Goal: Information Seeking & Learning: Learn about a topic

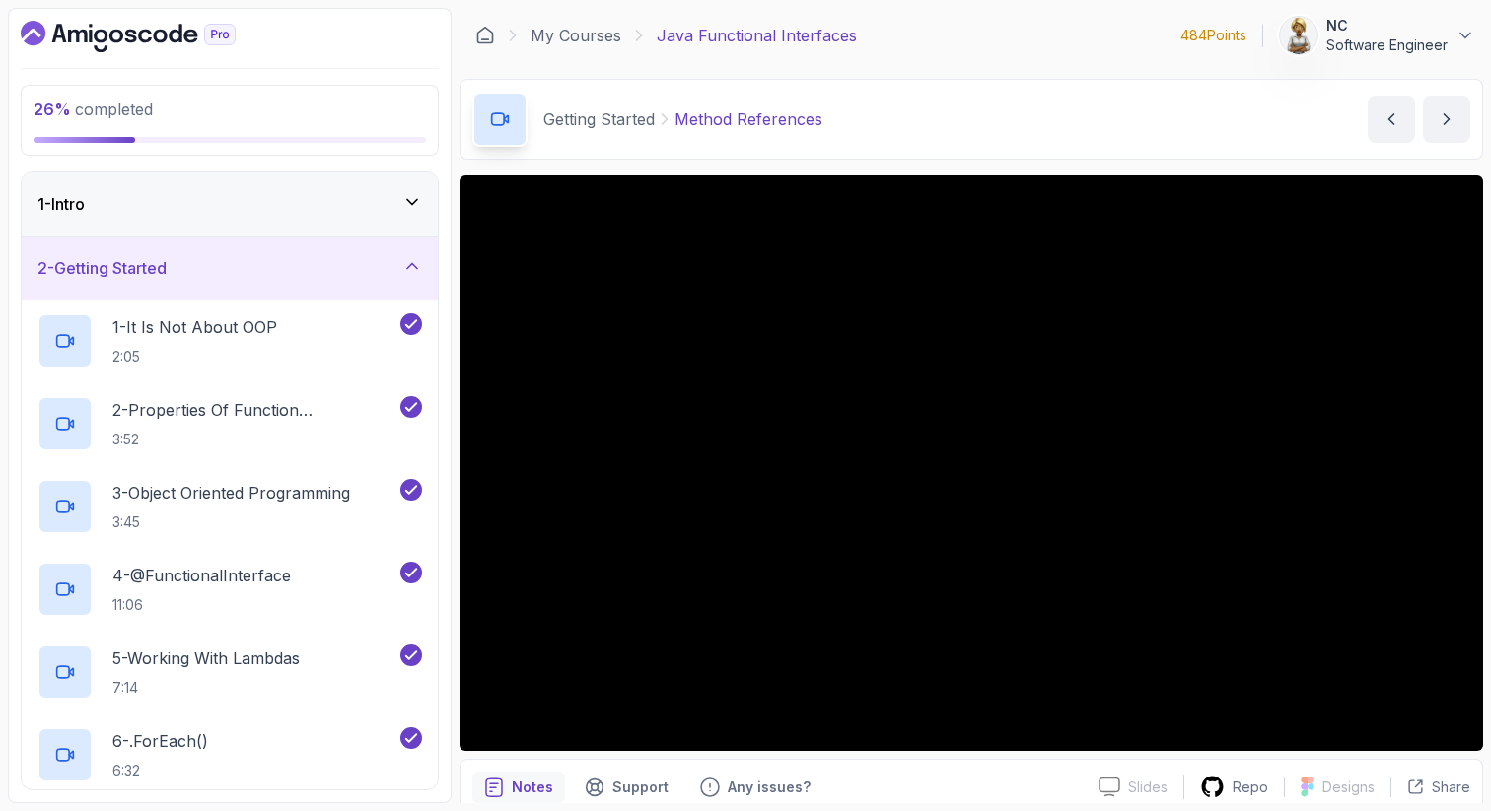
scroll to position [428, 0]
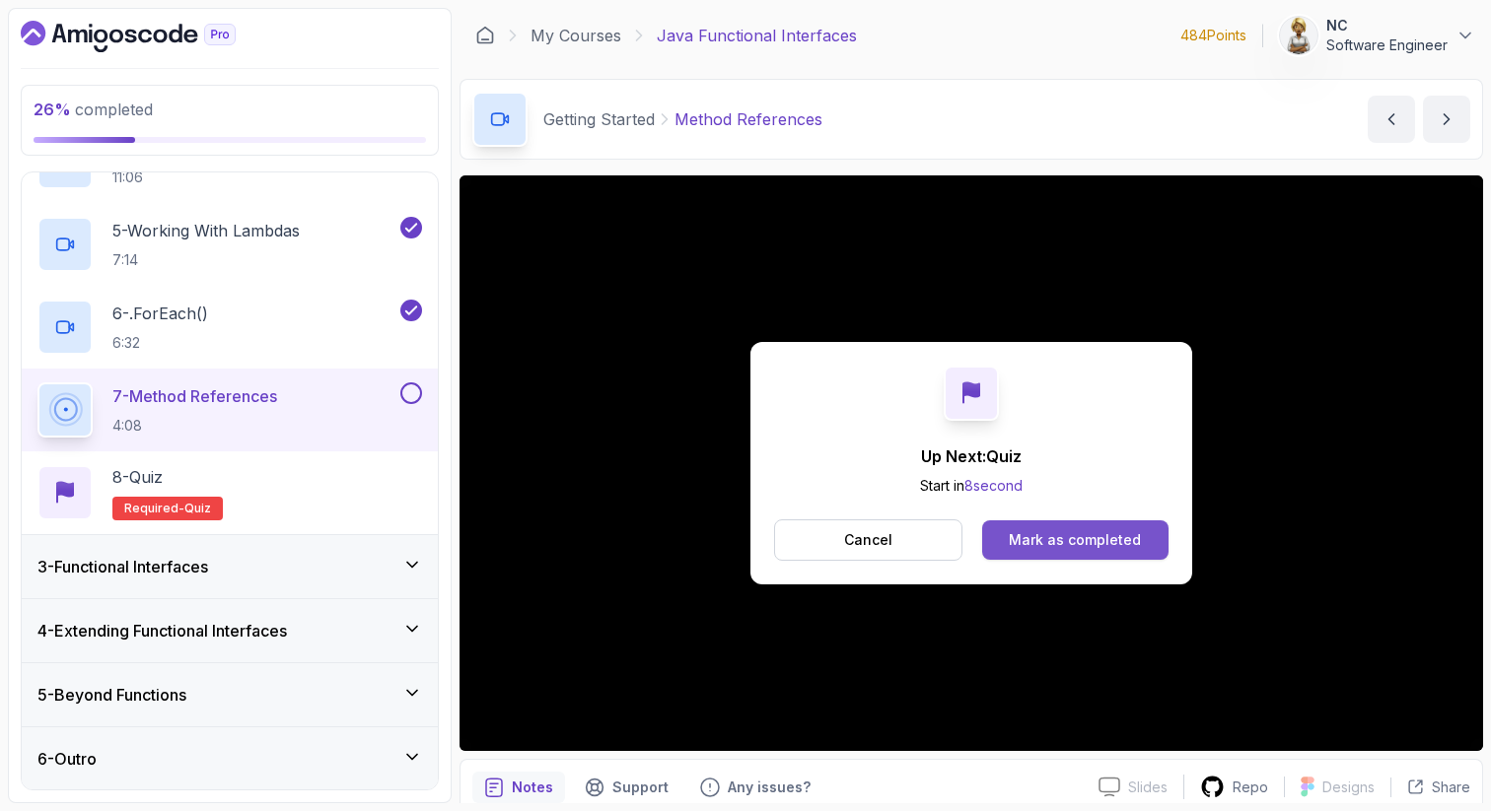
click at [1135, 540] on div "Mark as completed" at bounding box center [1075, 540] width 132 height 20
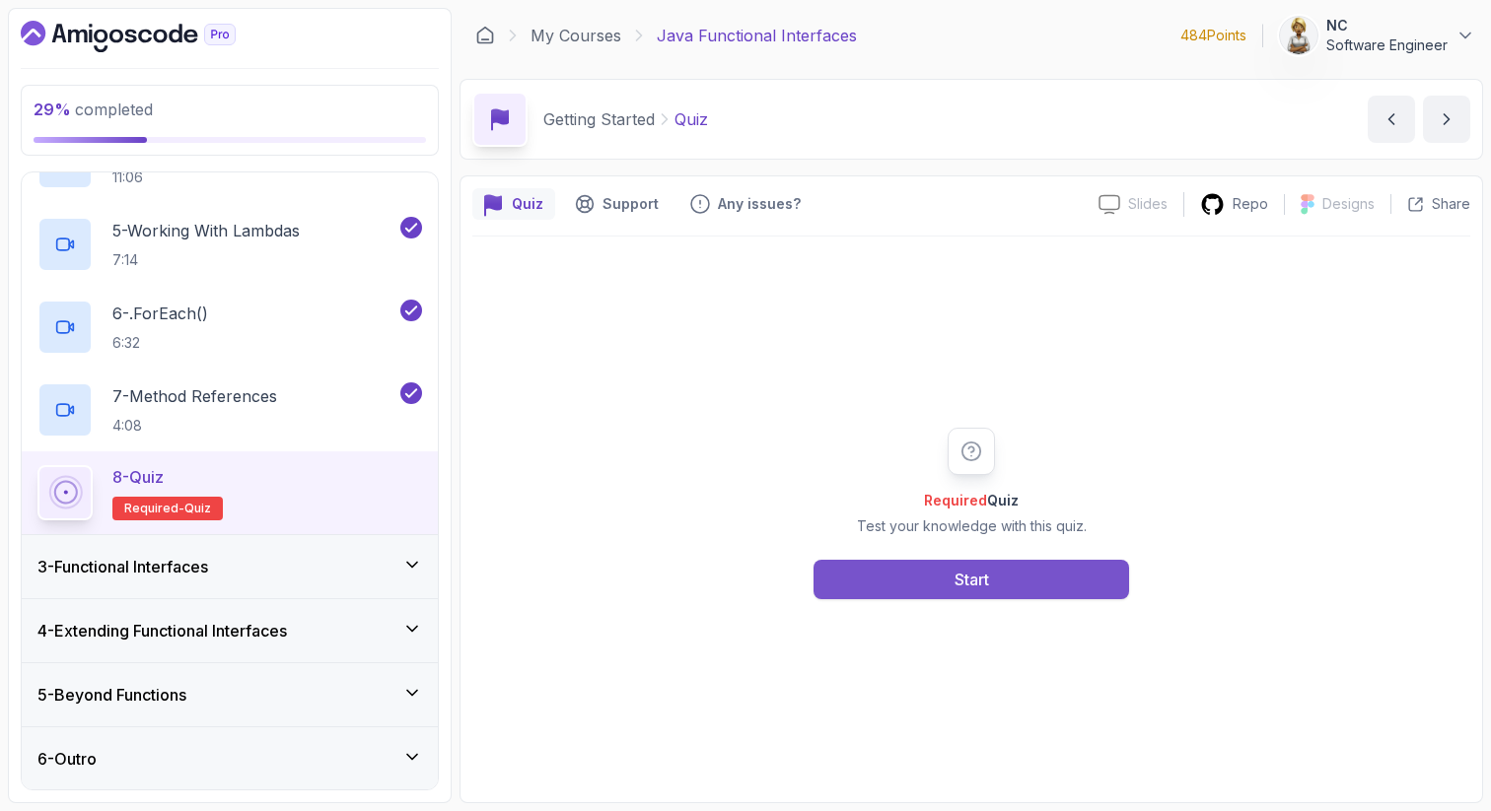
click at [1037, 578] on button "Start" at bounding box center [970, 579] width 315 height 39
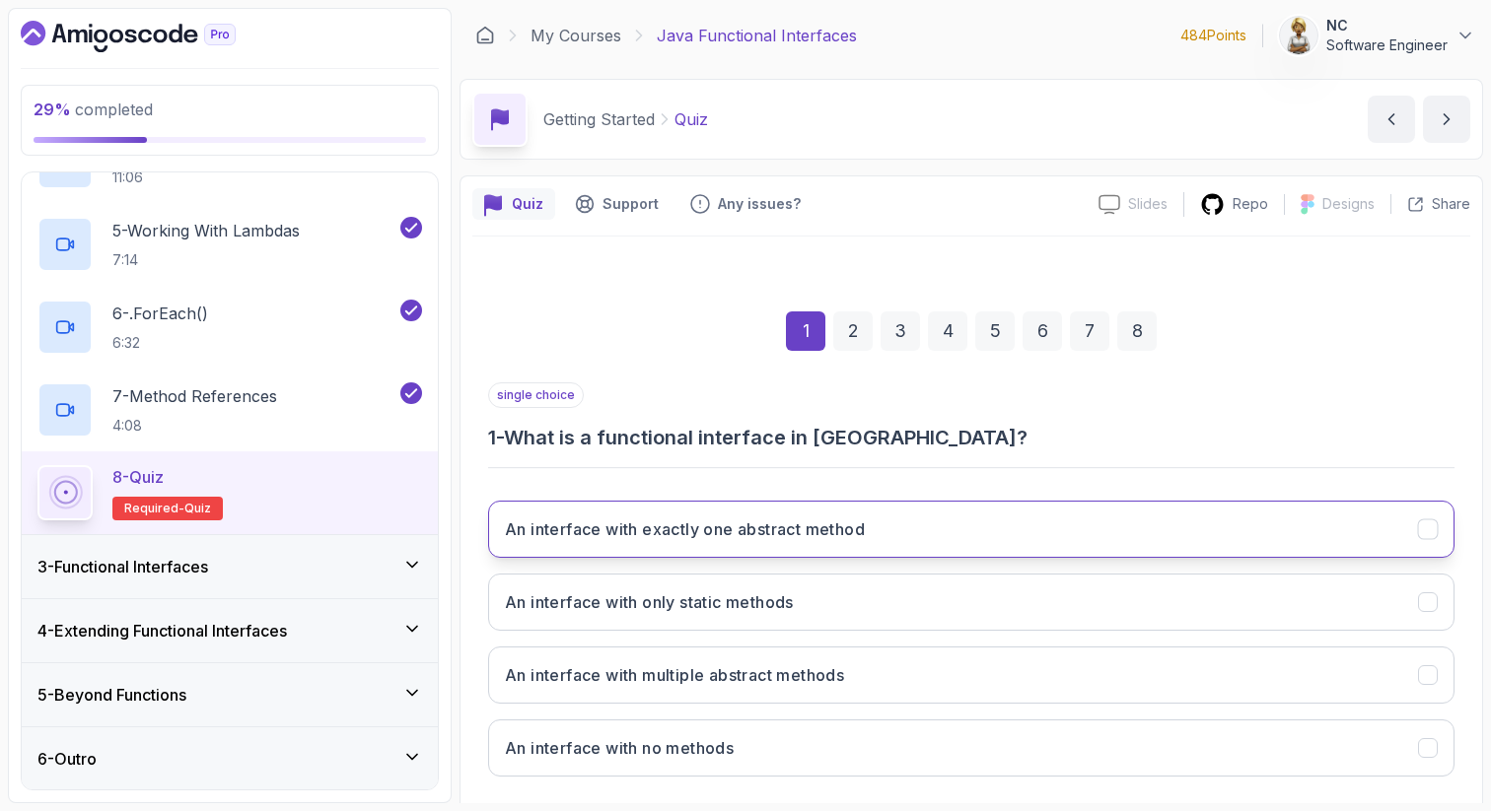
click at [1044, 530] on button "An interface with exactly one abstract method" at bounding box center [971, 529] width 966 height 57
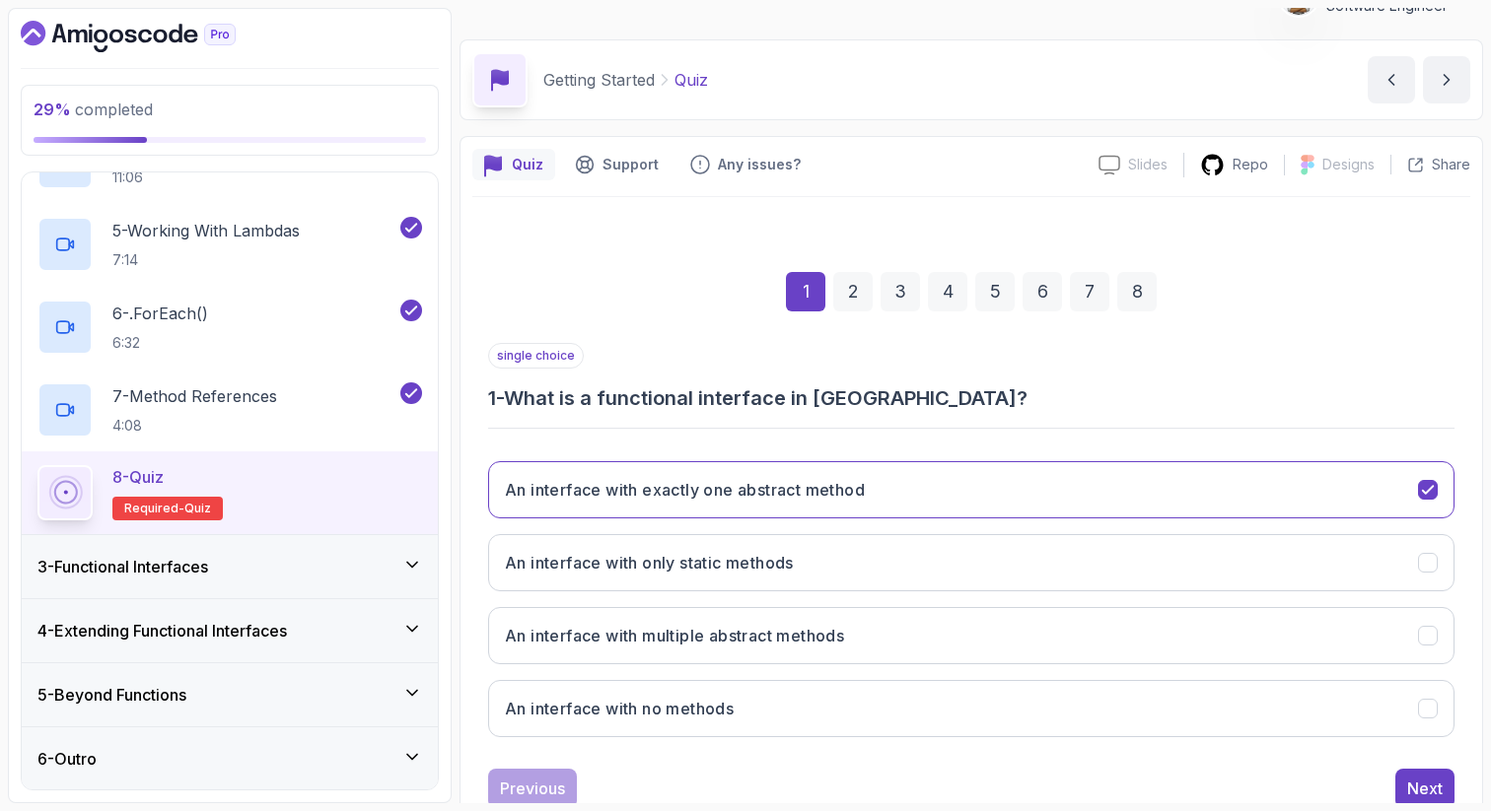
scroll to position [79, 0]
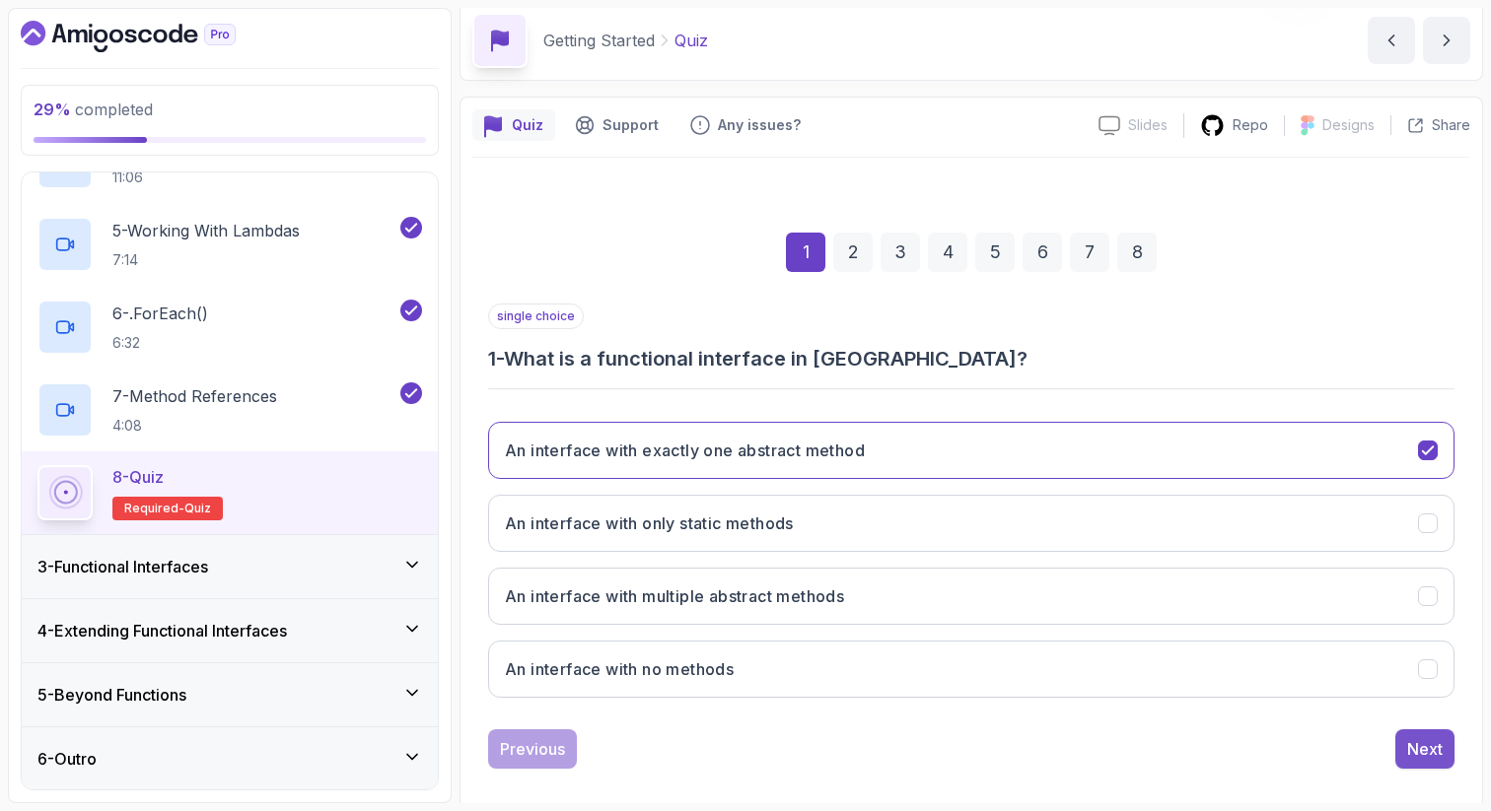
click at [1434, 749] on div "Next" at bounding box center [1424, 749] width 35 height 24
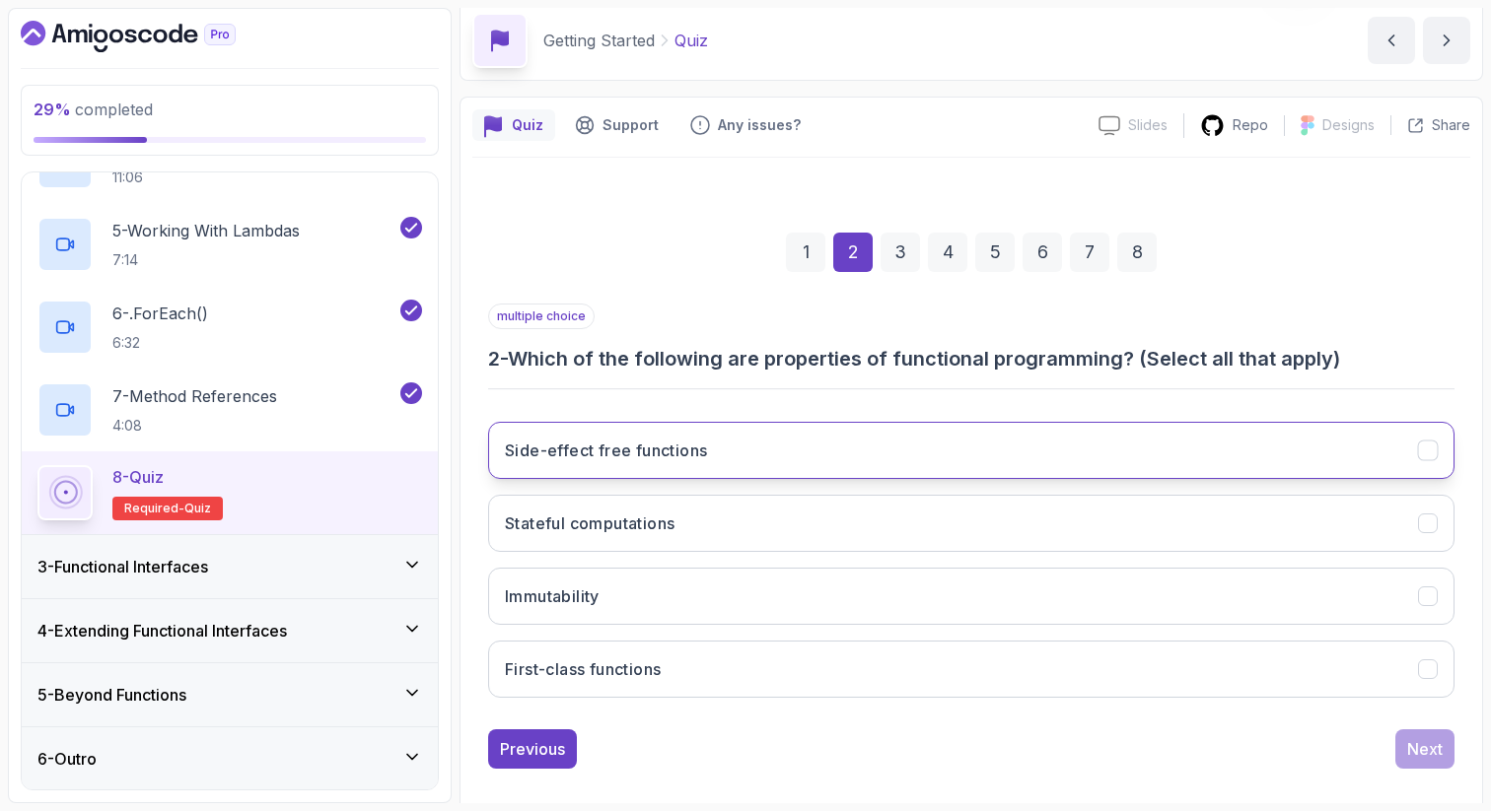
click at [1240, 447] on button "Side-effect free functions" at bounding box center [971, 450] width 966 height 57
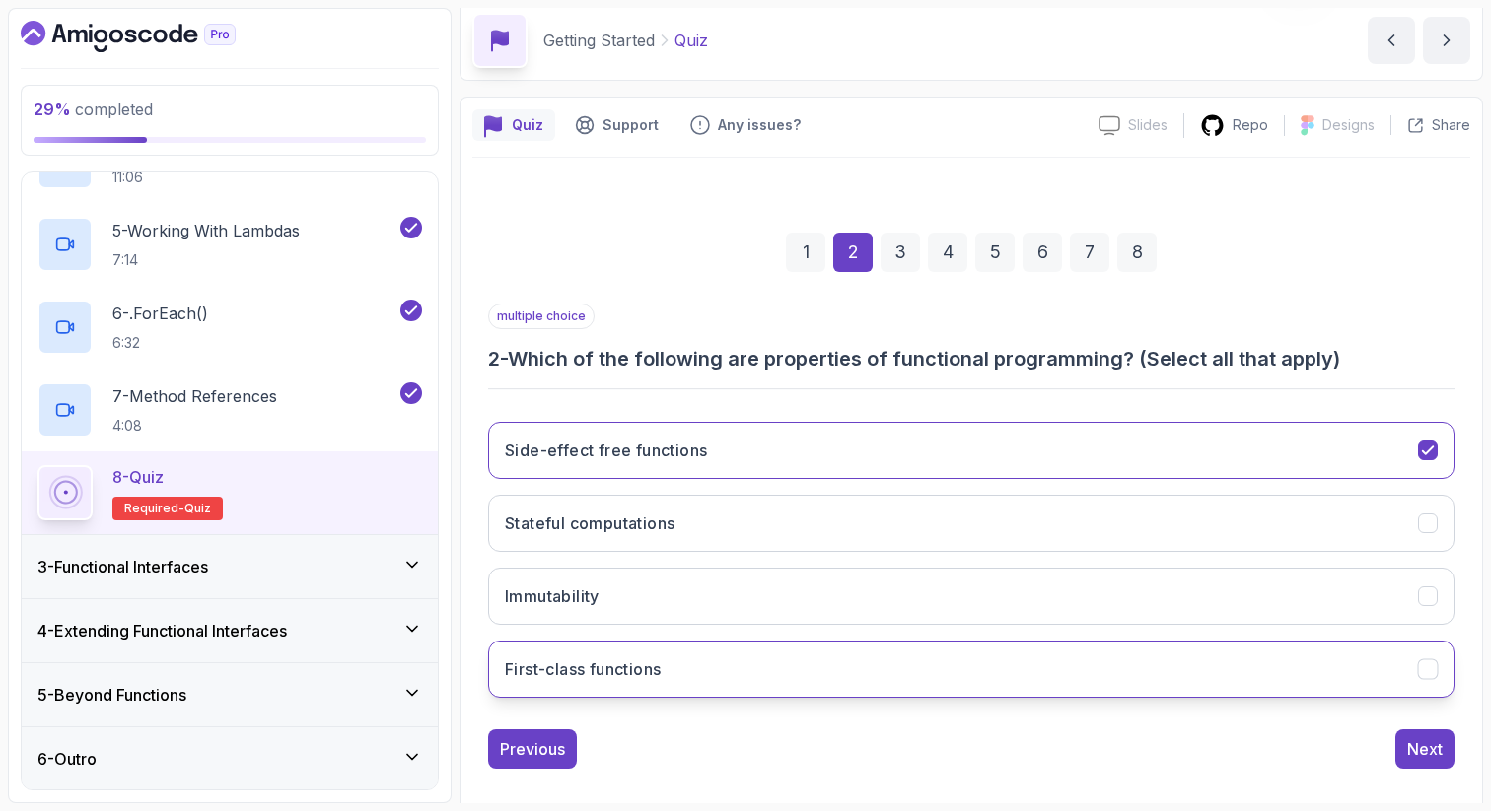
click at [1226, 665] on button "First-class functions" at bounding box center [971, 669] width 966 height 57
click at [1243, 608] on button "Immutability" at bounding box center [971, 596] width 966 height 57
click at [1417, 737] on div "Next" at bounding box center [1424, 749] width 35 height 24
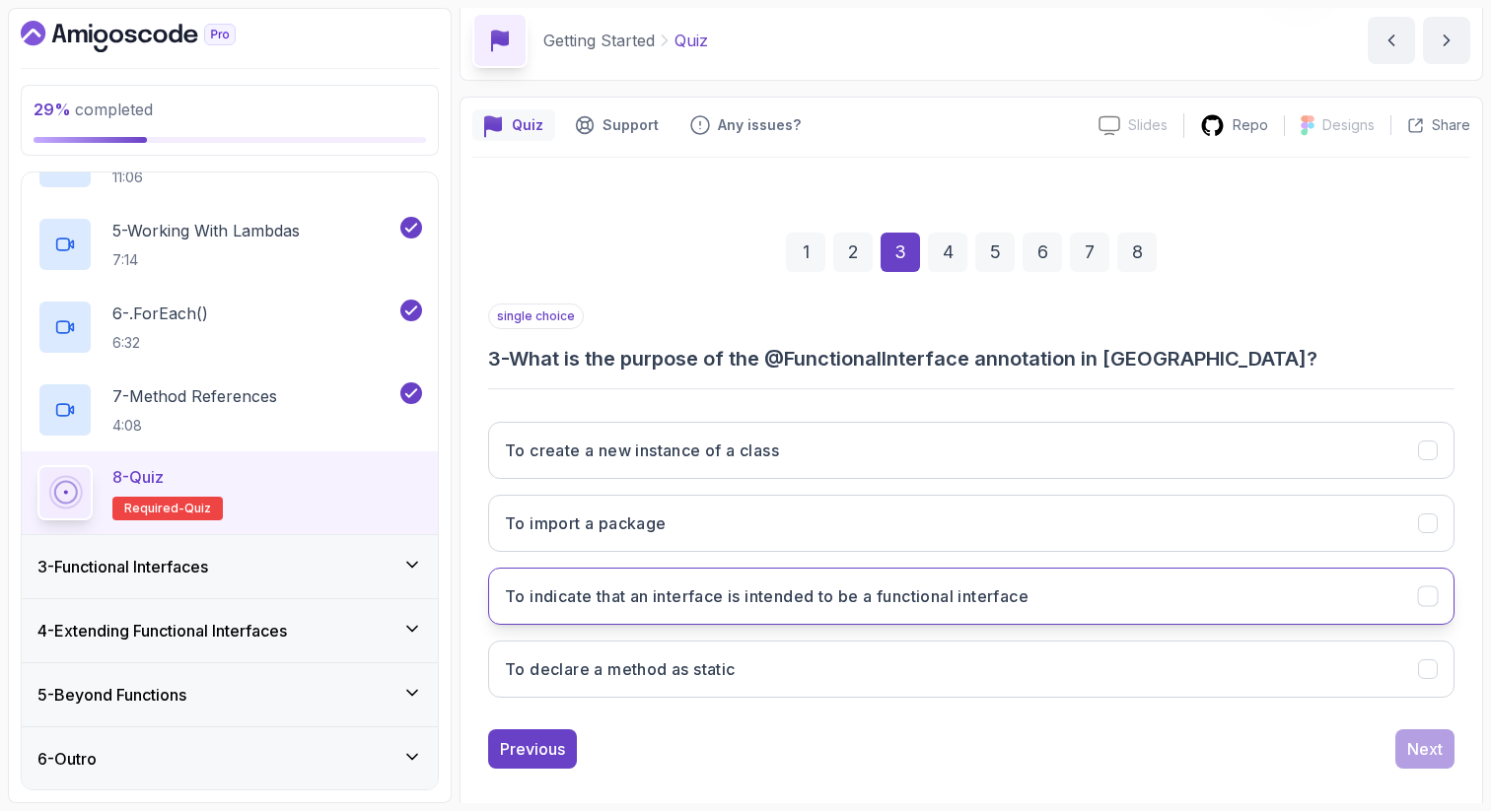
click at [1319, 607] on button "To indicate that an interface is intended to be a functional interface" at bounding box center [971, 596] width 966 height 57
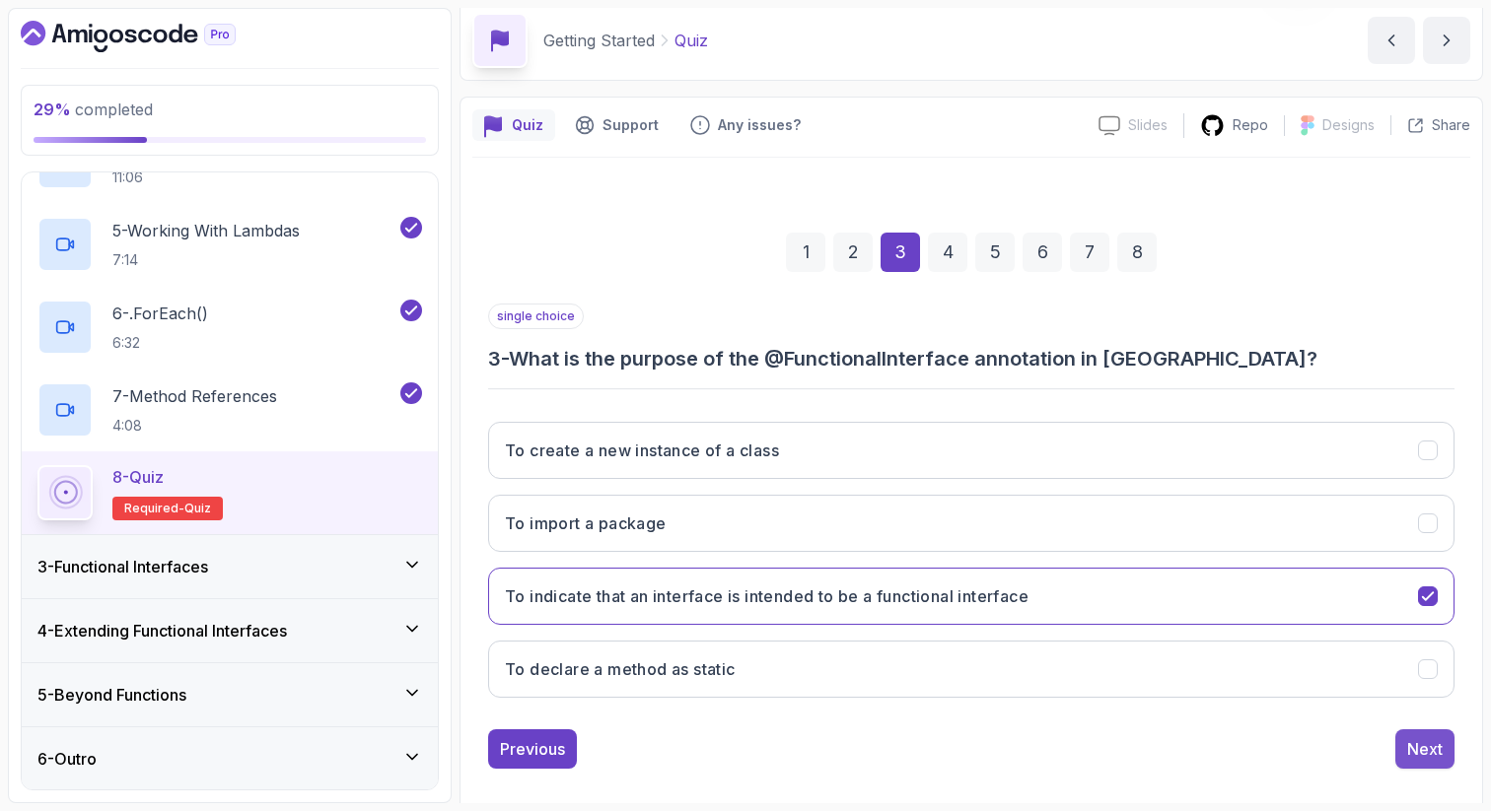
click at [1422, 747] on div "Next" at bounding box center [1424, 749] width 35 height 24
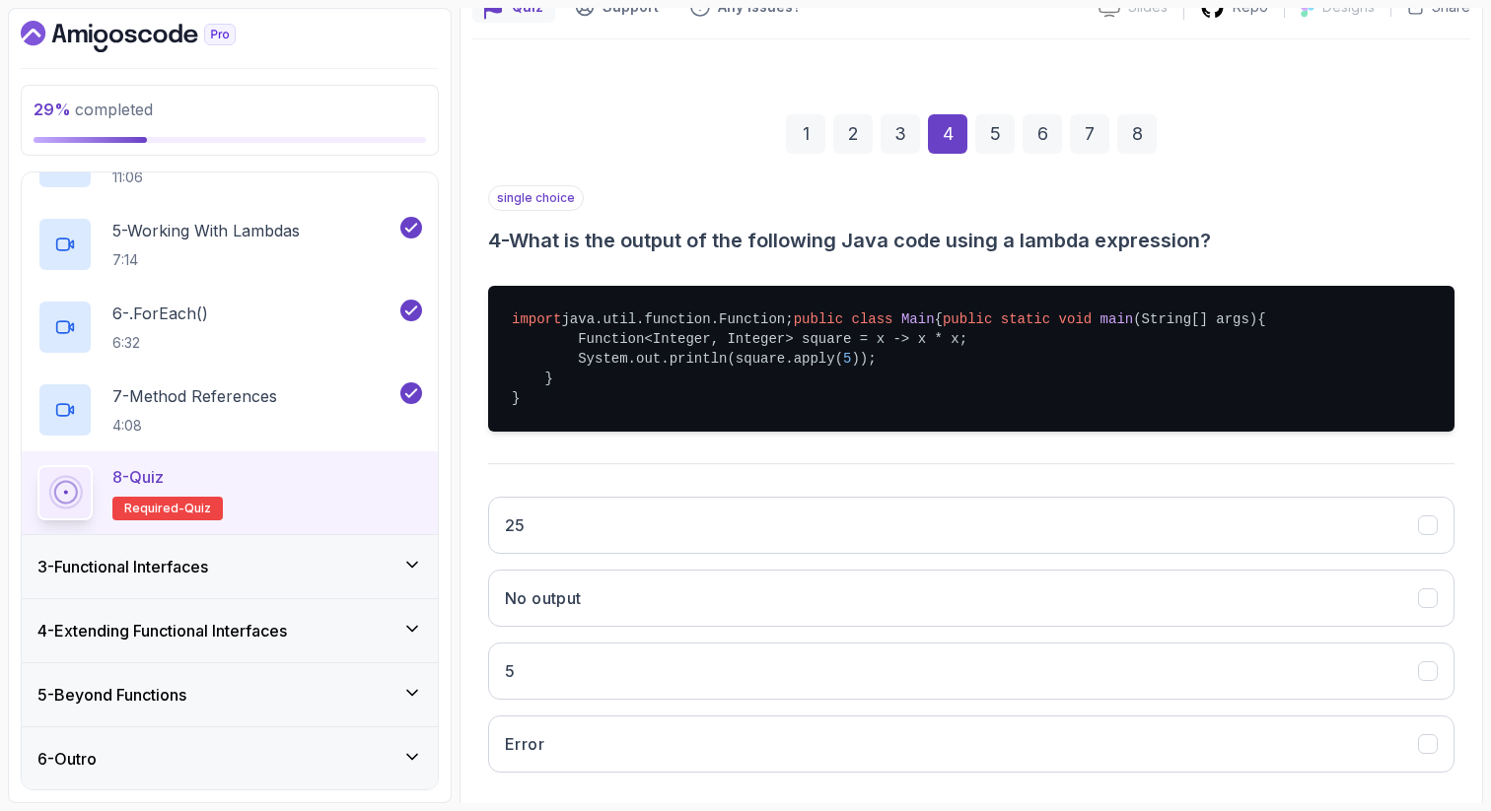
scroll to position [237, 0]
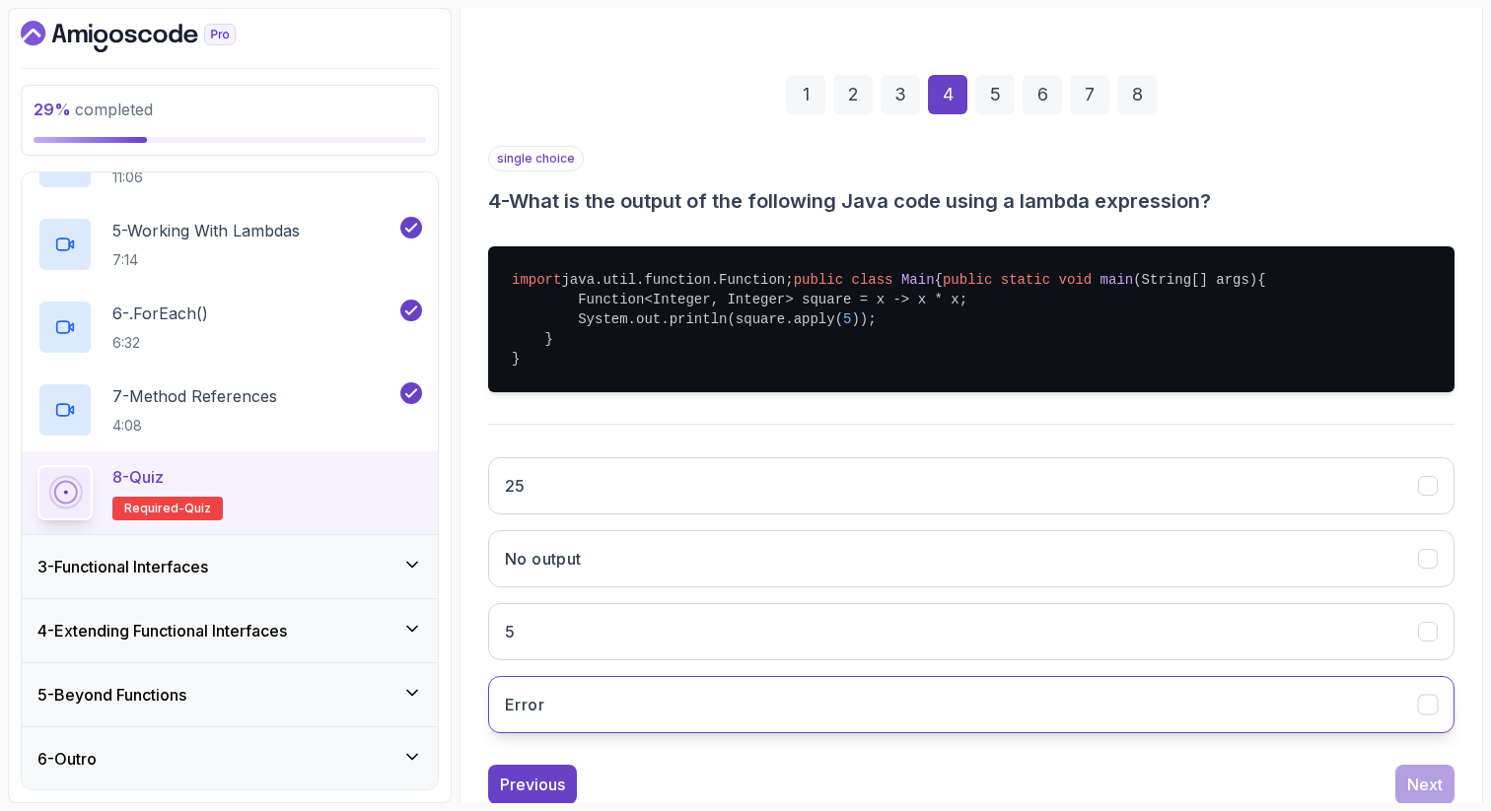
click at [1423, 709] on icon "Error" at bounding box center [1427, 705] width 11 height 8
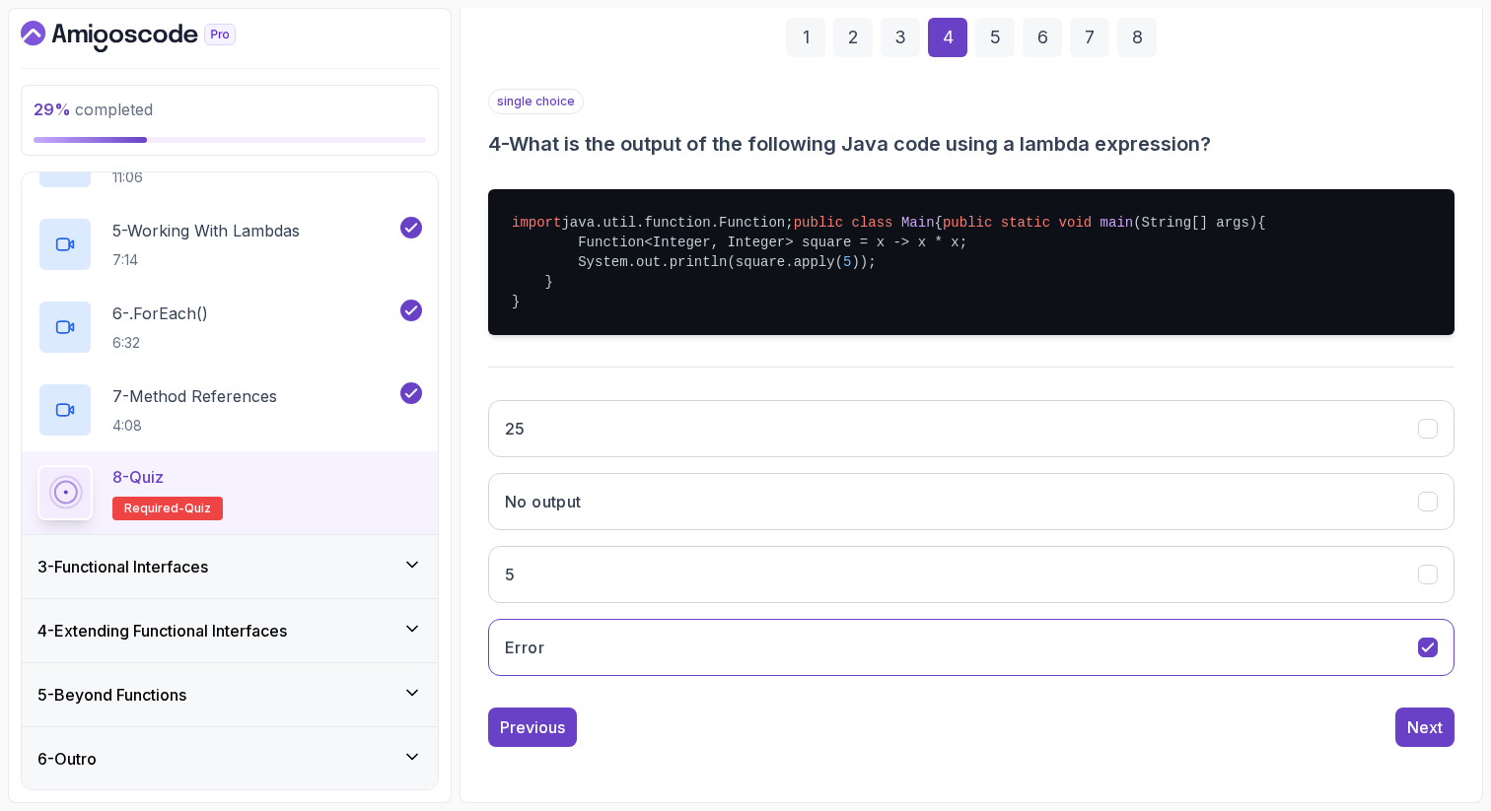
scroll to position [353, 0]
click at [1446, 727] on button "Next" at bounding box center [1424, 727] width 59 height 39
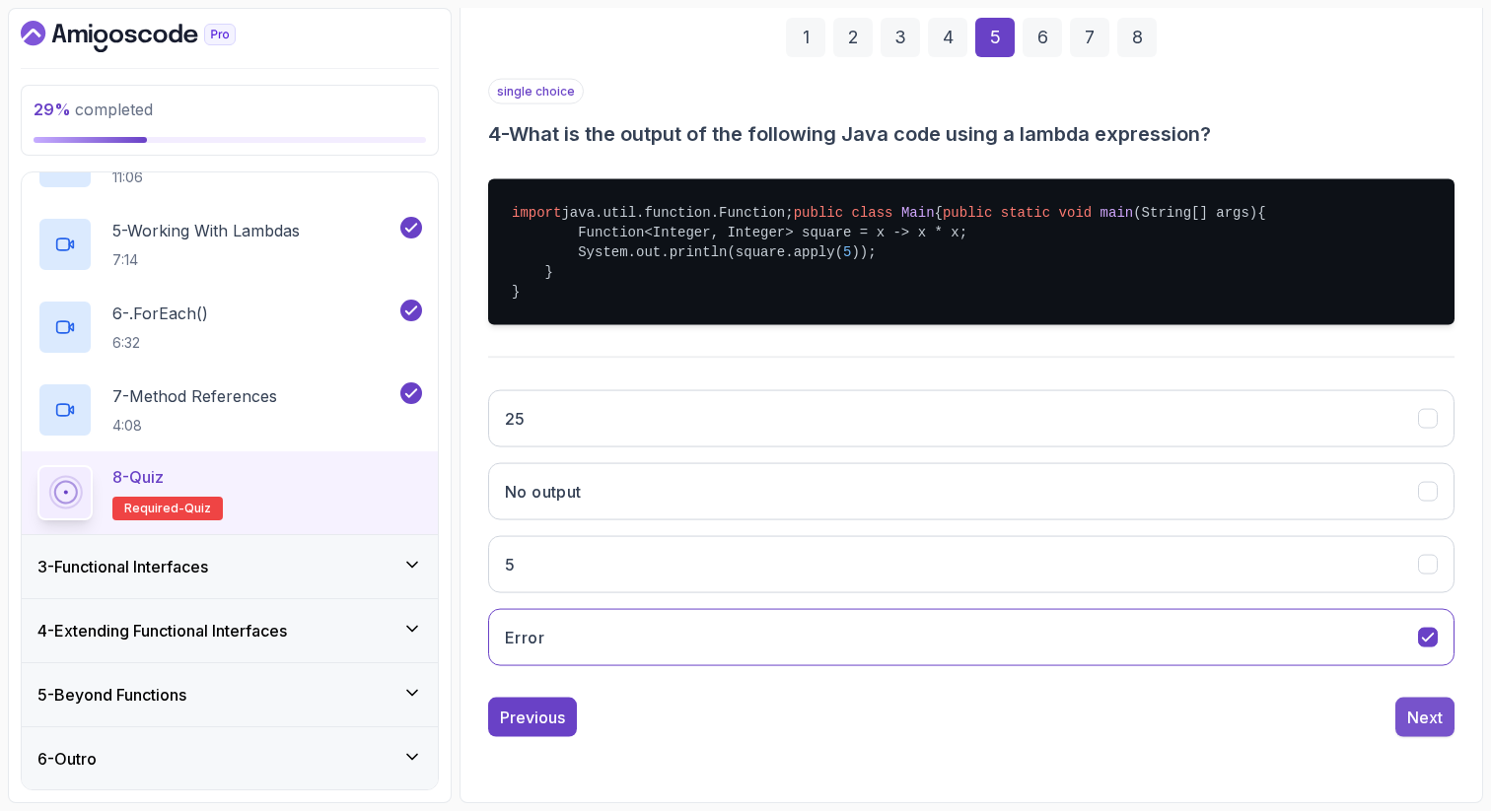
scroll to position [101, 0]
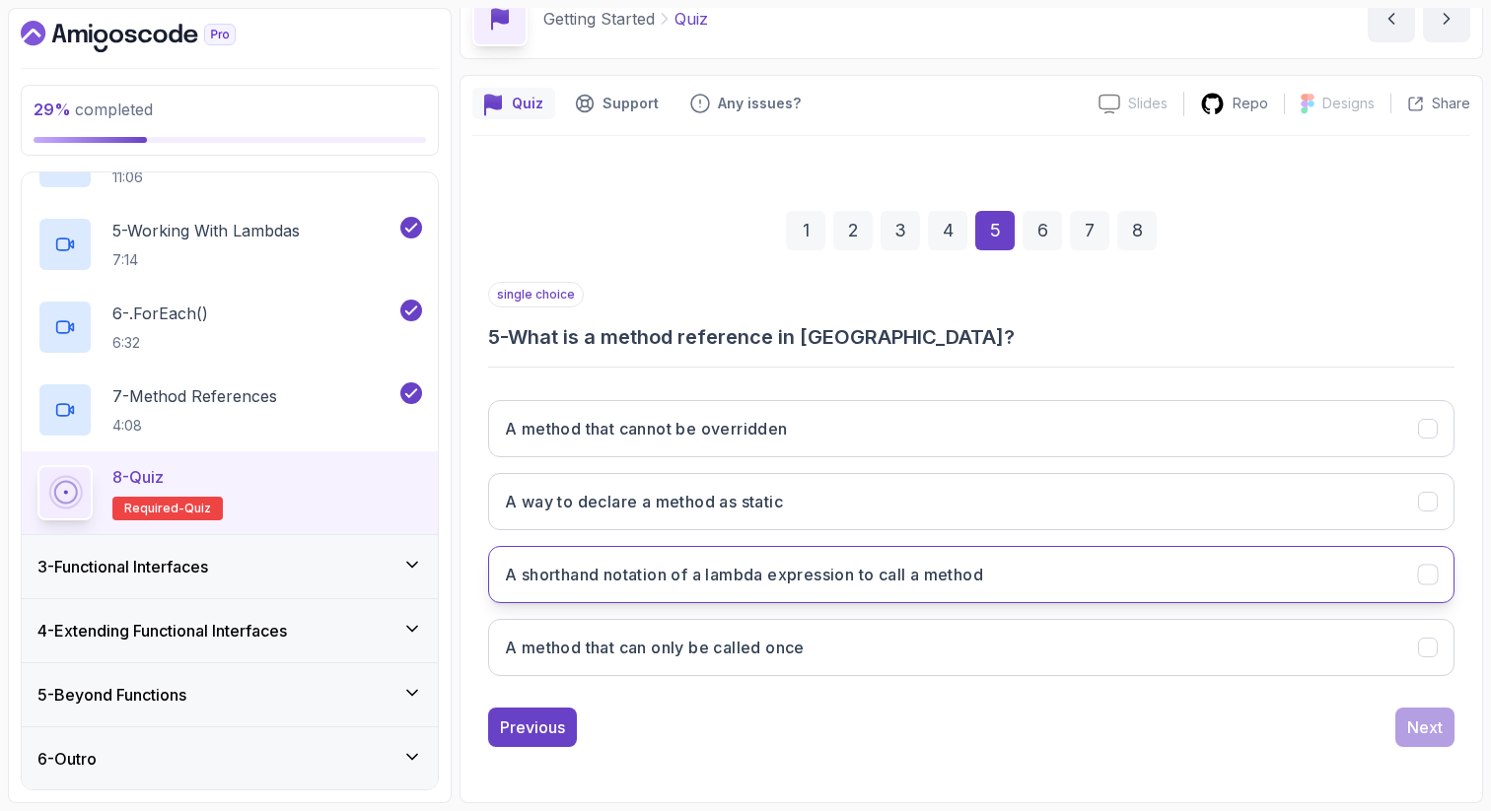
click at [1419, 575] on icon "A shorthand notation of a lambda expression to call a method" at bounding box center [1428, 575] width 19 height 19
click at [1454, 732] on div "1 2 3 4 5 6 7 8 single choice 5 - What is a method reference in Java? A method …" at bounding box center [971, 463] width 998 height 599
click at [1418, 731] on div "Next" at bounding box center [1424, 728] width 35 height 24
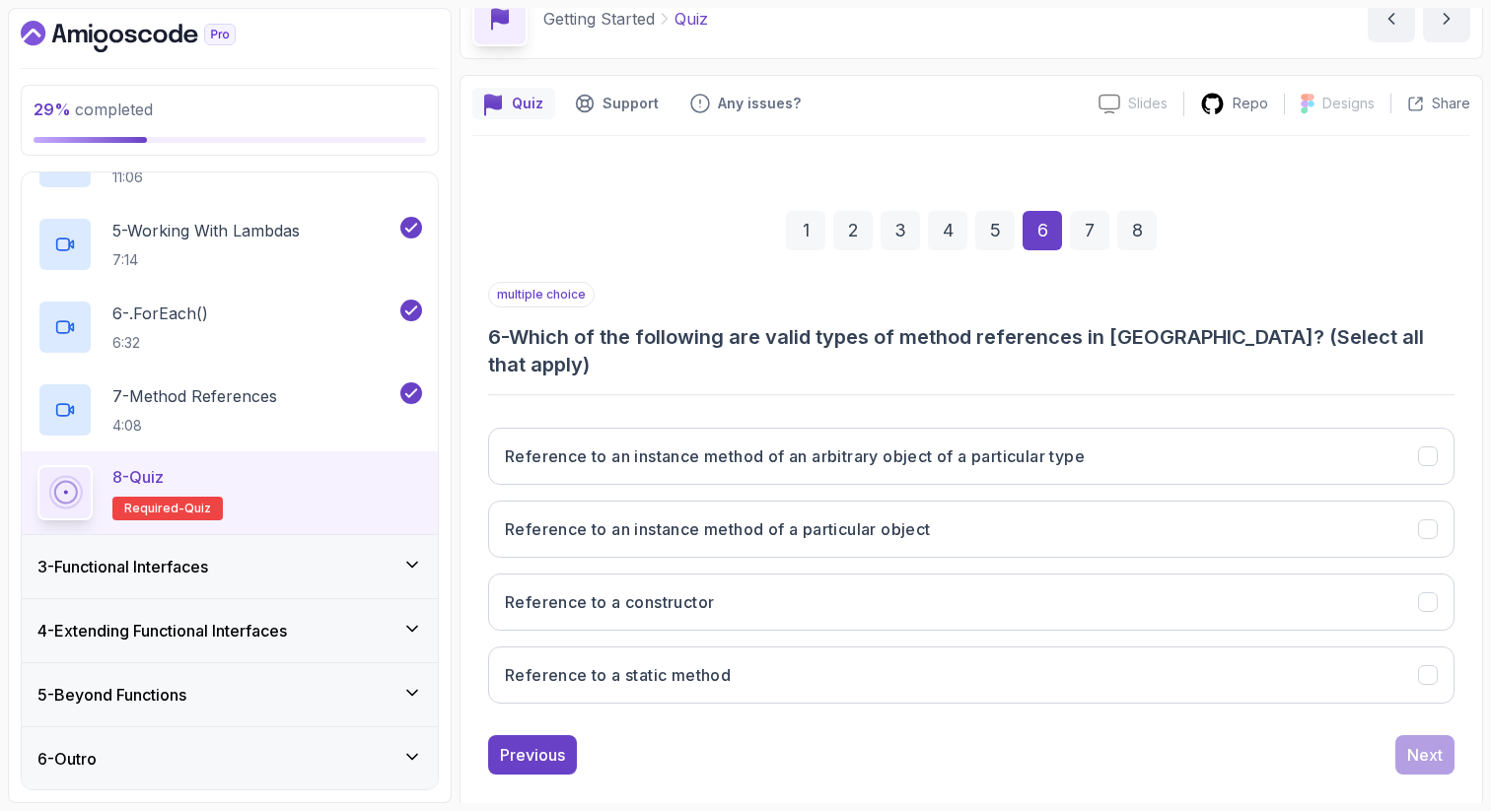
click at [1459, 441] on div "1 2 3 4 5 6 7 8 multiple choice 6 - Which of the following are valid types of m…" at bounding box center [971, 477] width 998 height 627
click at [1434, 448] on icon "Reference to an instance method of an arbitrary object of a particular type" at bounding box center [1428, 457] width 19 height 19
click at [1440, 743] on div "Next" at bounding box center [1424, 755] width 35 height 24
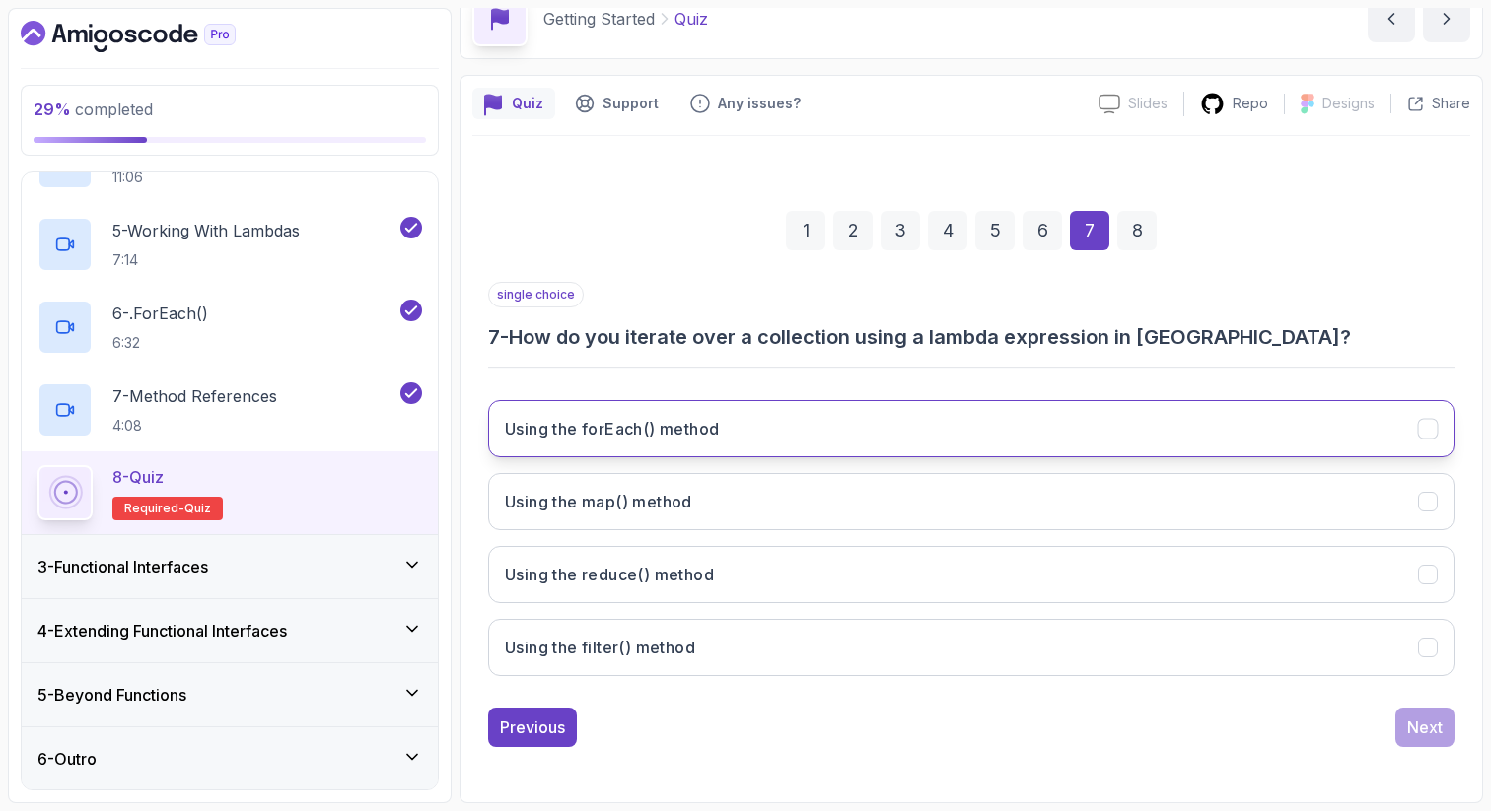
click at [1075, 413] on button "Using the forEach() method" at bounding box center [971, 428] width 966 height 57
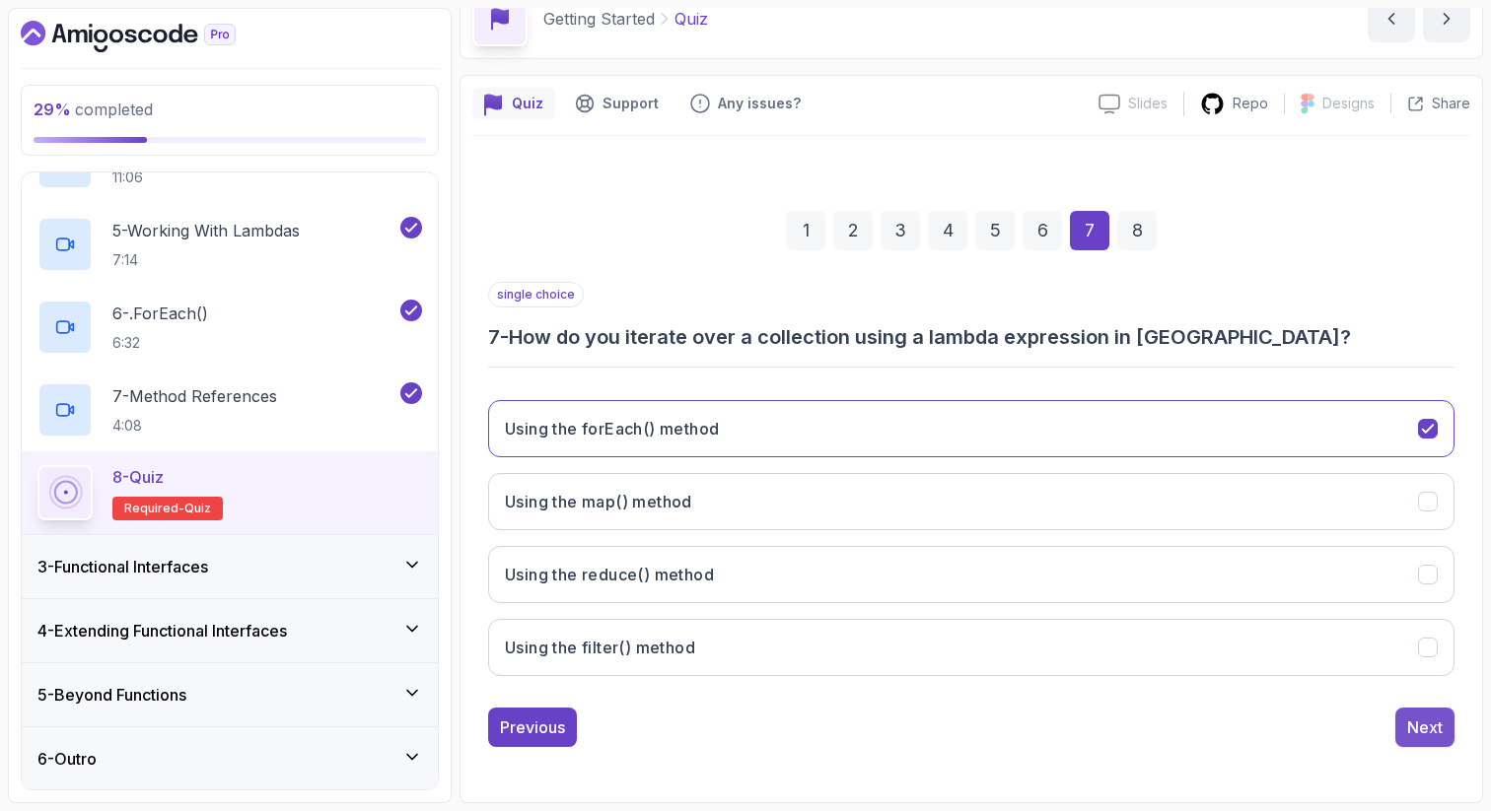
click at [1419, 721] on div "Next" at bounding box center [1424, 728] width 35 height 24
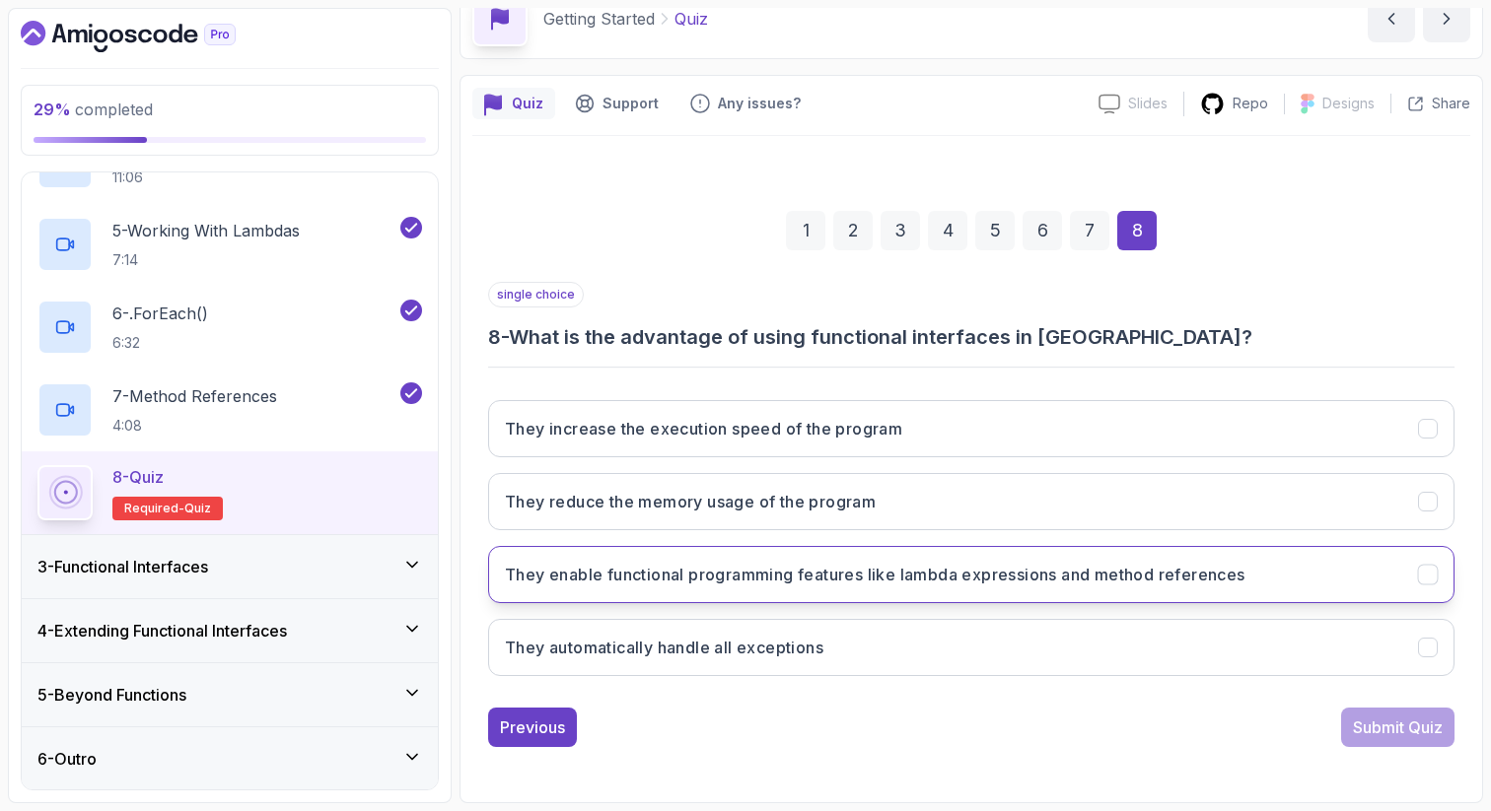
click at [1231, 574] on h3 "They enable functional programming features like lambda expressions and method …" at bounding box center [875, 575] width 740 height 24
click at [1382, 725] on div "Submit Quiz" at bounding box center [1398, 728] width 90 height 24
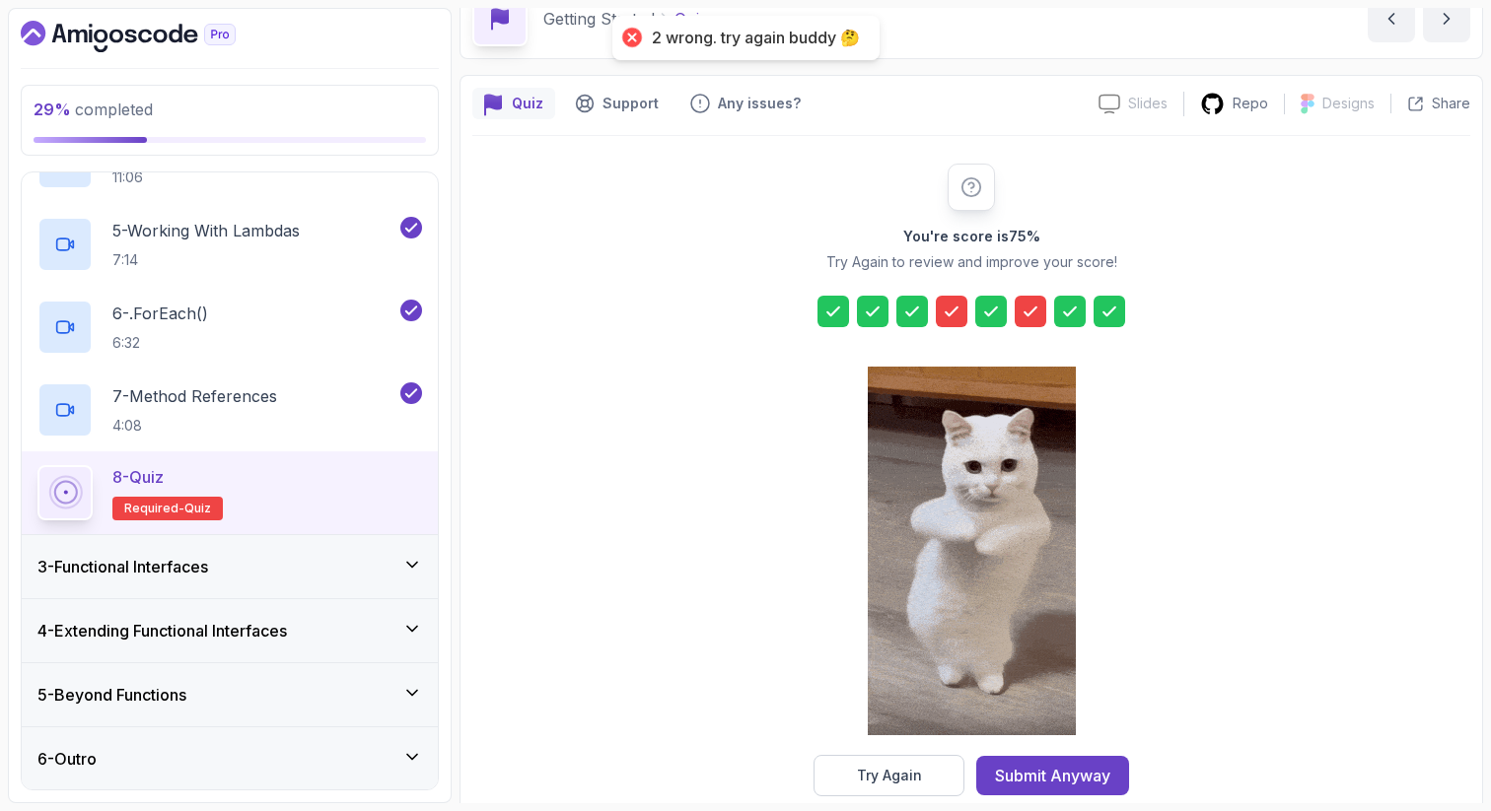
click at [958, 313] on icon at bounding box center [952, 312] width 20 height 20
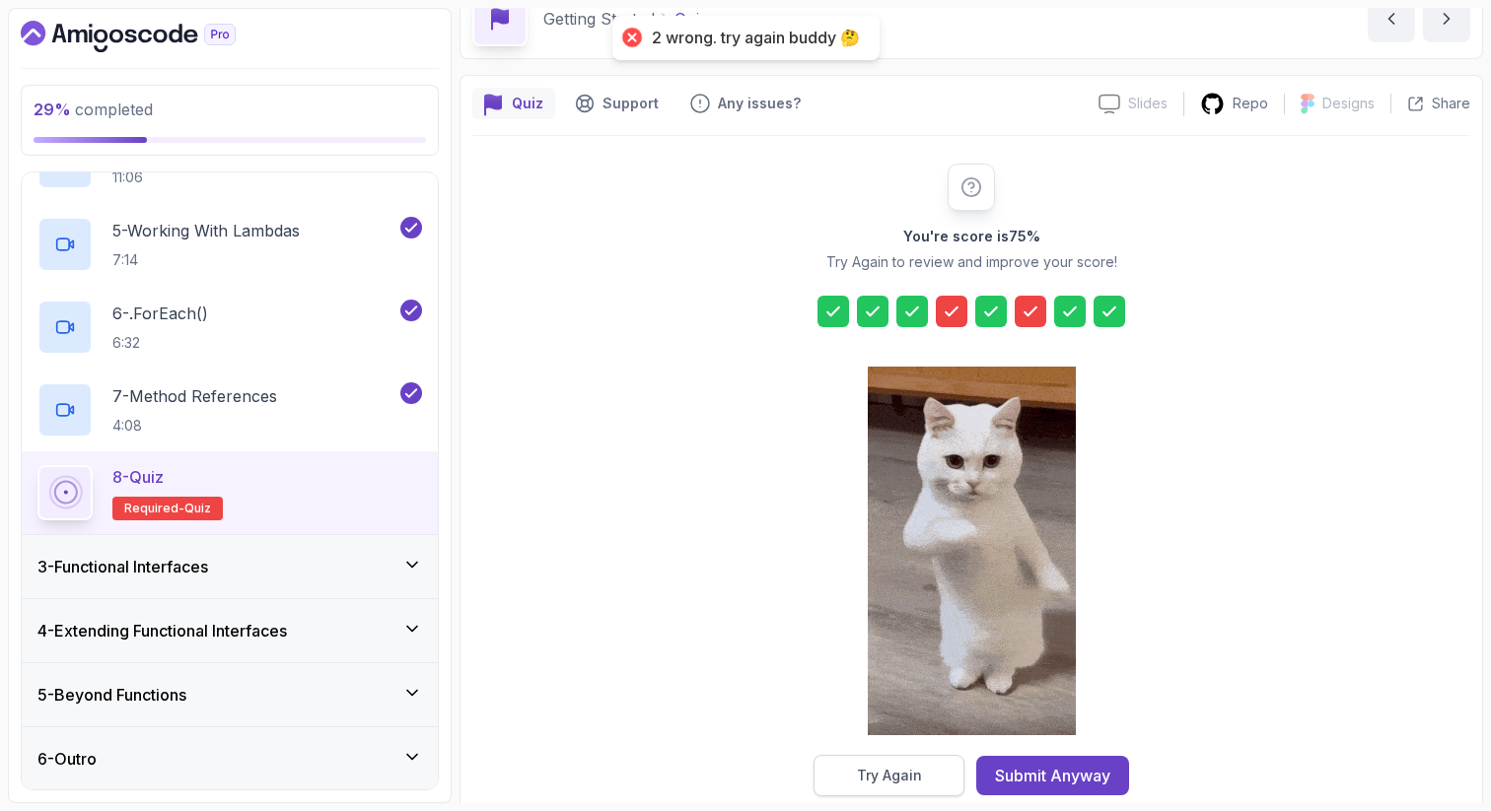
click at [830, 771] on button "Try Again" at bounding box center [888, 775] width 151 height 41
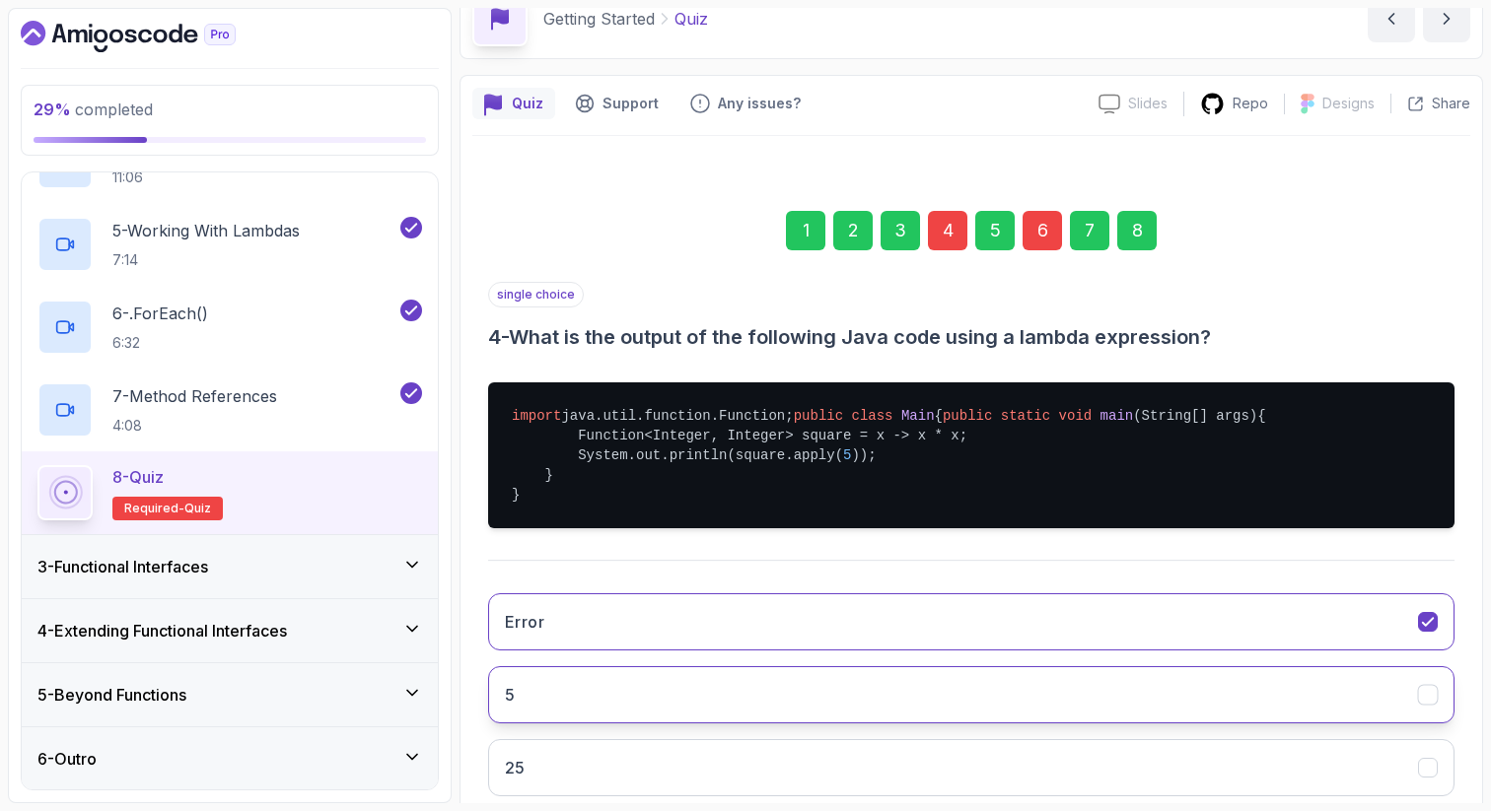
click at [816, 724] on button "5" at bounding box center [971, 694] width 966 height 57
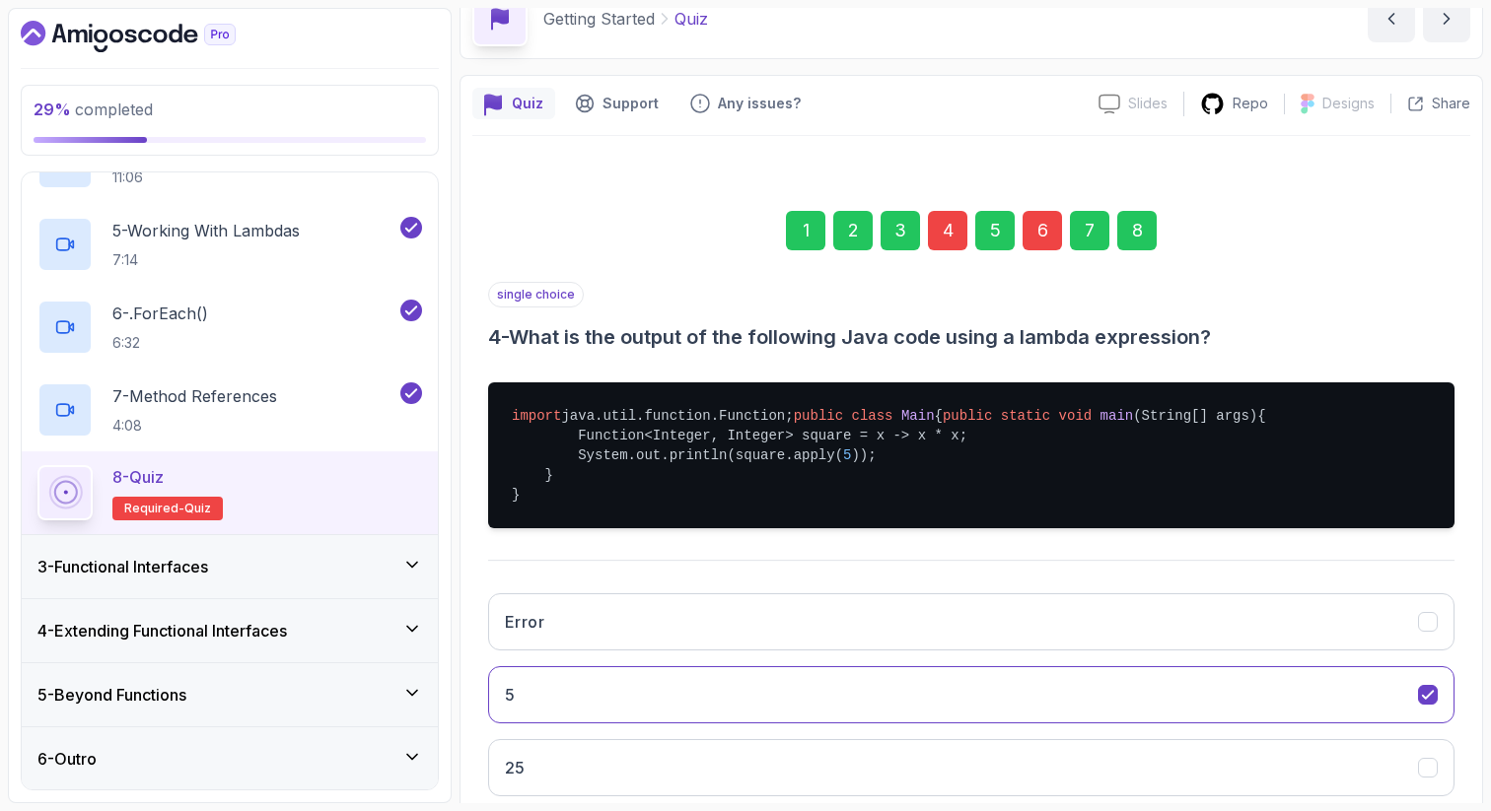
click at [1034, 223] on div "6" at bounding box center [1041, 230] width 39 height 39
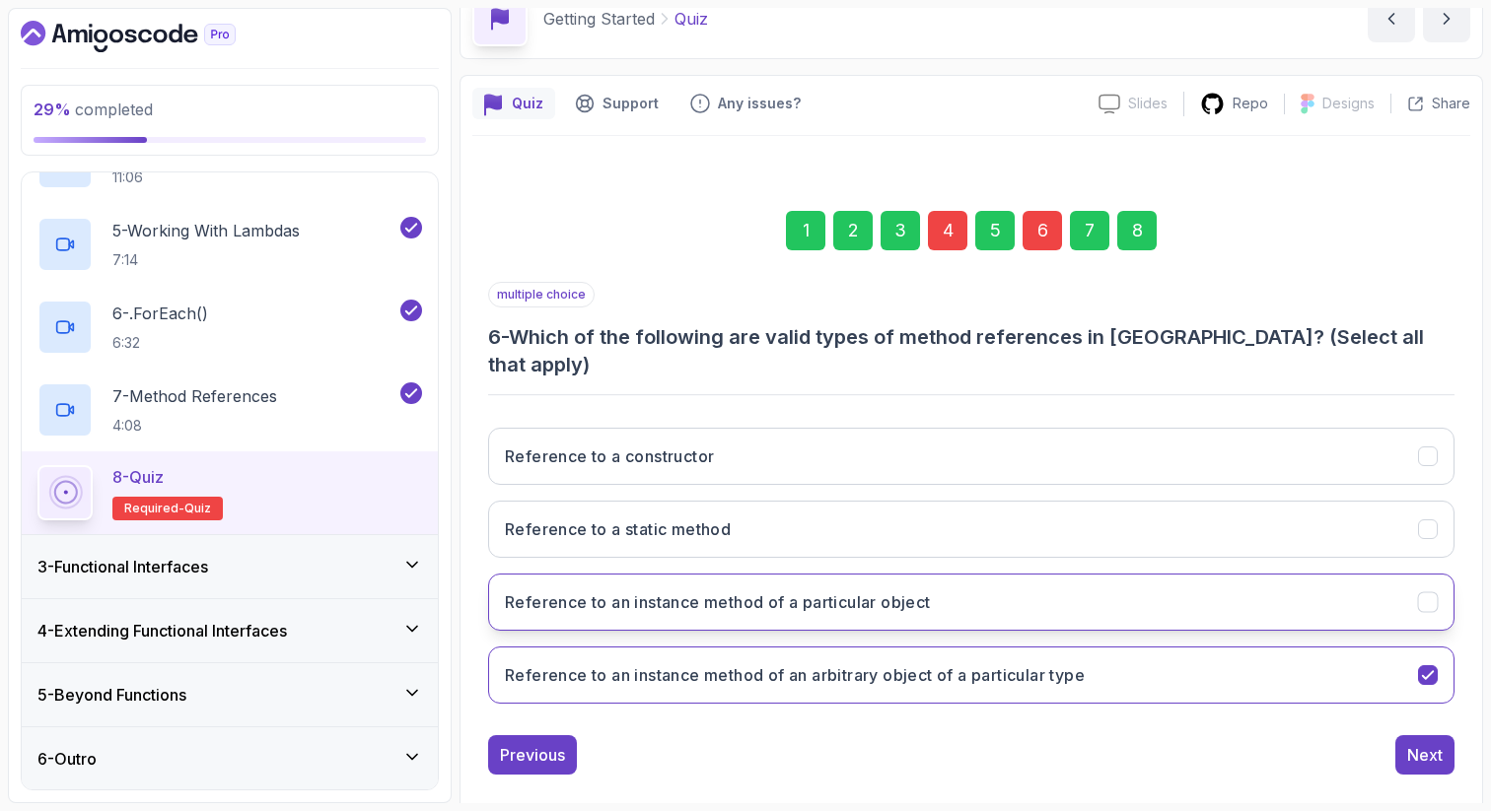
click at [916, 591] on h3 "Reference to an instance method of a particular object" at bounding box center [718, 603] width 426 height 24
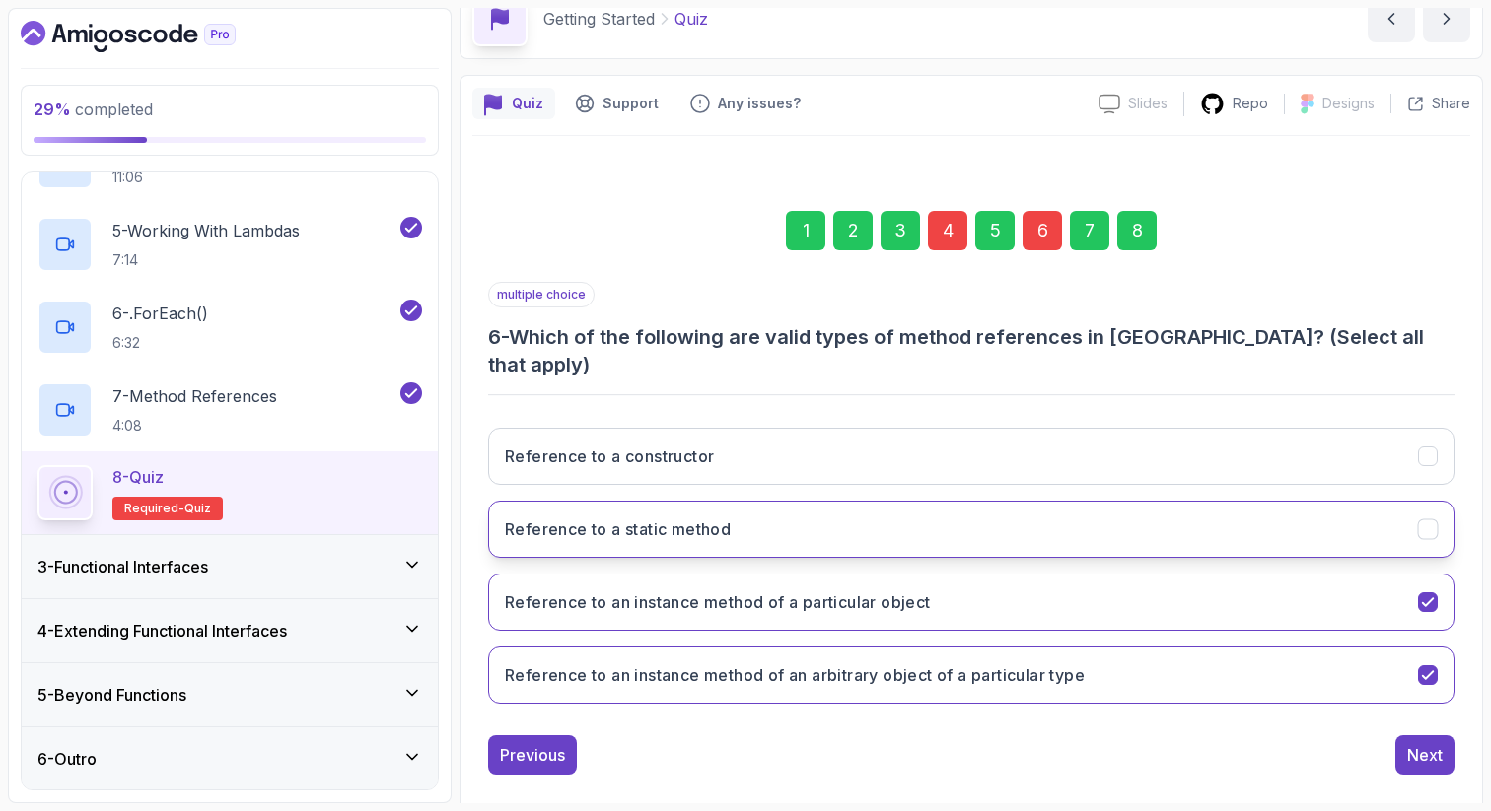
click at [1029, 501] on button "Reference to a static method" at bounding box center [971, 529] width 966 height 57
click at [1144, 230] on div "8" at bounding box center [1136, 230] width 39 height 39
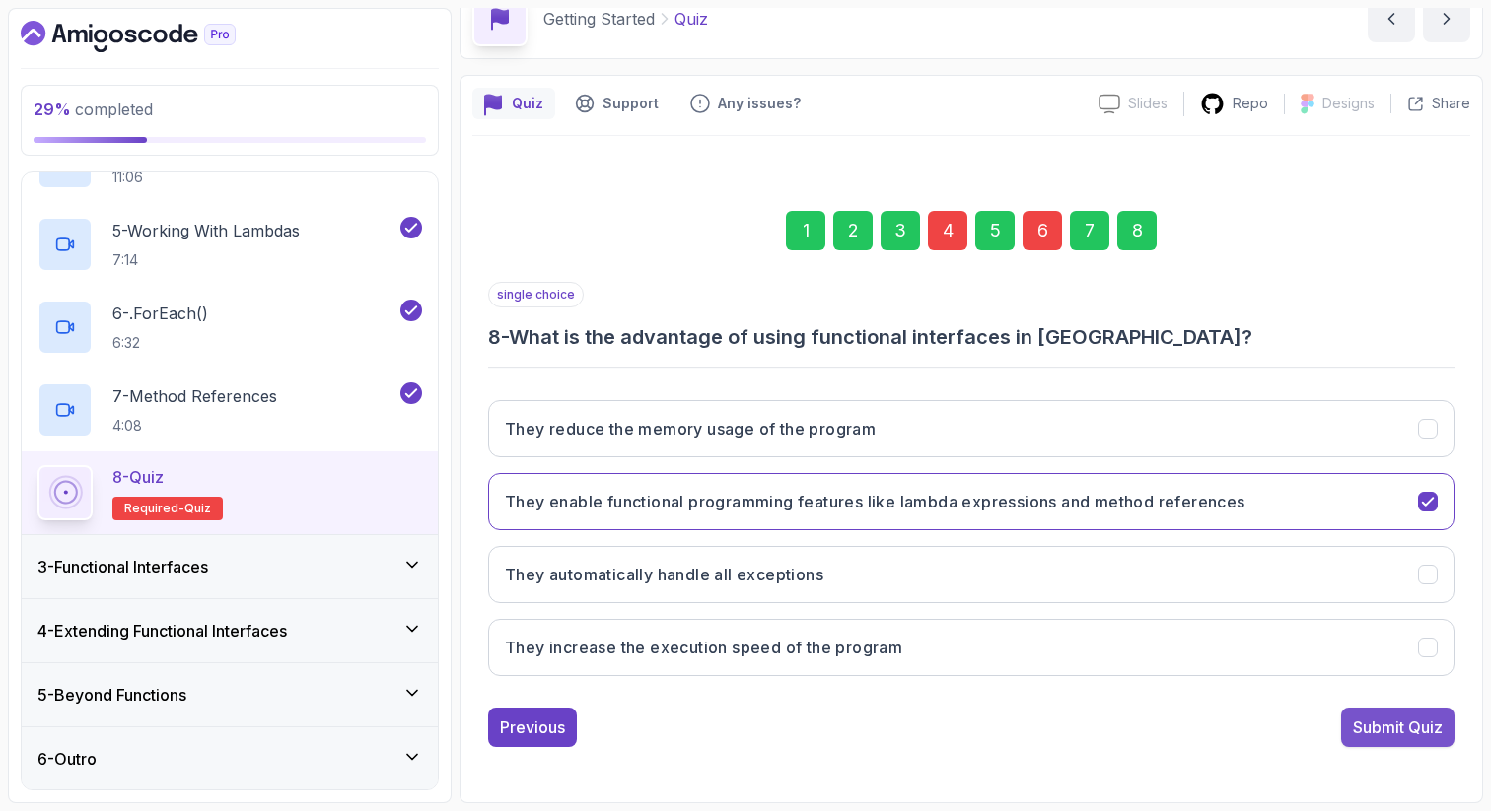
click at [1402, 725] on div "Submit Quiz" at bounding box center [1398, 728] width 90 height 24
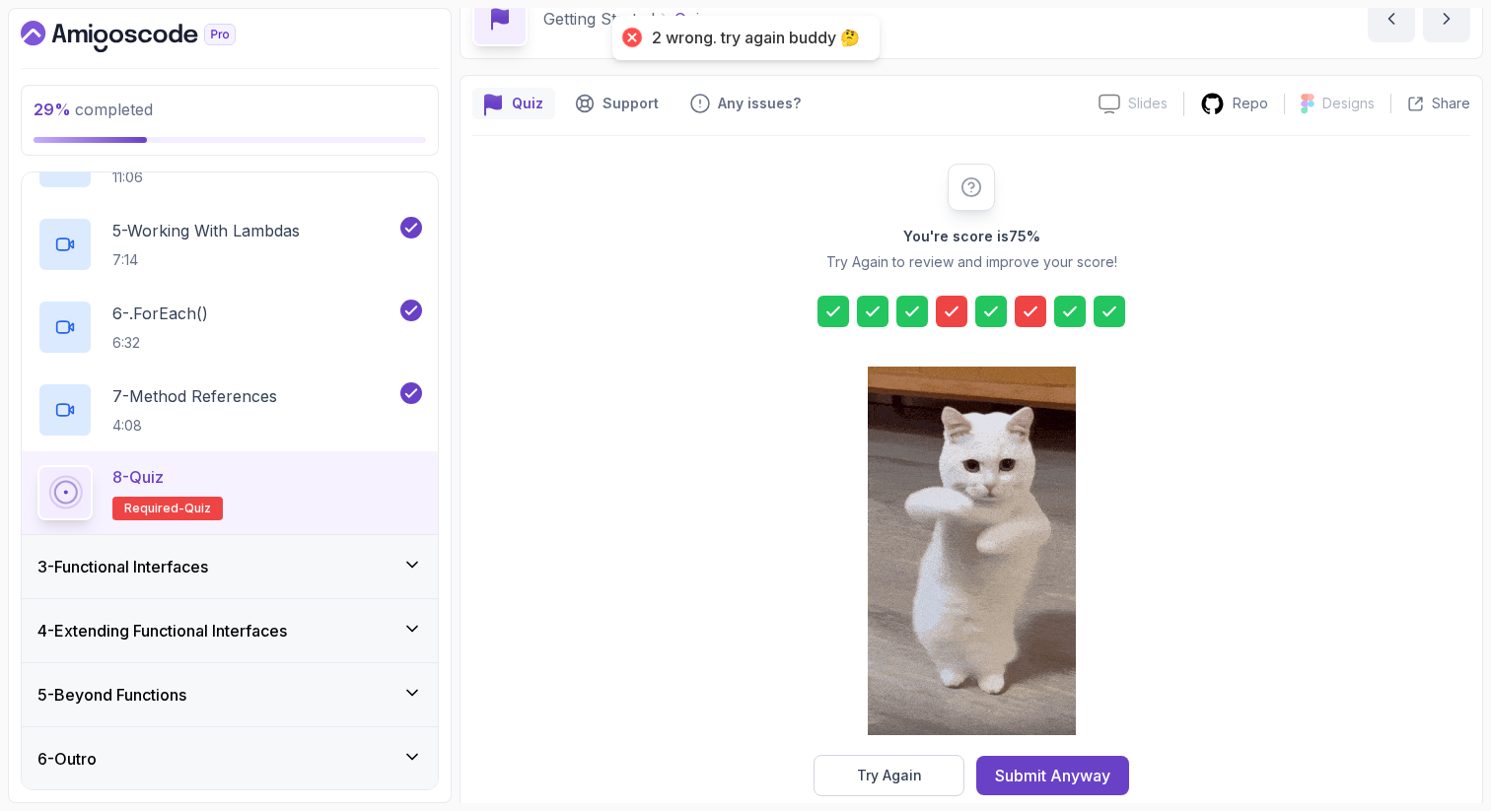
click at [945, 318] on icon at bounding box center [952, 312] width 20 height 20
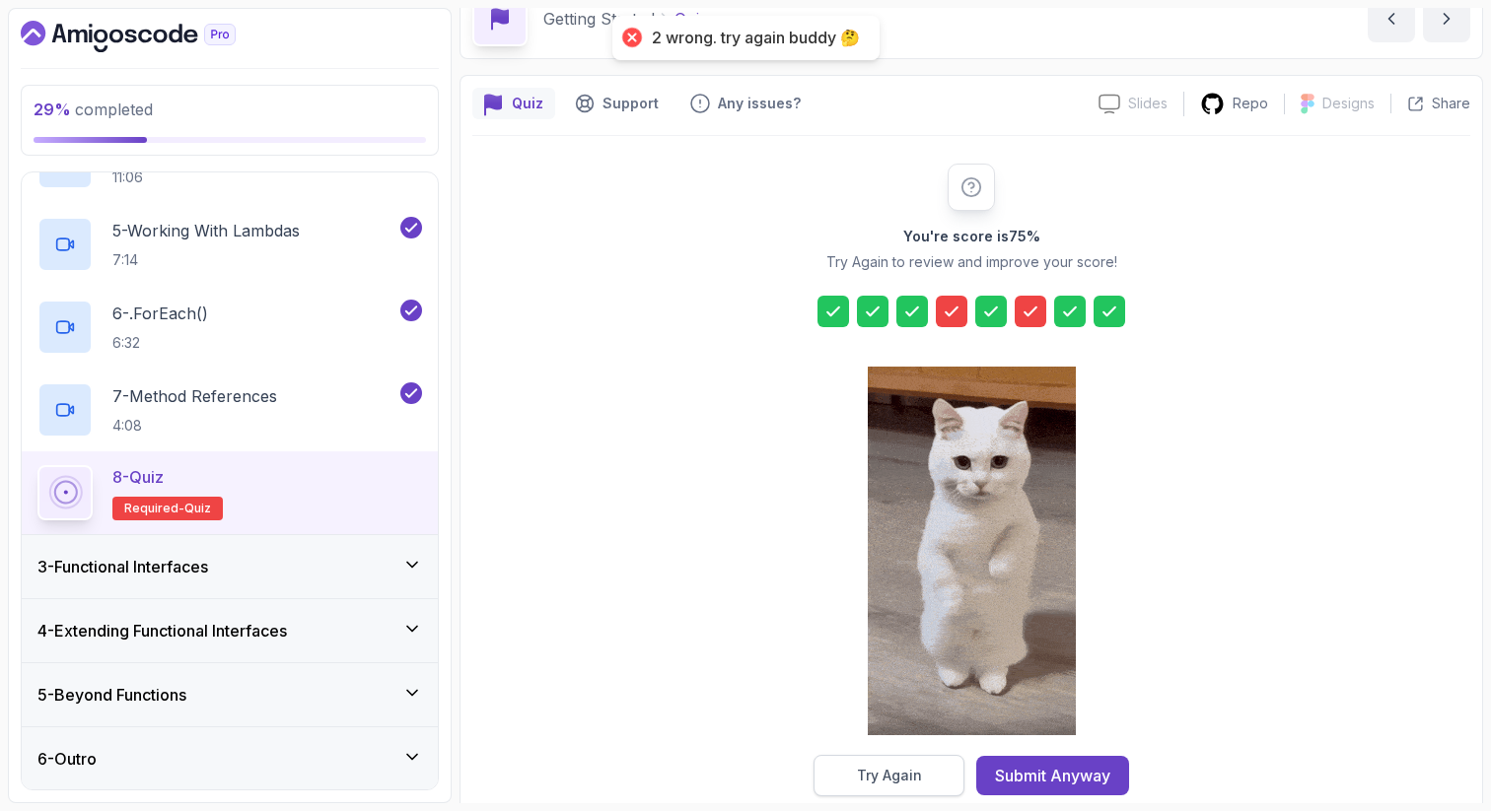
click at [869, 770] on div "Try Again" at bounding box center [889, 776] width 65 height 20
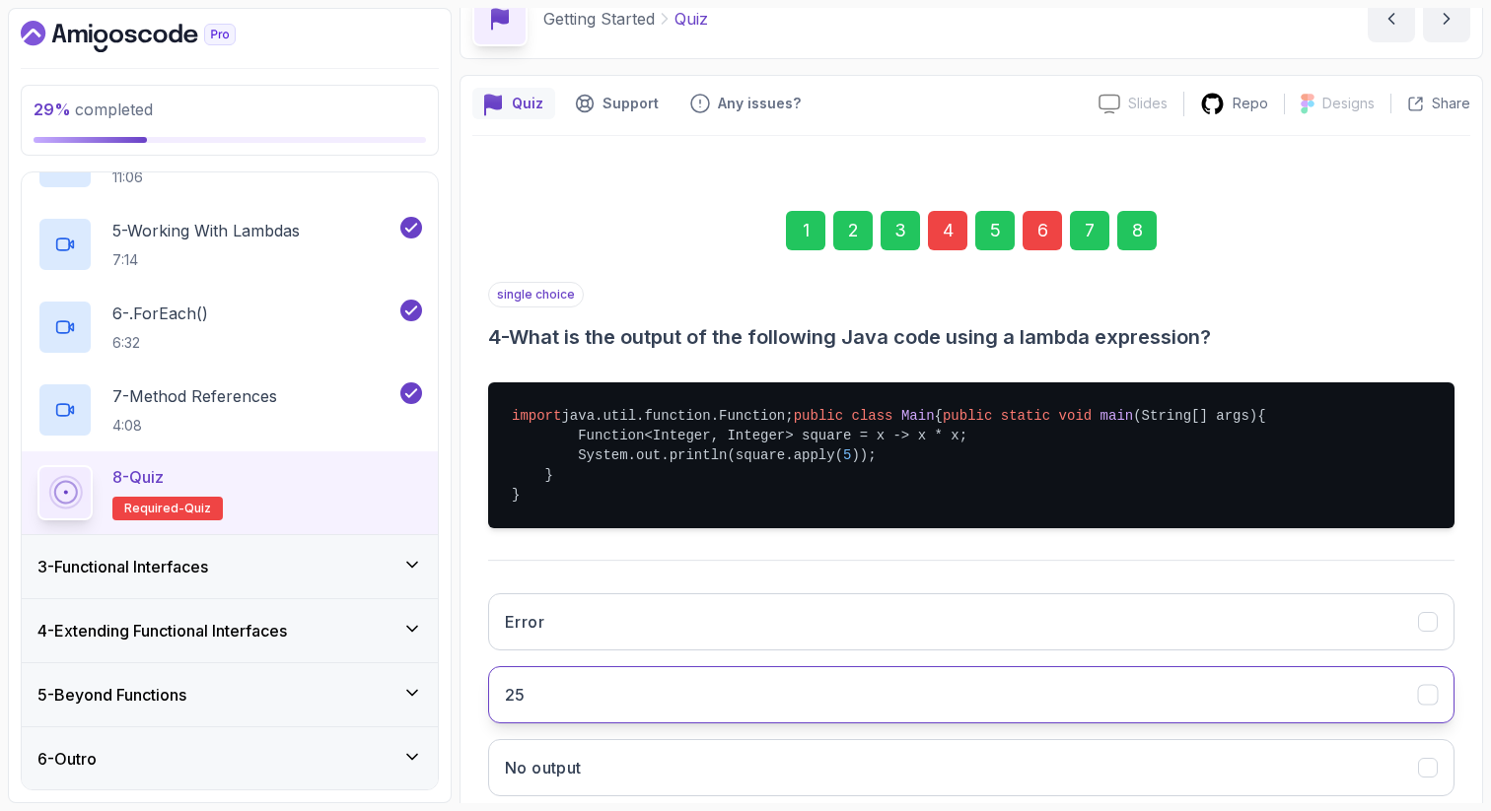
click at [1357, 724] on button "25" at bounding box center [971, 694] width 966 height 57
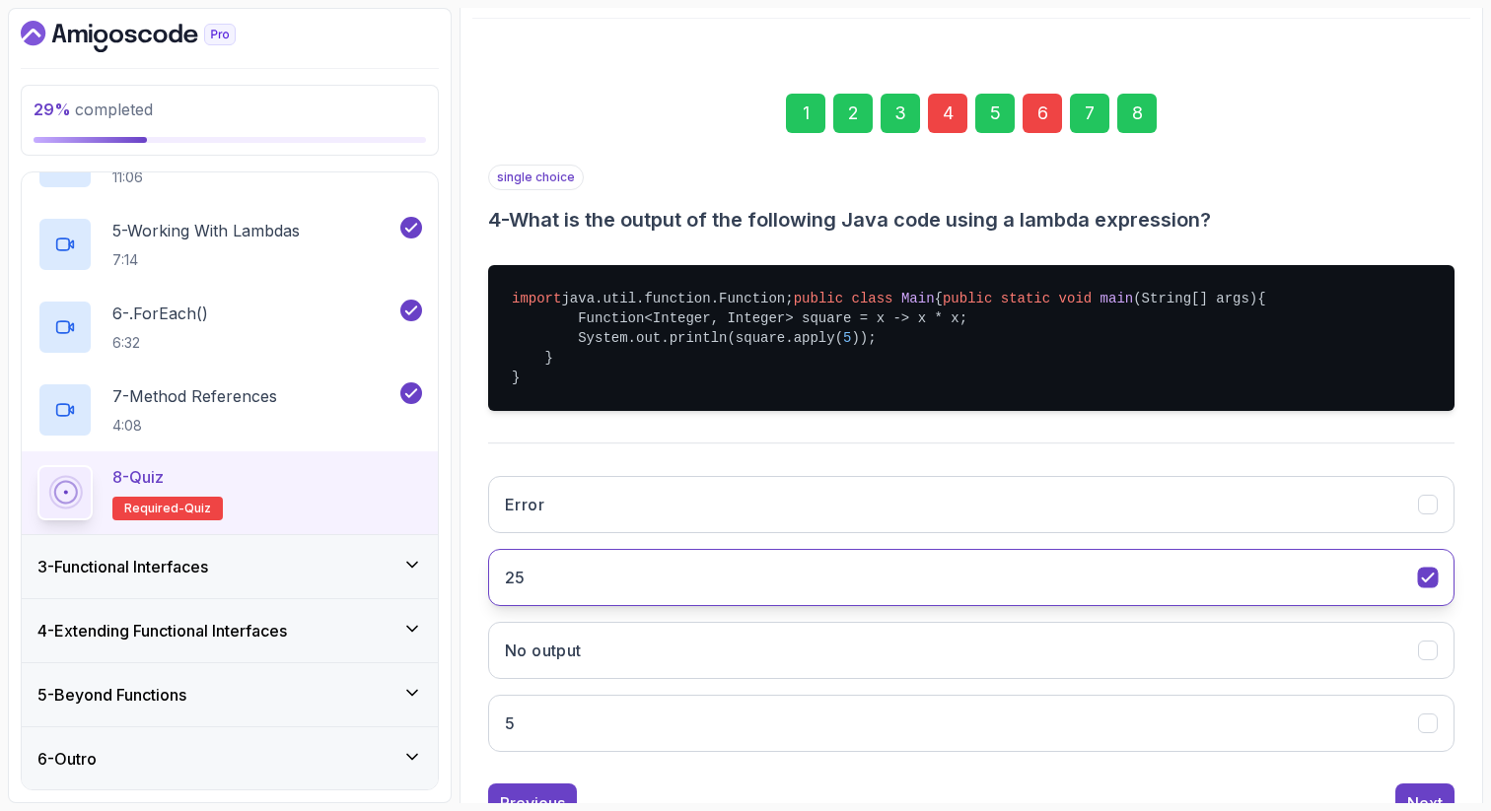
scroll to position [219, 0]
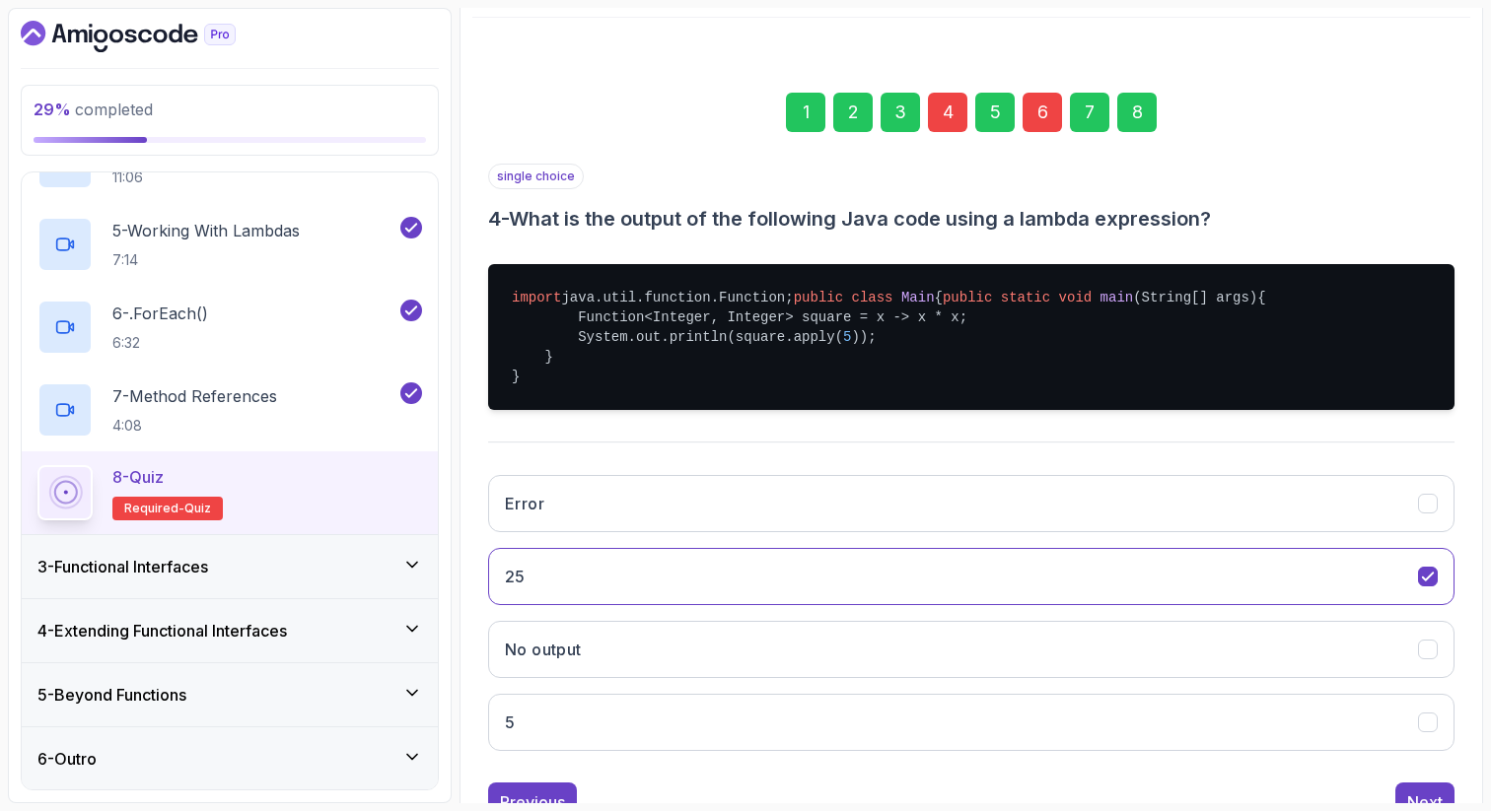
click at [1054, 114] on div "6" at bounding box center [1041, 112] width 39 height 39
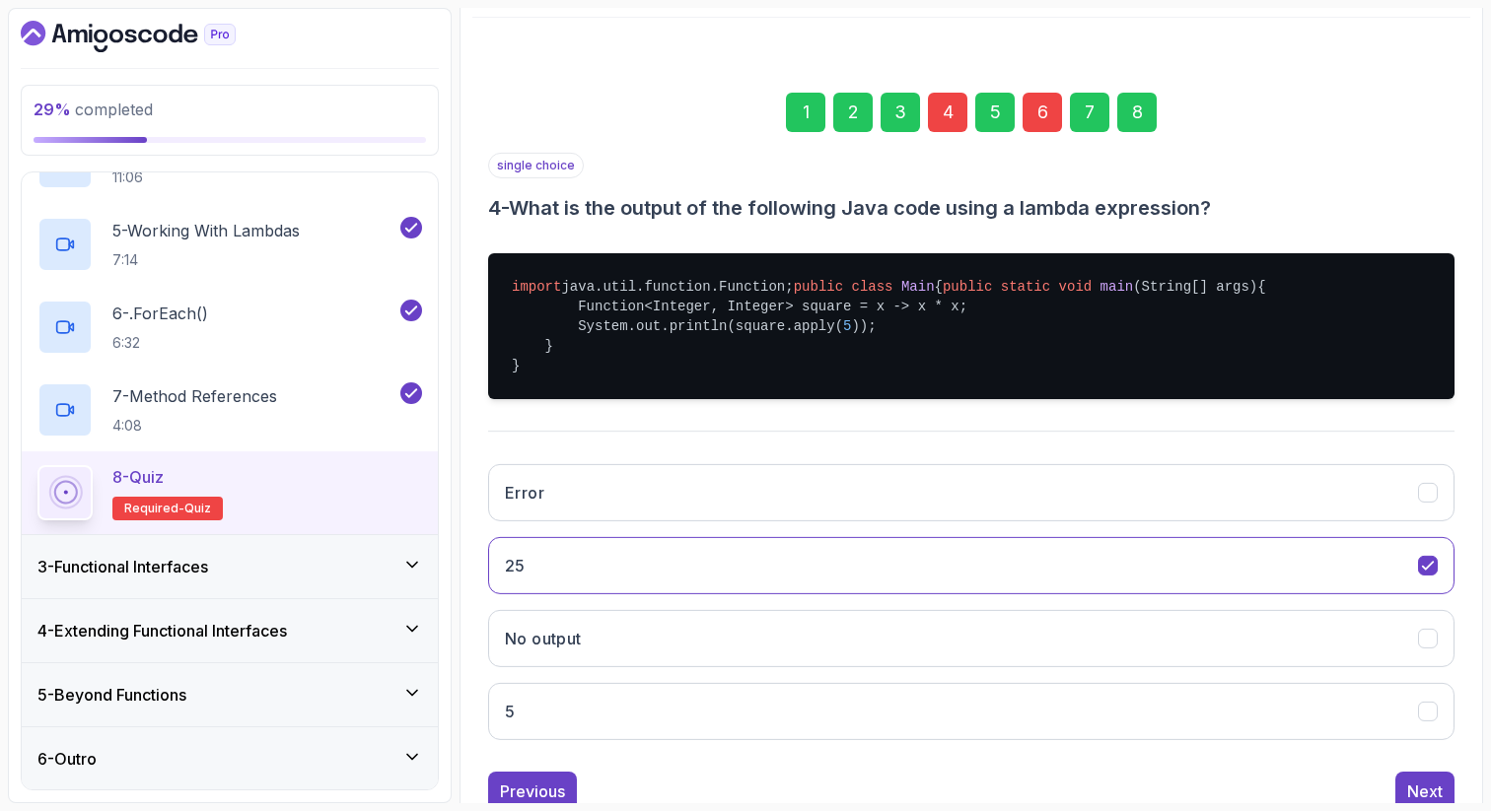
scroll to position [101, 0]
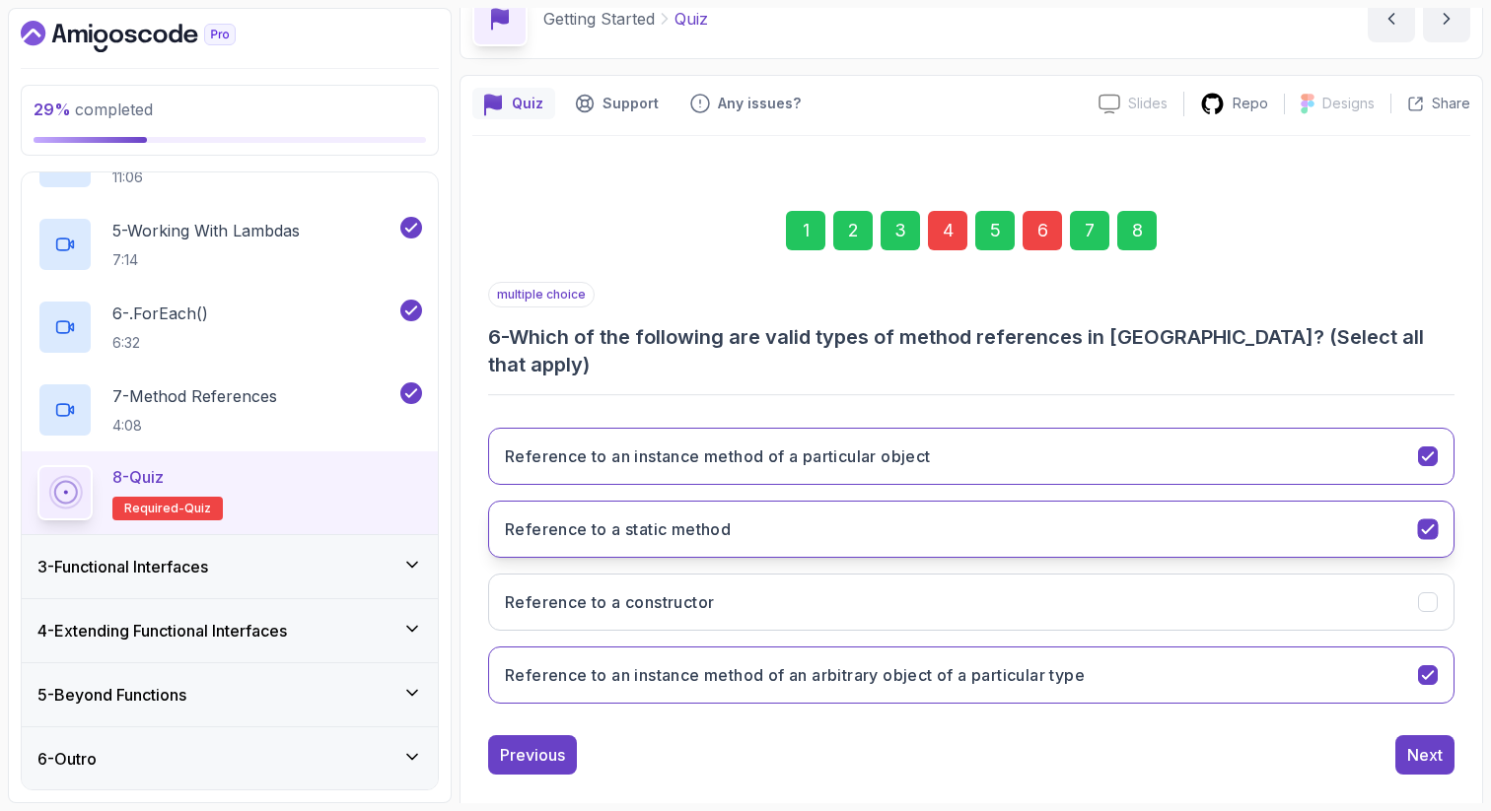
click at [667, 518] on h3 "Reference to a static method" at bounding box center [618, 530] width 226 height 24
click at [1124, 233] on div "8" at bounding box center [1136, 230] width 39 height 39
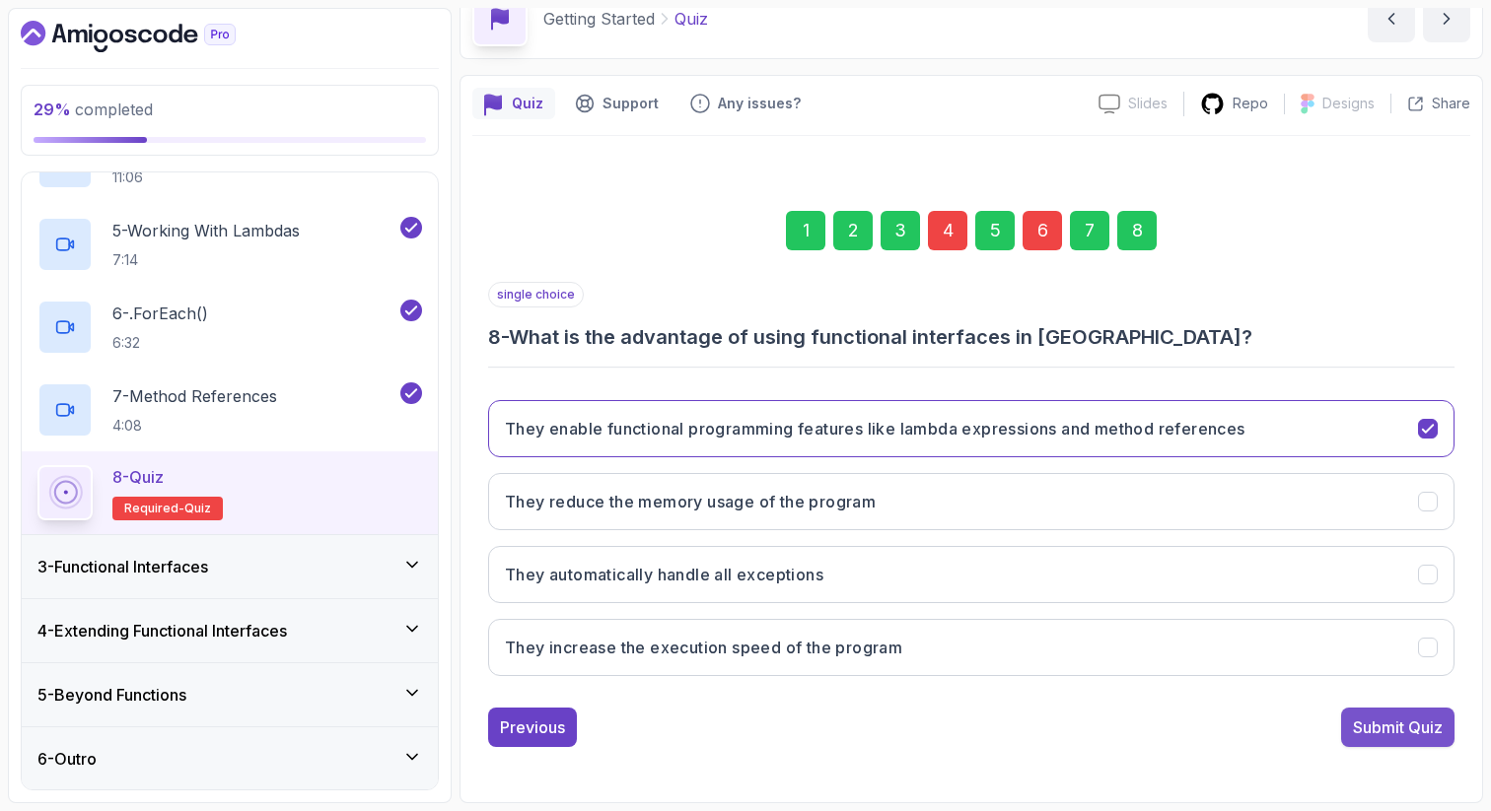
click at [1382, 715] on button "Submit Quiz" at bounding box center [1397, 727] width 113 height 39
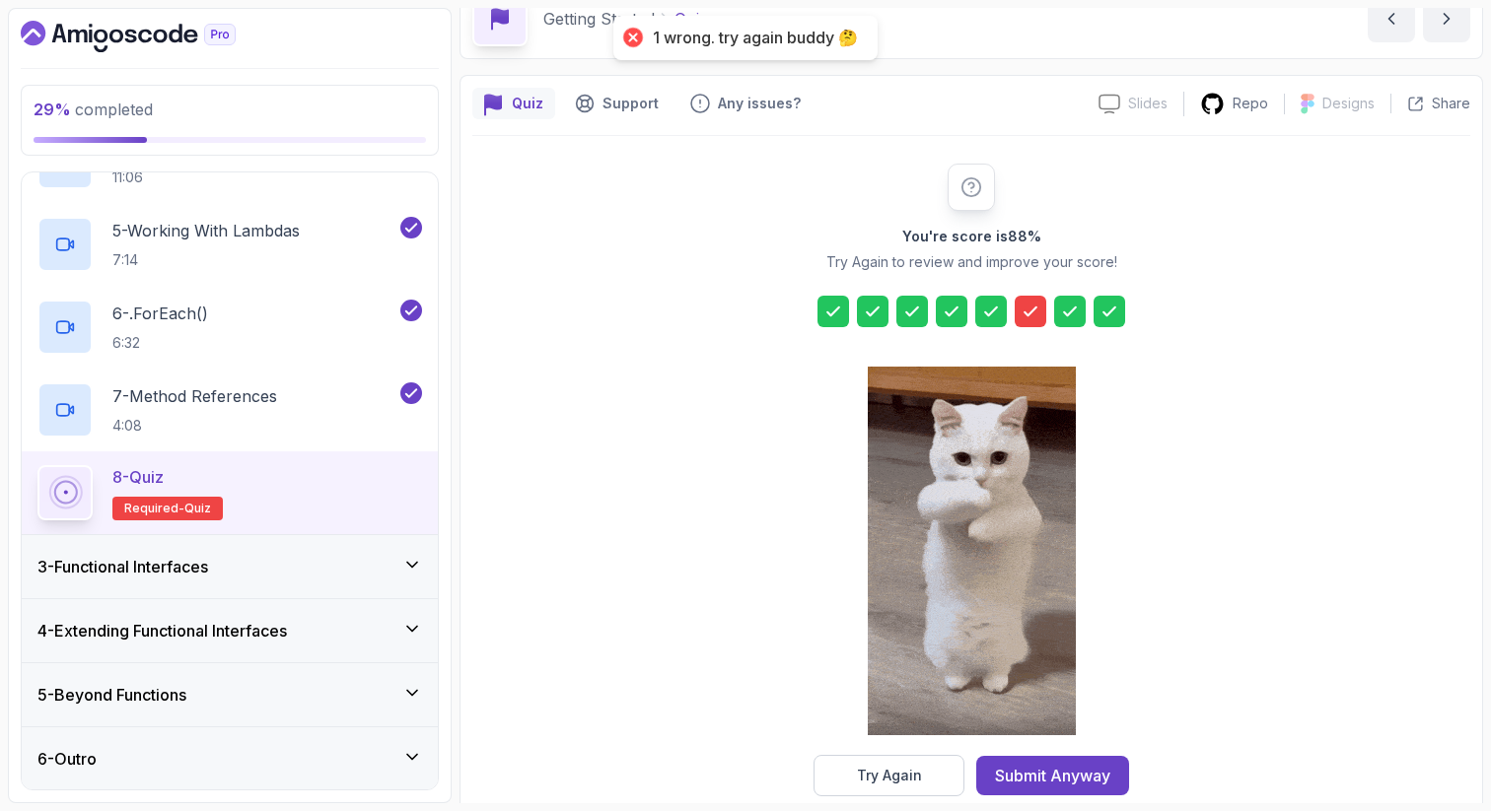
click at [1021, 314] on icon at bounding box center [1030, 312] width 20 height 20
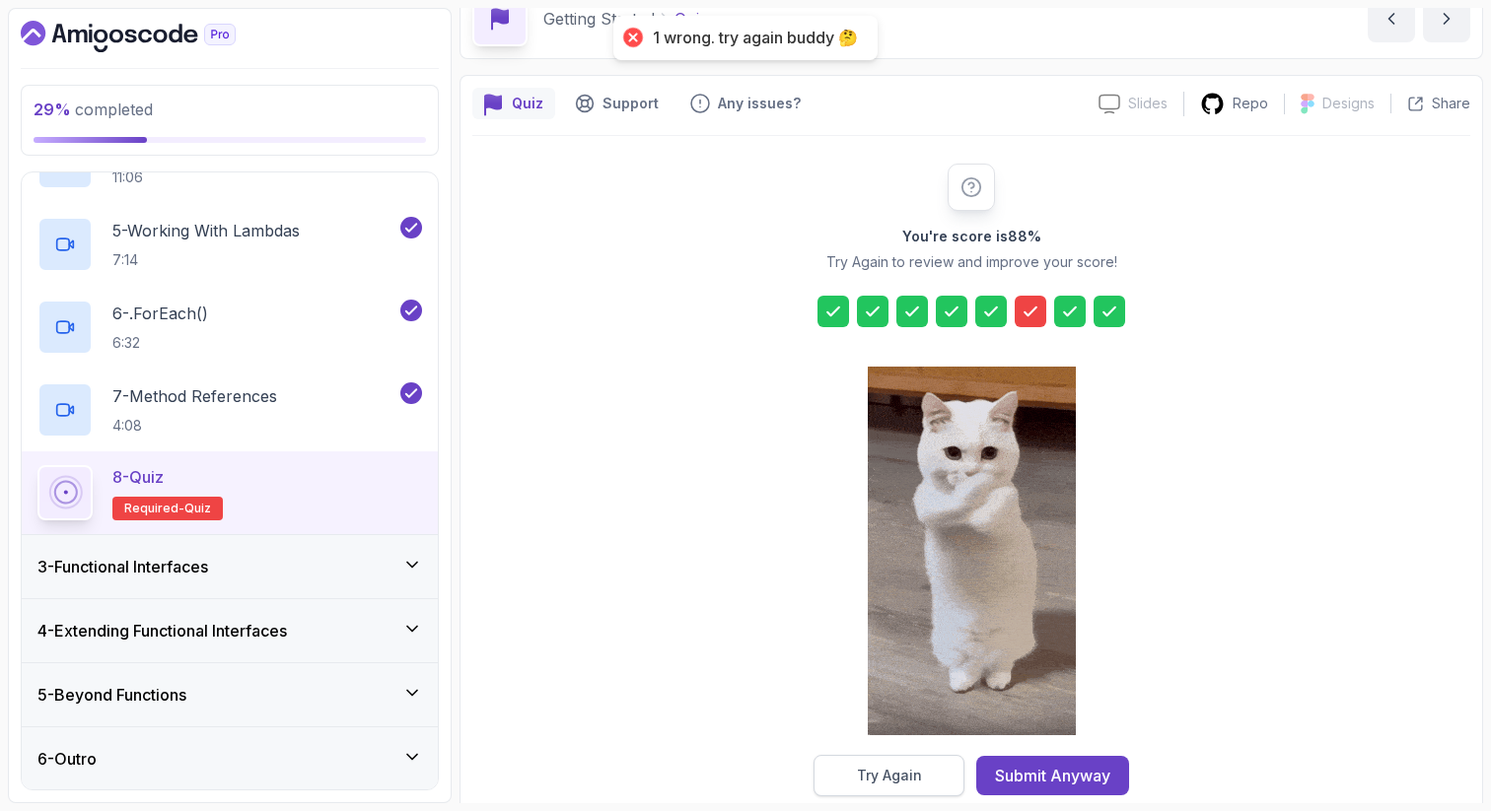
click at [905, 787] on button "Try Again" at bounding box center [888, 775] width 151 height 41
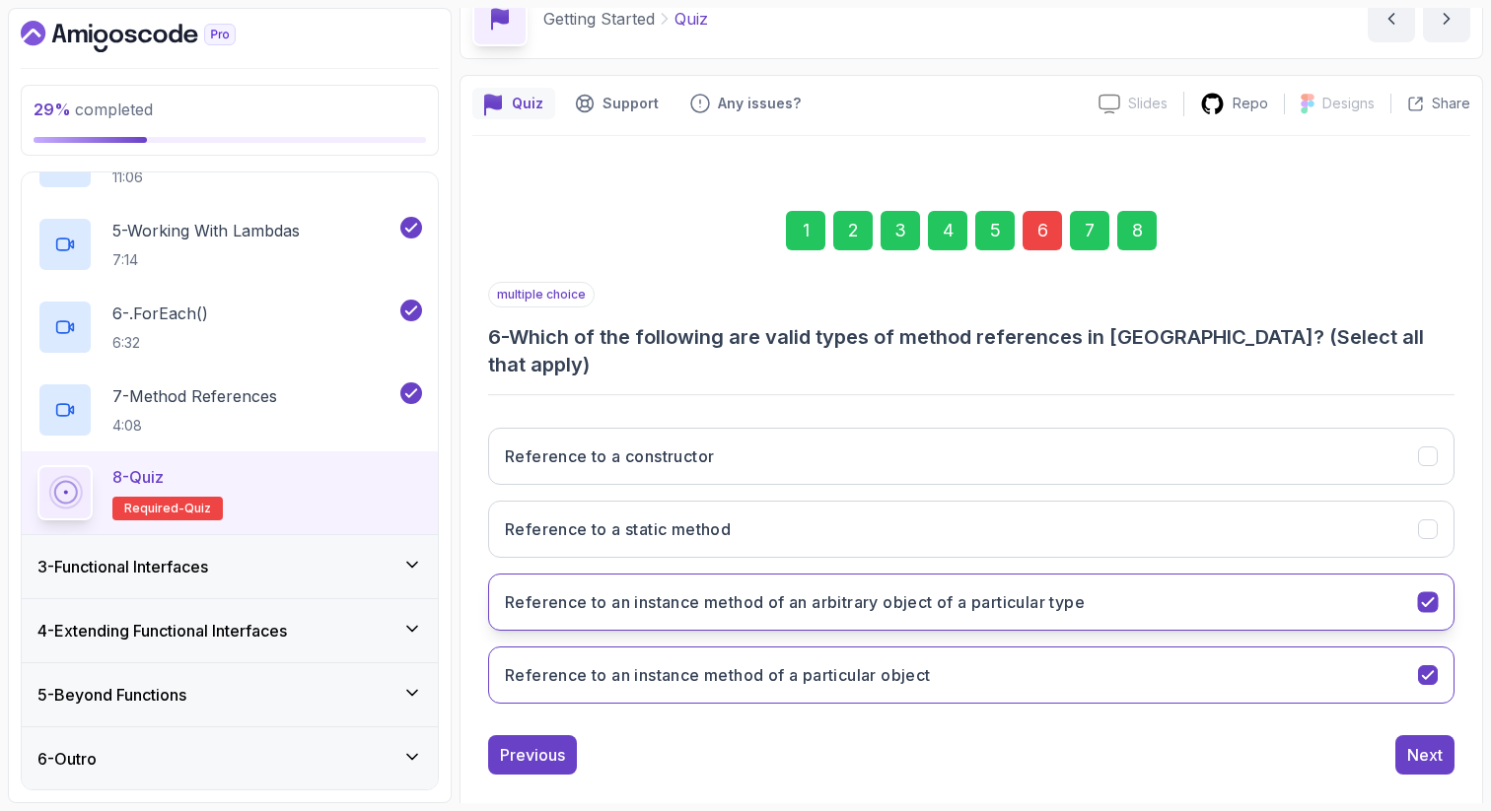
click at [759, 590] on button "Reference to an instance method of an arbitrary object of a particular type" at bounding box center [971, 602] width 966 height 57
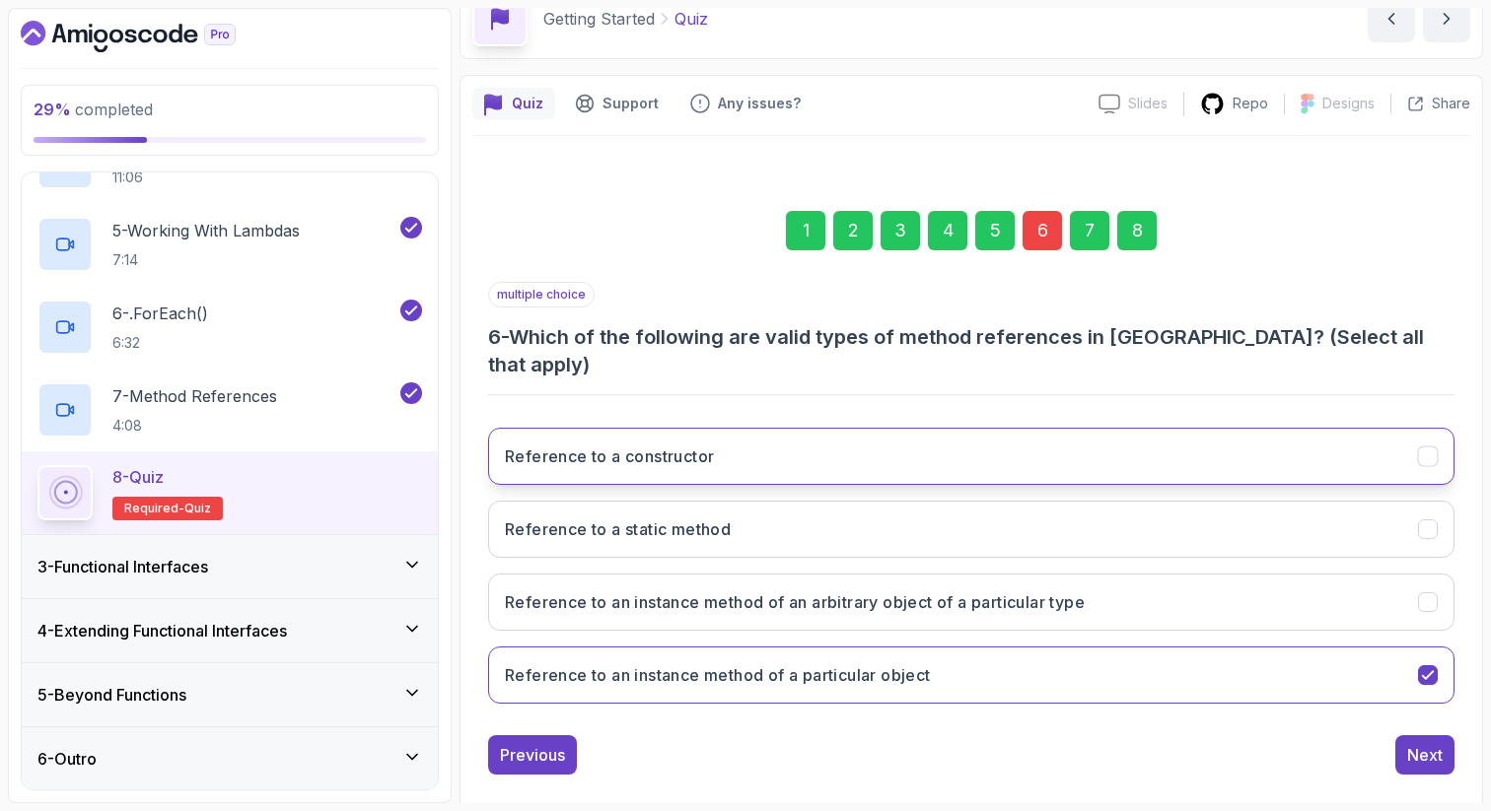
click at [797, 428] on button "Reference to a constructor" at bounding box center [971, 456] width 966 height 57
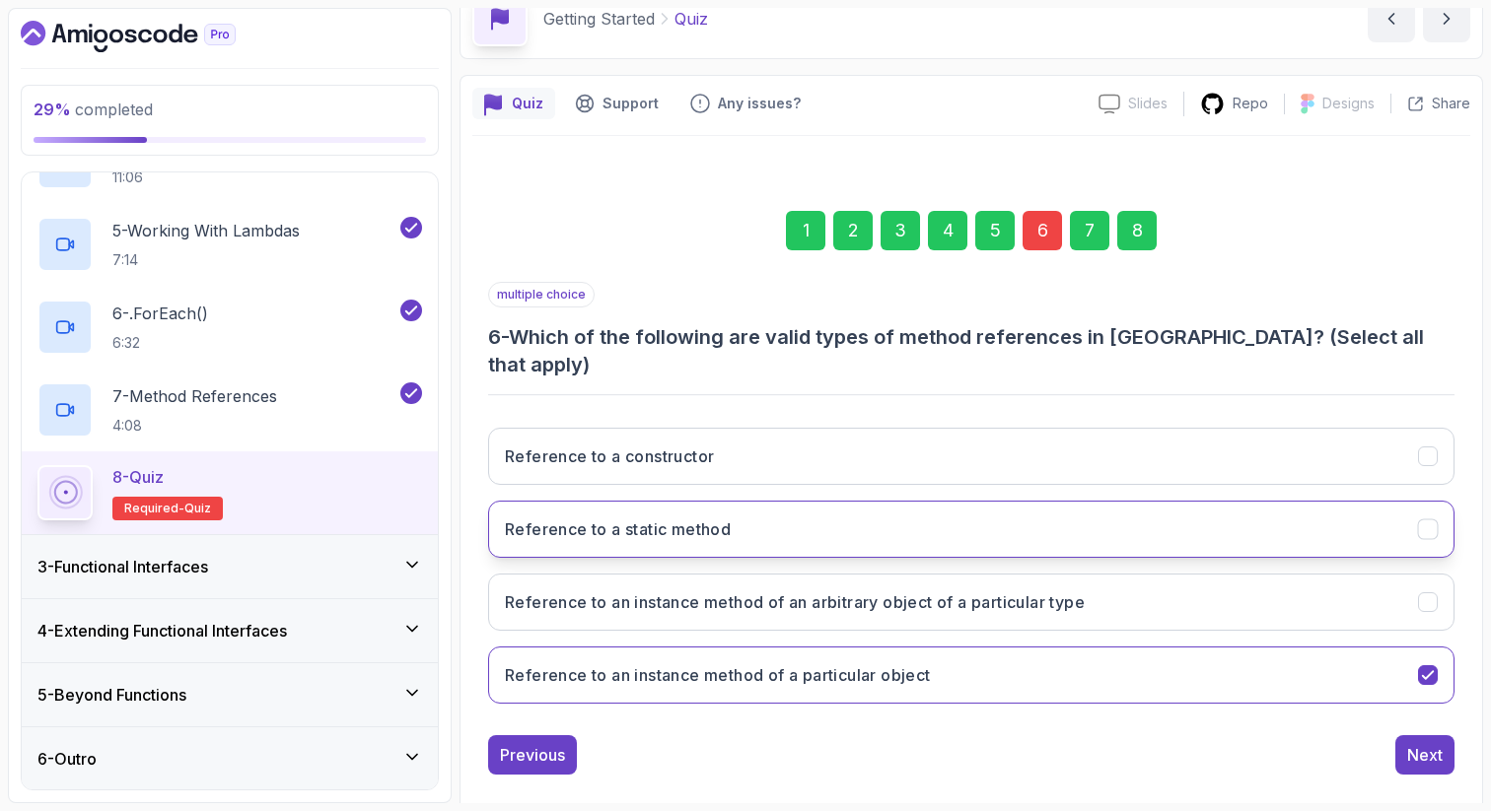
click at [765, 501] on button "Reference to a static method" at bounding box center [971, 529] width 966 height 57
click at [1139, 237] on div "8" at bounding box center [1136, 230] width 39 height 39
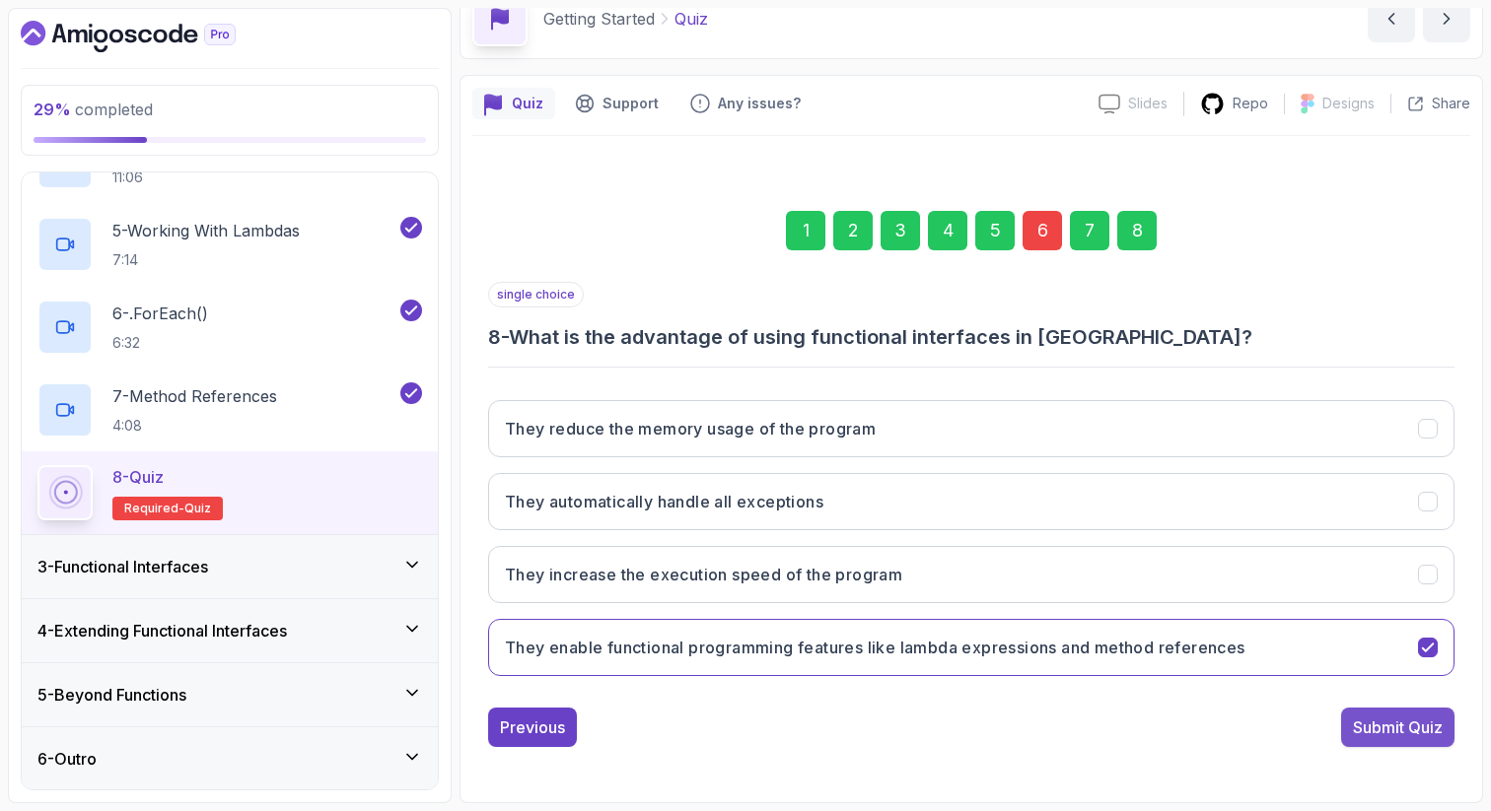
click at [1360, 715] on button "Submit Quiz" at bounding box center [1397, 727] width 113 height 39
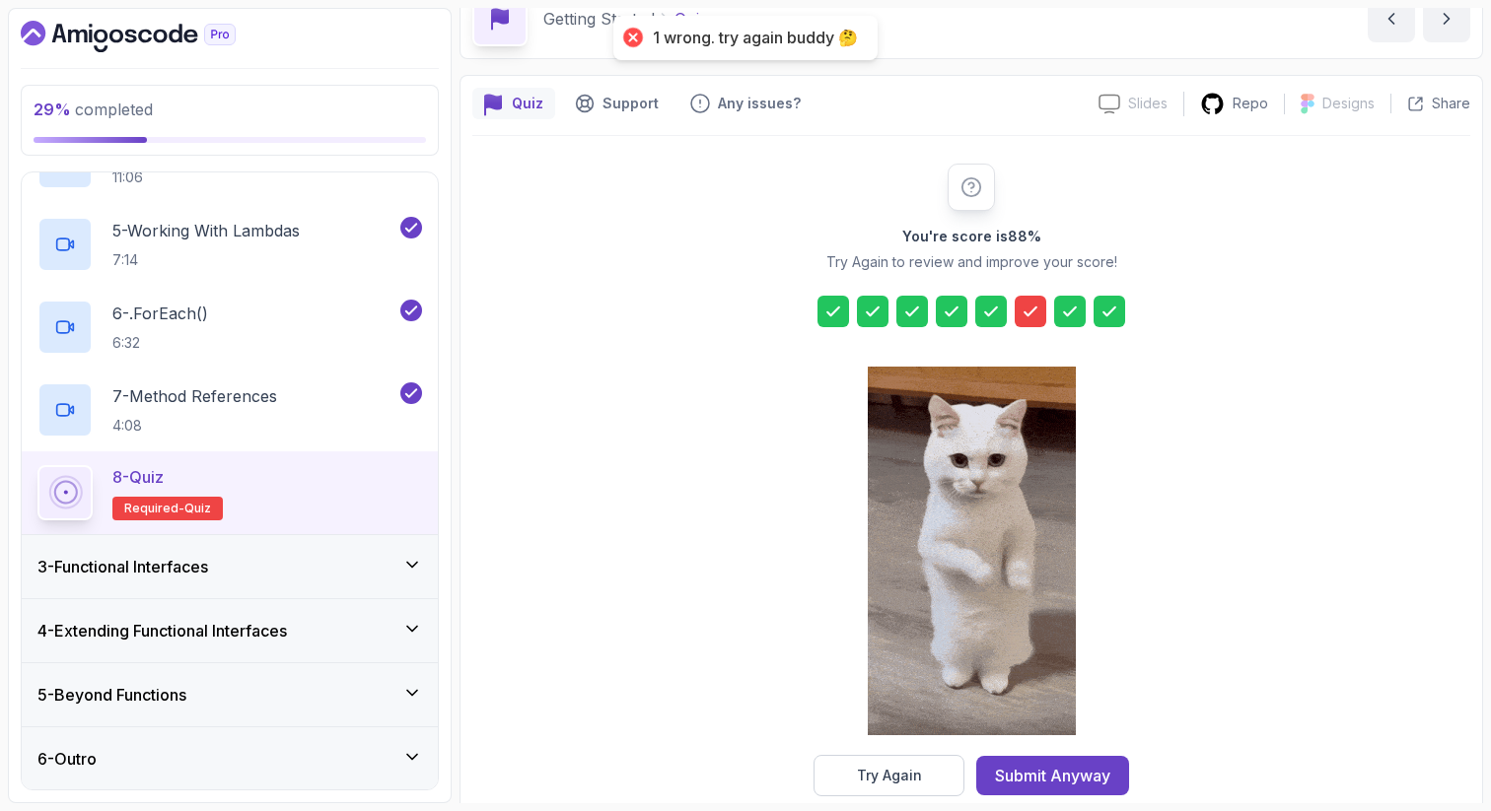
click at [1024, 309] on icon at bounding box center [1030, 312] width 20 height 20
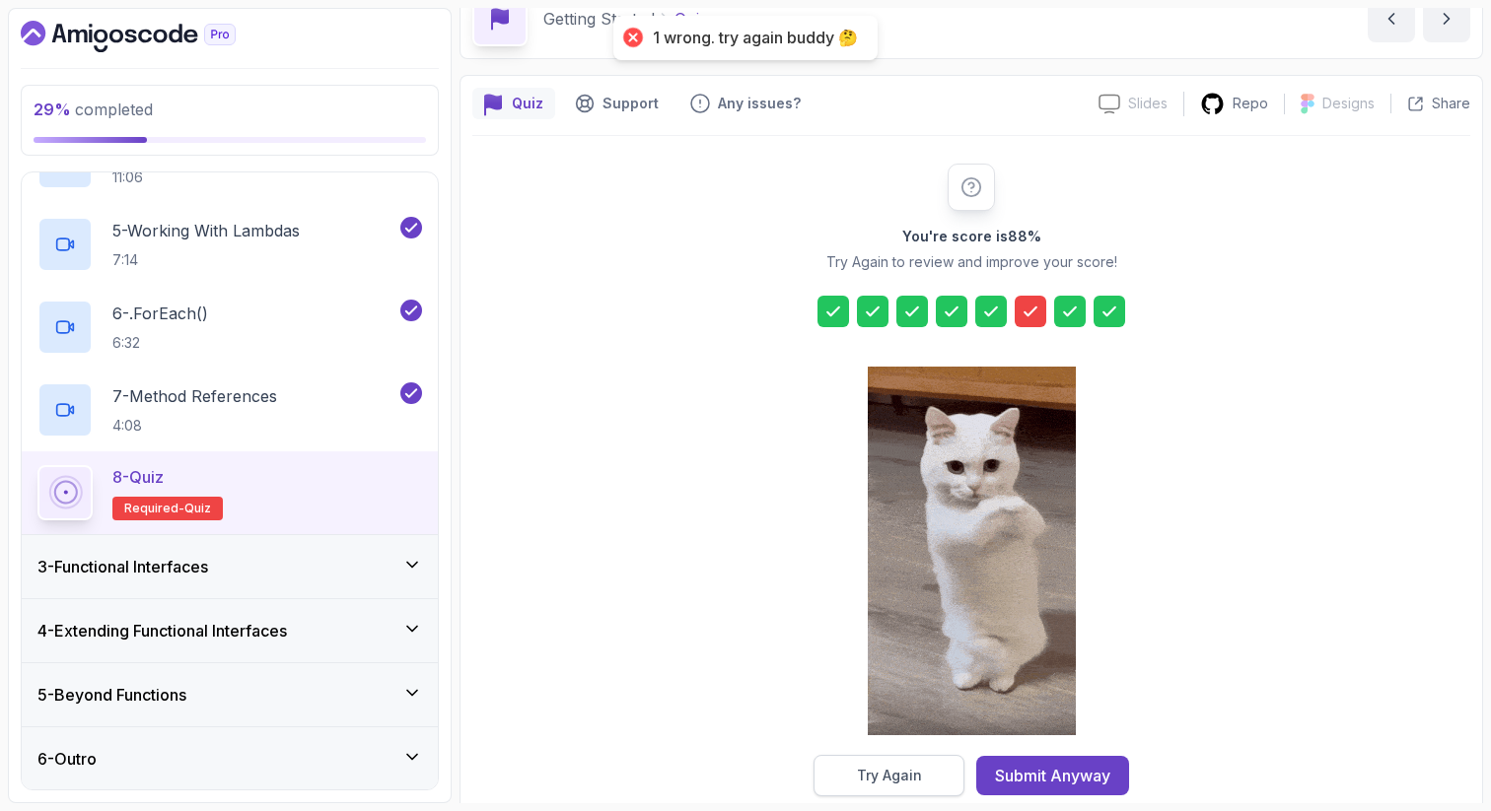
click at [895, 774] on div "Try Again" at bounding box center [889, 776] width 65 height 20
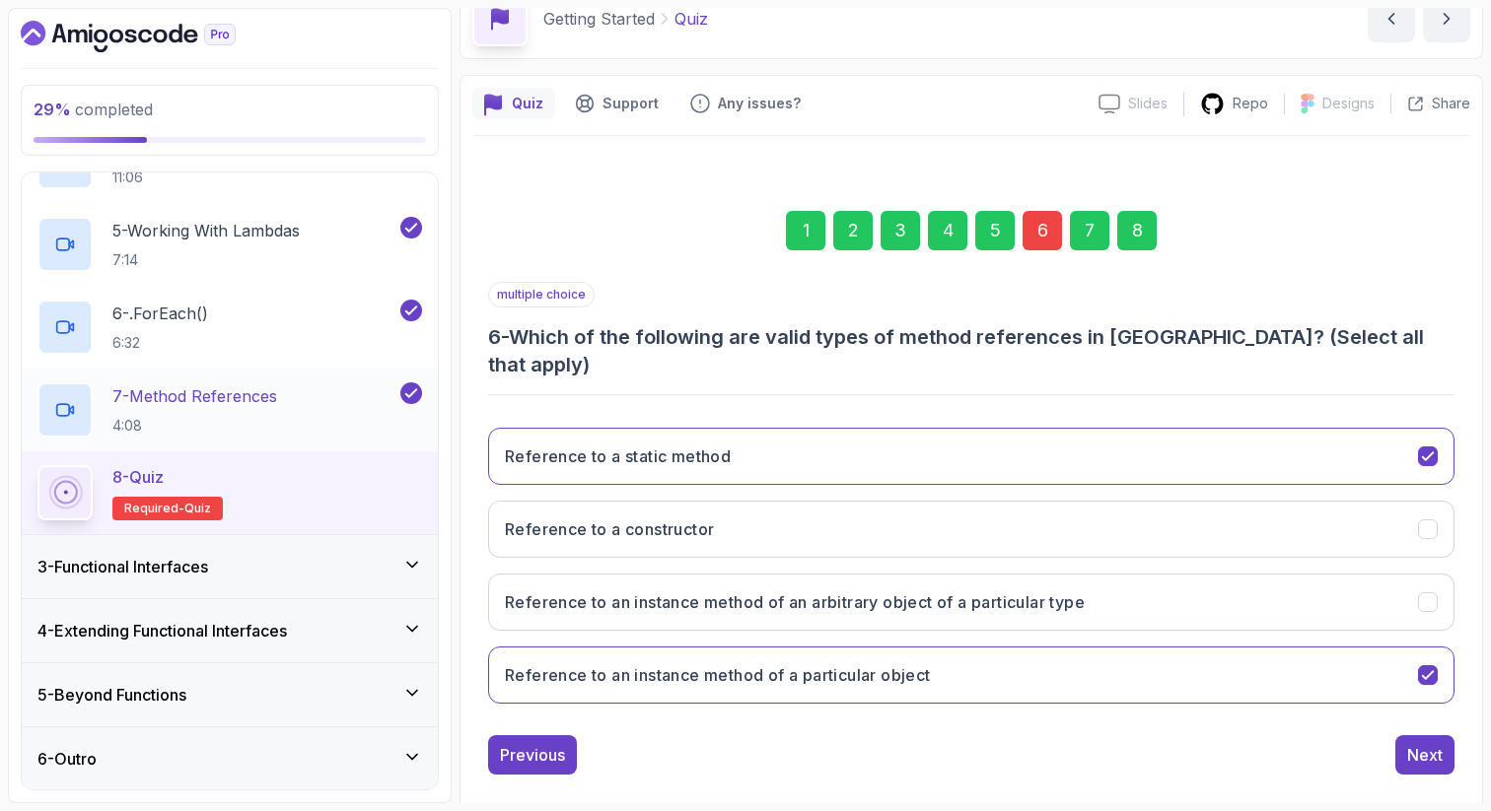
click at [258, 411] on h2 "7 - Method References 4:08" at bounding box center [194, 410] width 165 height 51
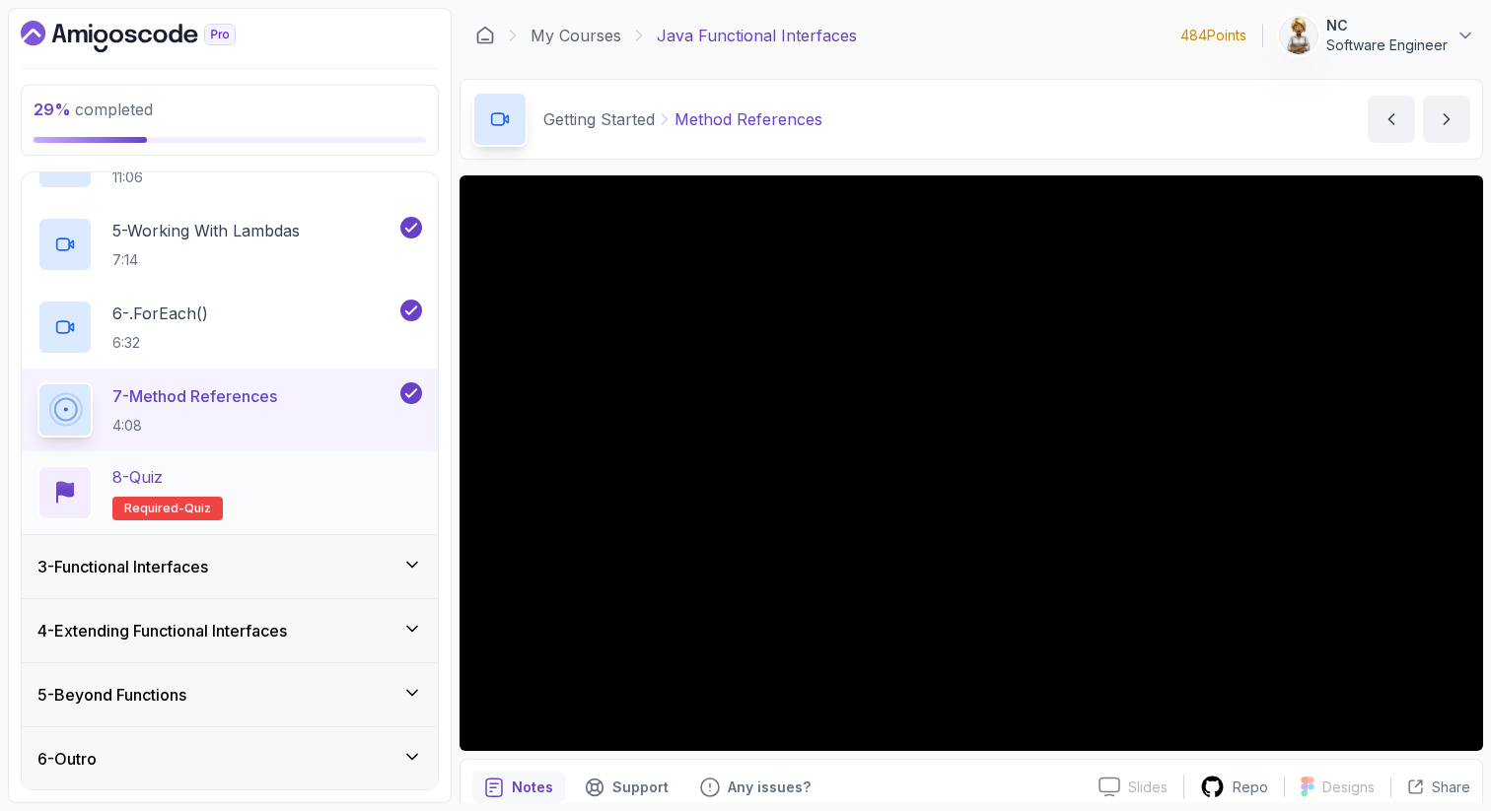
click at [374, 503] on div "8 - Quiz Required- quiz" at bounding box center [229, 492] width 385 height 55
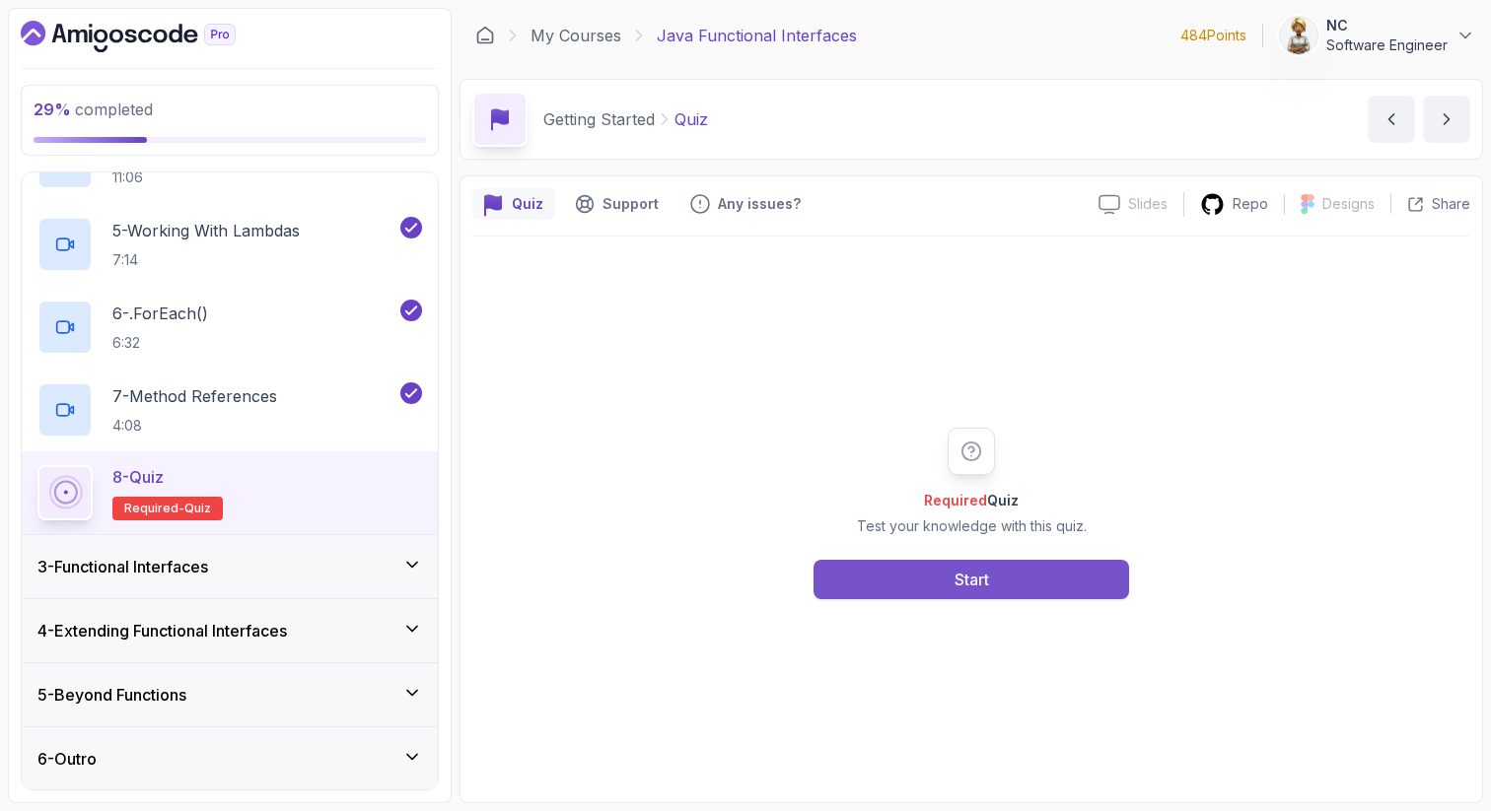
click at [905, 578] on button "Start" at bounding box center [970, 579] width 315 height 39
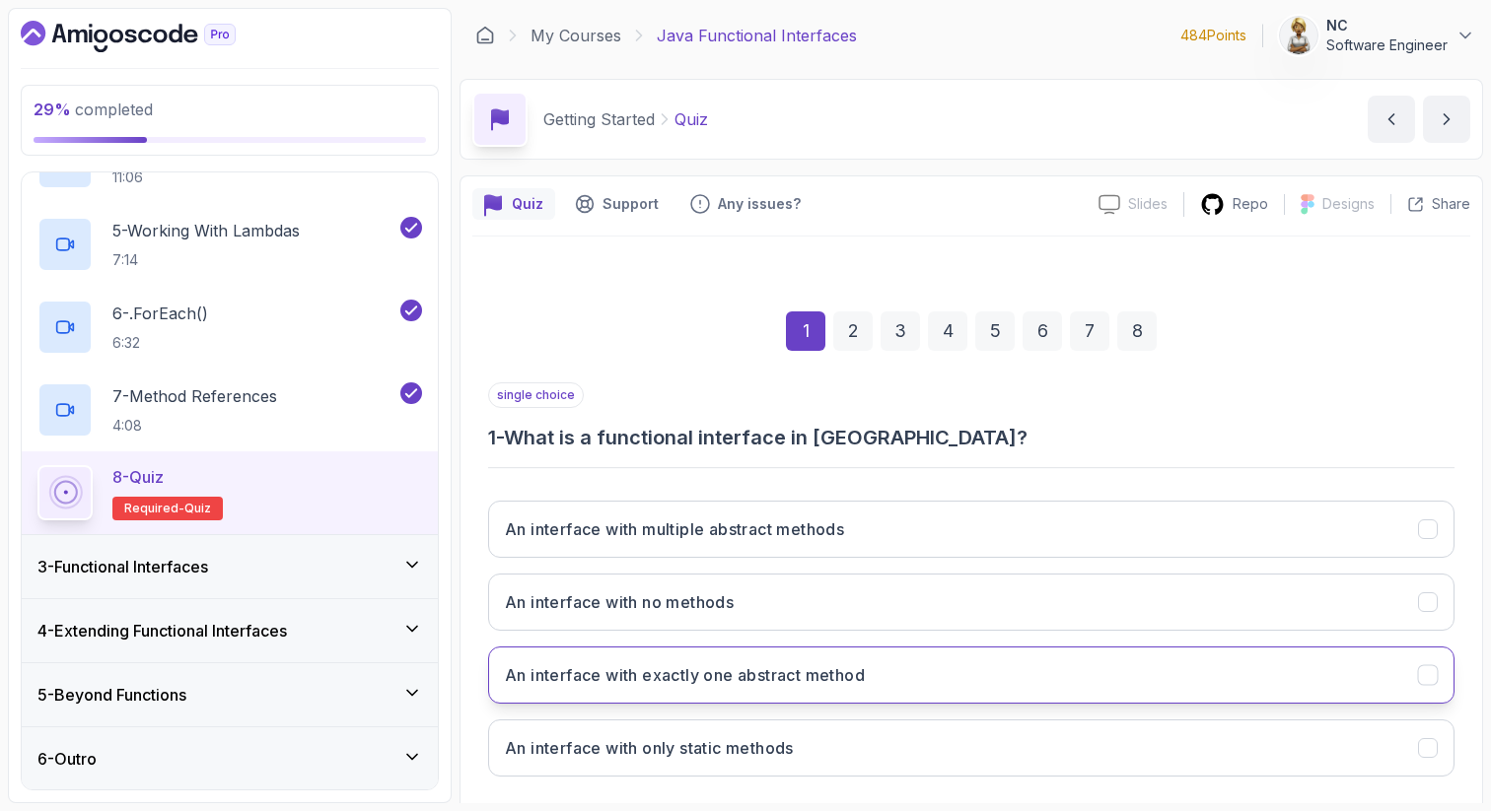
click at [595, 670] on h3 "An interface with exactly one abstract method" at bounding box center [685, 676] width 360 height 24
click at [1472, 718] on div "Quiz Support Any issues? Slides Slides not available Repo Designs Design not av…" at bounding box center [970, 539] width 1023 height 729
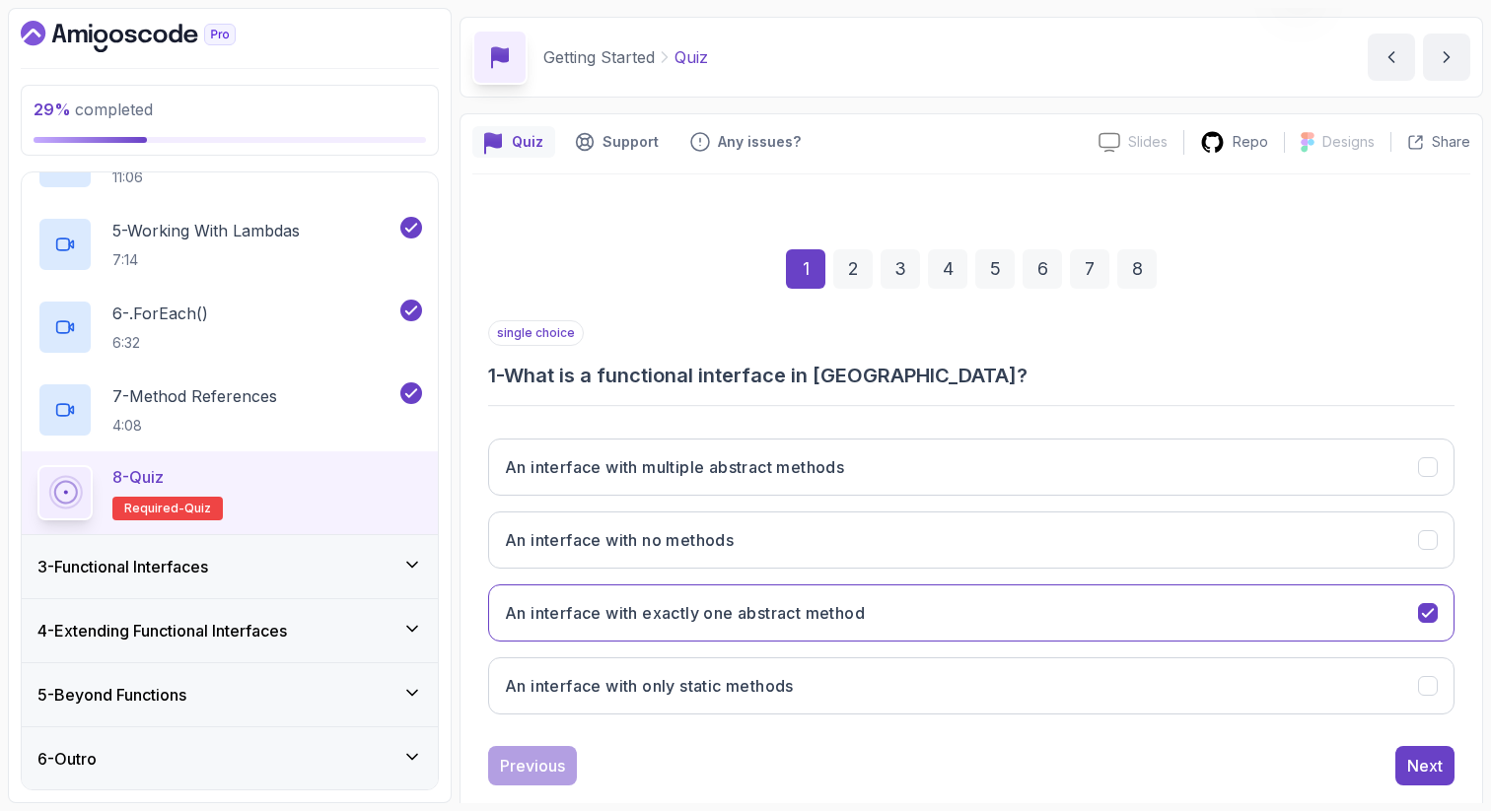
scroll to position [79, 0]
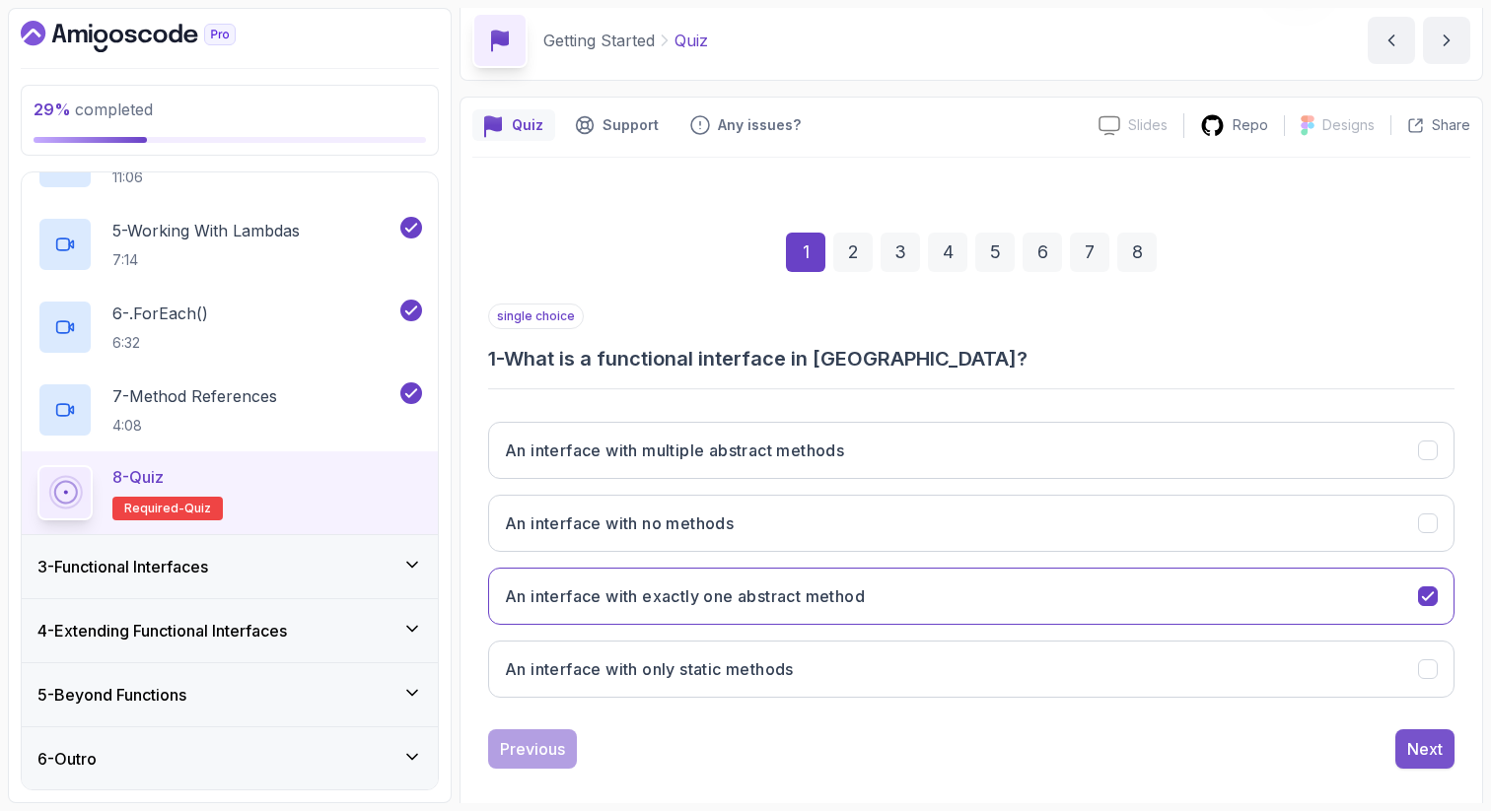
click at [1441, 747] on div "Next" at bounding box center [1424, 749] width 35 height 24
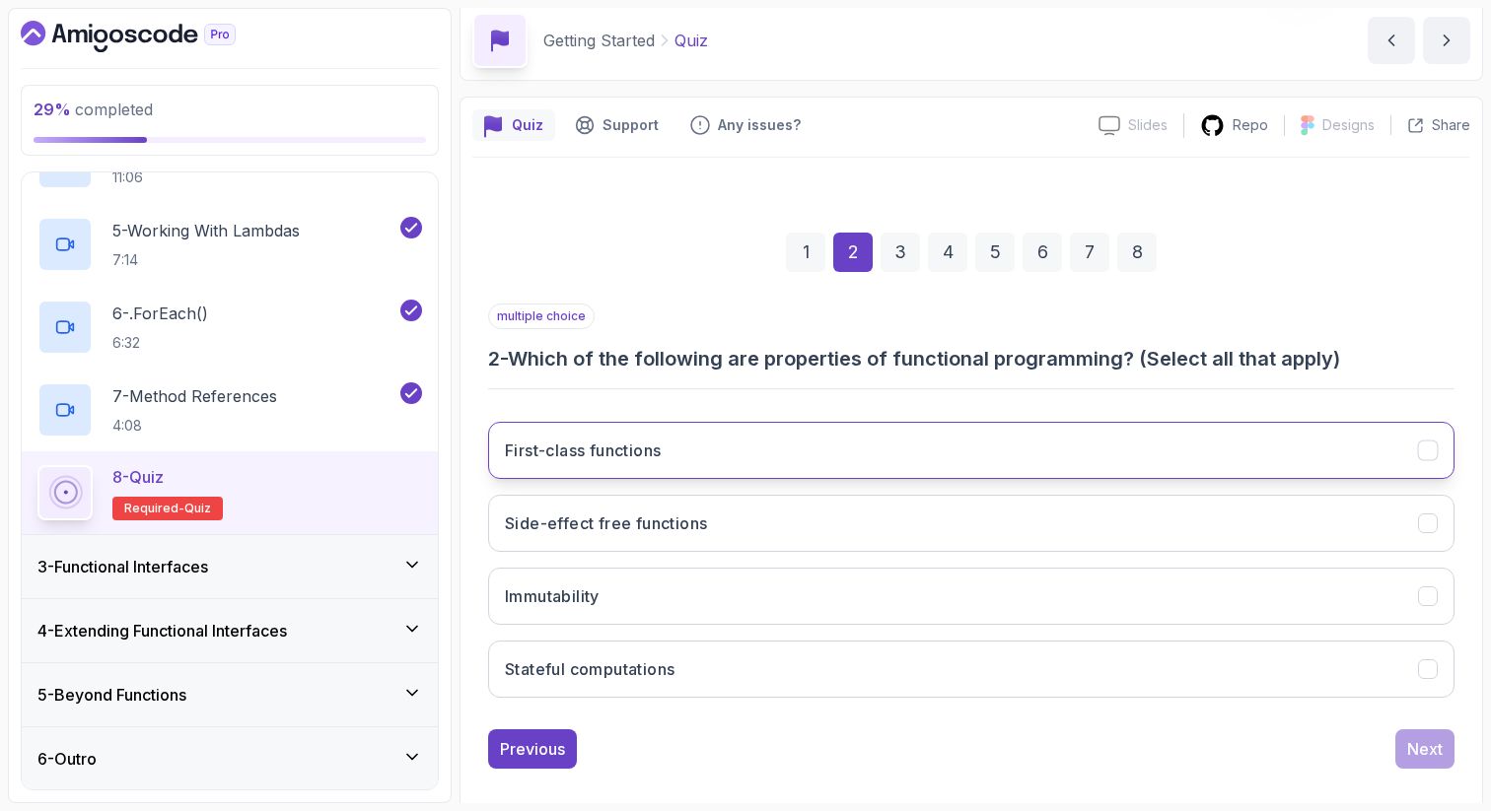
click at [927, 455] on button "First-class functions" at bounding box center [971, 450] width 966 height 57
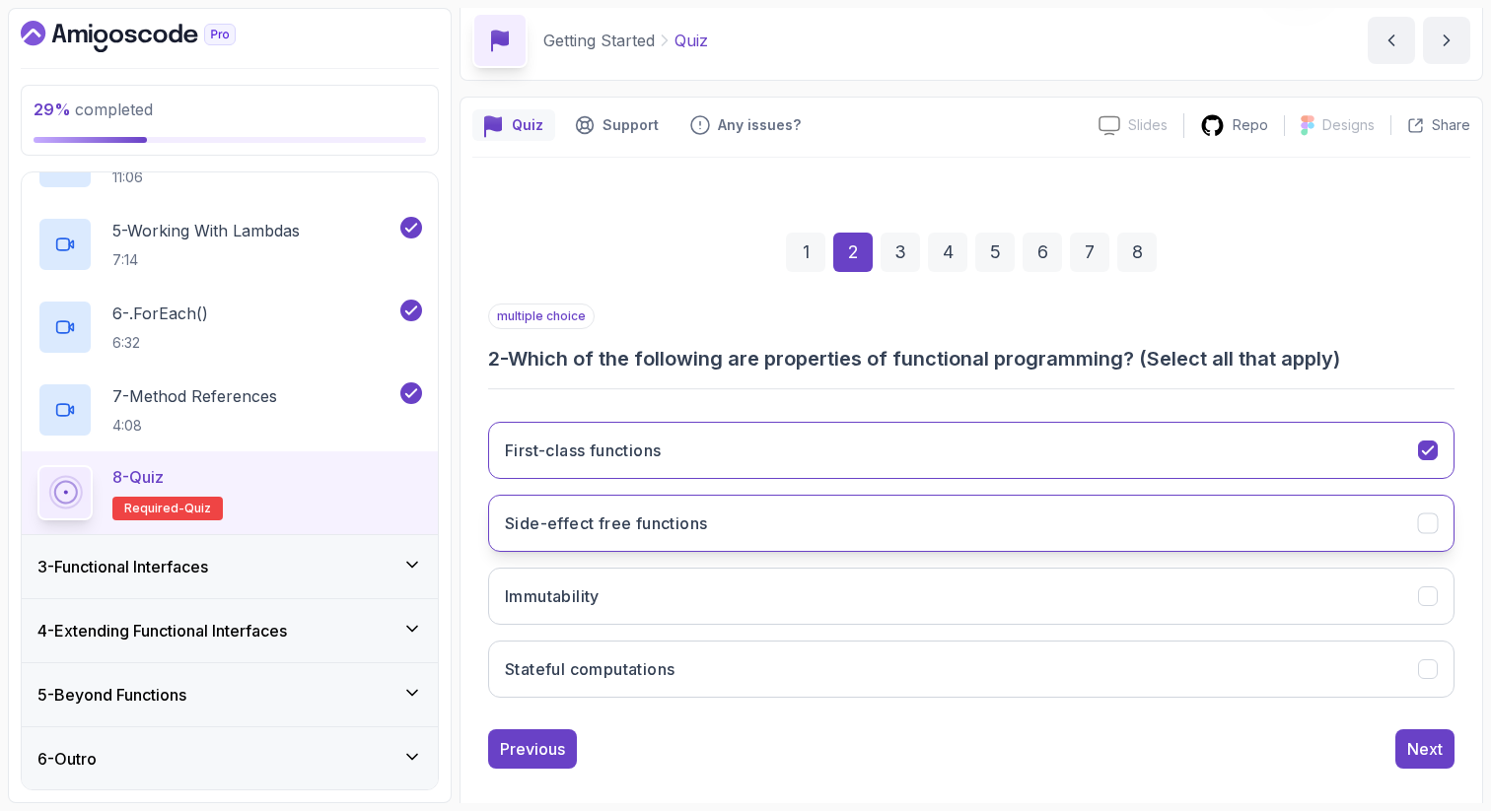
click at [873, 528] on button "Side-effect free functions" at bounding box center [971, 523] width 966 height 57
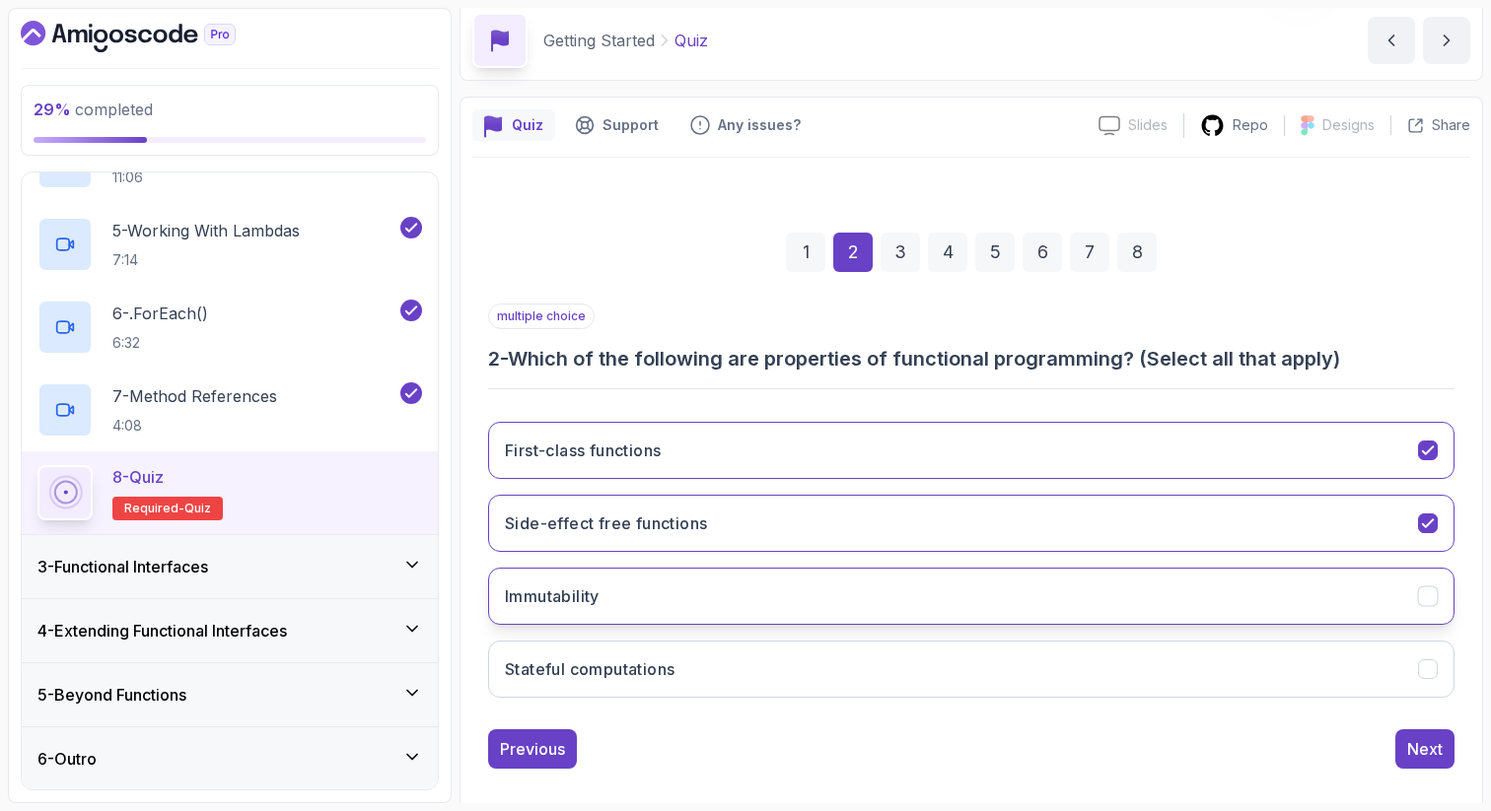
click at [861, 602] on button "Immutability" at bounding box center [971, 596] width 966 height 57
click at [1427, 746] on div "Next" at bounding box center [1424, 749] width 35 height 24
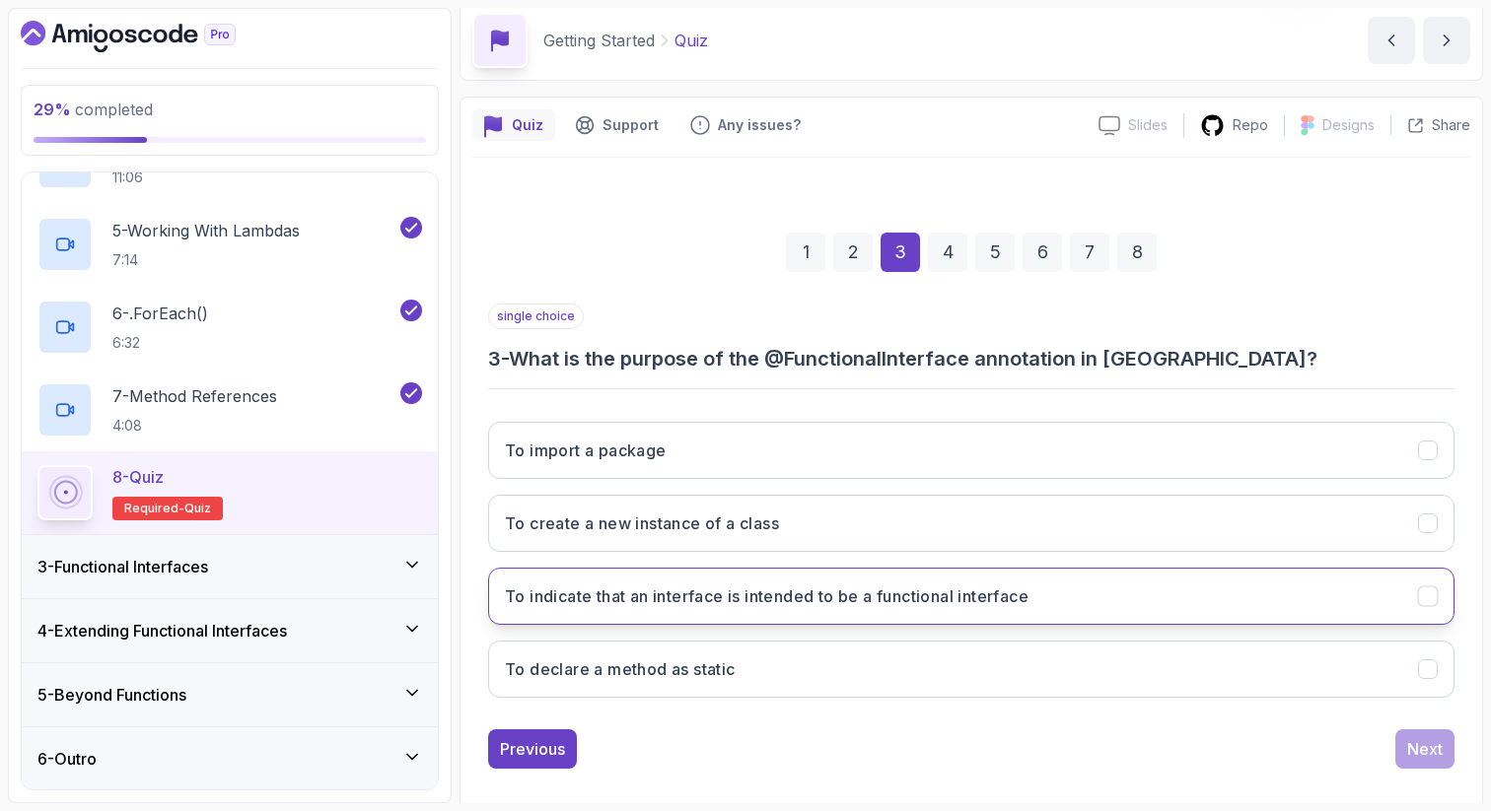
click at [654, 602] on h3 "To indicate that an interface is intended to be a functional interface" at bounding box center [767, 597] width 524 height 24
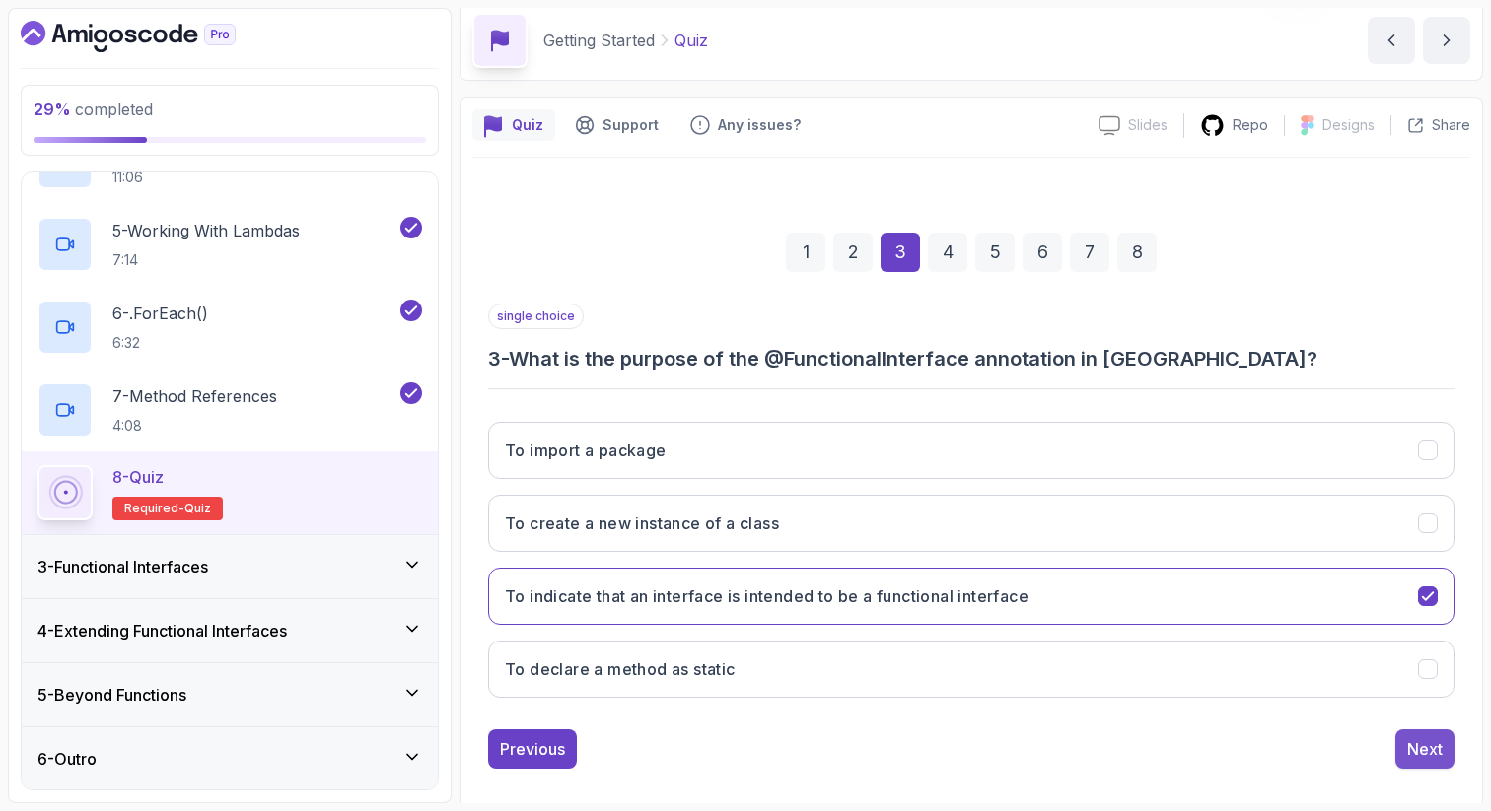
click at [1434, 751] on div "Next" at bounding box center [1424, 749] width 35 height 24
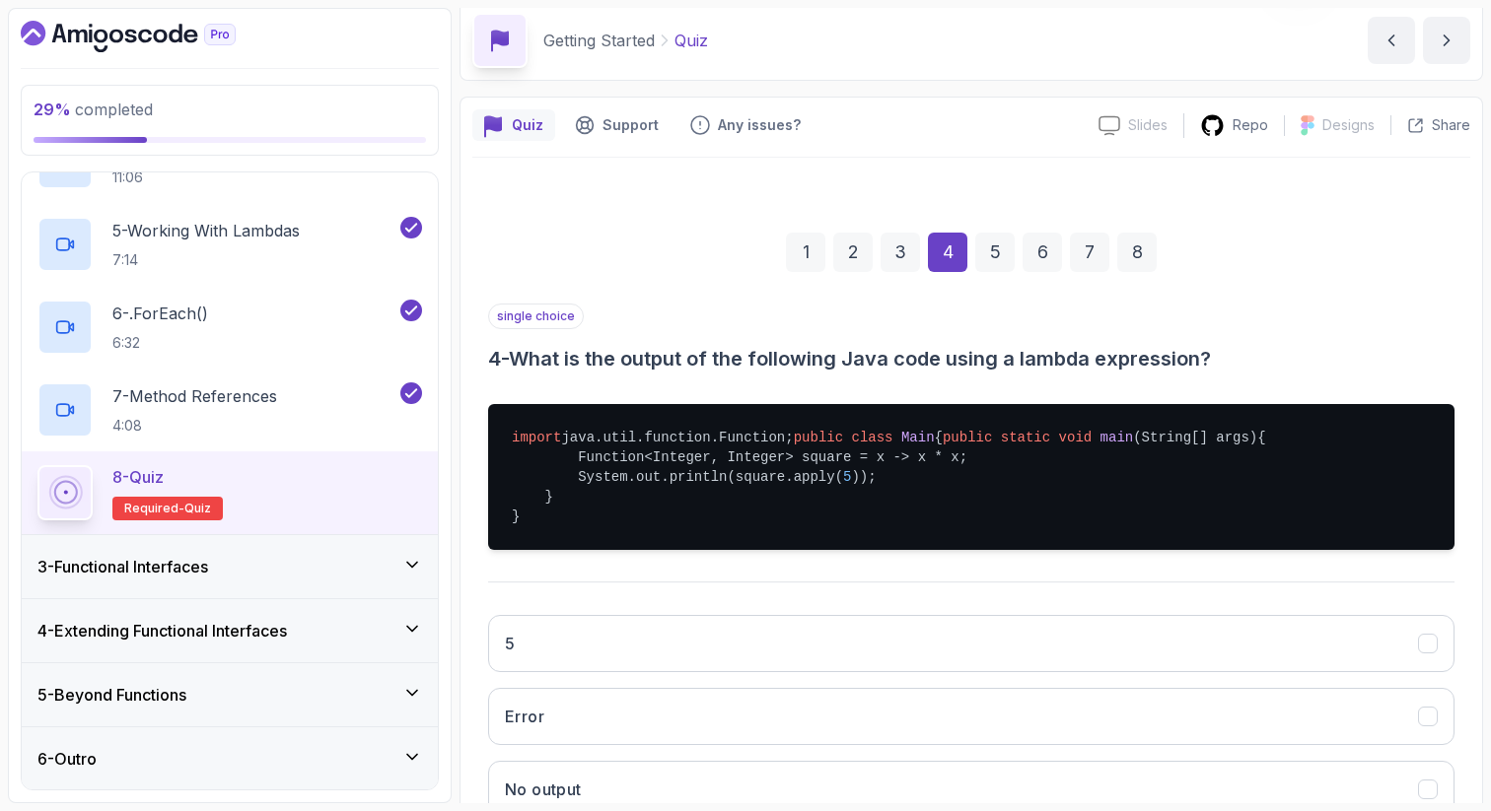
click at [1471, 739] on div "Quiz Support Any issues? Slides Slides not available Repo Designs Design not av…" at bounding box center [970, 558] width 1023 height 922
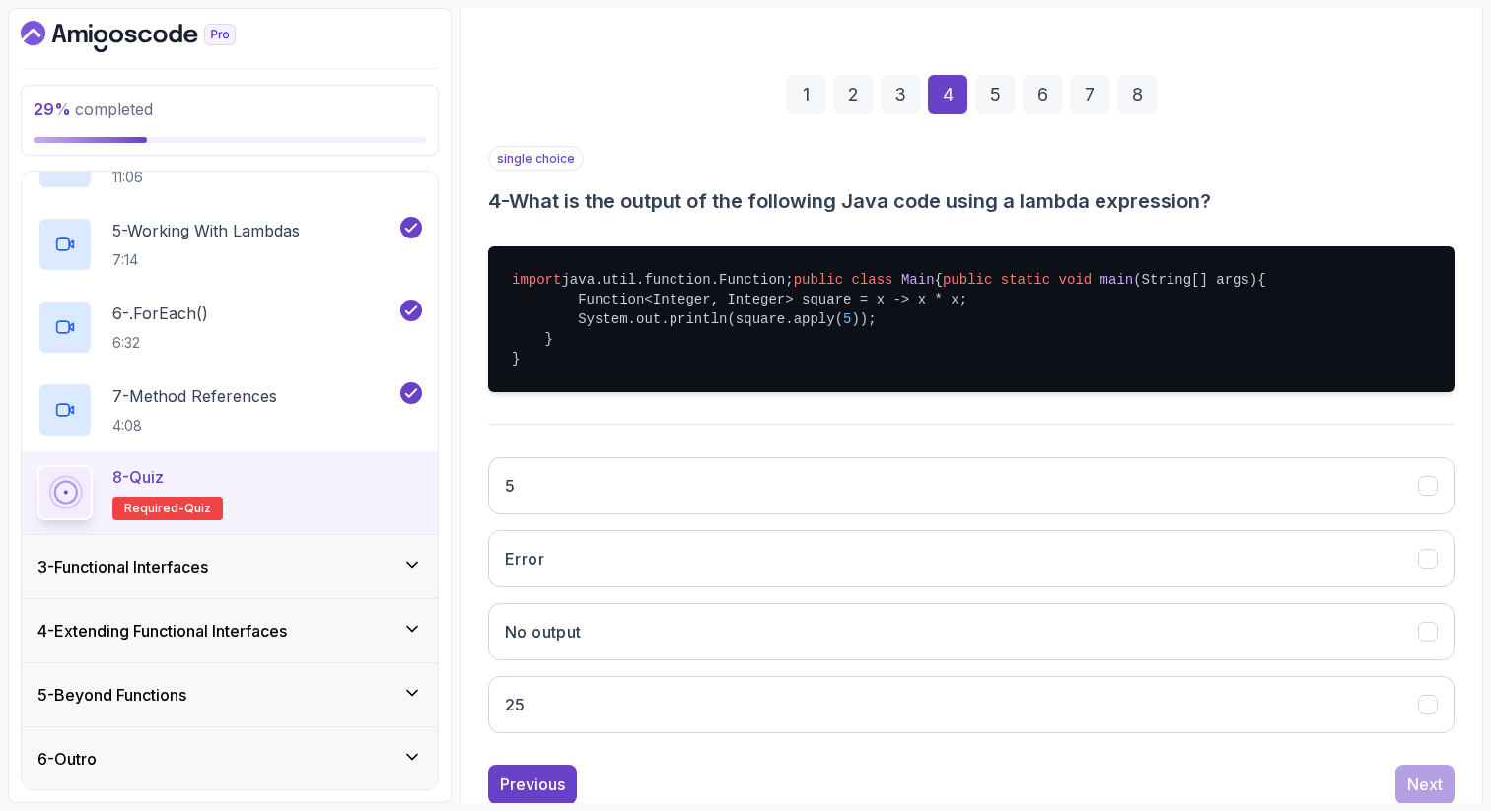
scroll to position [276, 0]
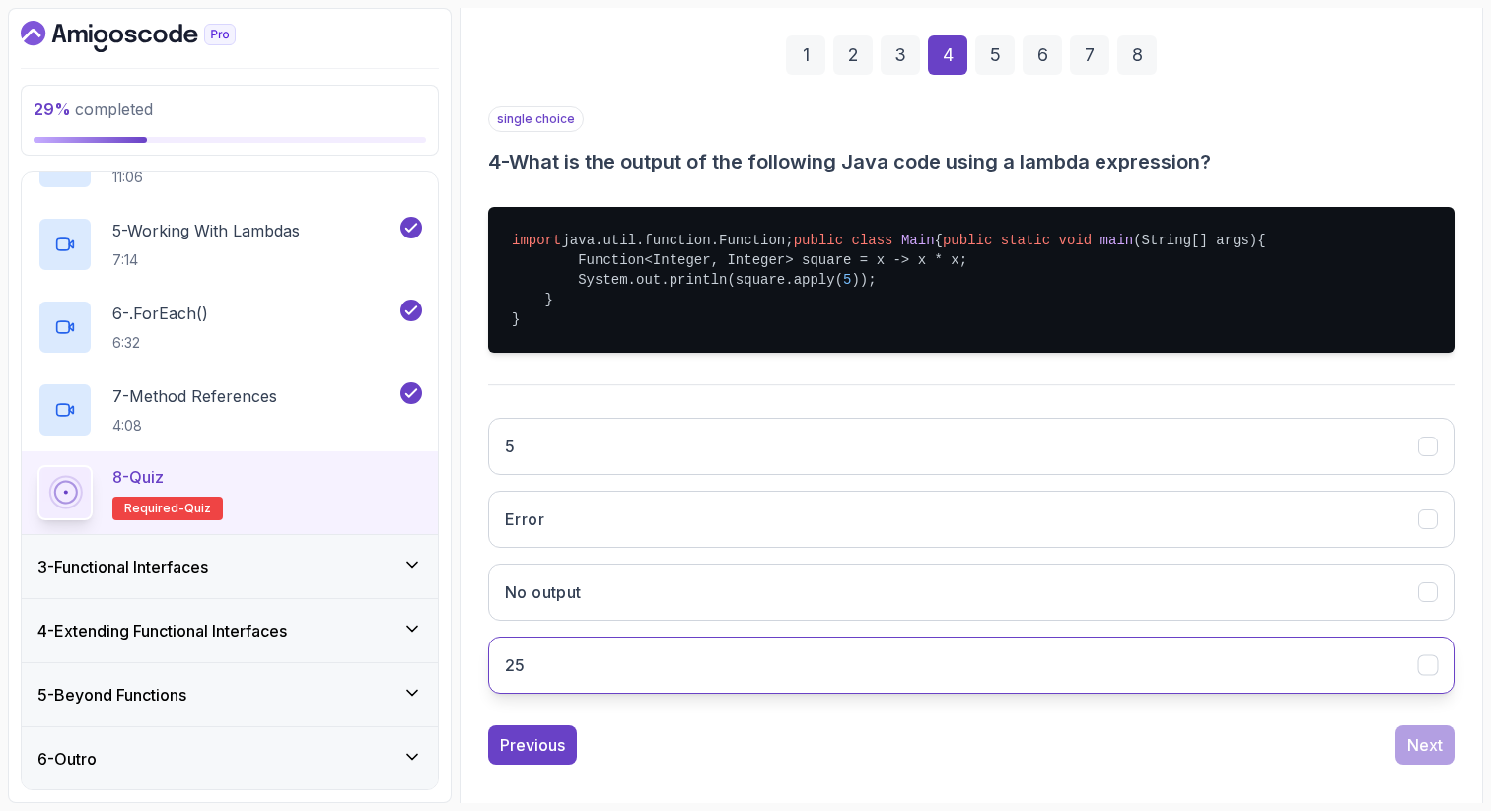
click at [1053, 694] on button "25" at bounding box center [971, 665] width 966 height 57
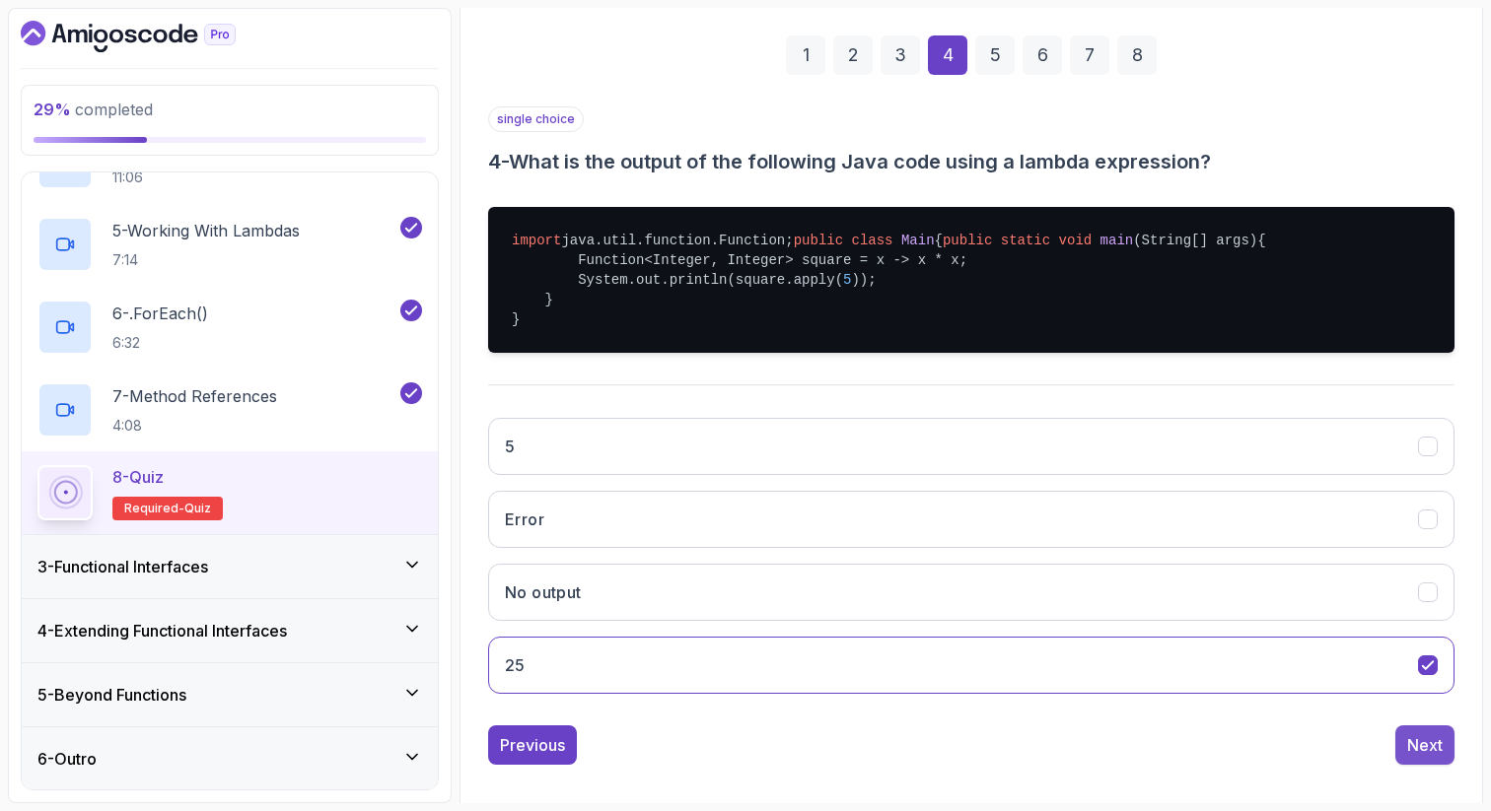
click at [1428, 757] on div "Next" at bounding box center [1424, 746] width 35 height 24
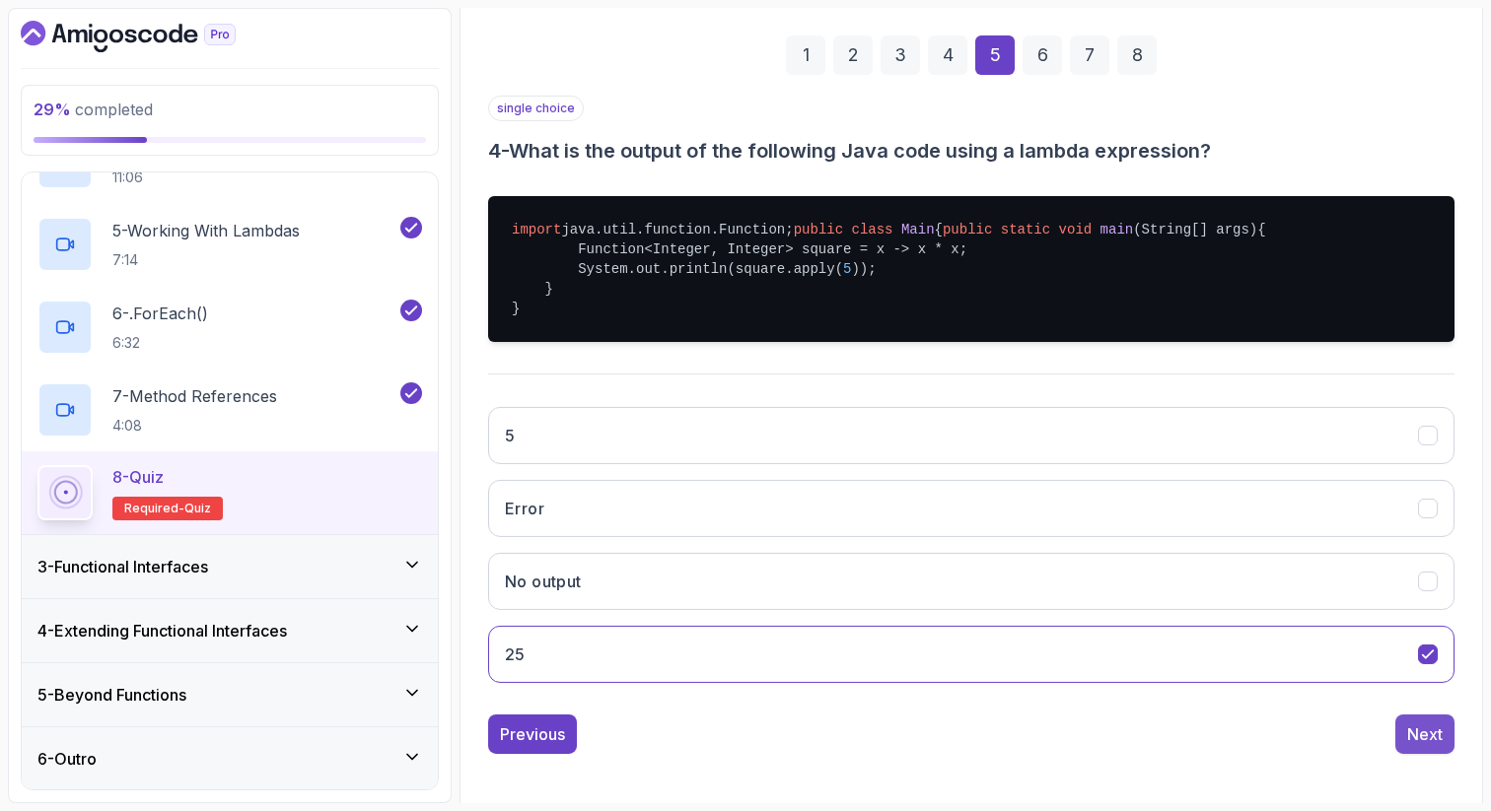
scroll to position [101, 0]
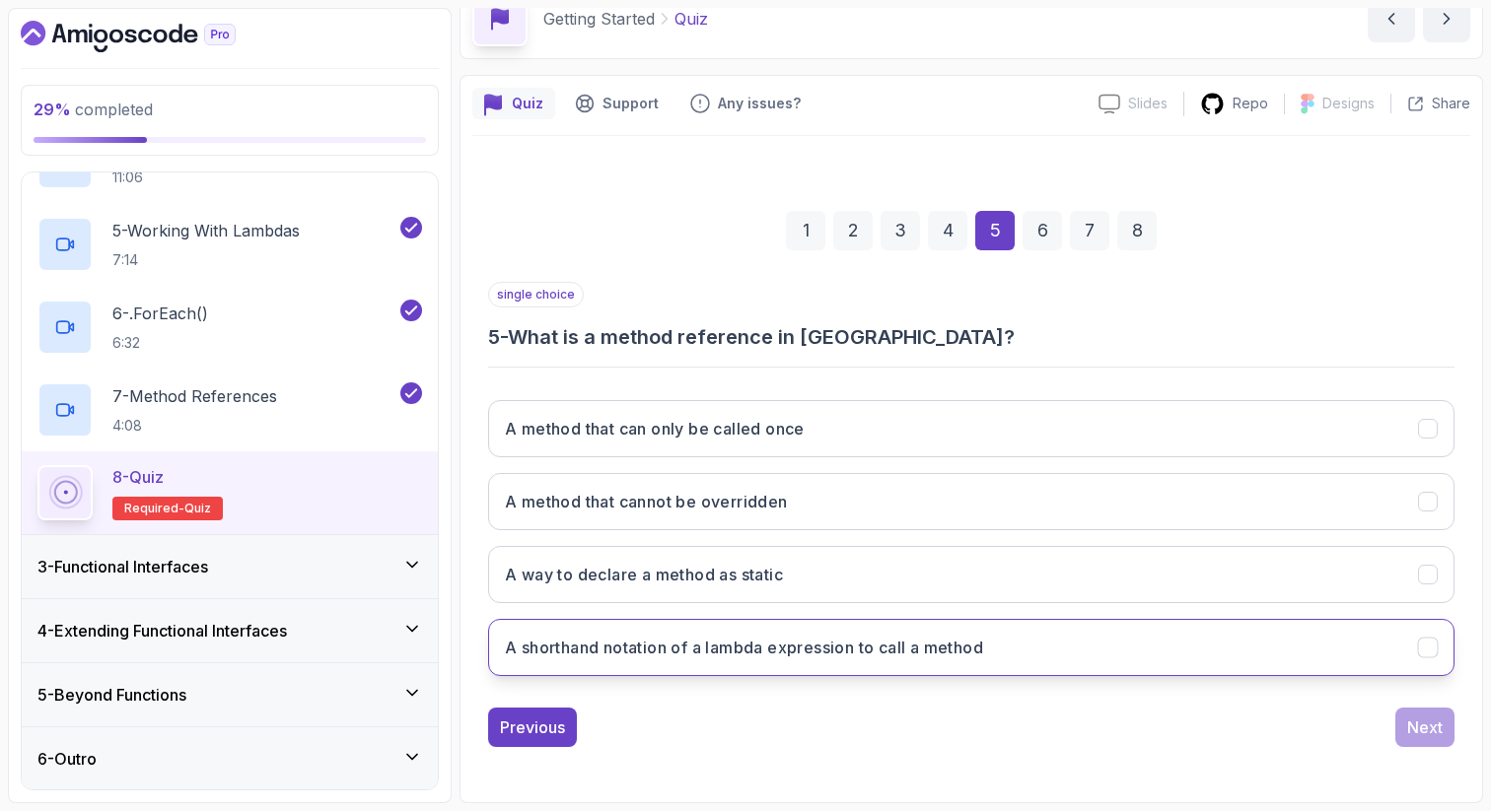
click at [1296, 655] on button "A shorthand notation of a lambda expression to call a method" at bounding box center [971, 647] width 966 height 57
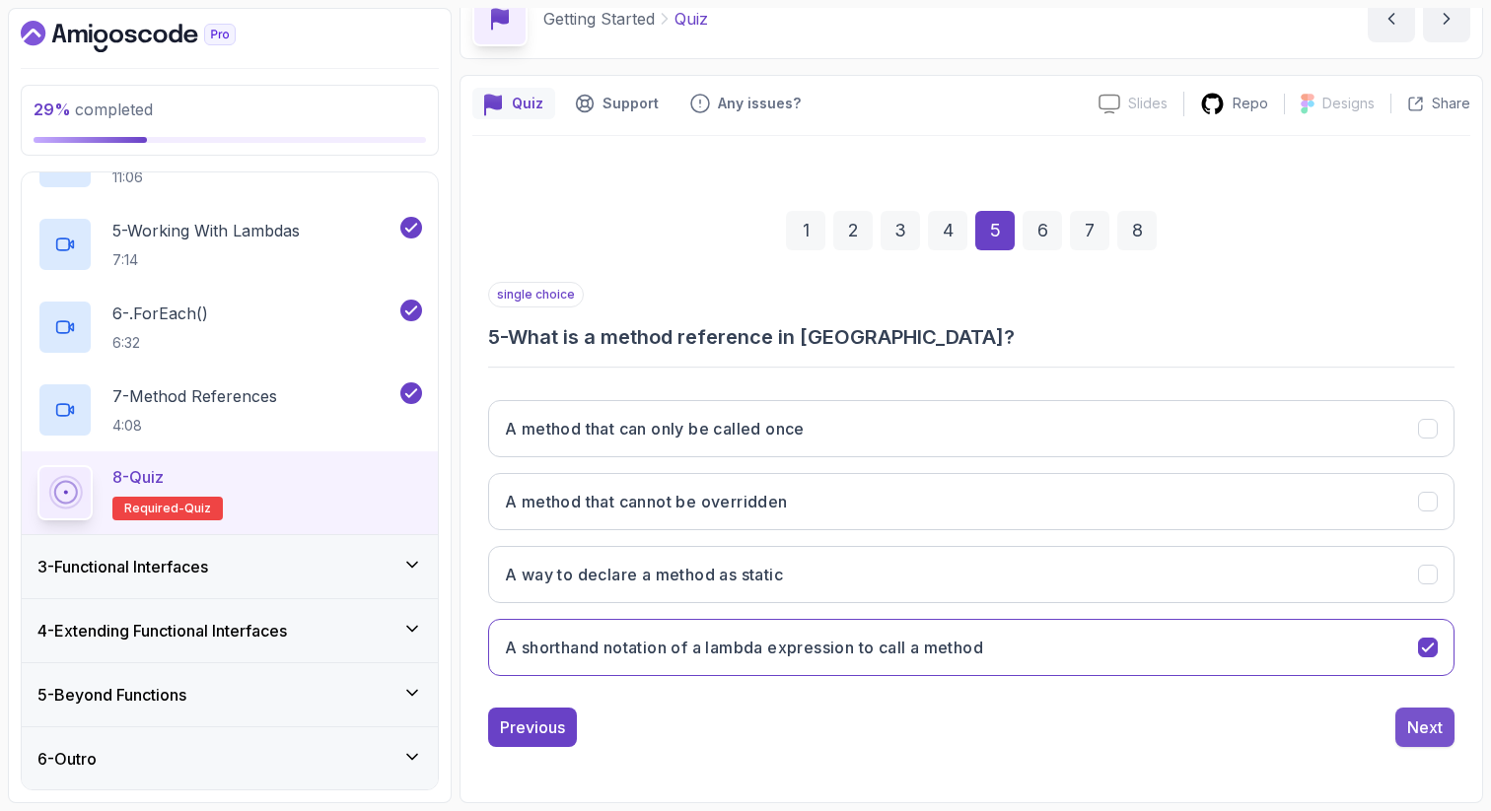
click at [1423, 724] on div "Next" at bounding box center [1424, 728] width 35 height 24
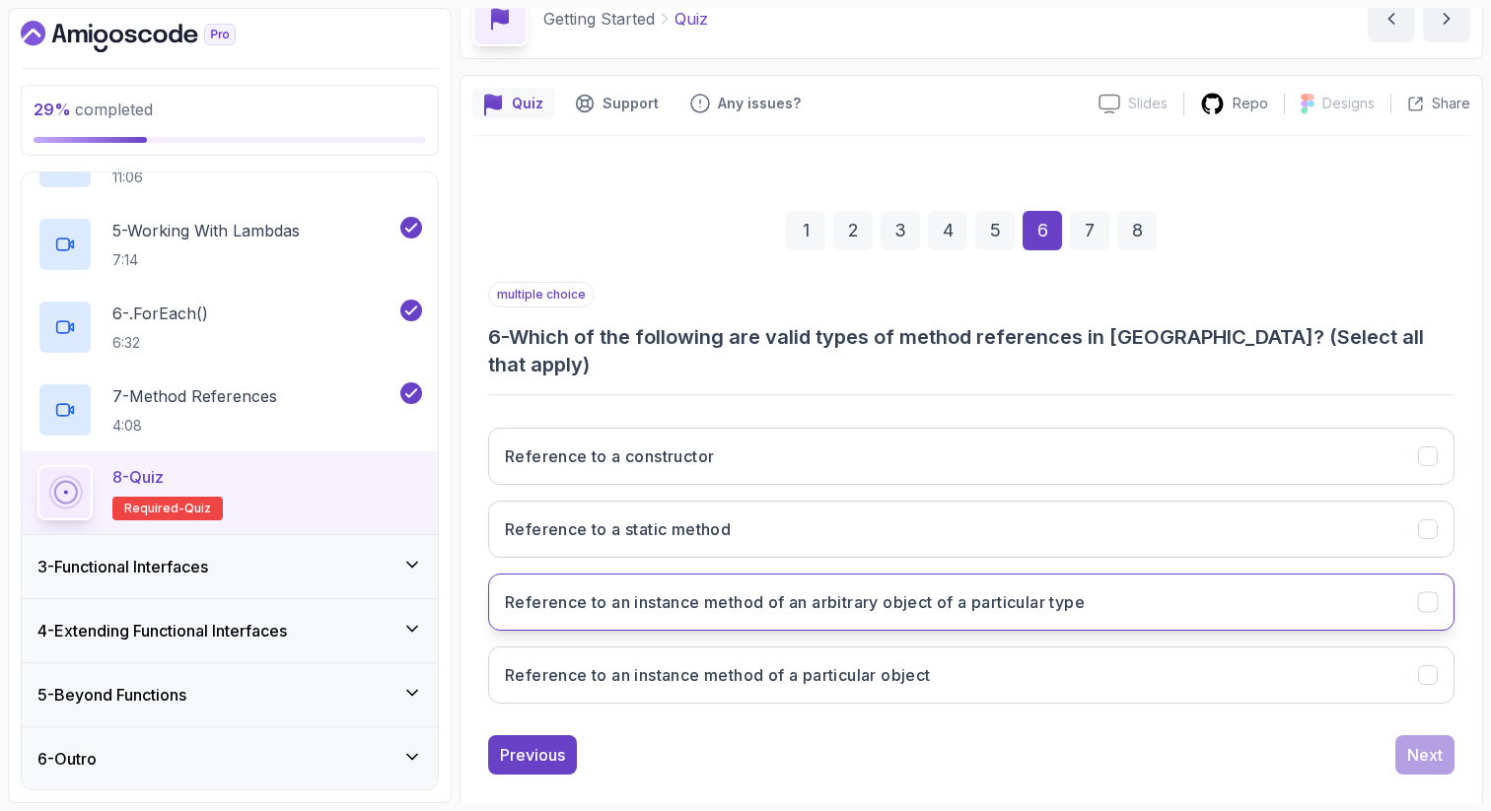
click at [1385, 574] on button "Reference to an instance method of an arbitrary object of a particular type" at bounding box center [971, 602] width 966 height 57
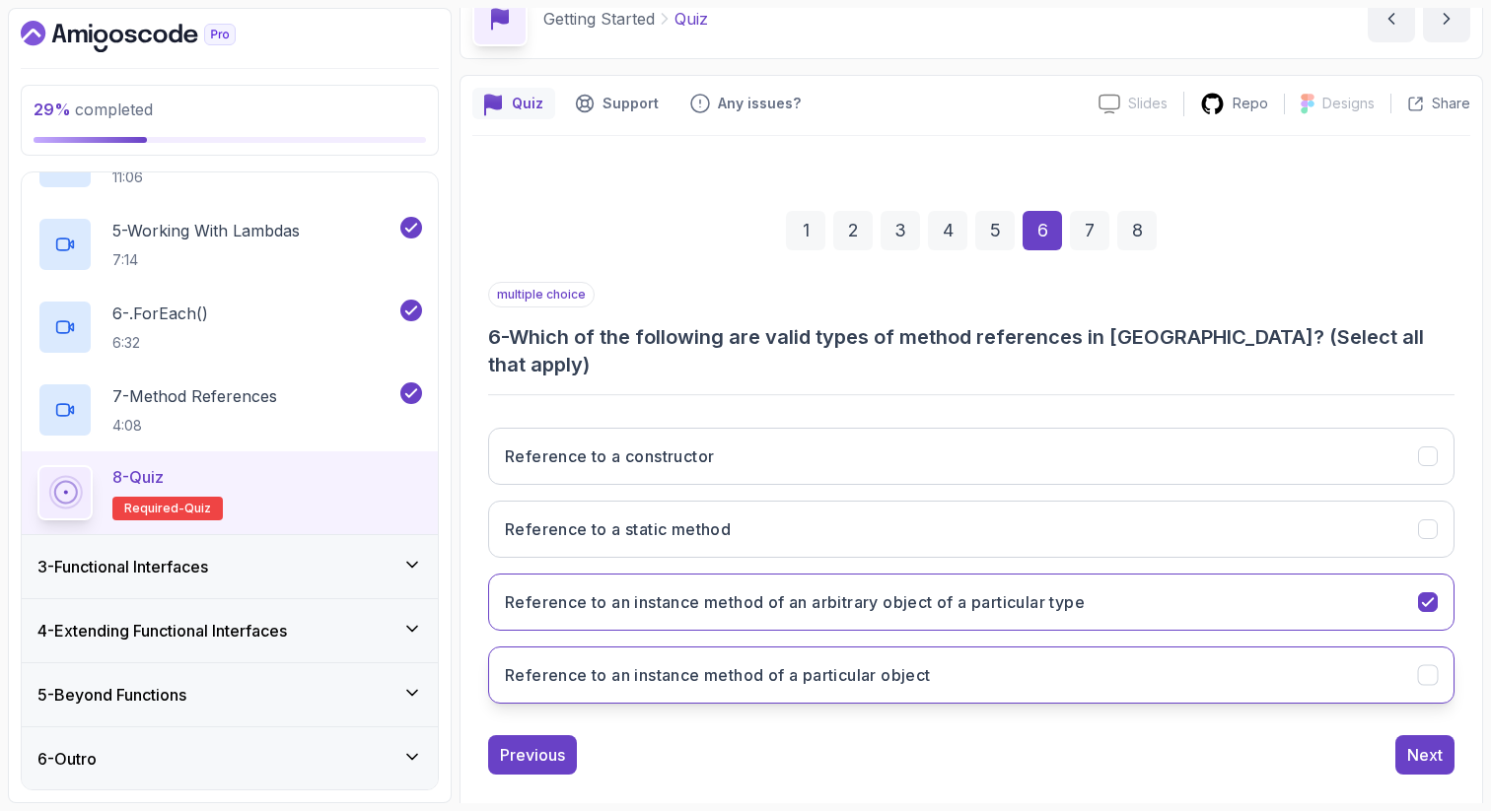
click at [1295, 647] on button "Reference to an instance method of a particular object" at bounding box center [971, 675] width 966 height 57
click at [1418, 743] on div "Next" at bounding box center [1424, 755] width 35 height 24
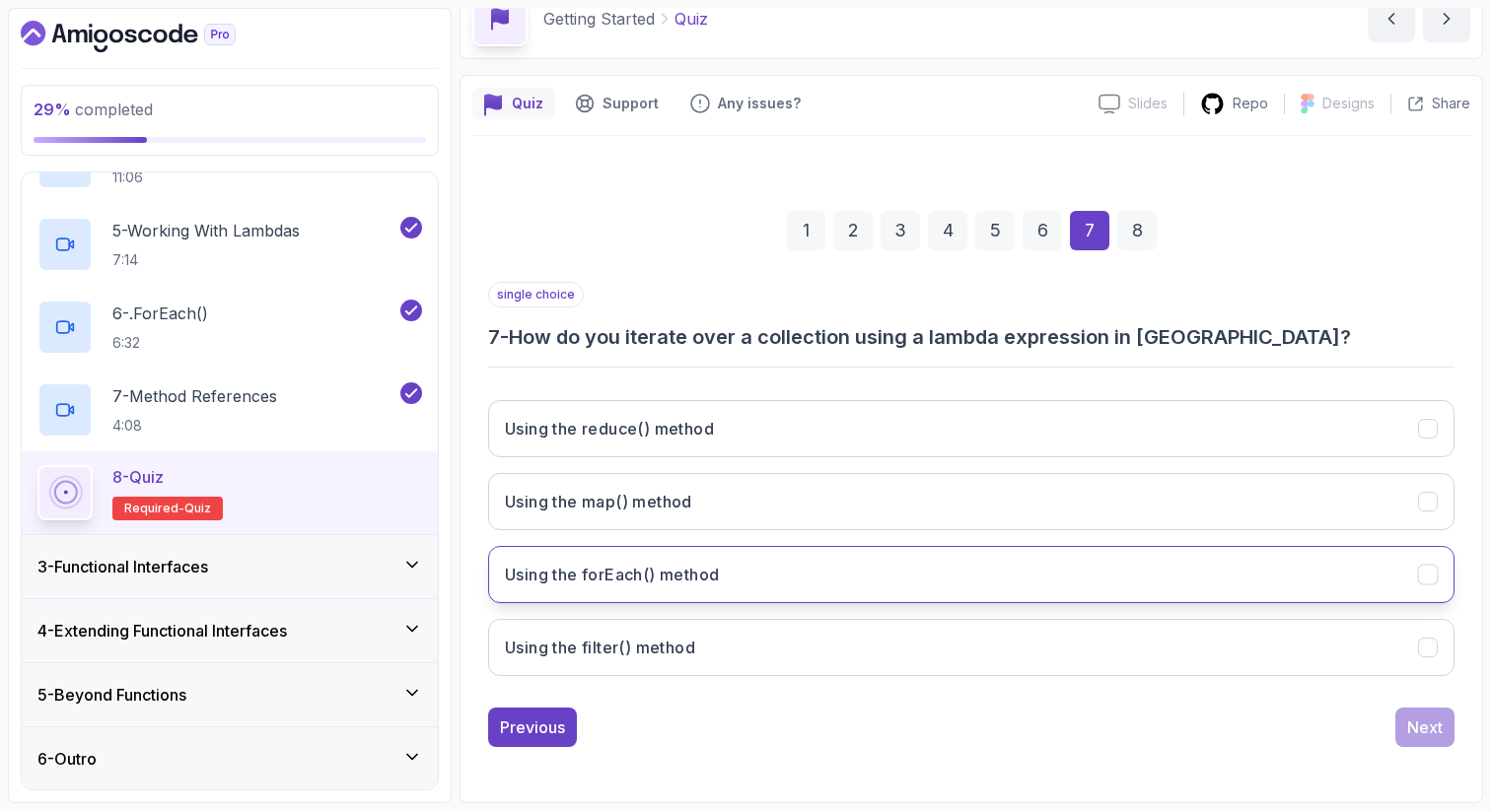
click at [1224, 560] on button "Using the forEach() method" at bounding box center [971, 574] width 966 height 57
click at [1405, 721] on button "Next" at bounding box center [1424, 727] width 59 height 39
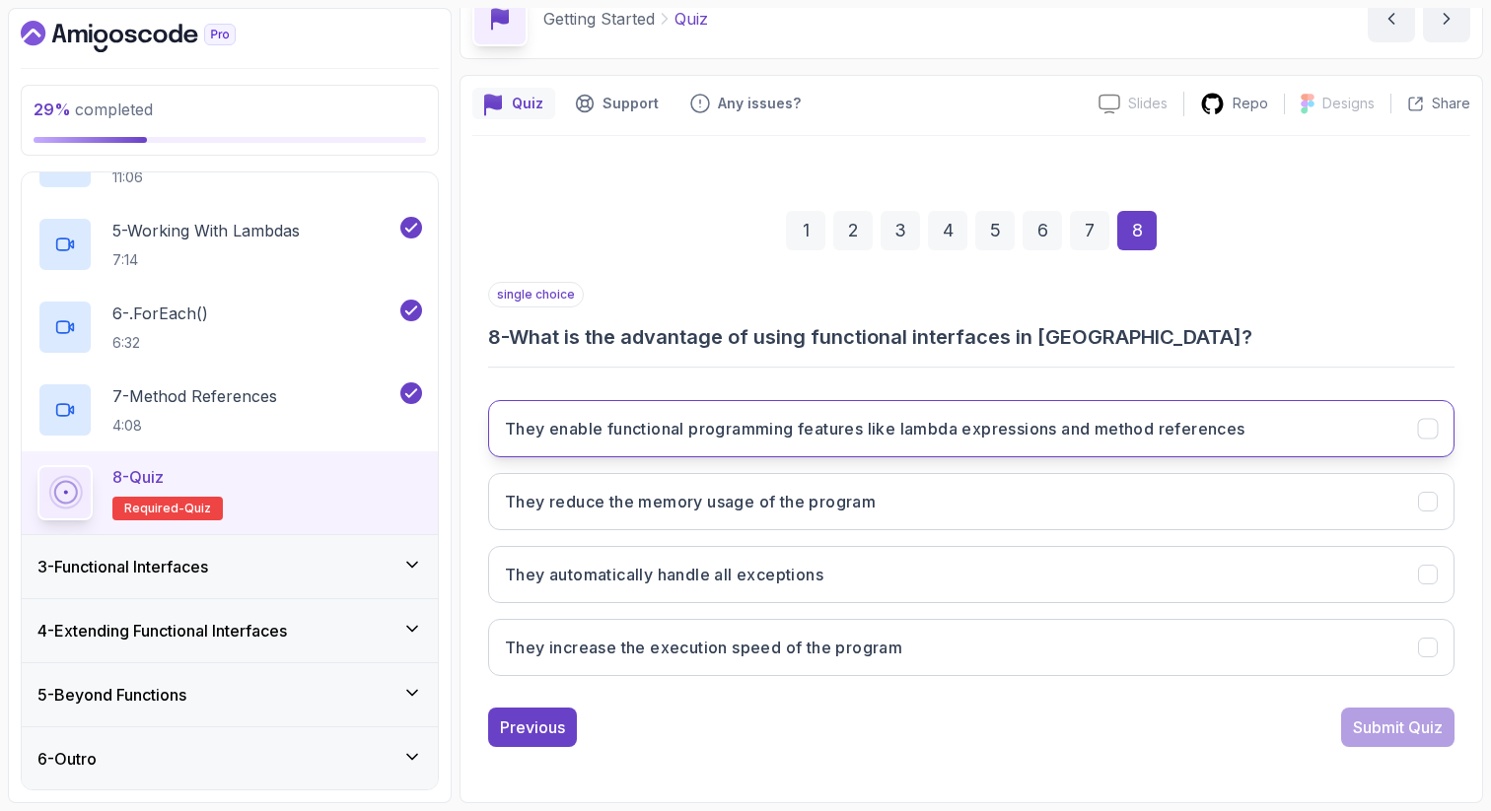
click at [1357, 428] on button "They enable functional programming features like lambda expressions and method …" at bounding box center [971, 428] width 966 height 57
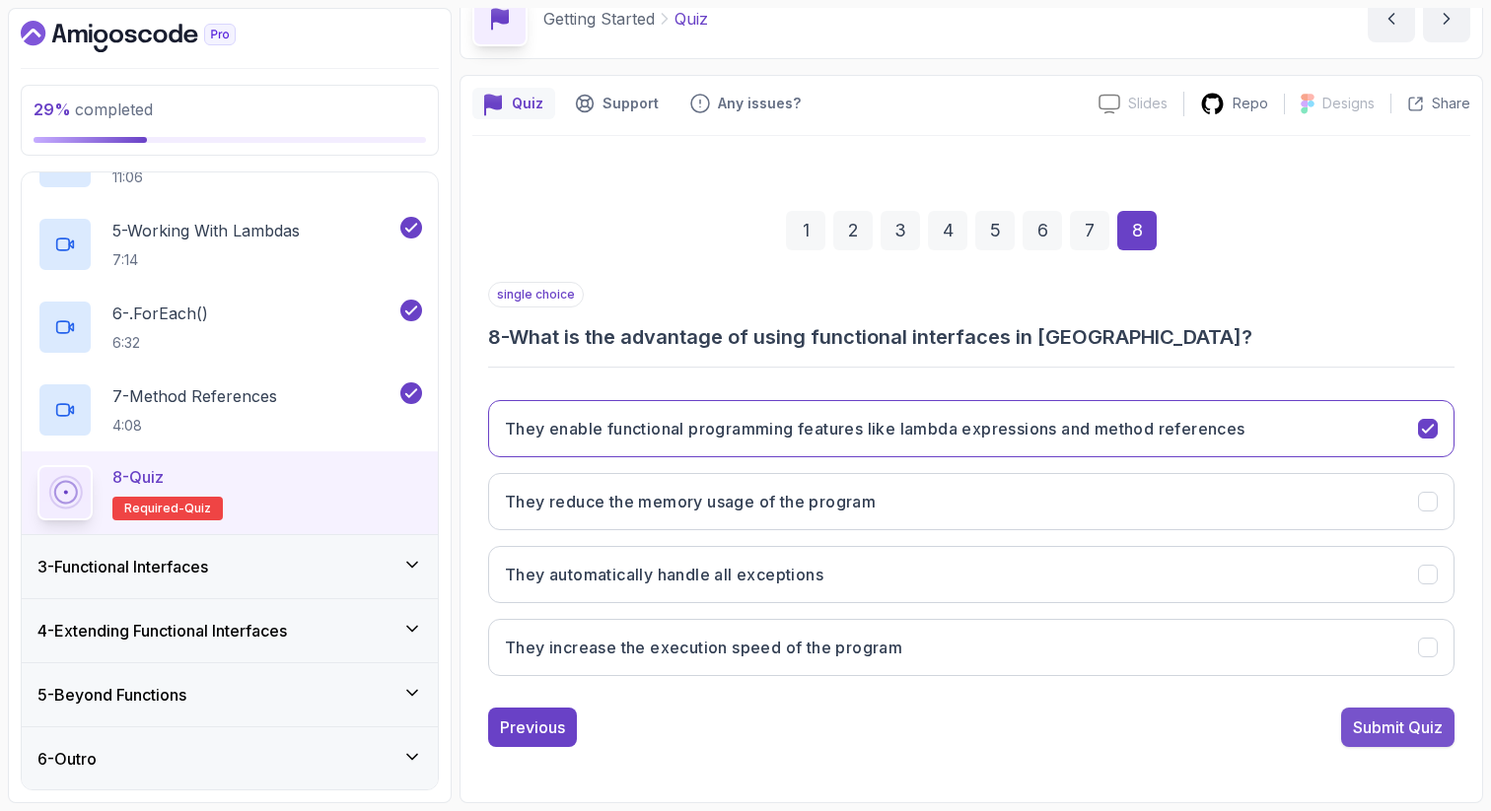
click at [1406, 716] on div "Submit Quiz" at bounding box center [1398, 728] width 90 height 24
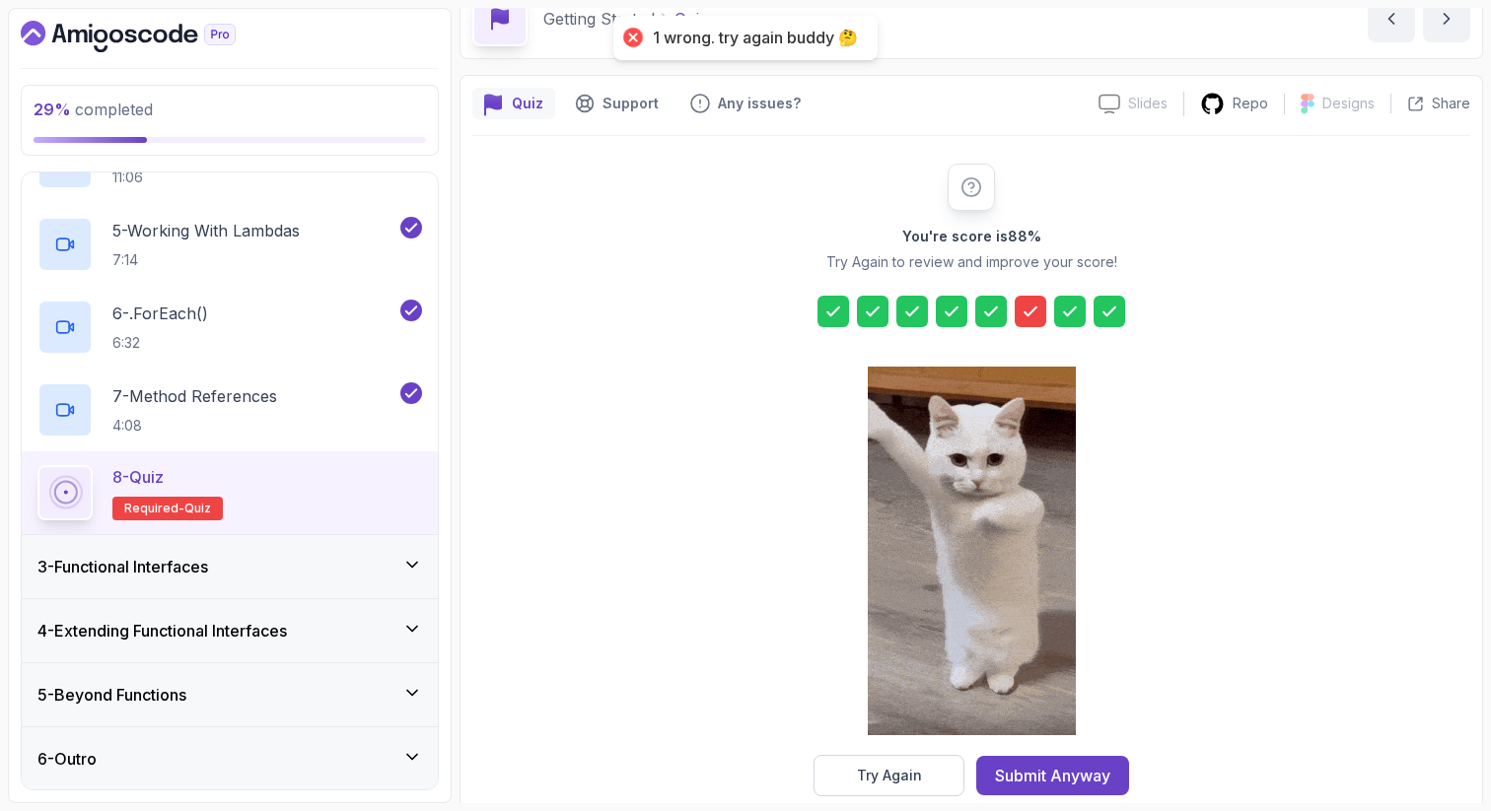
click at [1039, 309] on icon at bounding box center [1030, 312] width 20 height 20
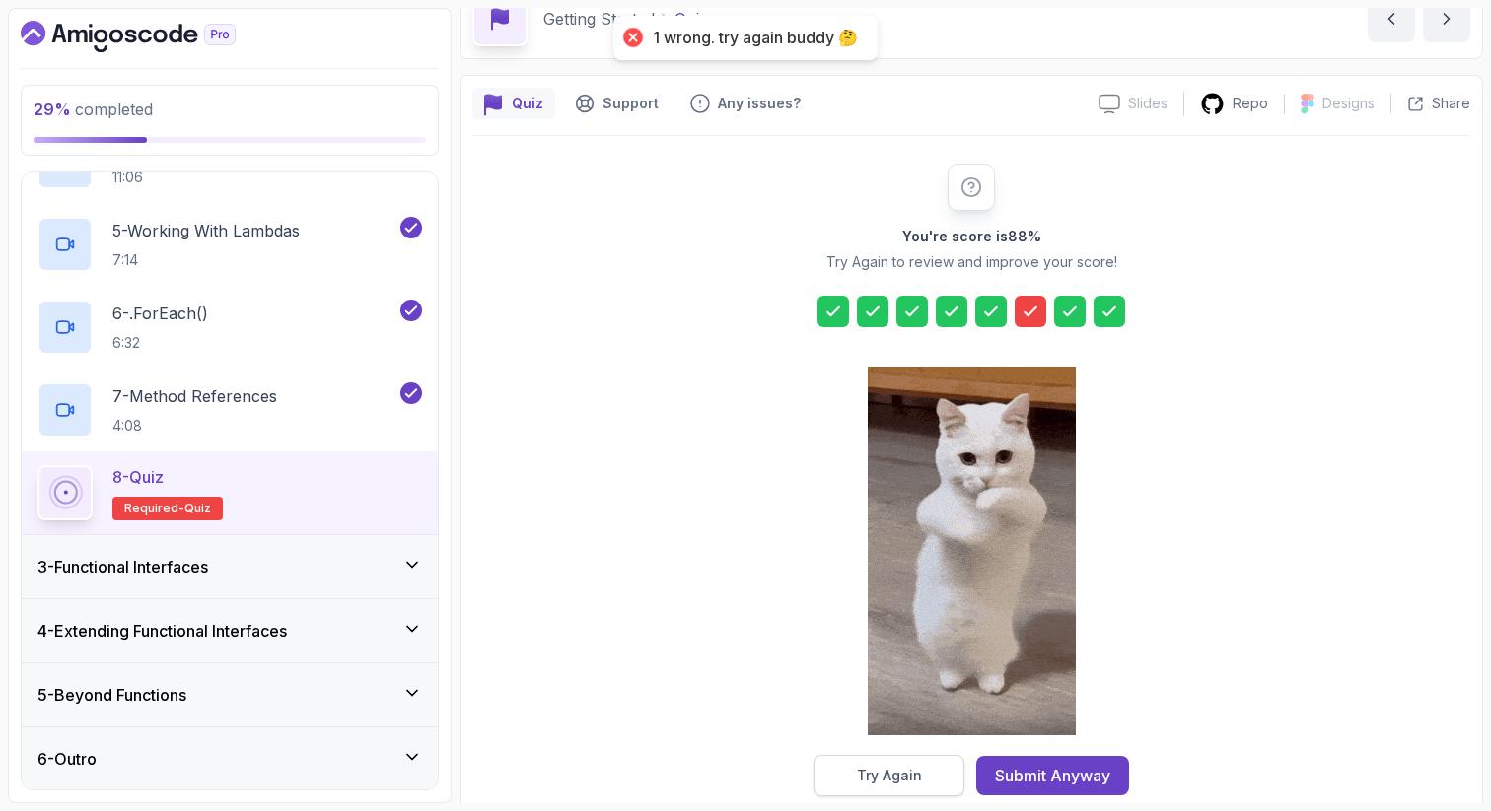
click at [883, 794] on button "Try Again" at bounding box center [888, 775] width 151 height 41
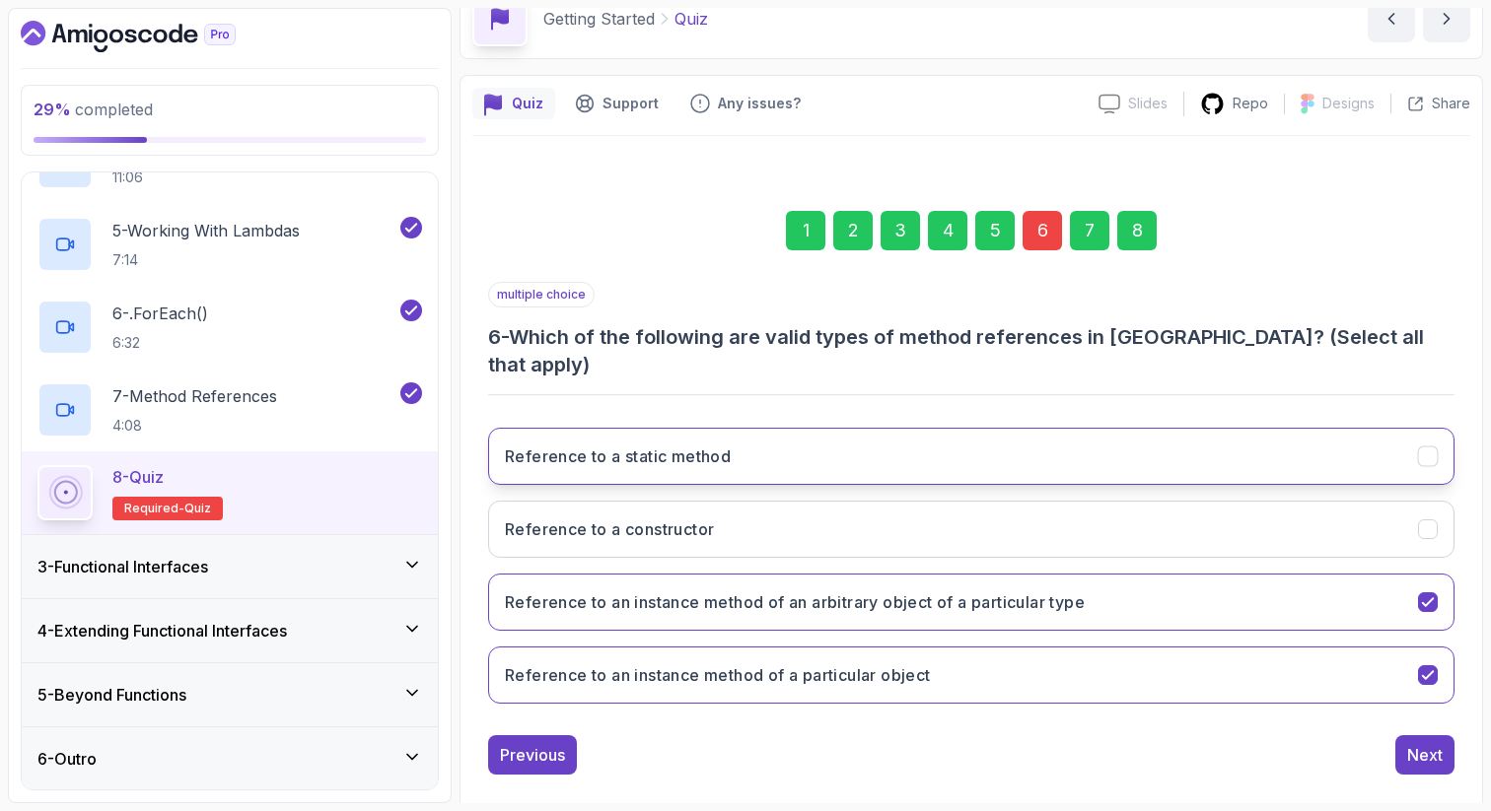
click at [853, 428] on button "Reference to a static method" at bounding box center [971, 456] width 966 height 57
click at [1146, 221] on div "8" at bounding box center [1136, 230] width 39 height 39
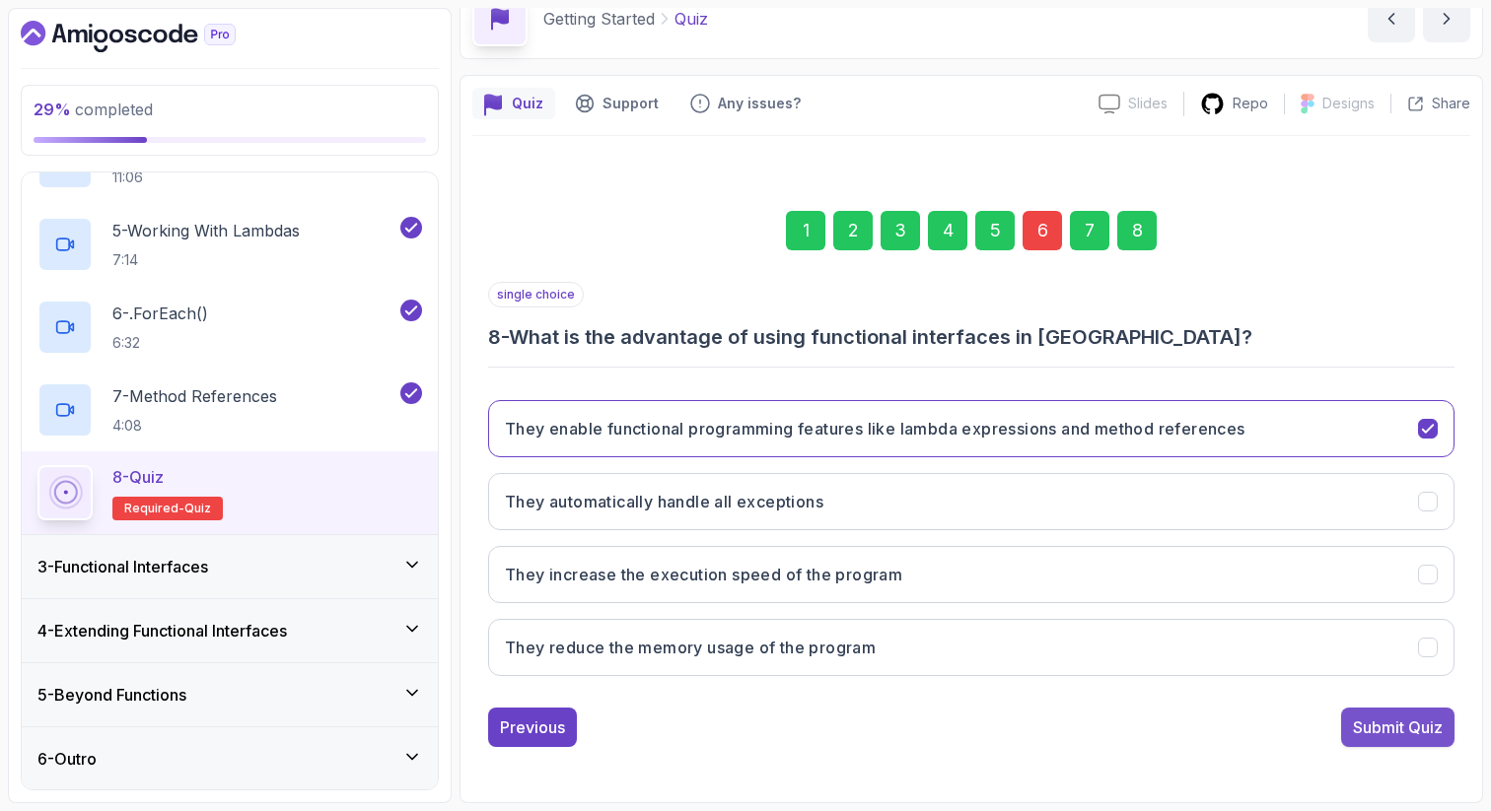
click at [1390, 722] on div "Submit Quiz" at bounding box center [1398, 728] width 90 height 24
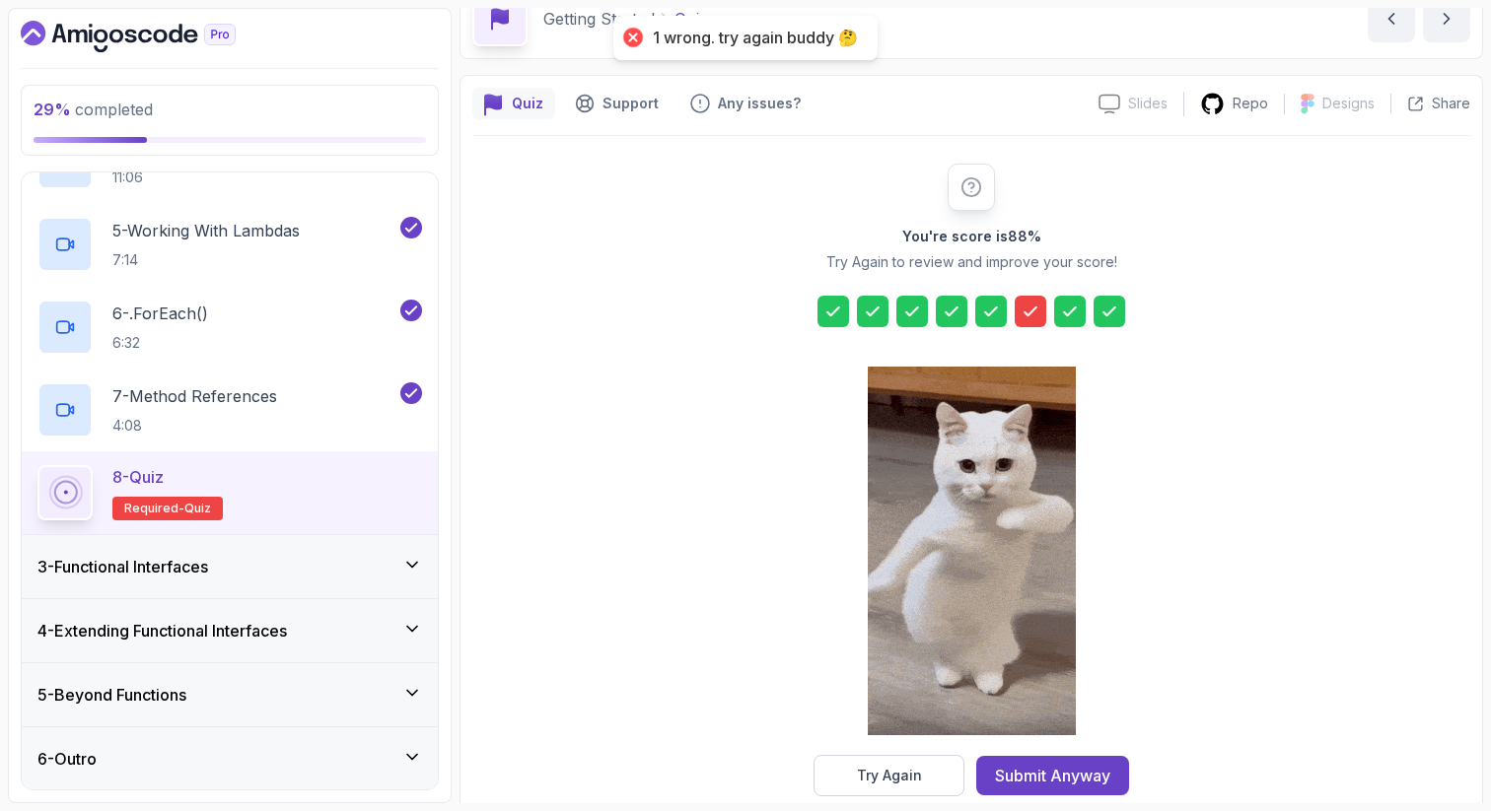
click at [1029, 310] on icon at bounding box center [1030, 312] width 20 height 20
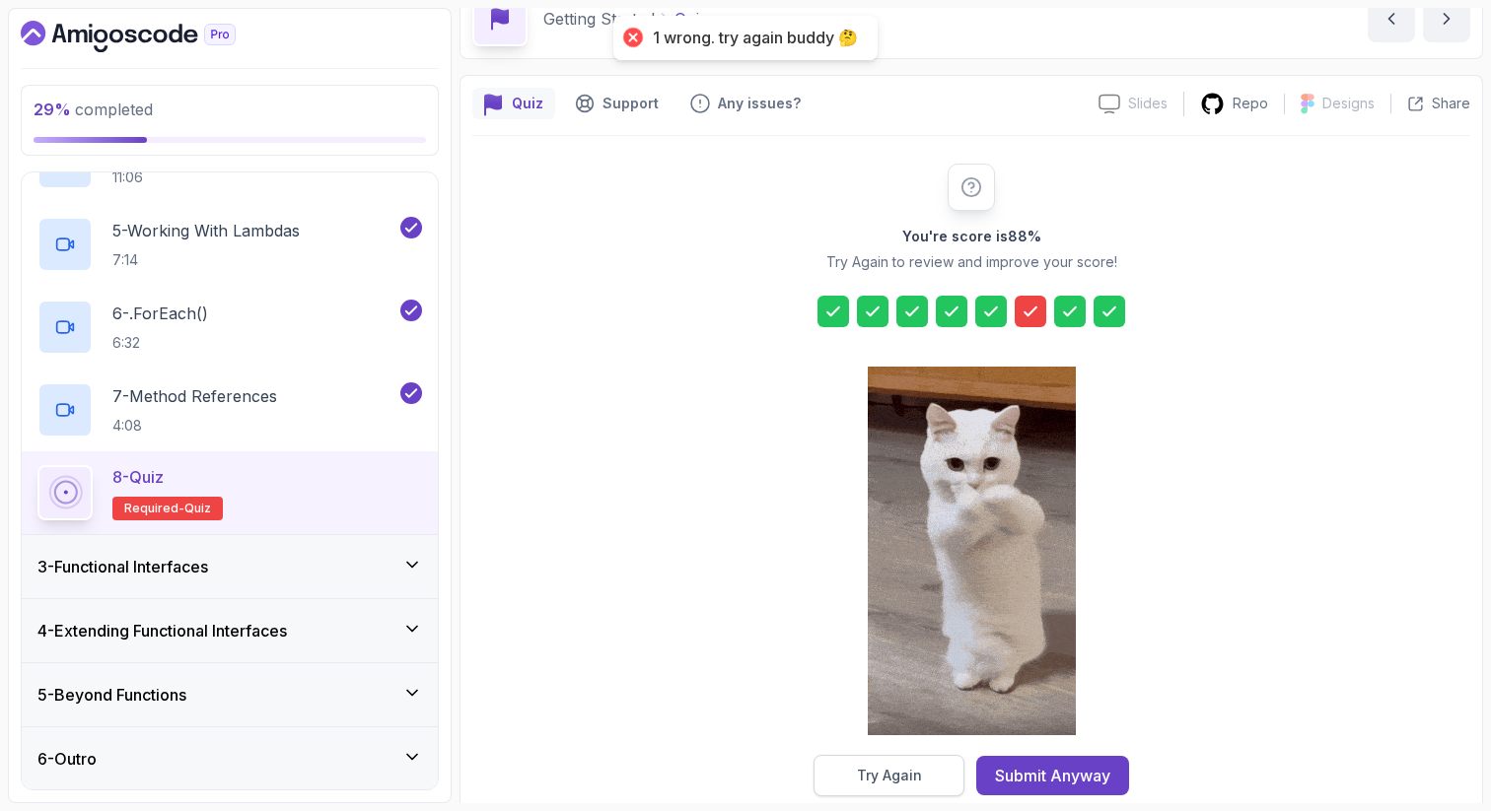
click at [869, 766] on div "Try Again" at bounding box center [889, 776] width 65 height 20
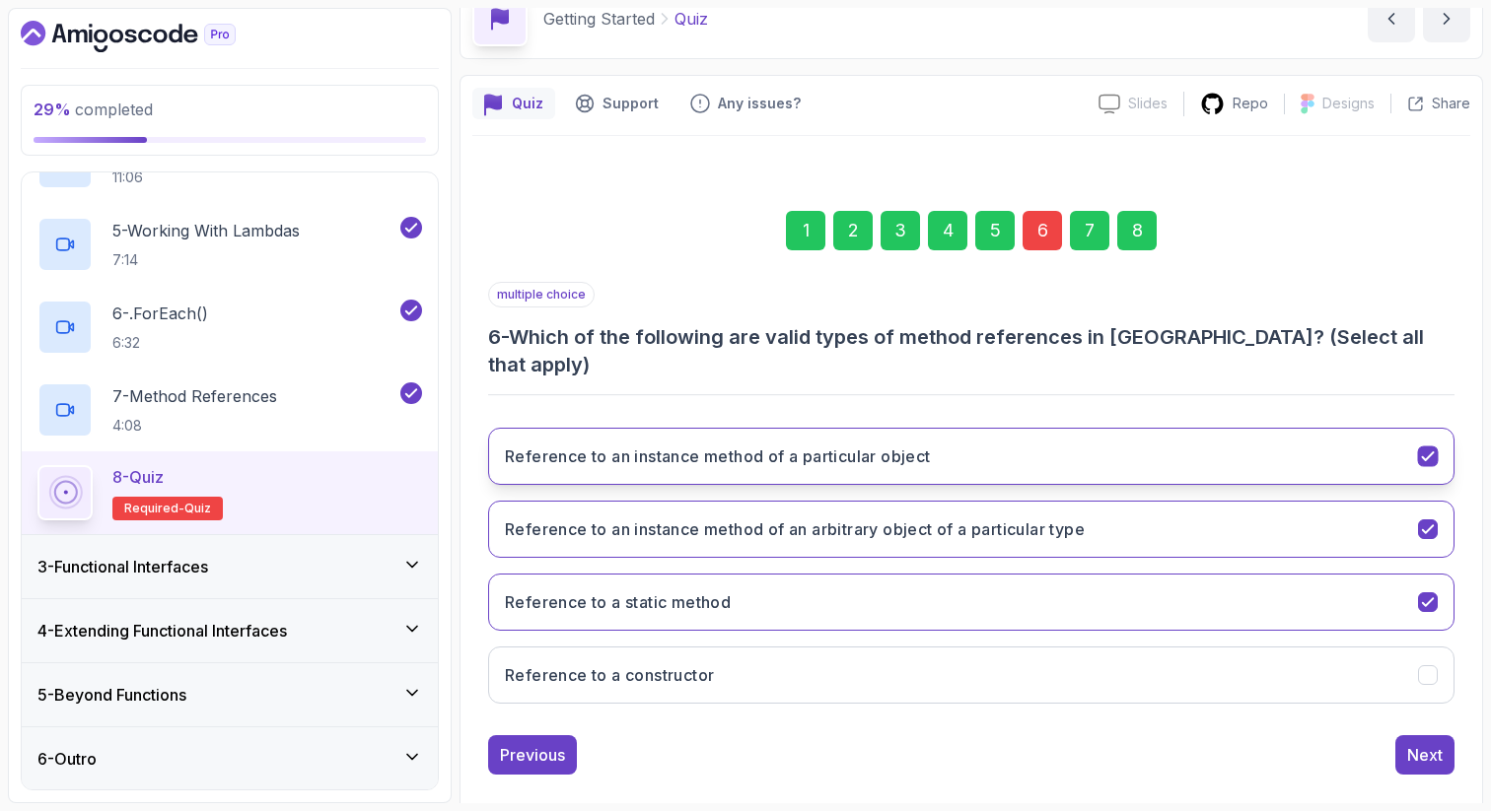
click at [1013, 428] on button "Reference to an instance method of a particular object" at bounding box center [971, 456] width 966 height 57
click at [1135, 235] on div "8" at bounding box center [1136, 230] width 39 height 39
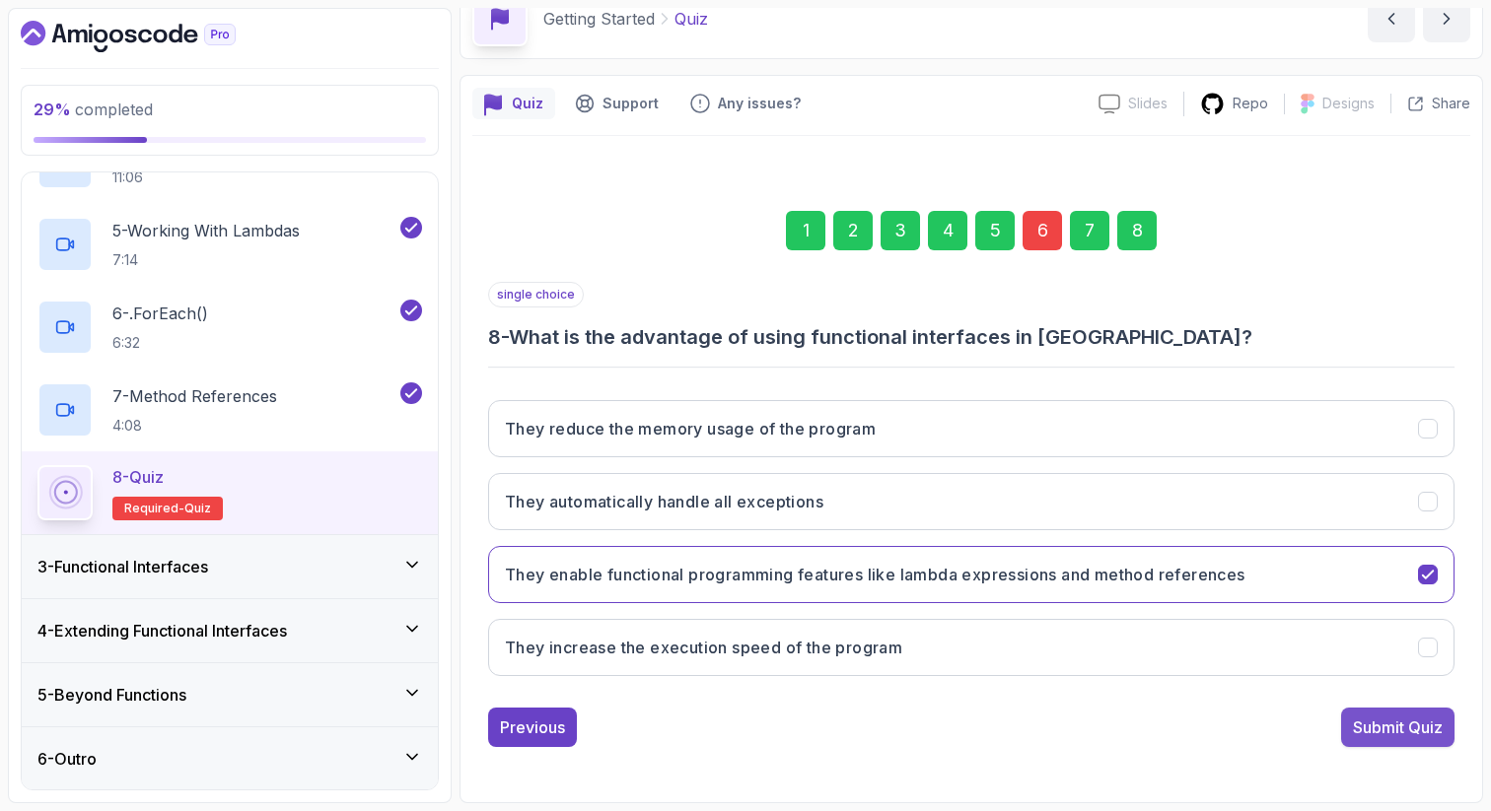
click at [1358, 733] on div "Submit Quiz" at bounding box center [1398, 728] width 90 height 24
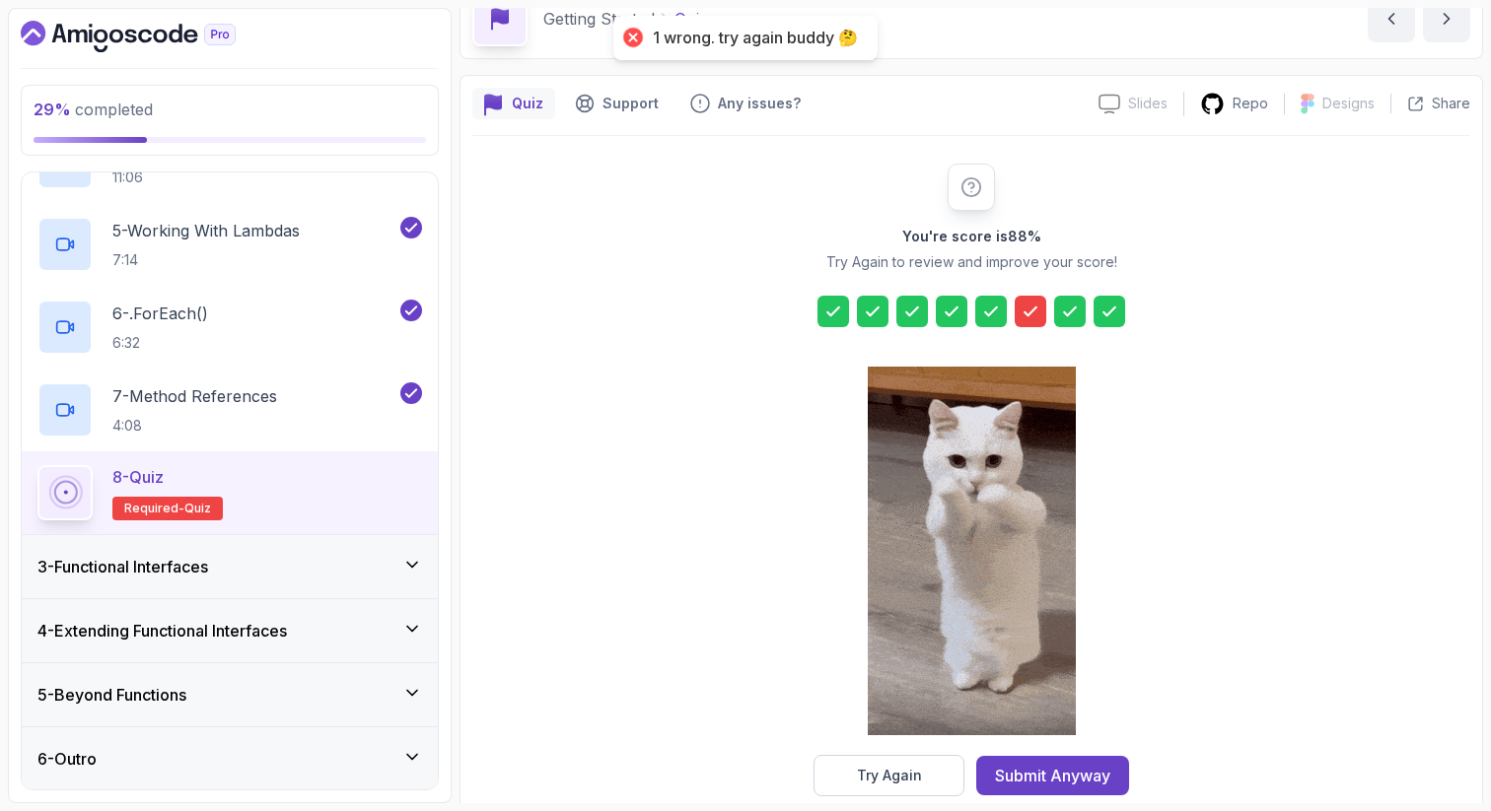
click at [1028, 327] on div "You're score is 88 % Try Again to review and improve your score! Try Again Subm…" at bounding box center [971, 480] width 379 height 633
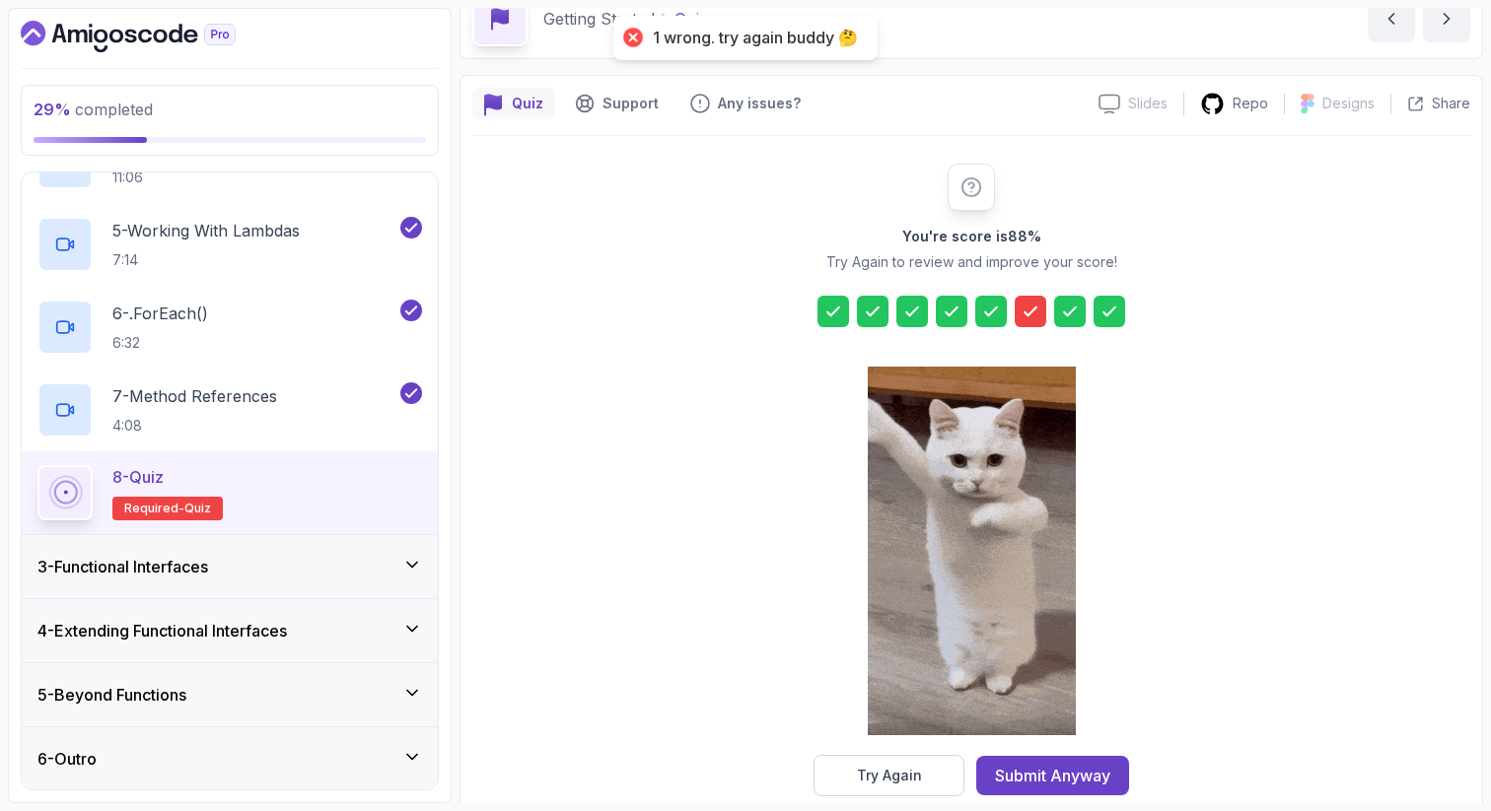
click at [1031, 311] on icon at bounding box center [1030, 312] width 12 height 8
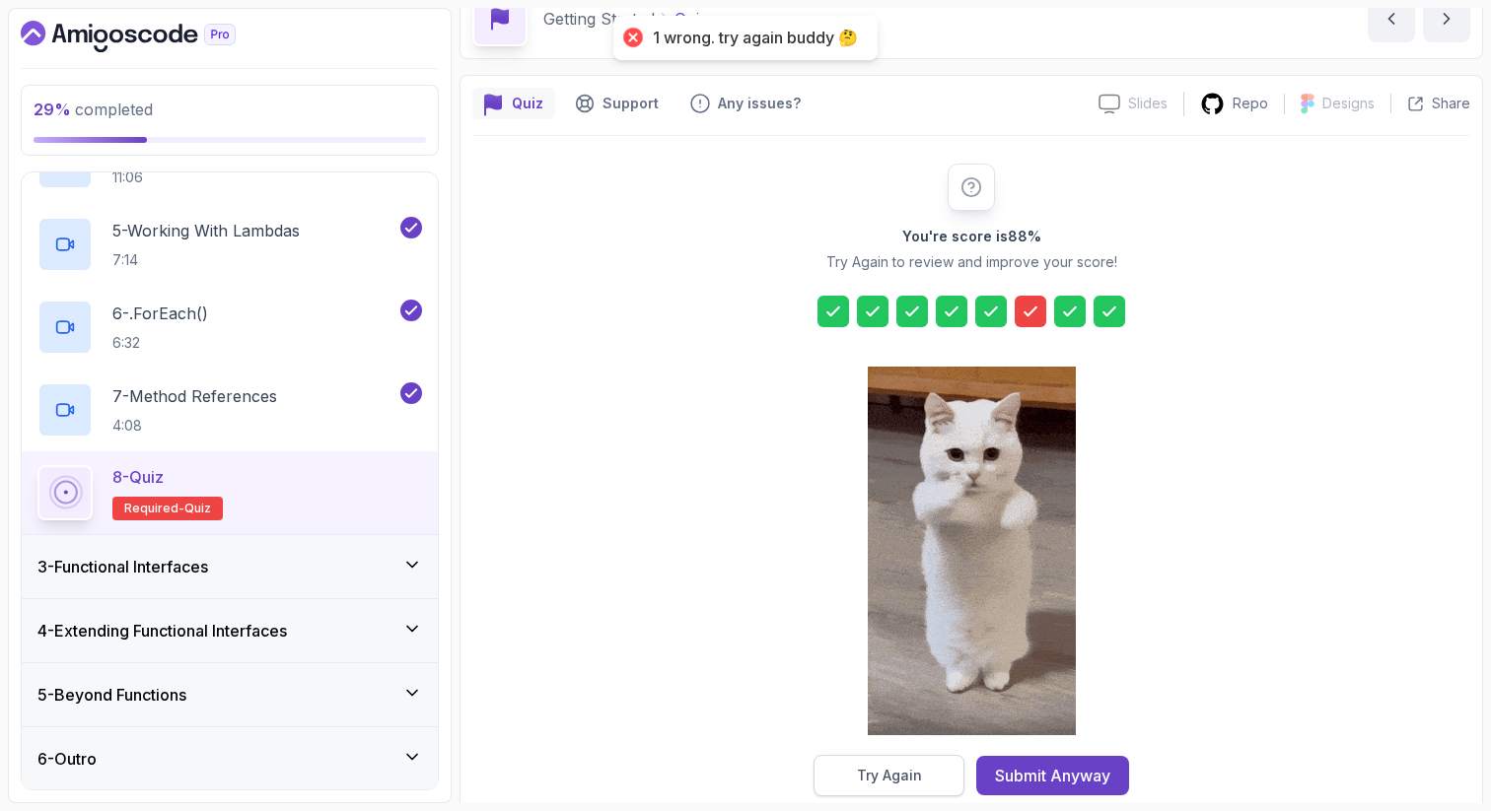
click at [894, 783] on div "Try Again" at bounding box center [889, 776] width 65 height 20
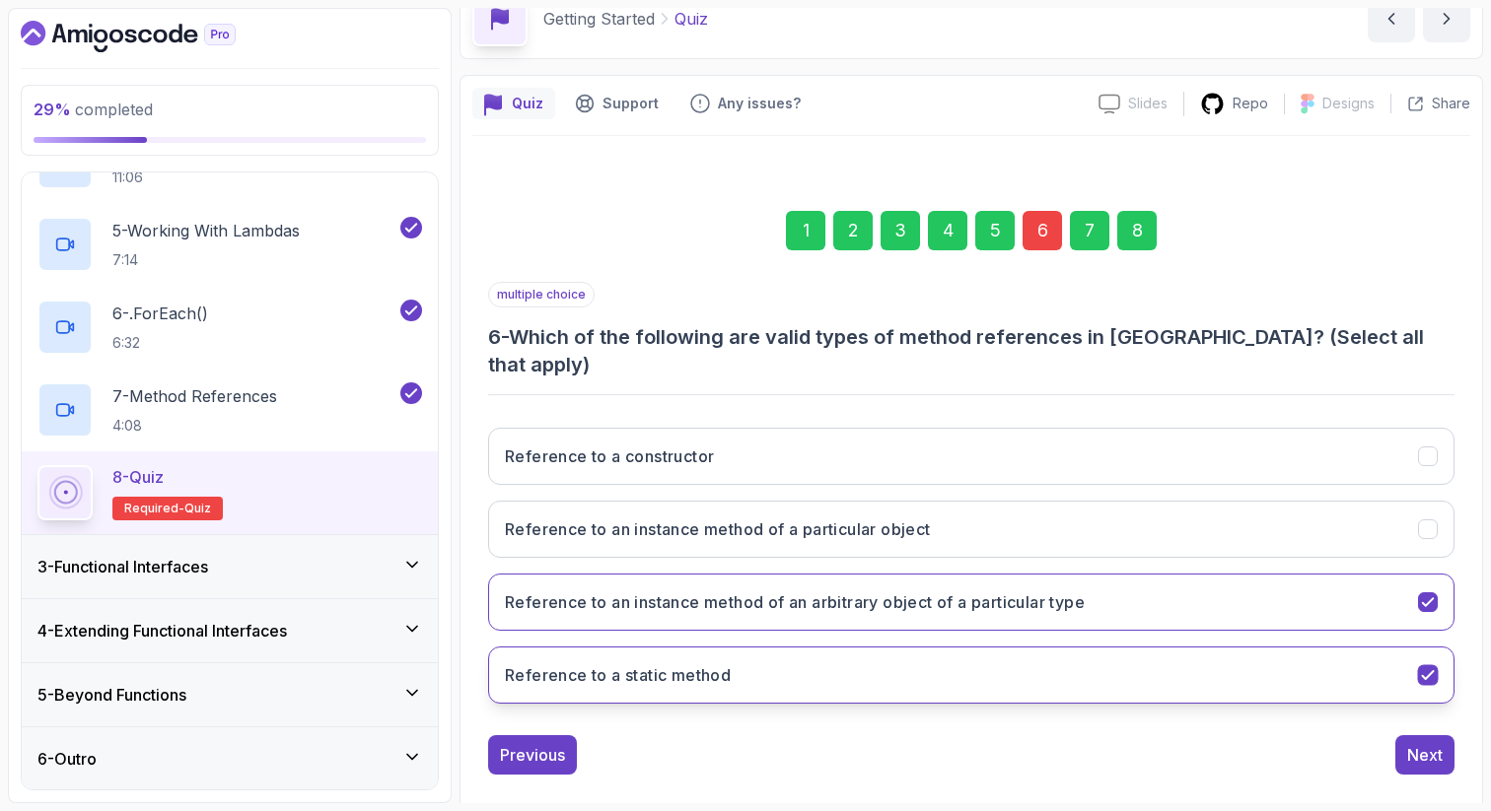
click at [1055, 652] on button "Reference to a static method" at bounding box center [971, 675] width 966 height 57
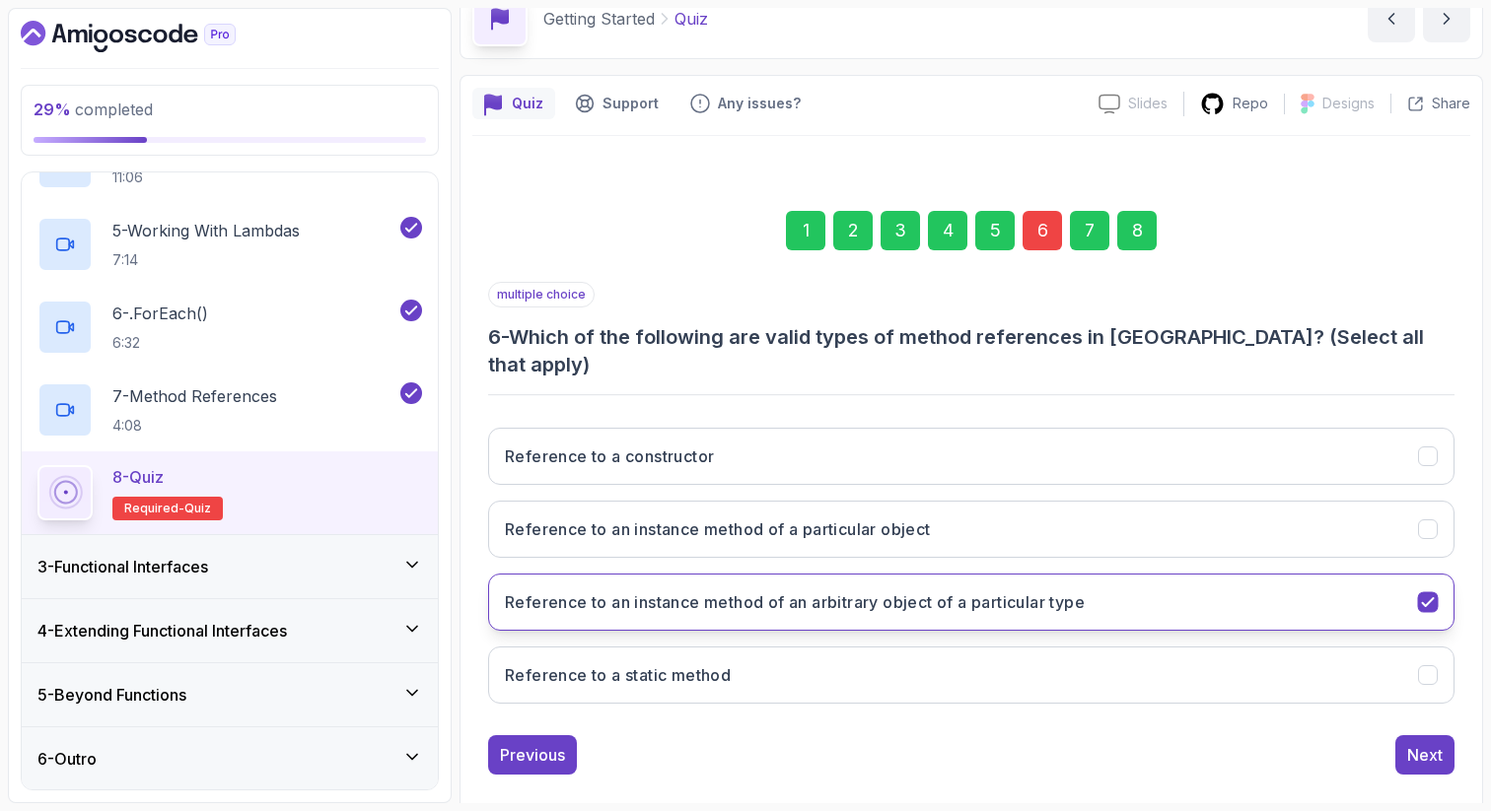
click at [1156, 574] on button "Reference to an instance method of an arbitrary object of a particular type" at bounding box center [971, 602] width 966 height 57
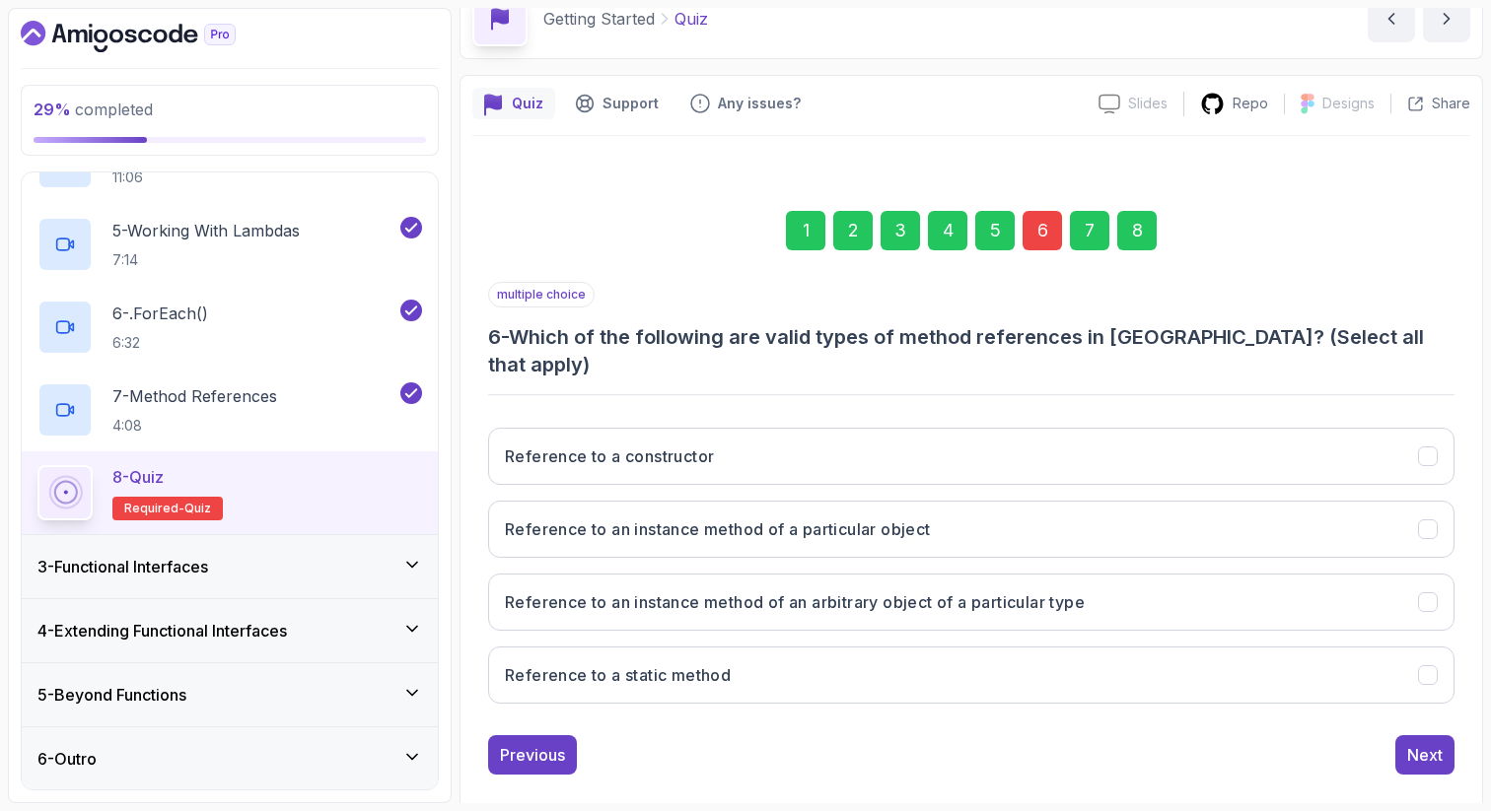
click at [1180, 412] on div "Reference to a constructor Reference to an instance method of a particular obje…" at bounding box center [971, 566] width 966 height 308
click at [1169, 435] on button "Reference to a constructor" at bounding box center [971, 456] width 966 height 57
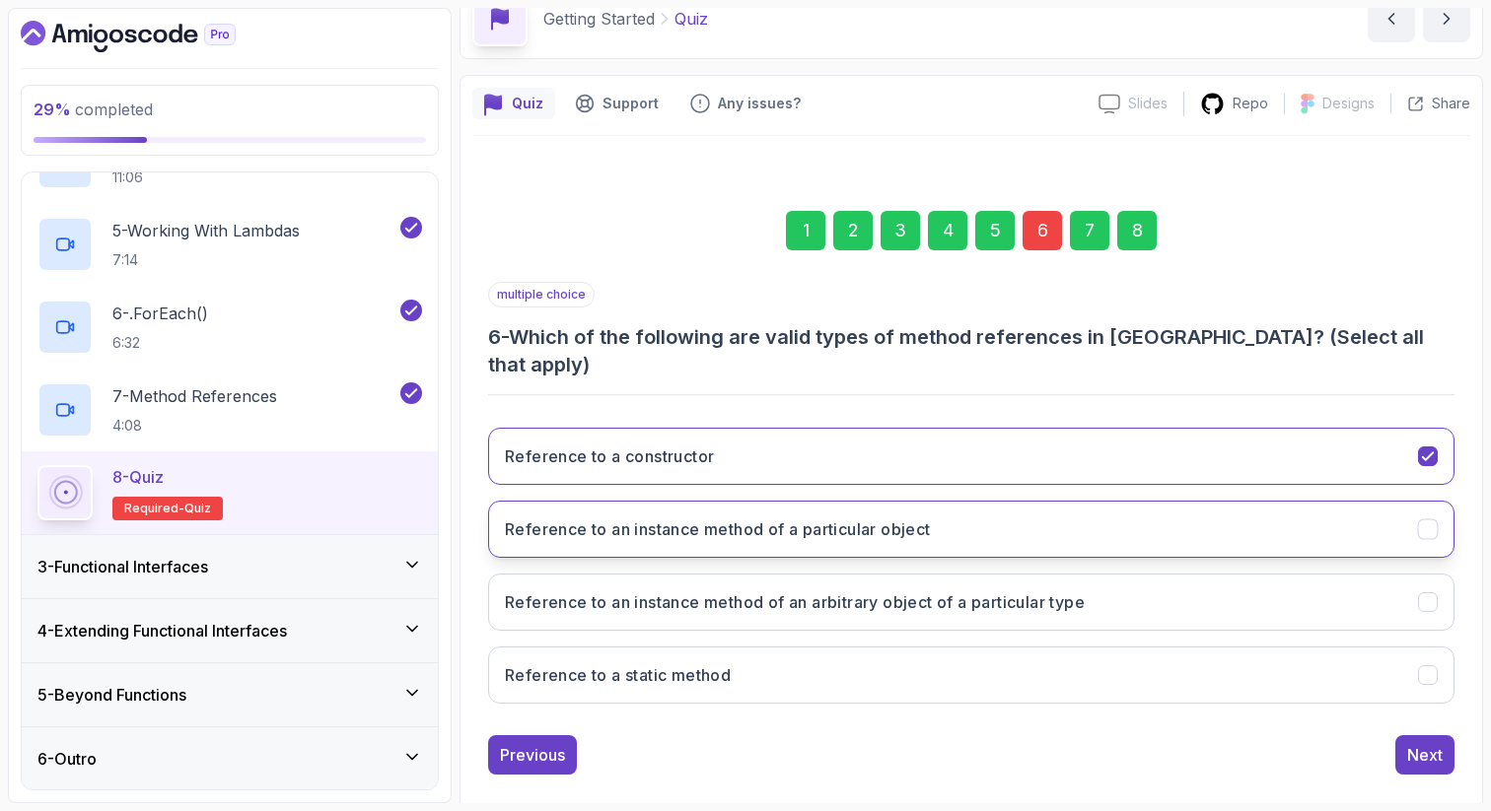
click at [1156, 501] on button "Reference to an instance method of a particular object" at bounding box center [971, 529] width 966 height 57
click at [1136, 228] on div "8" at bounding box center [1136, 230] width 39 height 39
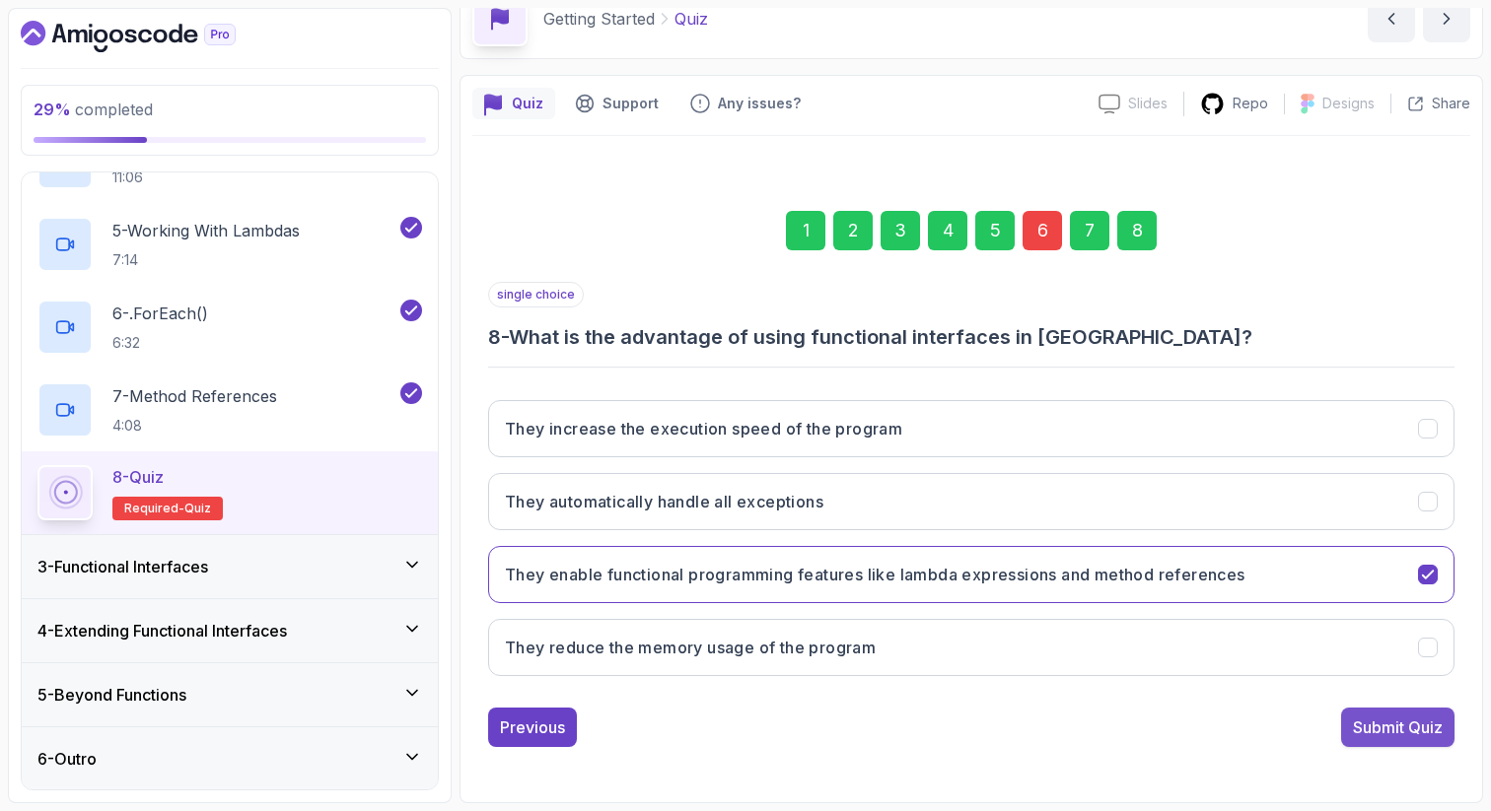
click at [1343, 727] on button "Submit Quiz" at bounding box center [1397, 727] width 113 height 39
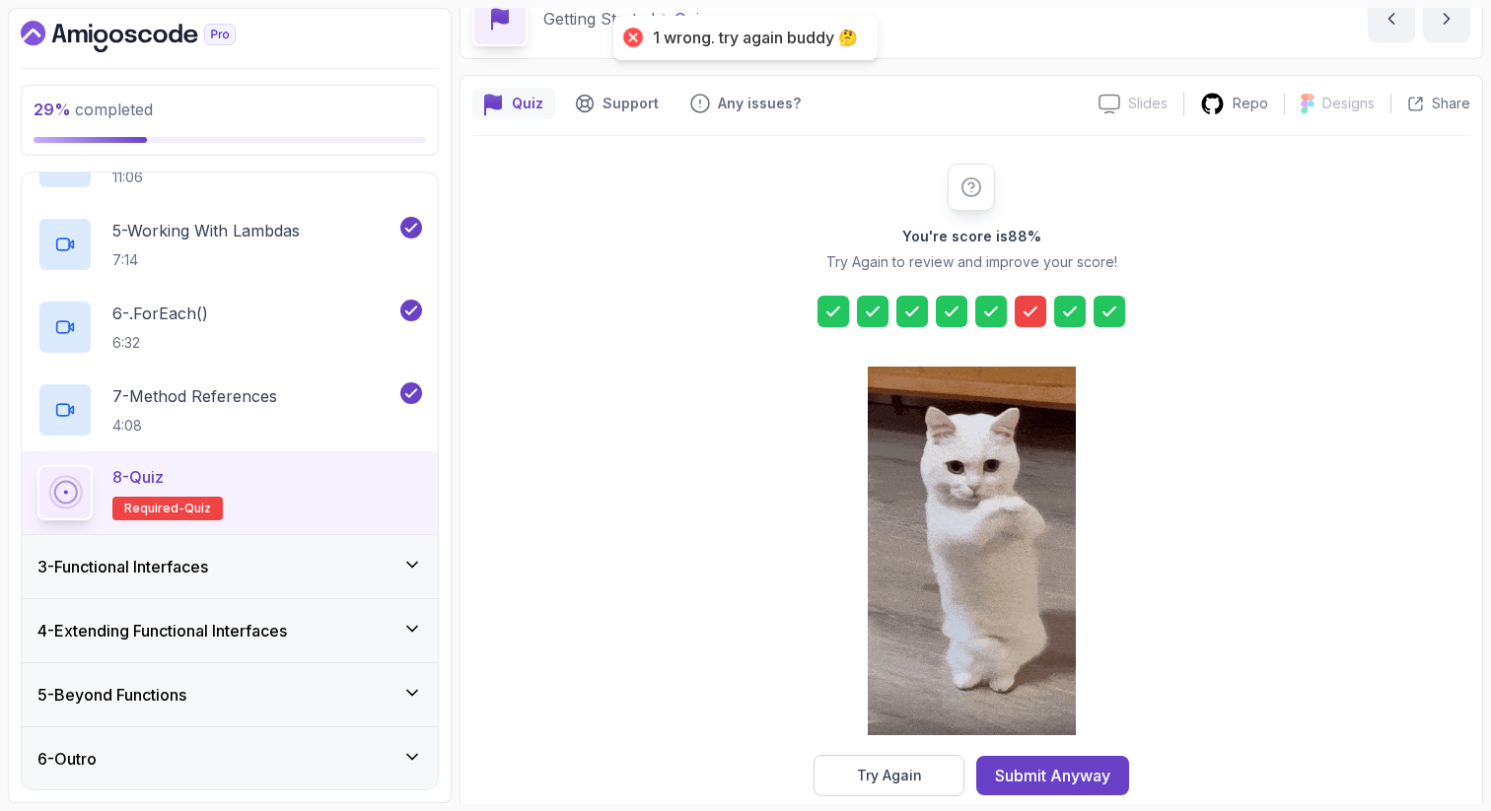
click at [1030, 312] on icon at bounding box center [1030, 312] width 12 height 8
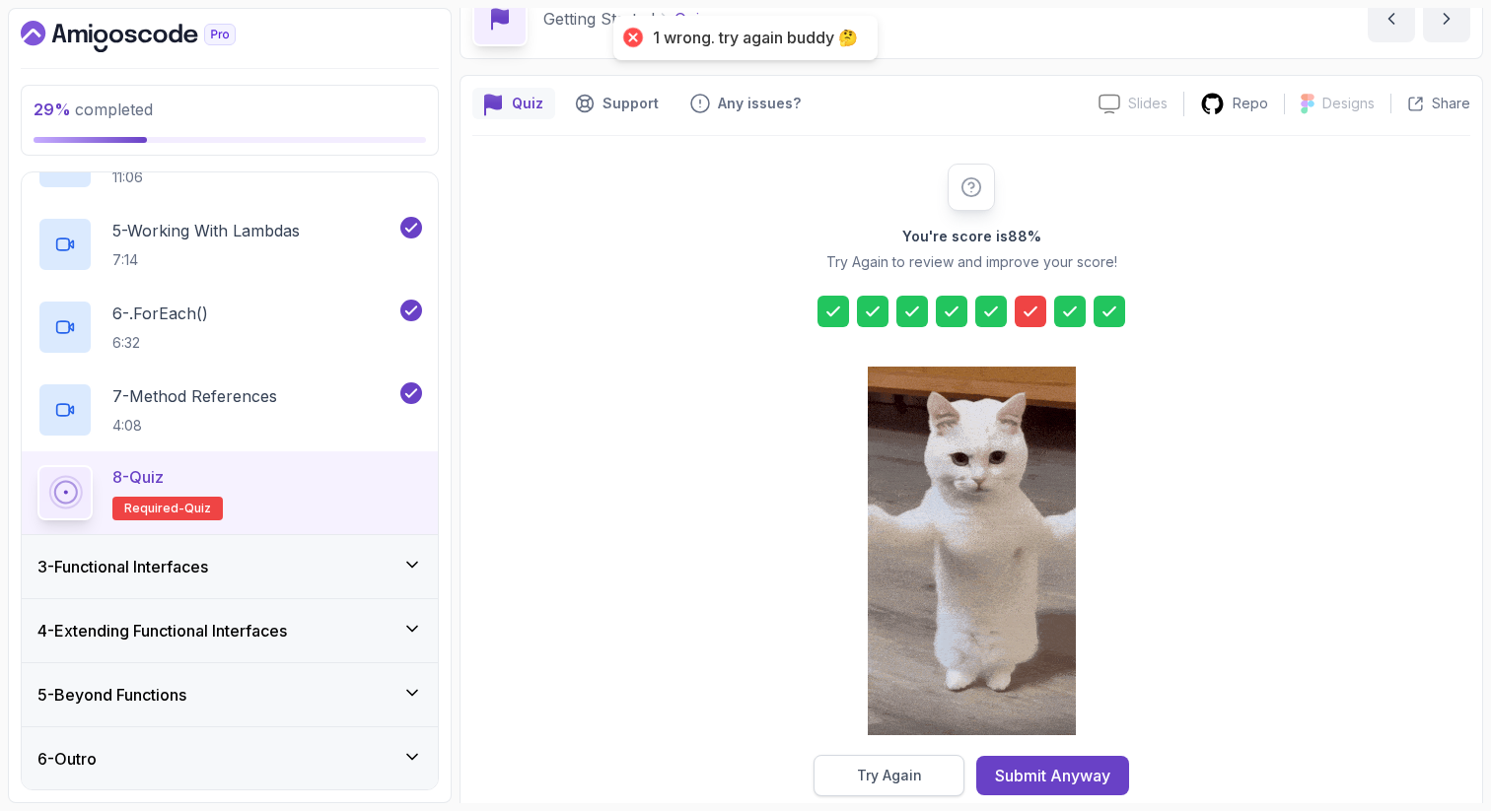
click at [899, 773] on div "Try Again" at bounding box center [889, 776] width 65 height 20
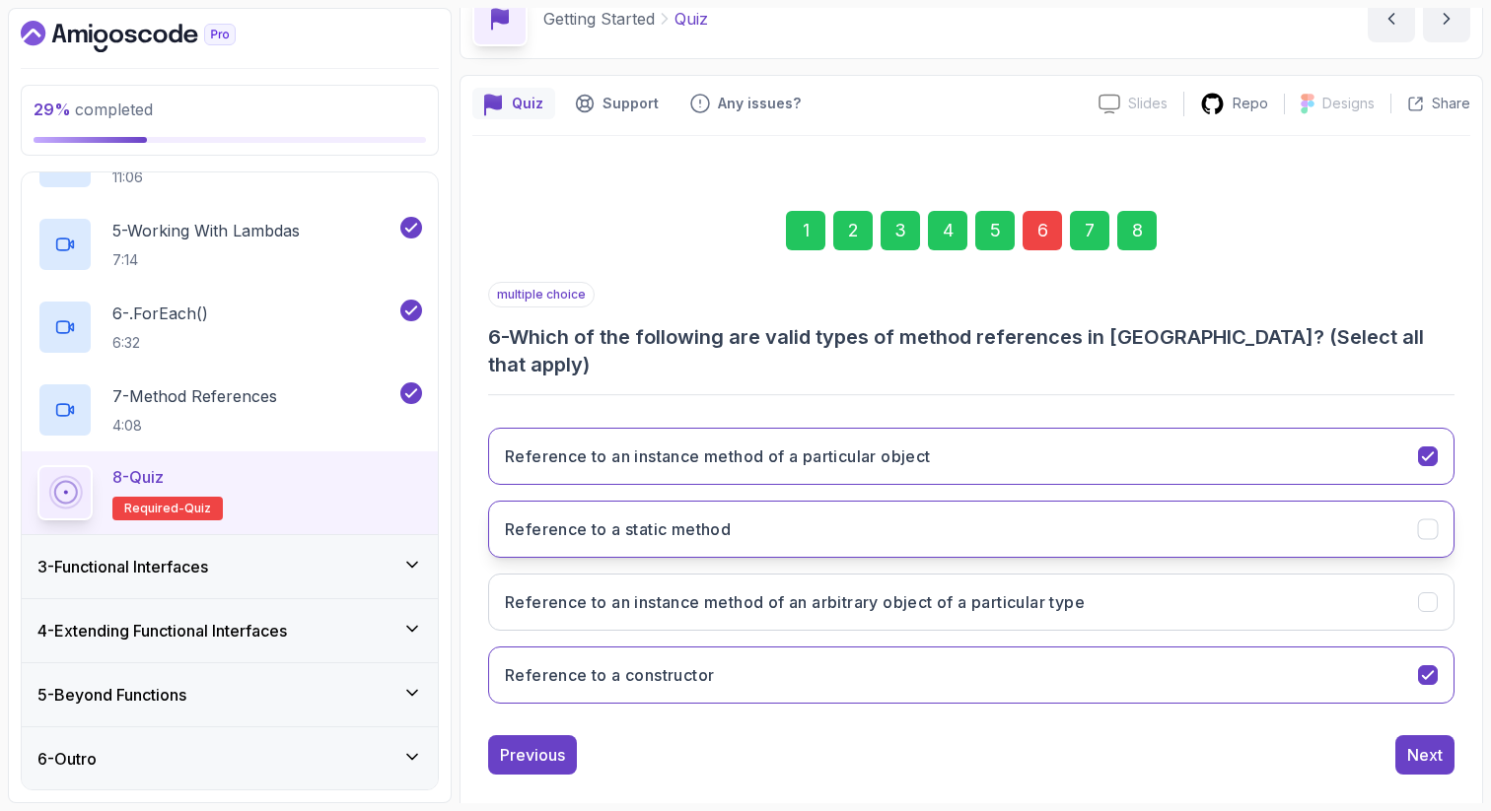
click at [1063, 501] on button "Reference to a static method" at bounding box center [971, 529] width 966 height 57
click at [1135, 239] on div "8" at bounding box center [1136, 230] width 39 height 39
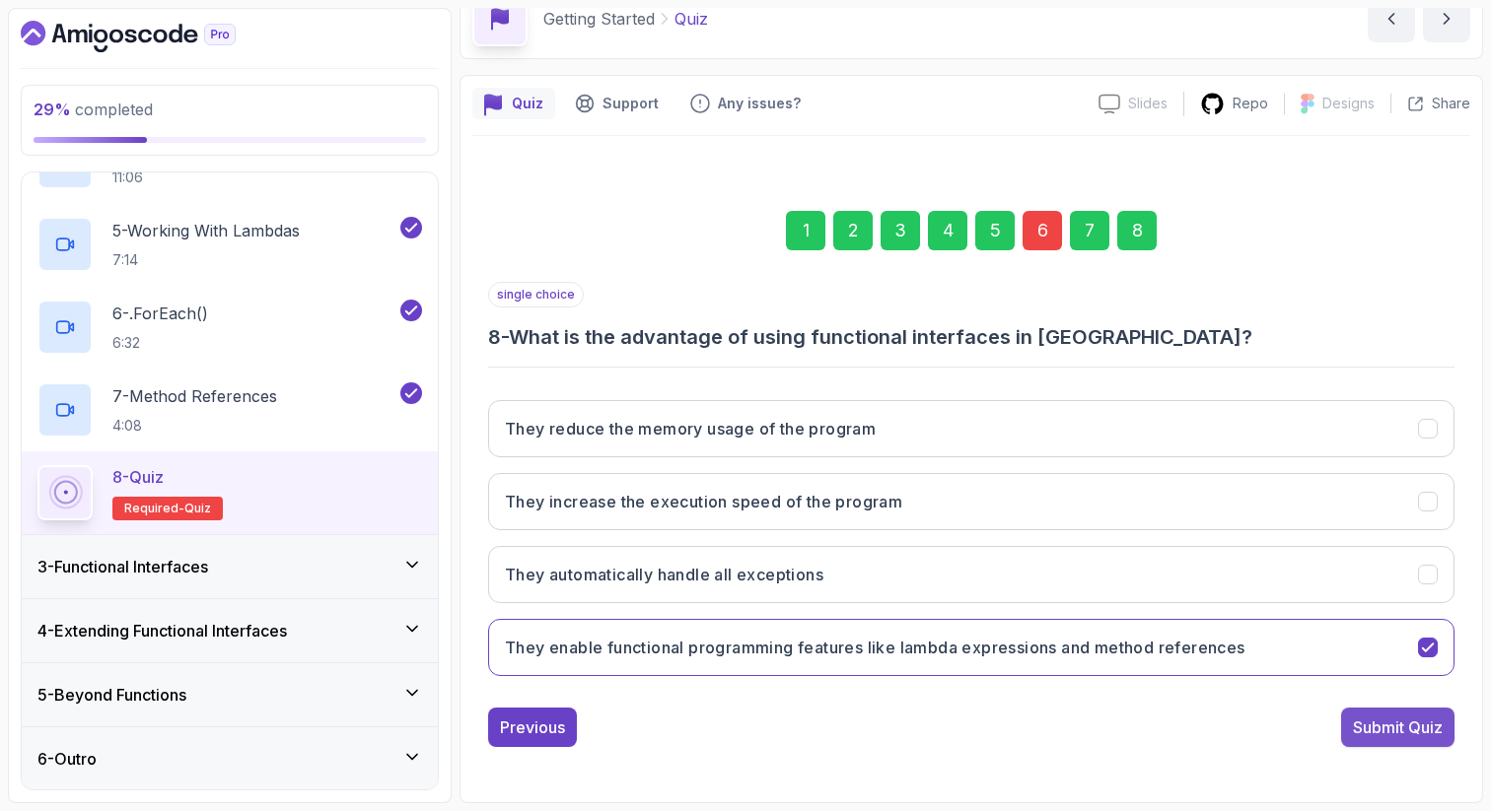
click at [1364, 733] on div "Submit Quiz" at bounding box center [1398, 728] width 90 height 24
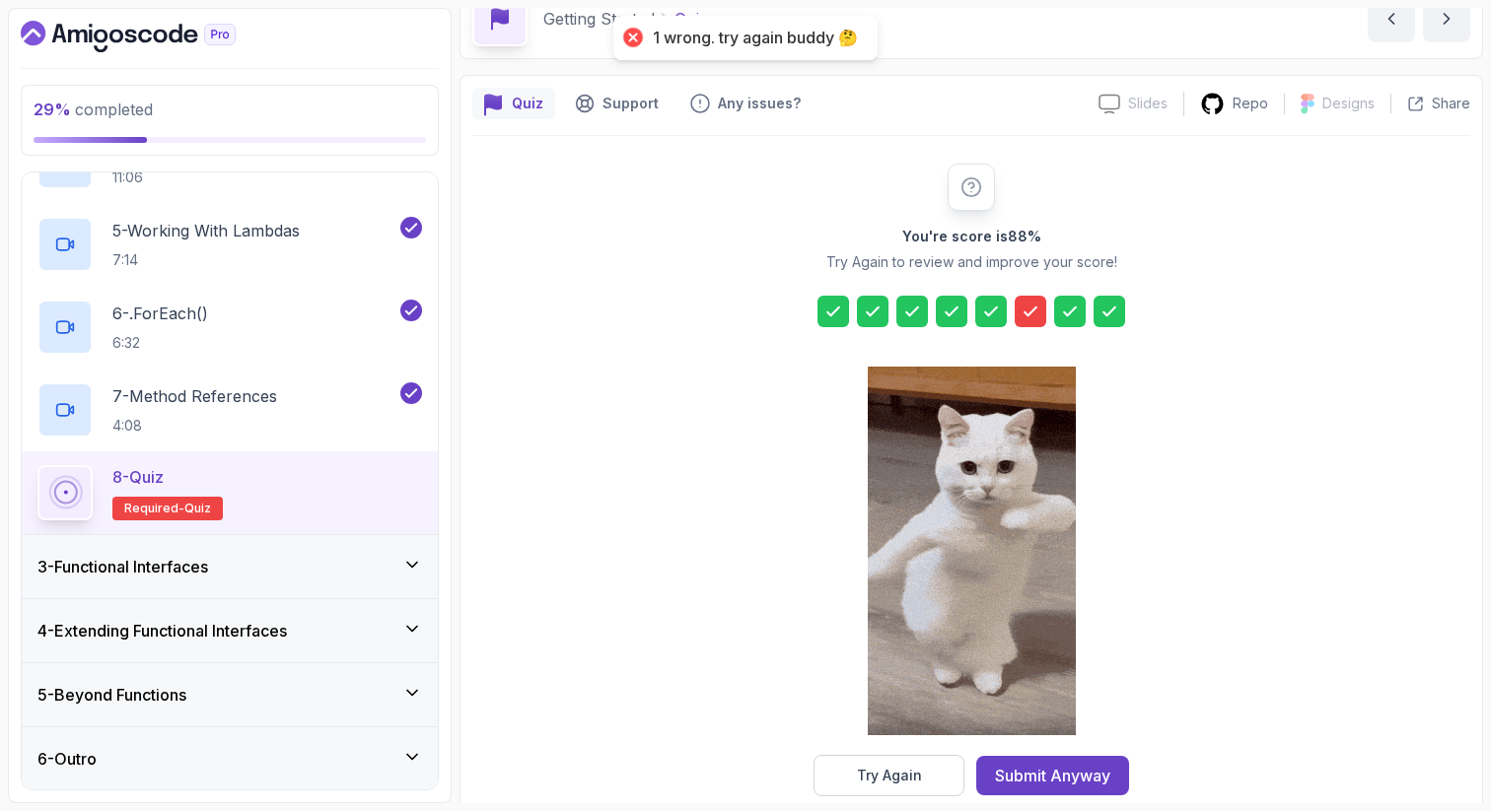
click at [1026, 316] on icon at bounding box center [1030, 312] width 20 height 20
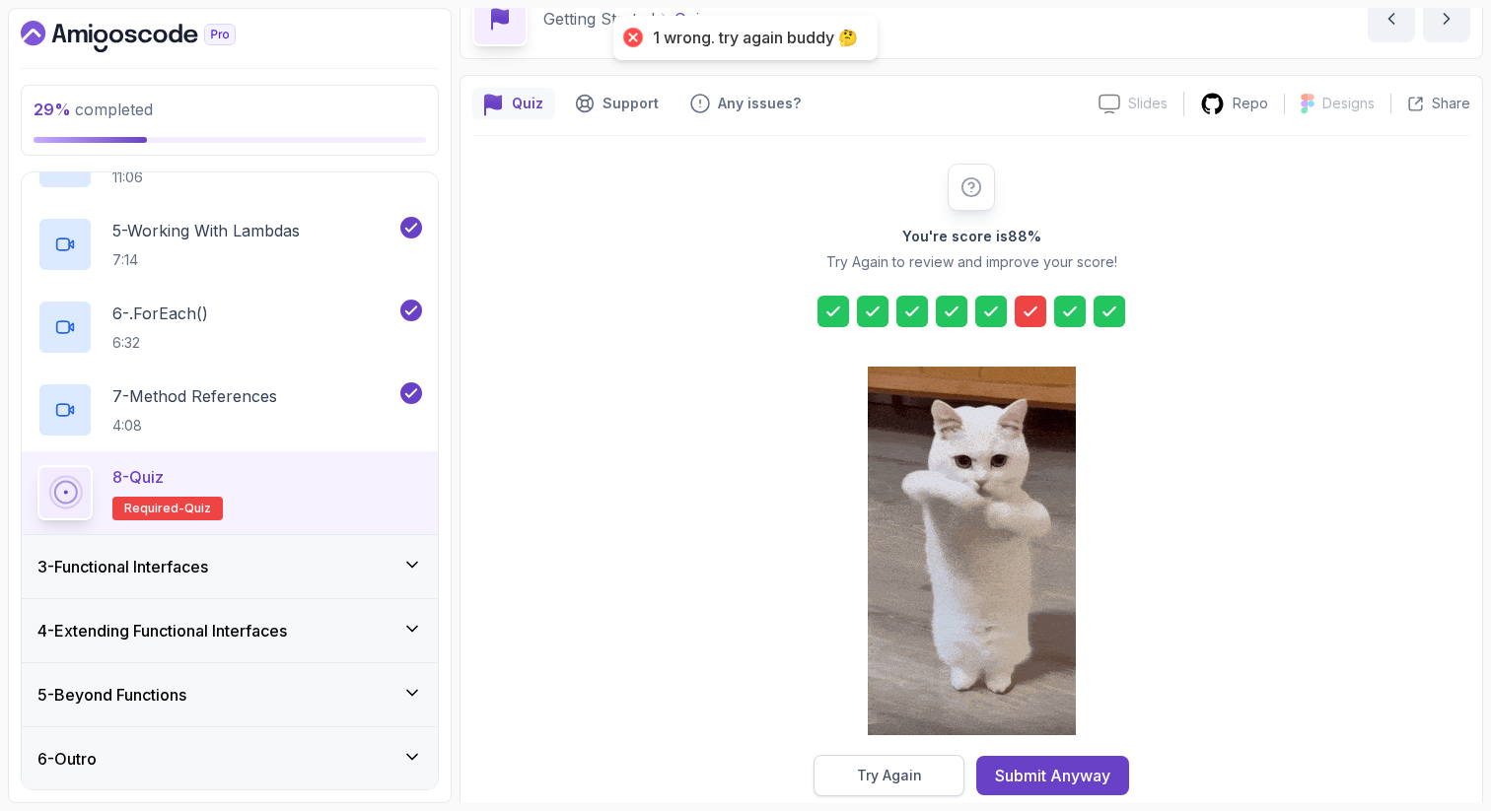
click at [865, 778] on div "Try Again" at bounding box center [889, 776] width 65 height 20
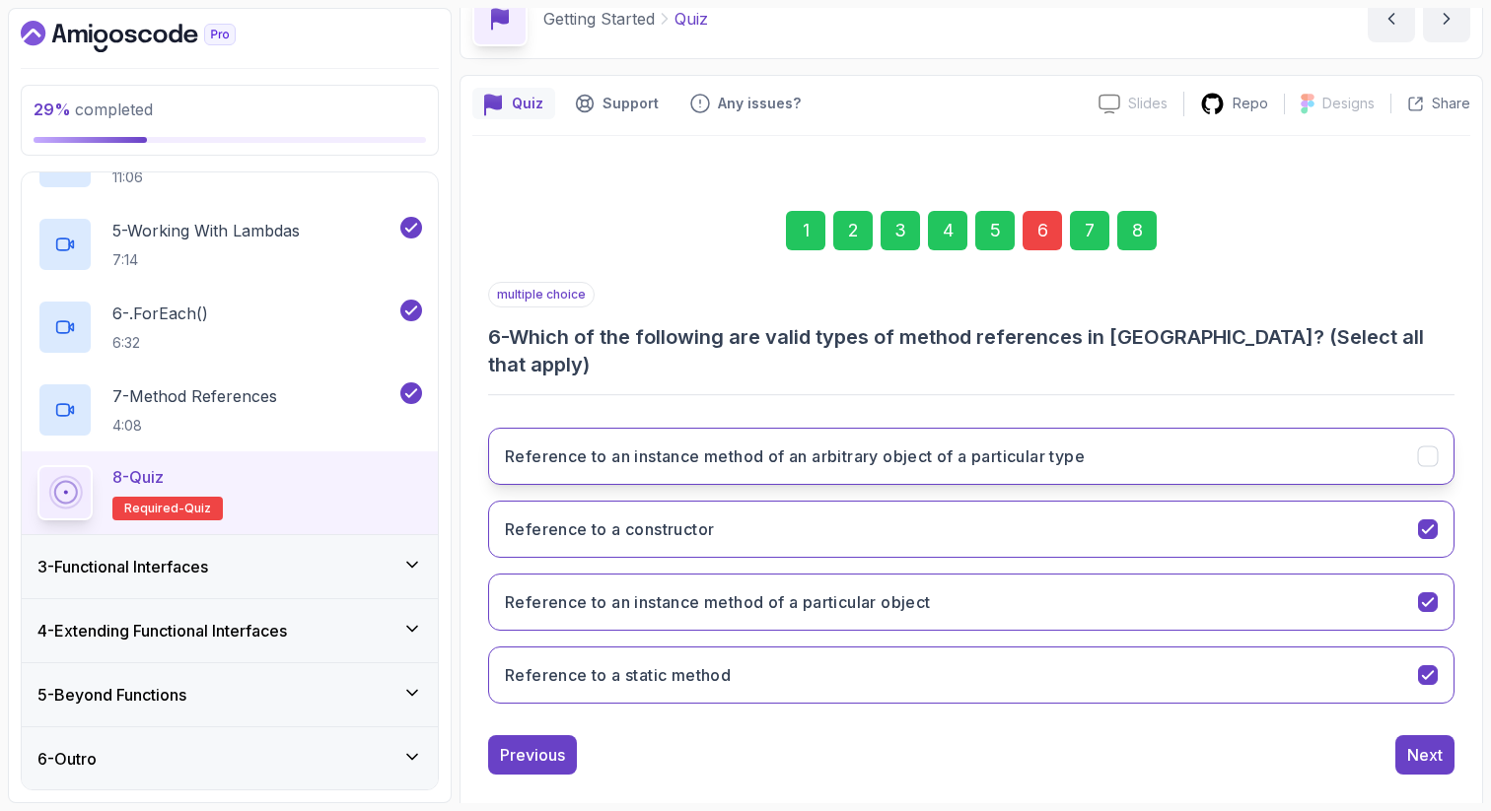
click at [1118, 429] on button "Reference to an instance method of an arbitrary object of a particular type" at bounding box center [971, 456] width 966 height 57
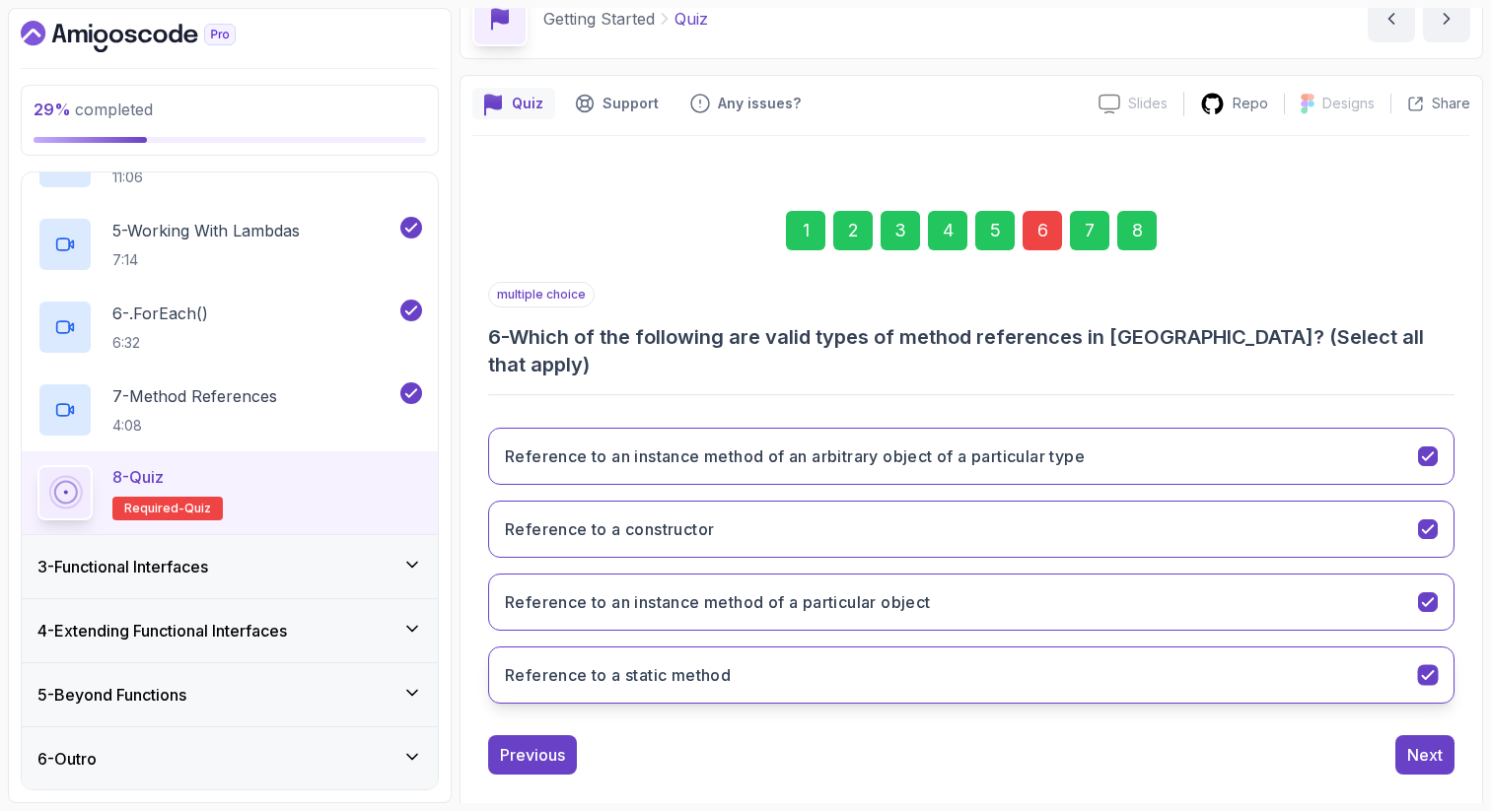
click at [1034, 647] on button "Reference to a static method" at bounding box center [971, 675] width 966 height 57
click at [1144, 238] on div "8" at bounding box center [1136, 230] width 39 height 39
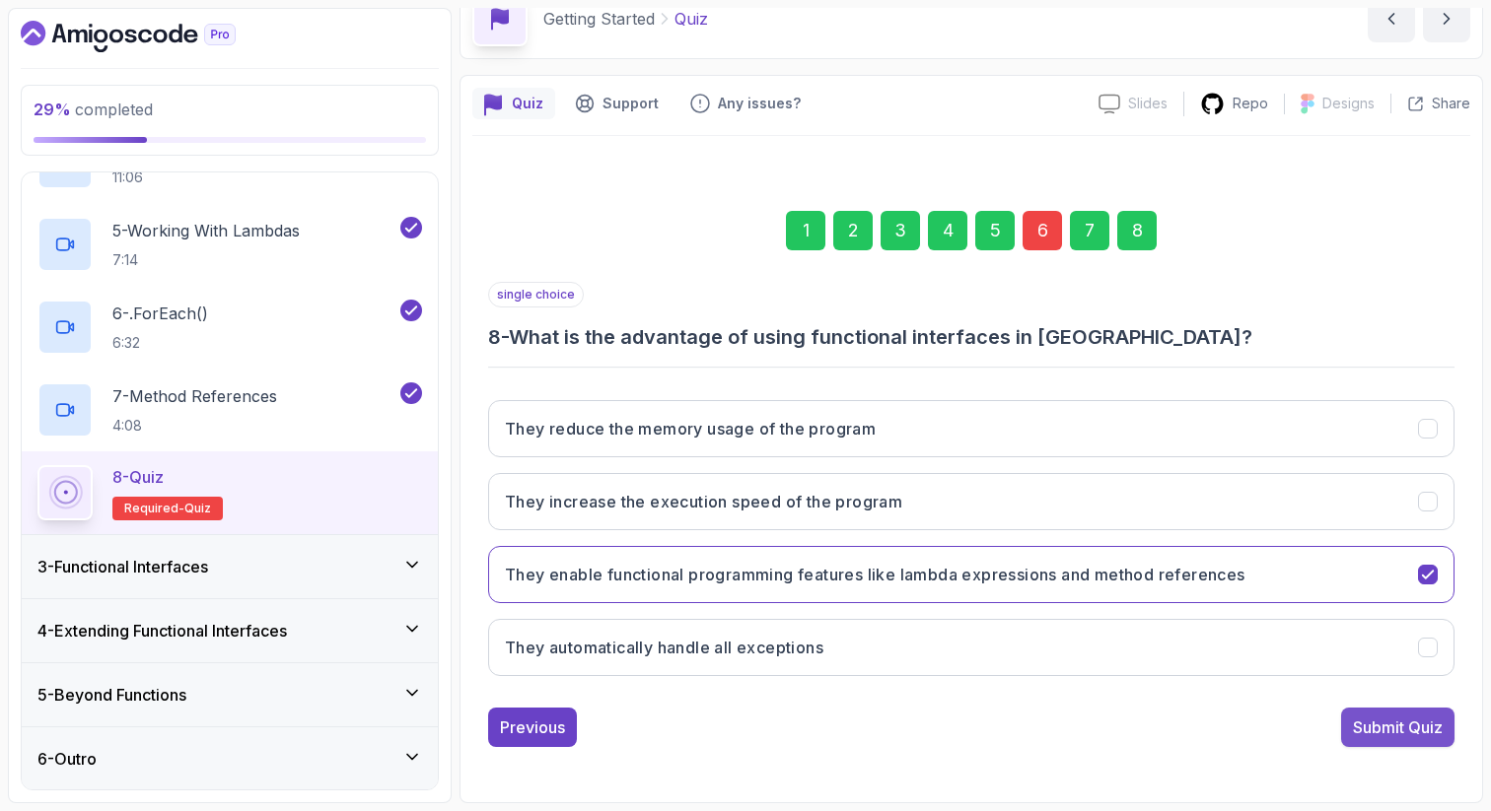
click at [1358, 735] on div "Submit Quiz" at bounding box center [1398, 728] width 90 height 24
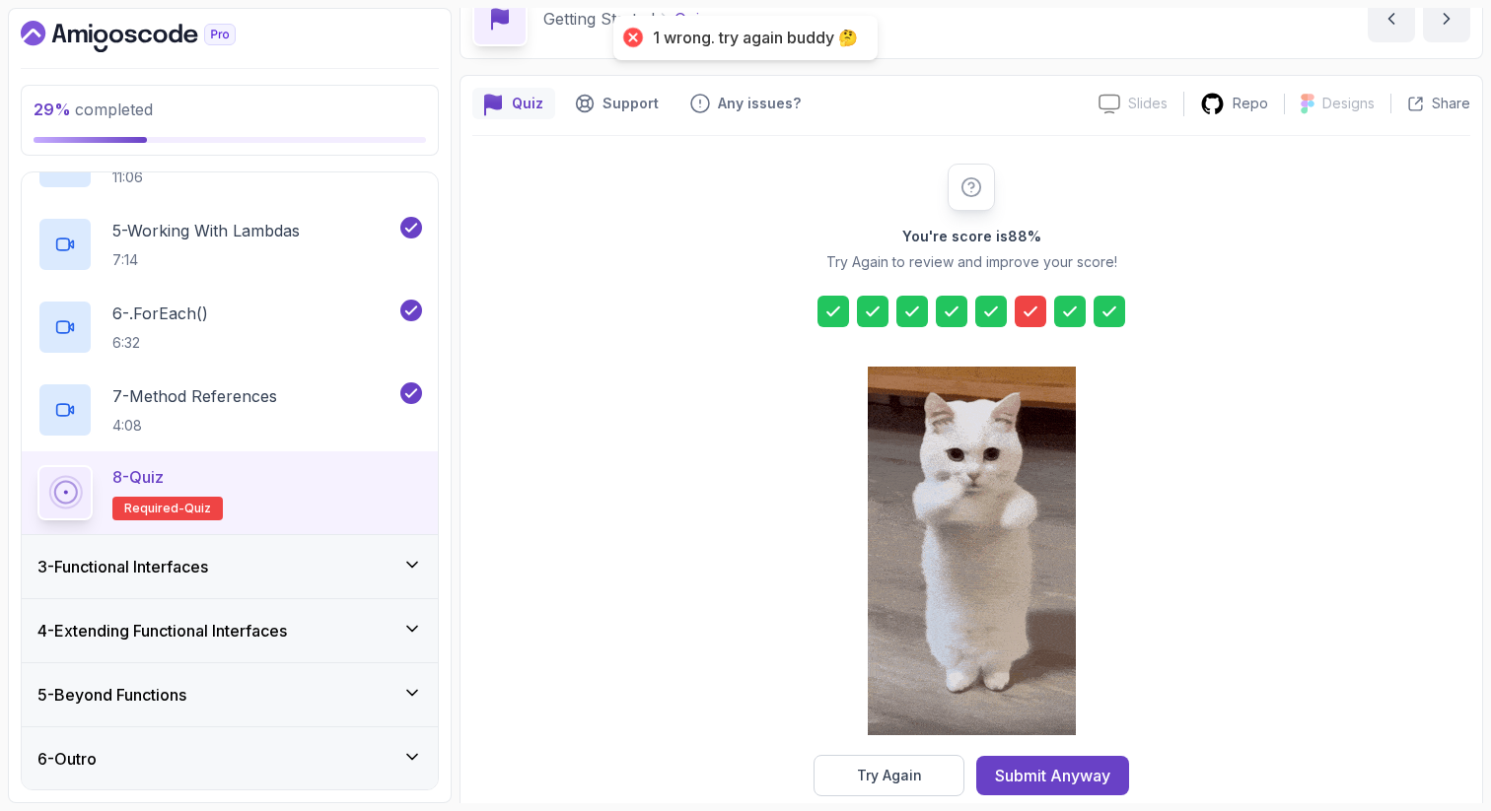
click at [1024, 315] on icon at bounding box center [1030, 312] width 20 height 20
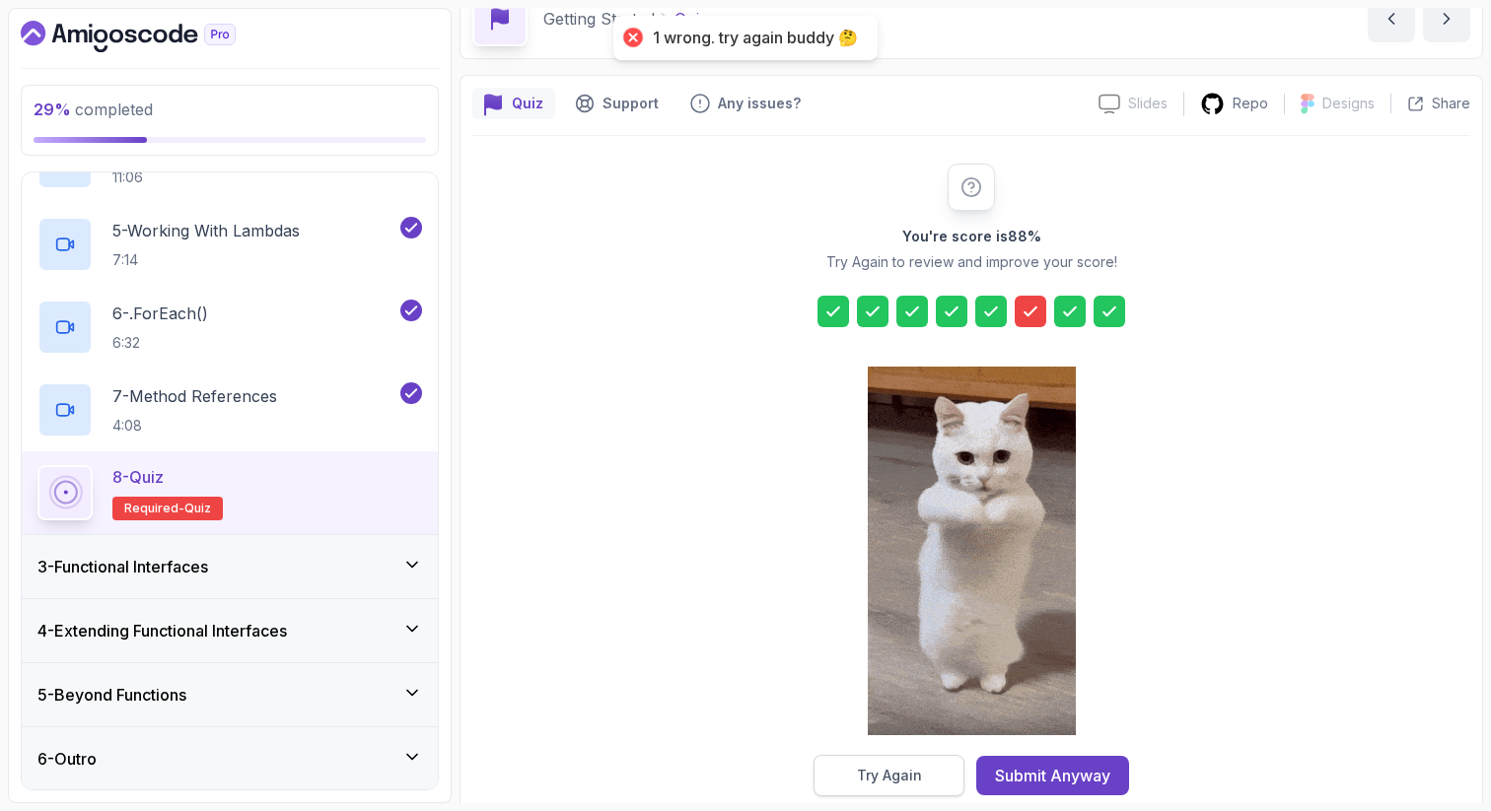
click at [859, 776] on div "Try Again" at bounding box center [889, 776] width 65 height 20
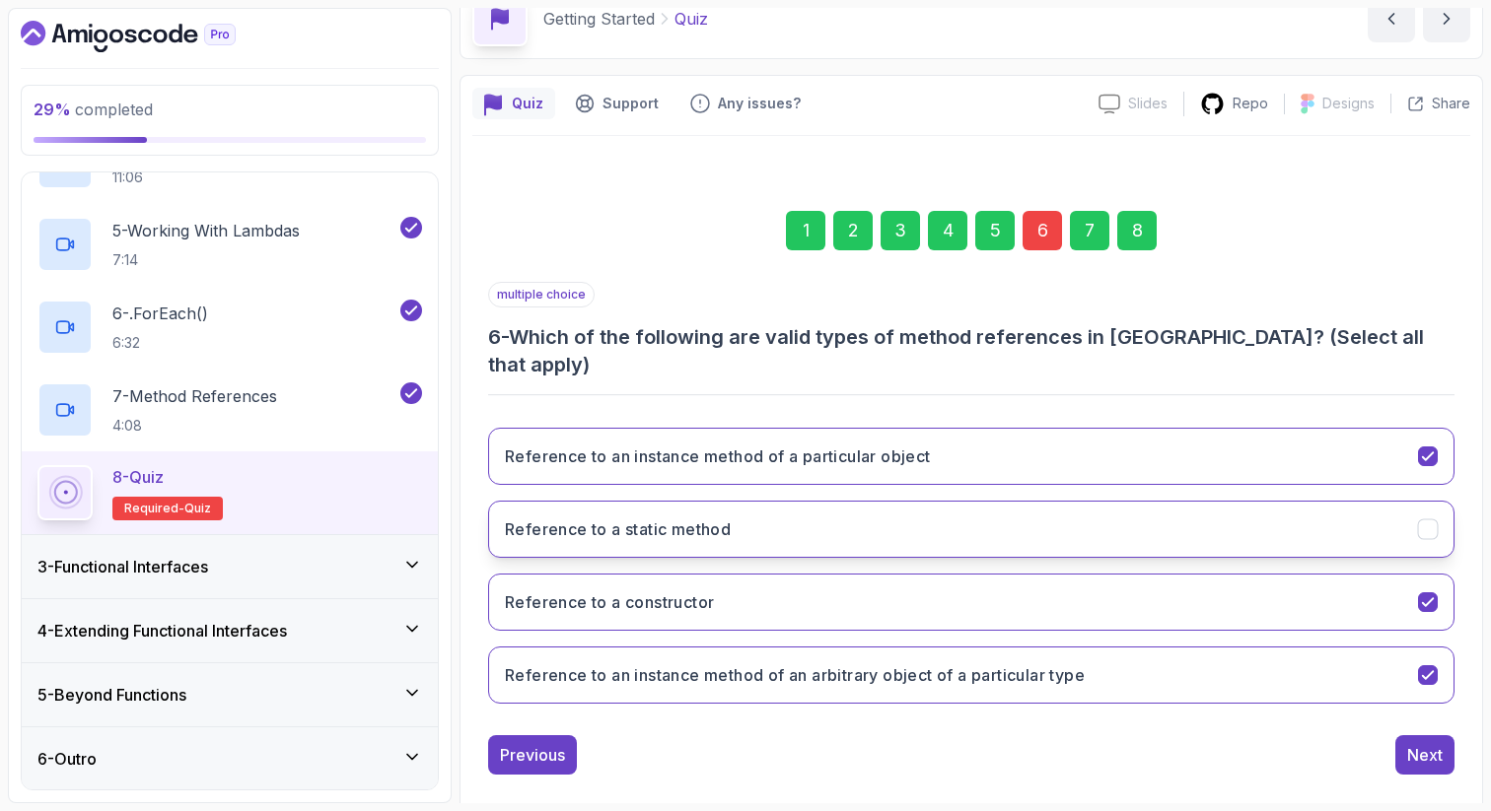
click at [1044, 509] on button "Reference to a static method" at bounding box center [971, 529] width 966 height 57
click at [1025, 586] on button "Reference to a constructor" at bounding box center [971, 602] width 966 height 57
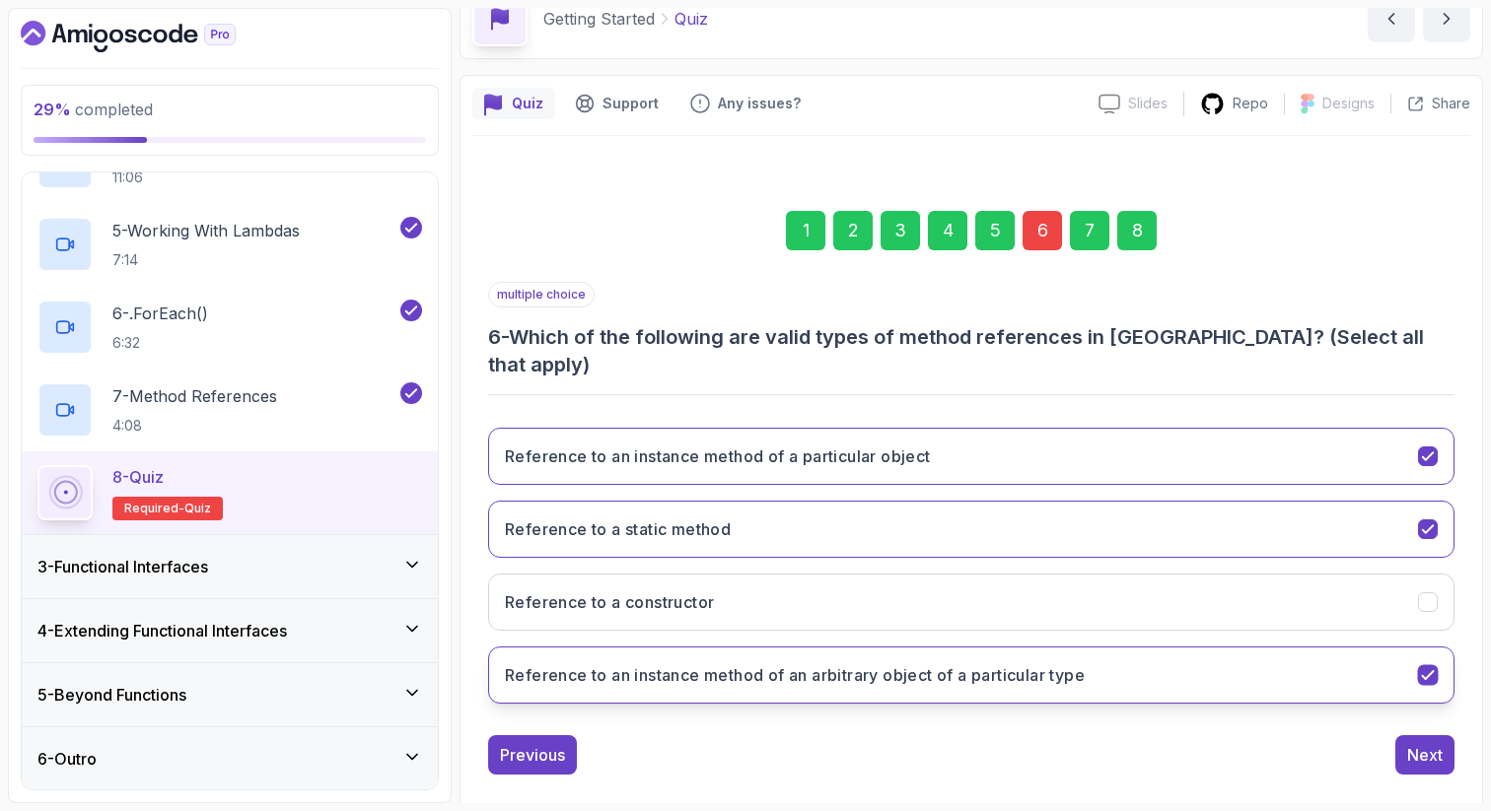
drag, startPoint x: 1168, startPoint y: 654, endPoint x: 836, endPoint y: 643, distance: 332.4
click at [836, 647] on button "Reference to an instance method of an arbitrary object of a particular type" at bounding box center [971, 675] width 966 height 57
click at [1061, 664] on h3 "Reference to an instance method of an arbitrary object of a particular type" at bounding box center [795, 676] width 580 height 24
click at [1138, 237] on div "8" at bounding box center [1136, 230] width 39 height 39
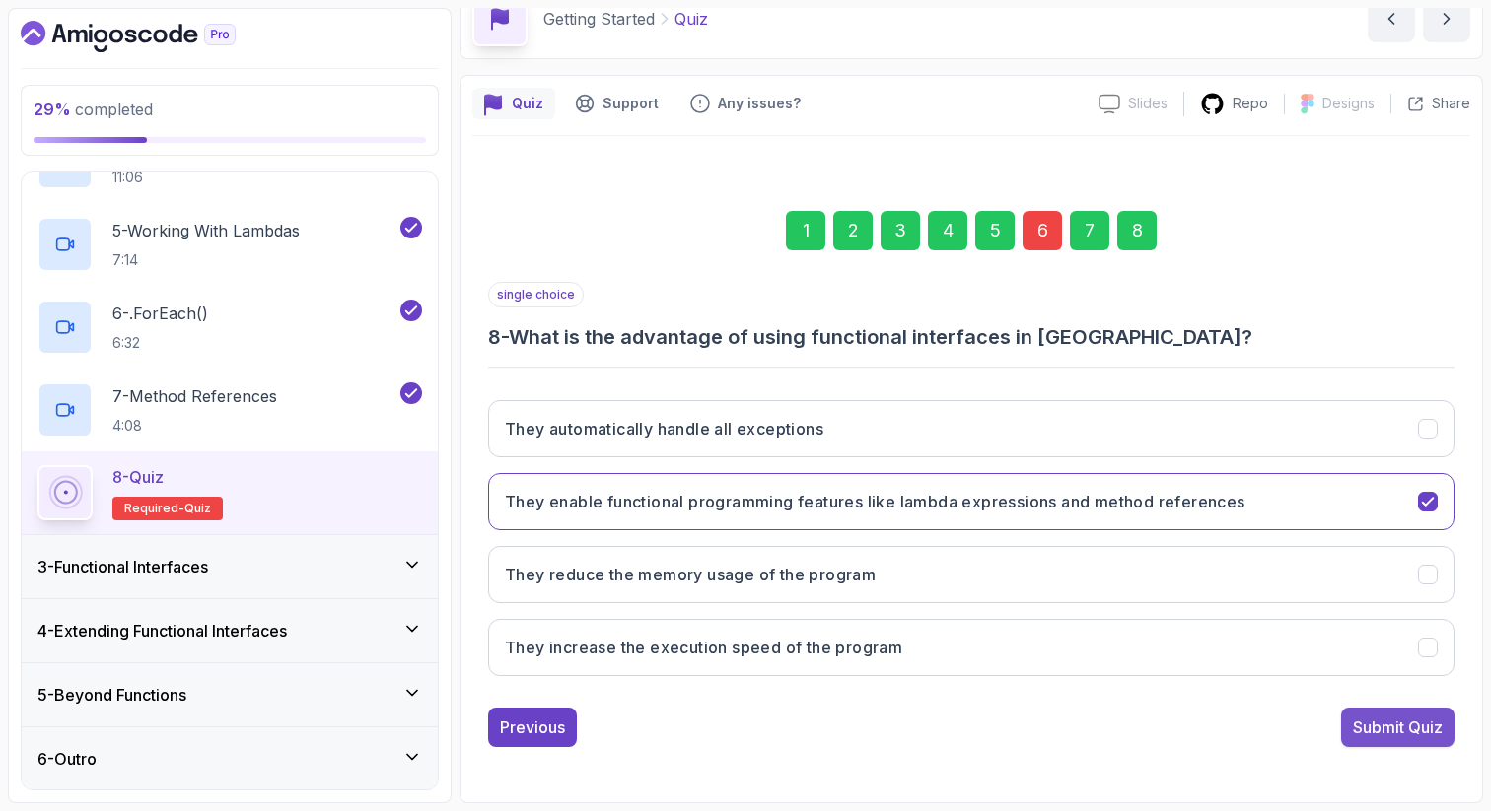
click at [1381, 716] on div "Submit Quiz" at bounding box center [1398, 728] width 90 height 24
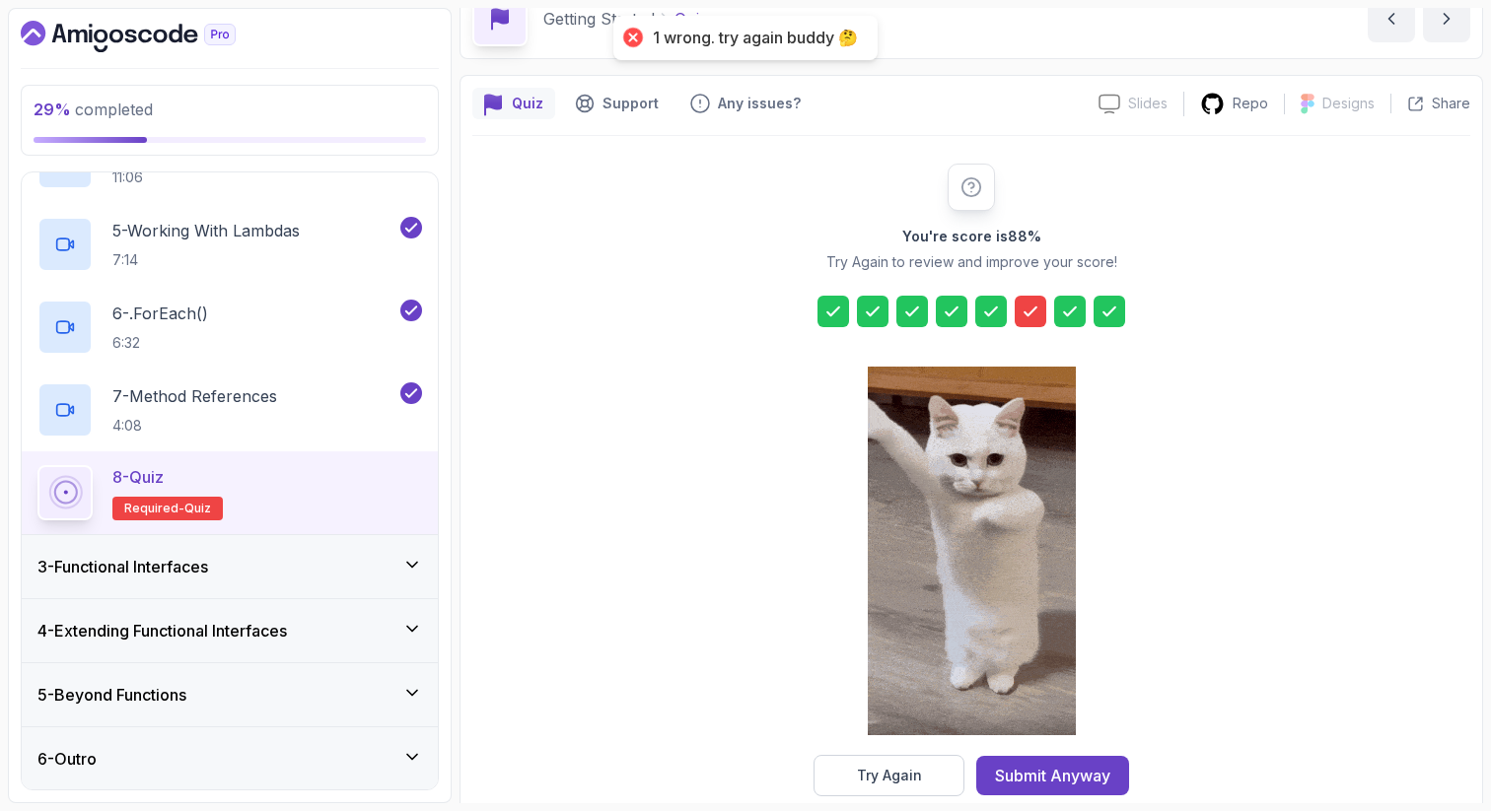
click at [1034, 317] on icon at bounding box center [1030, 312] width 20 height 20
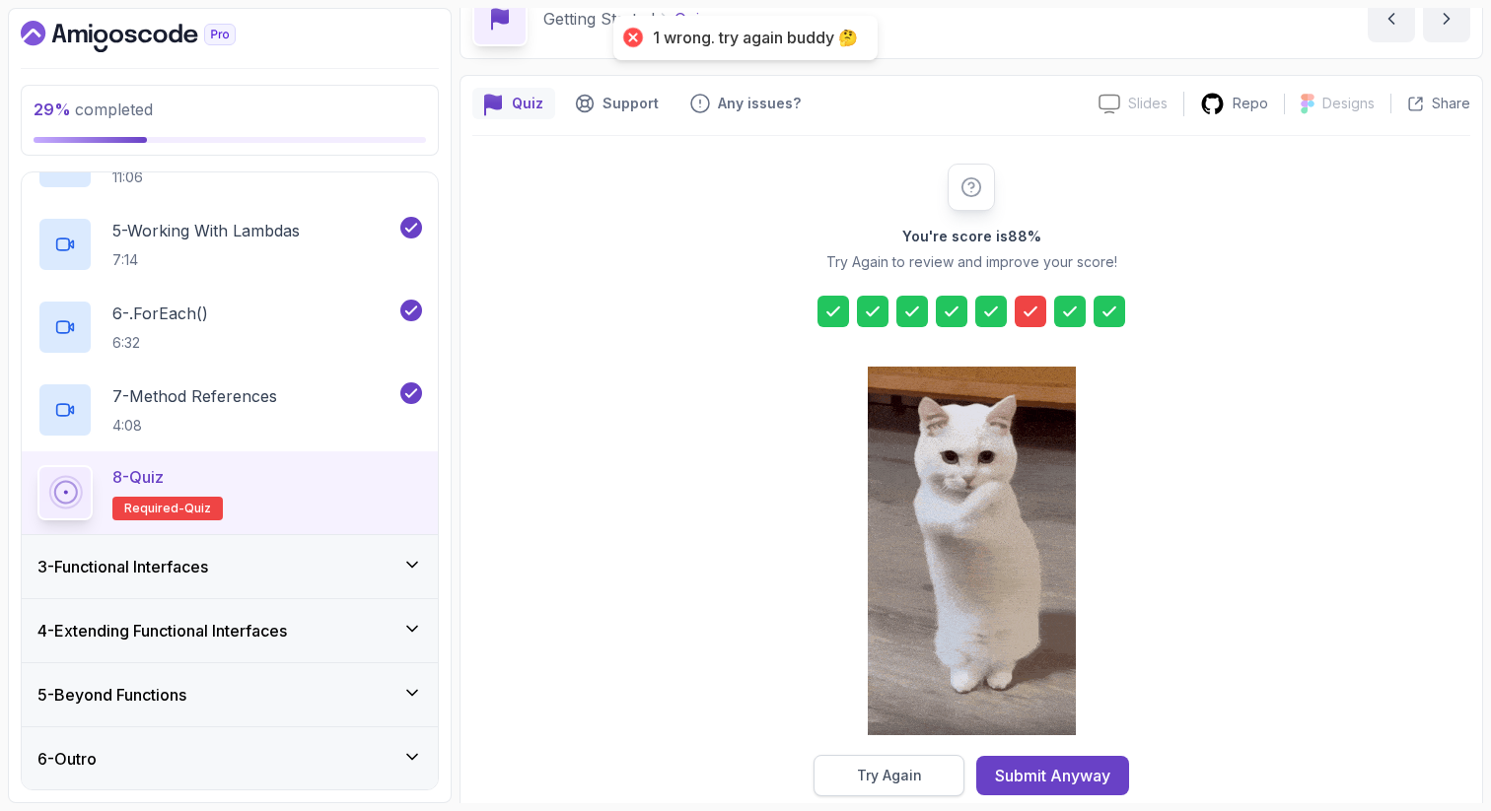
click at [917, 773] on div "Try Again" at bounding box center [889, 776] width 65 height 20
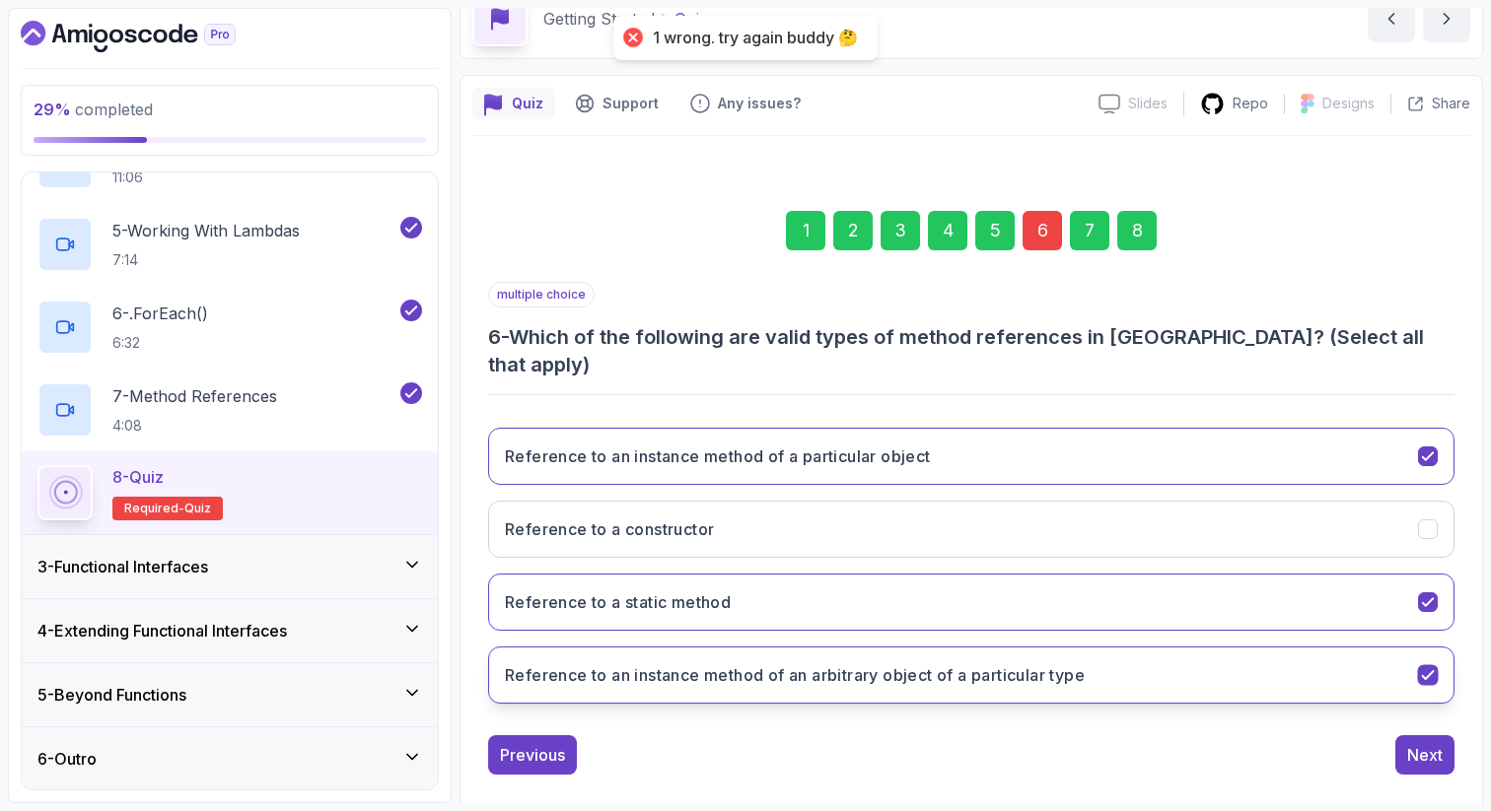
click at [987, 664] on h3 "Reference to an instance method of an arbitrary object of a particular type" at bounding box center [795, 676] width 580 height 24
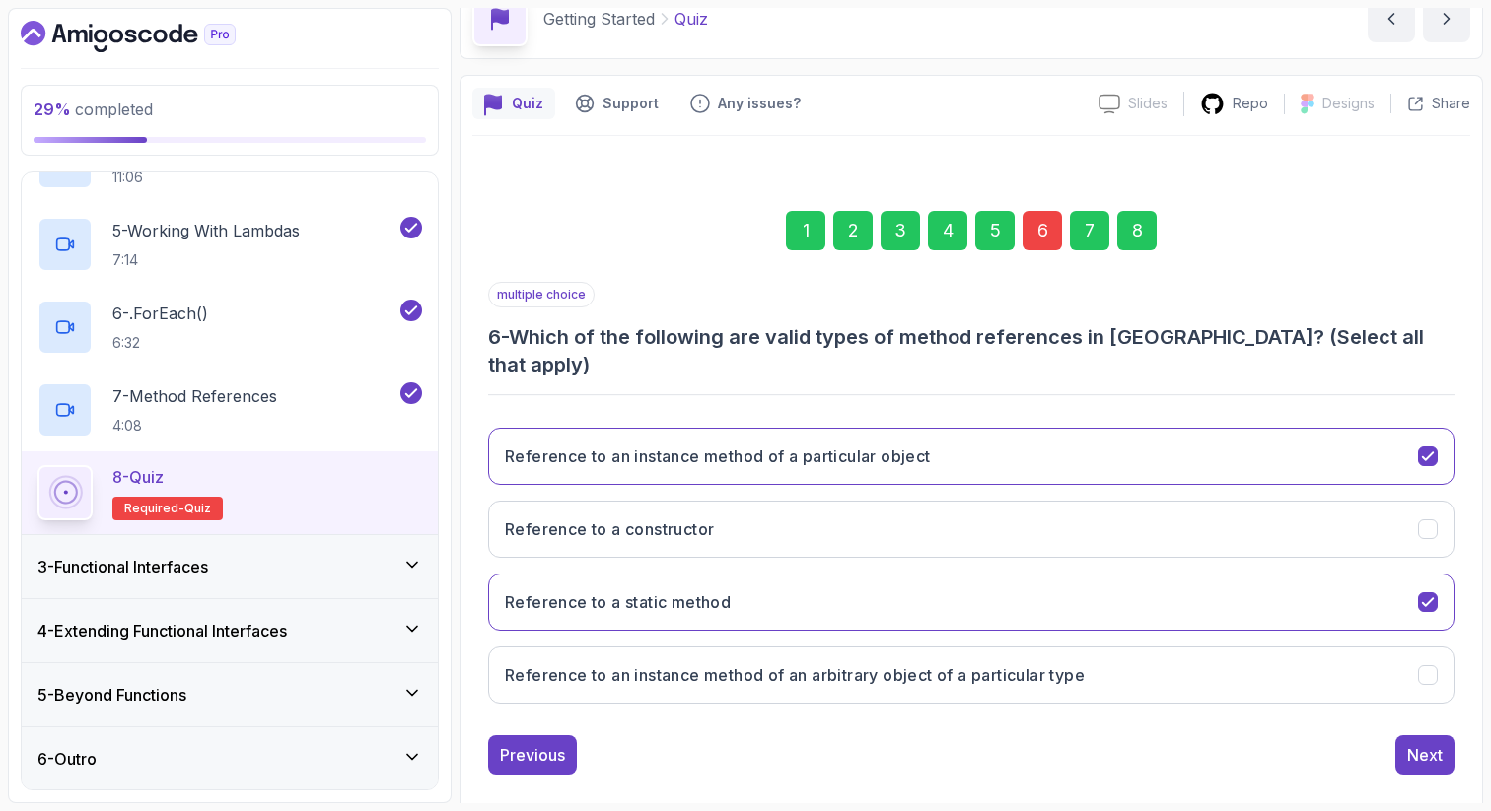
click at [1140, 236] on div "8" at bounding box center [1136, 230] width 39 height 39
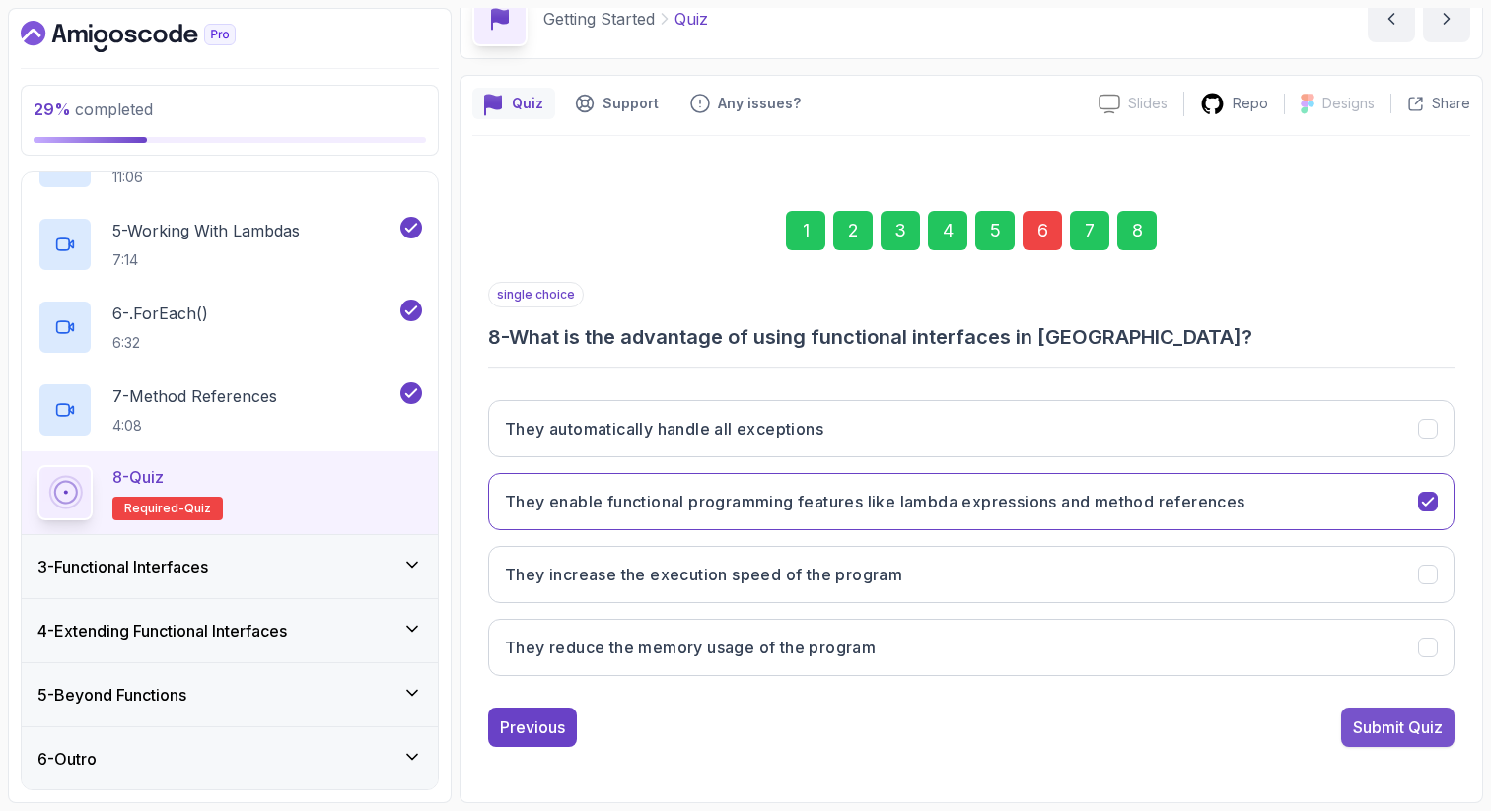
click at [1375, 732] on div "Submit Quiz" at bounding box center [1398, 728] width 90 height 24
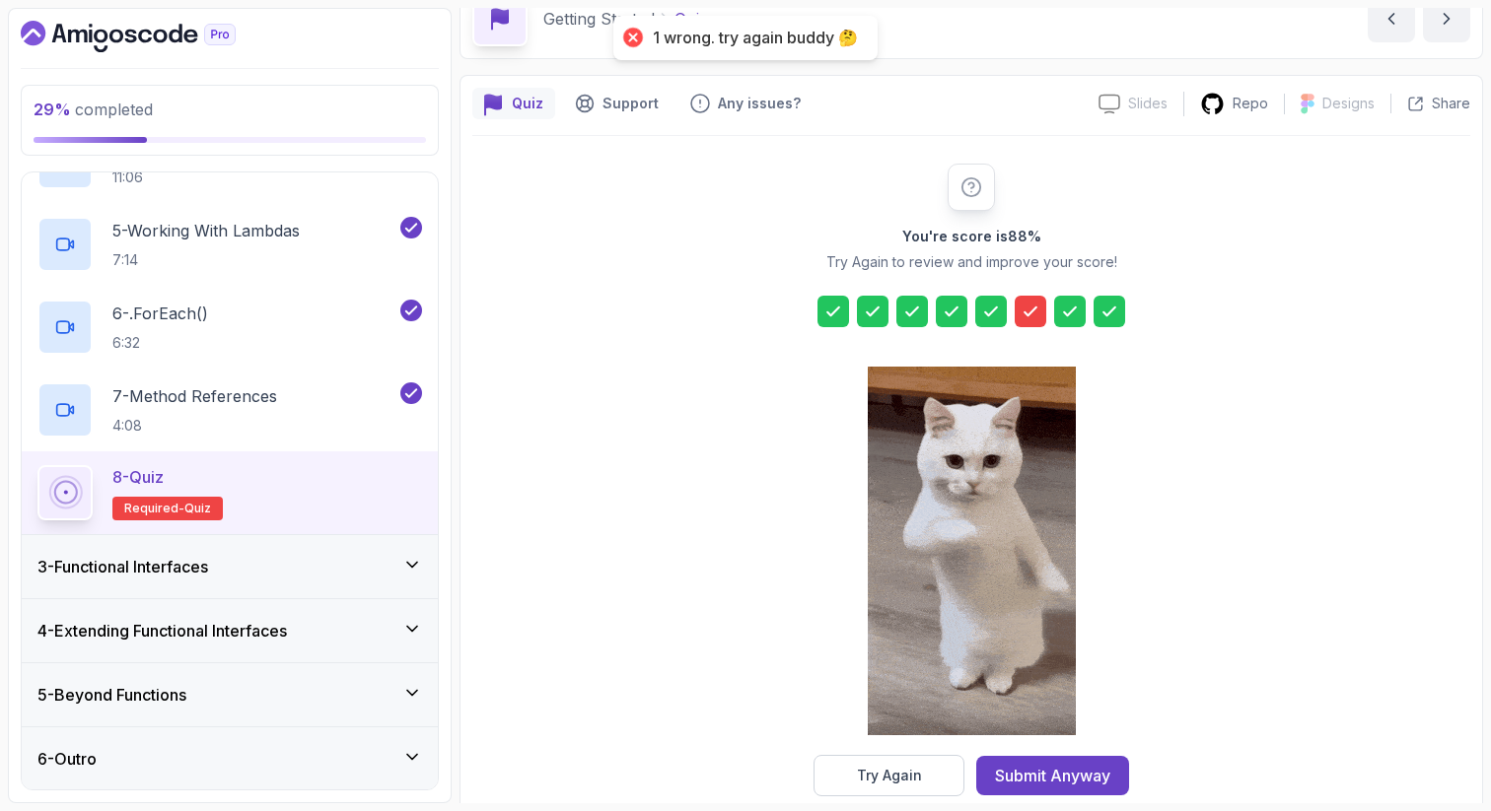
click at [1029, 308] on icon at bounding box center [1030, 312] width 20 height 20
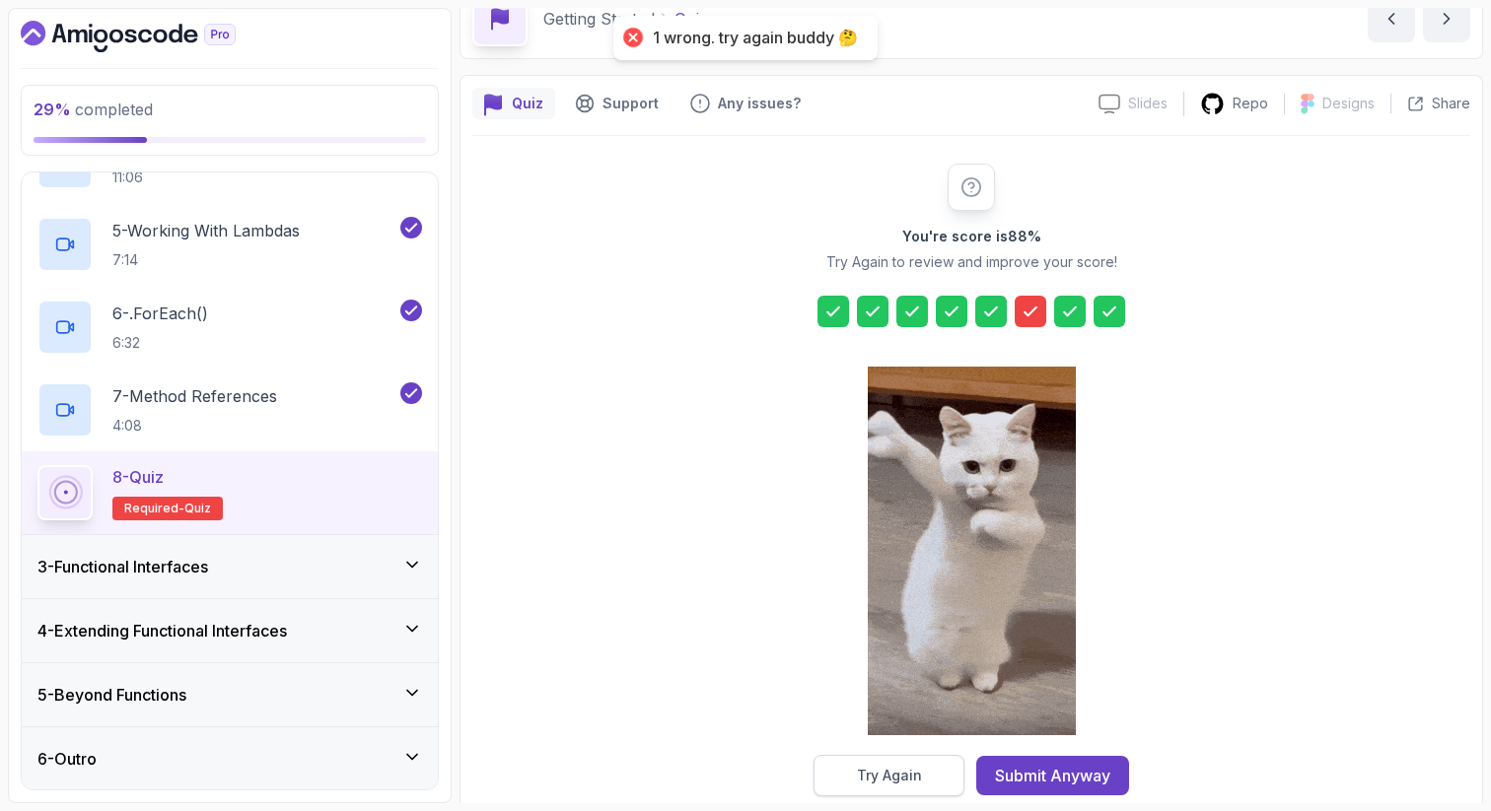
click at [926, 783] on button "Try Again" at bounding box center [888, 775] width 151 height 41
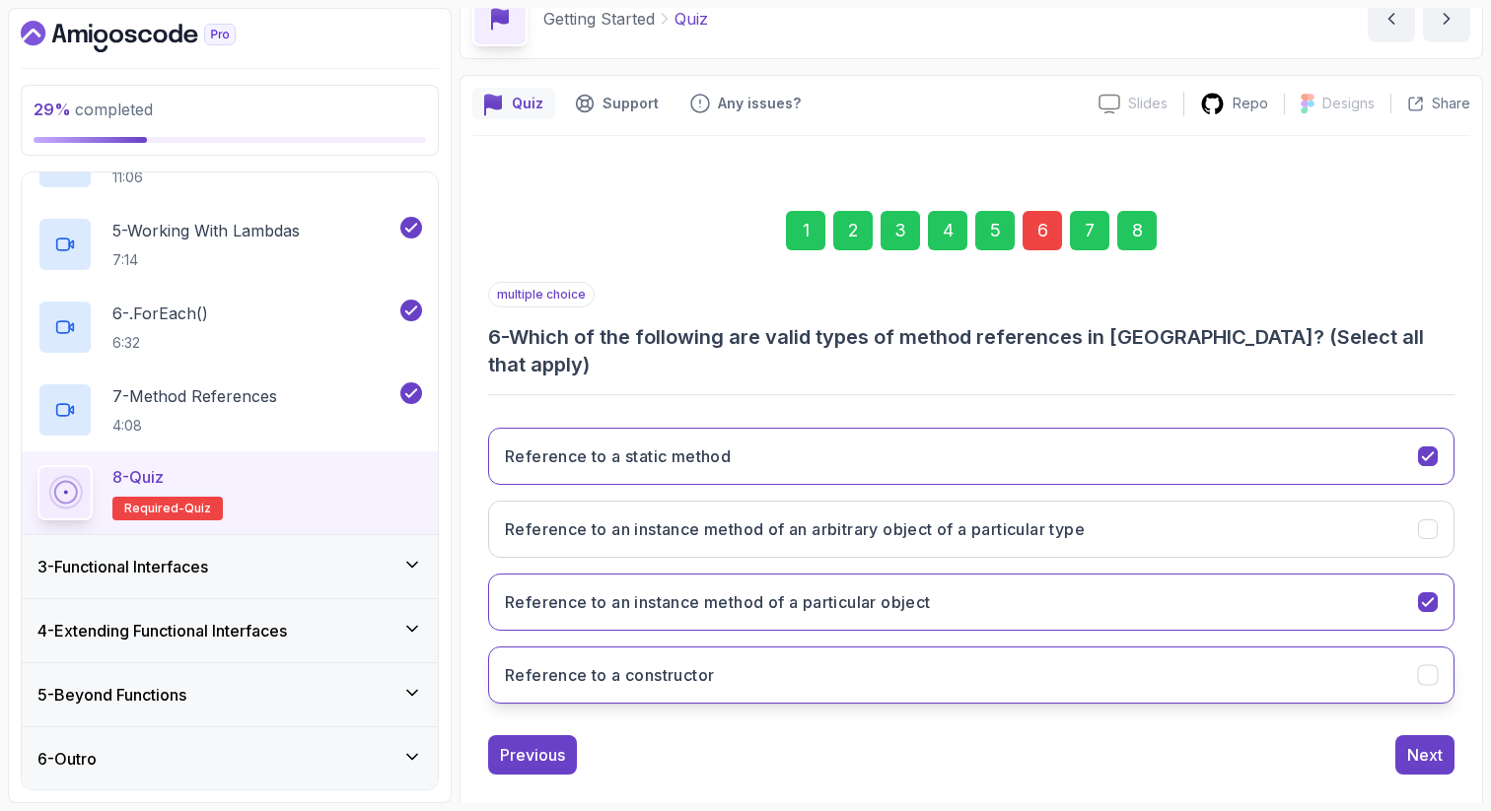
click at [929, 647] on button "Reference to a constructor" at bounding box center [971, 675] width 966 height 57
click at [1136, 212] on div "8" at bounding box center [1136, 230] width 39 height 39
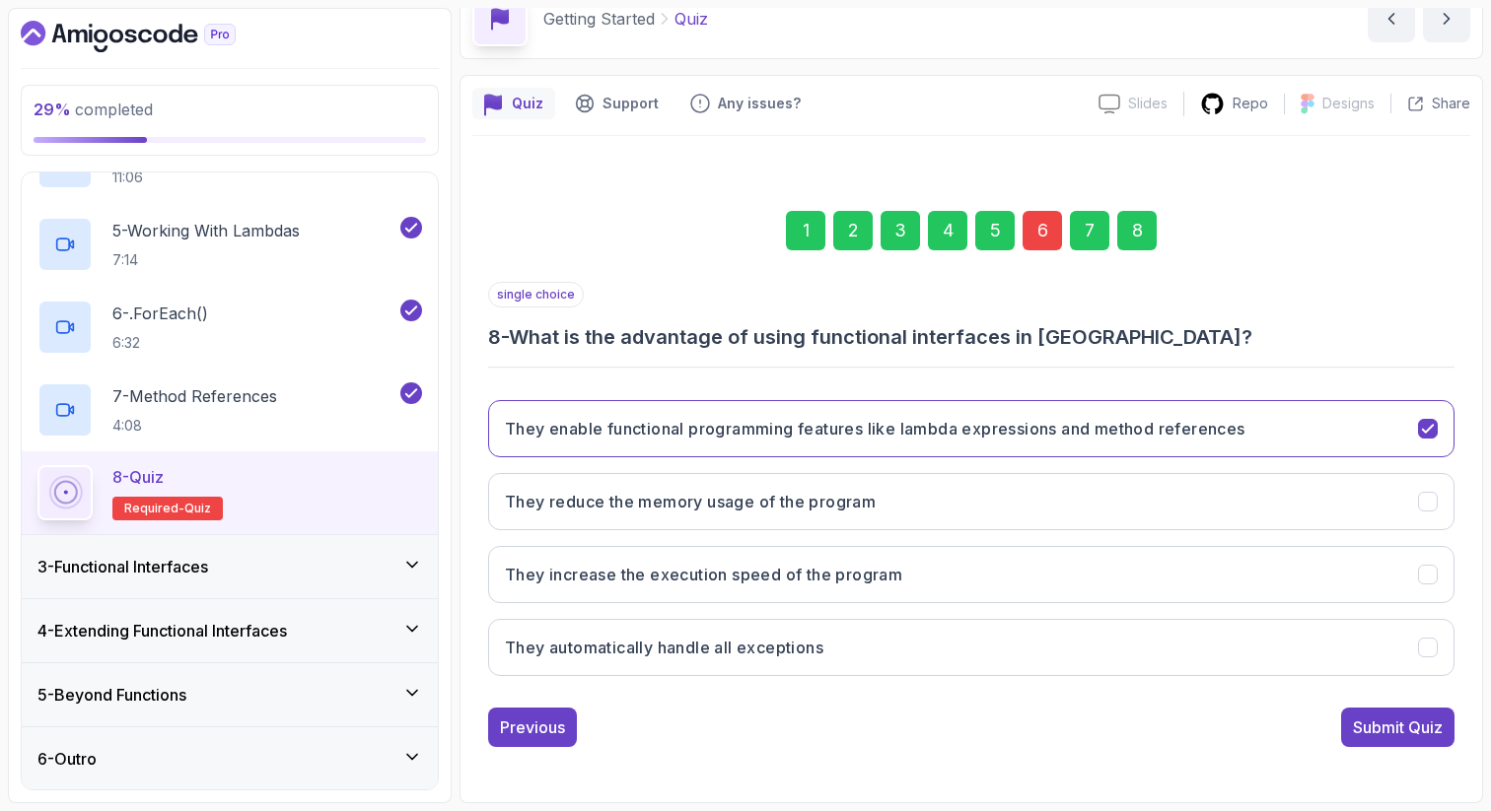
click at [1395, 727] on div "Submit Quiz" at bounding box center [1398, 728] width 90 height 24
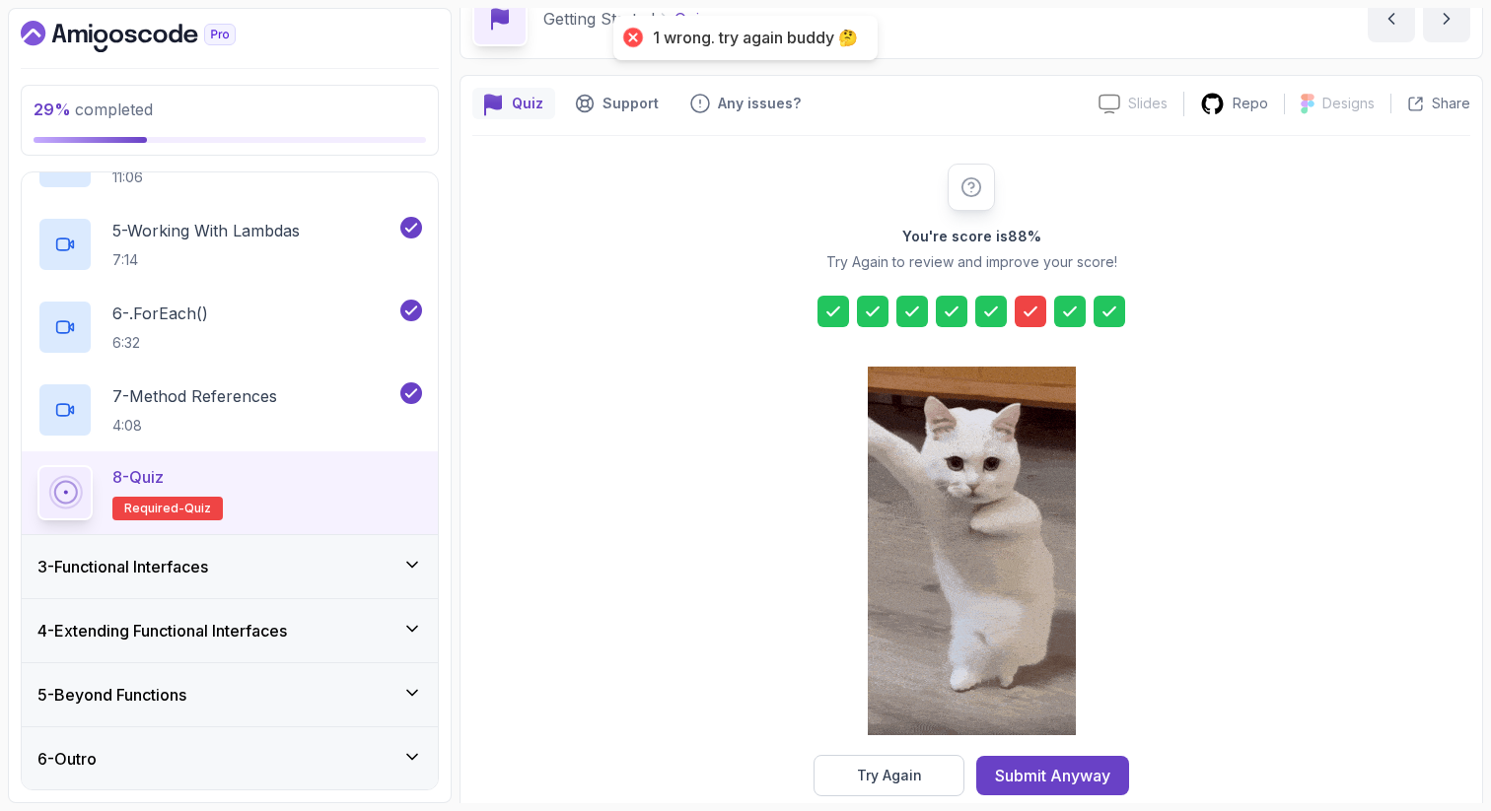
click at [1026, 312] on icon at bounding box center [1030, 312] width 20 height 20
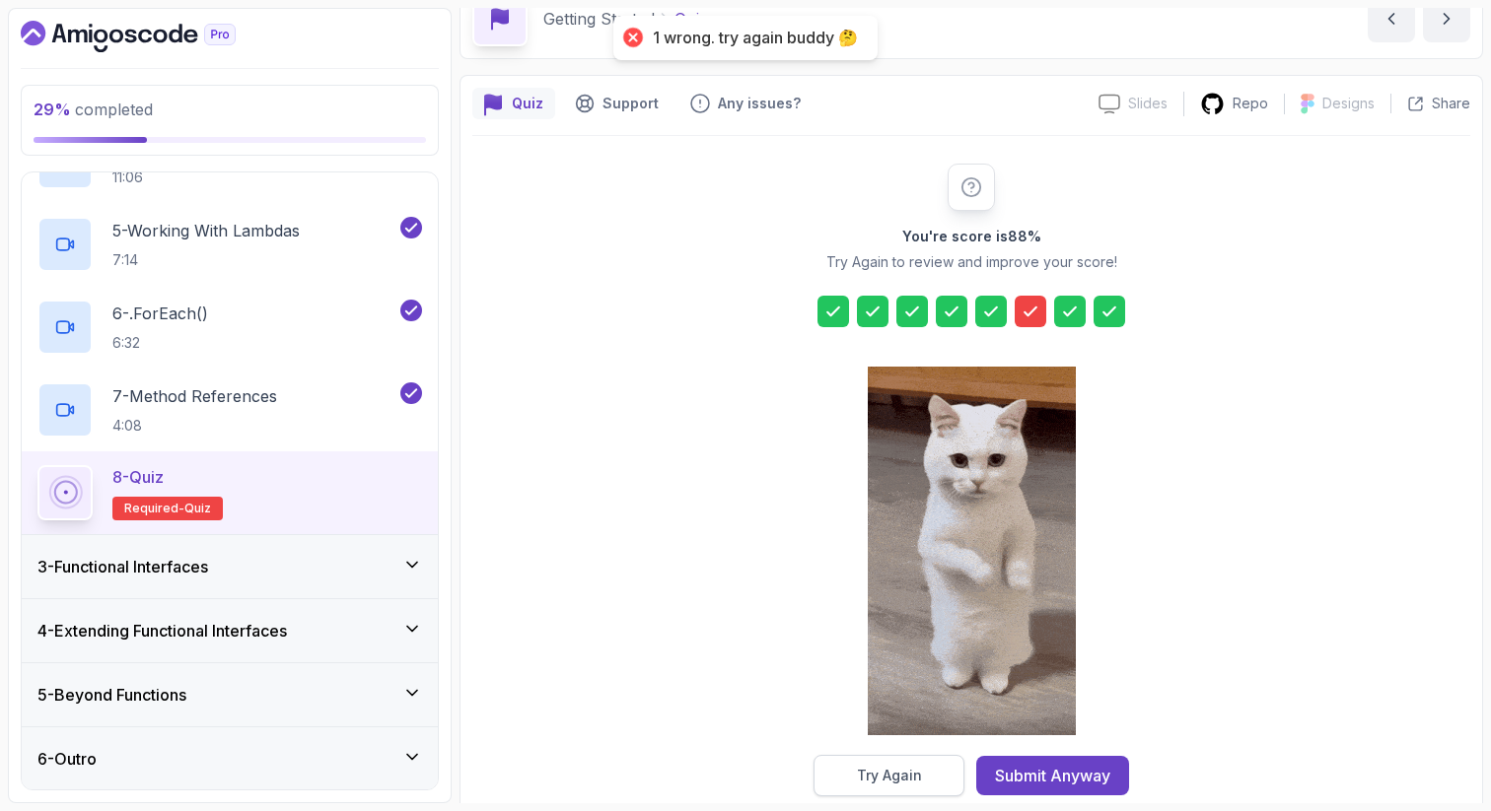
click at [895, 761] on button "Try Again" at bounding box center [888, 775] width 151 height 41
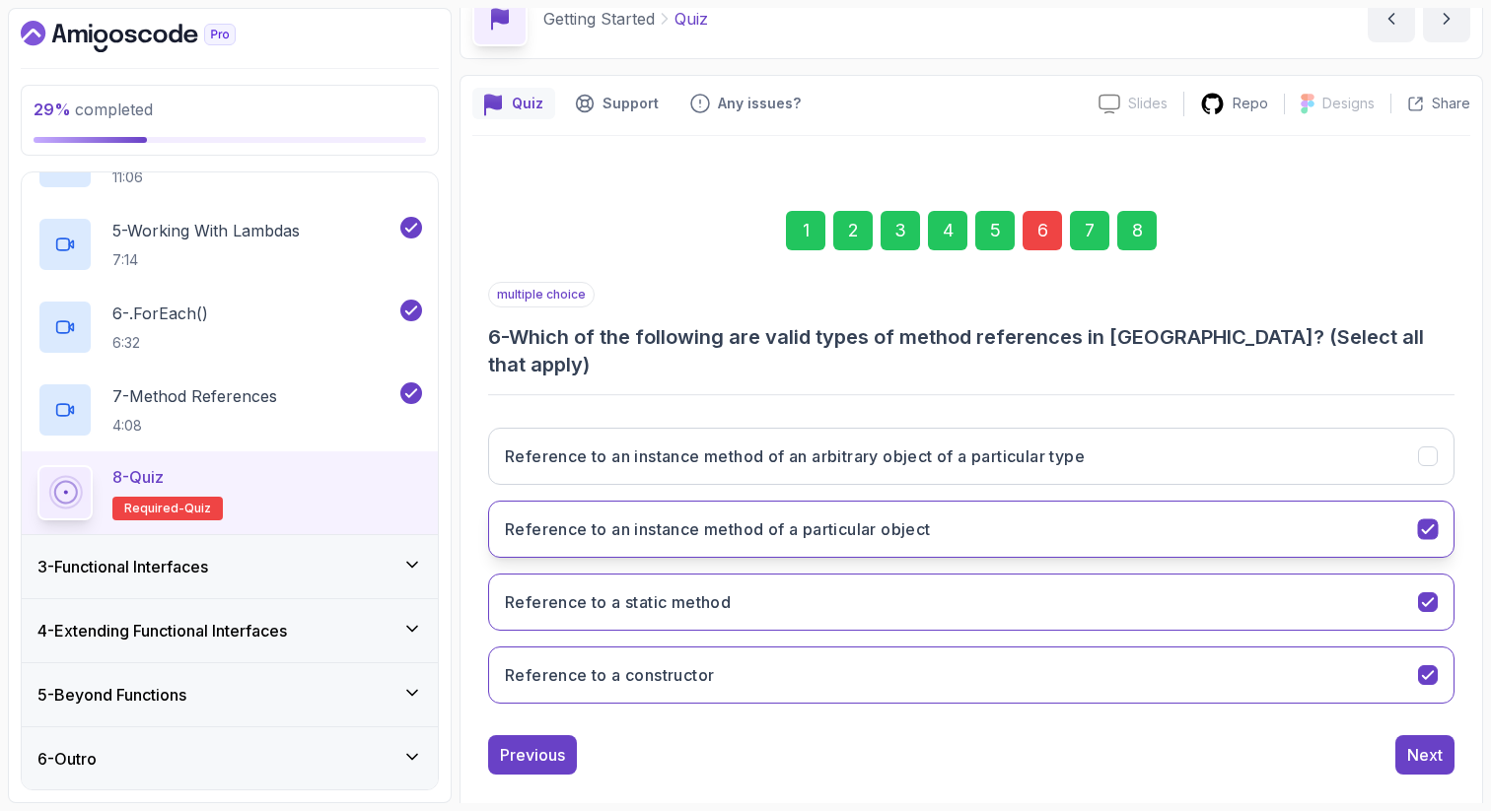
click at [997, 502] on button "Reference to an instance method of a particular object" at bounding box center [971, 529] width 966 height 57
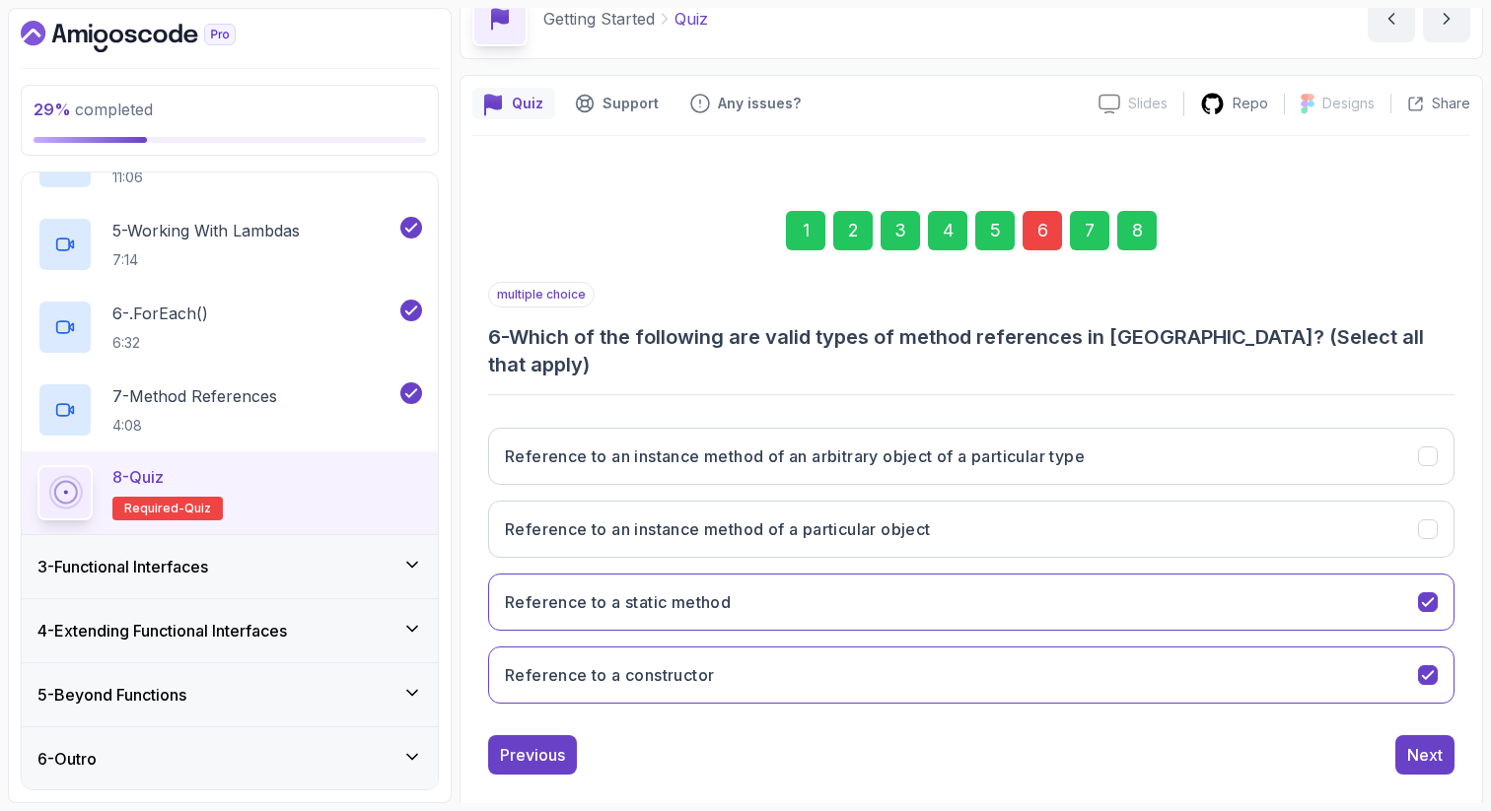
click at [1138, 230] on div "8" at bounding box center [1136, 230] width 39 height 39
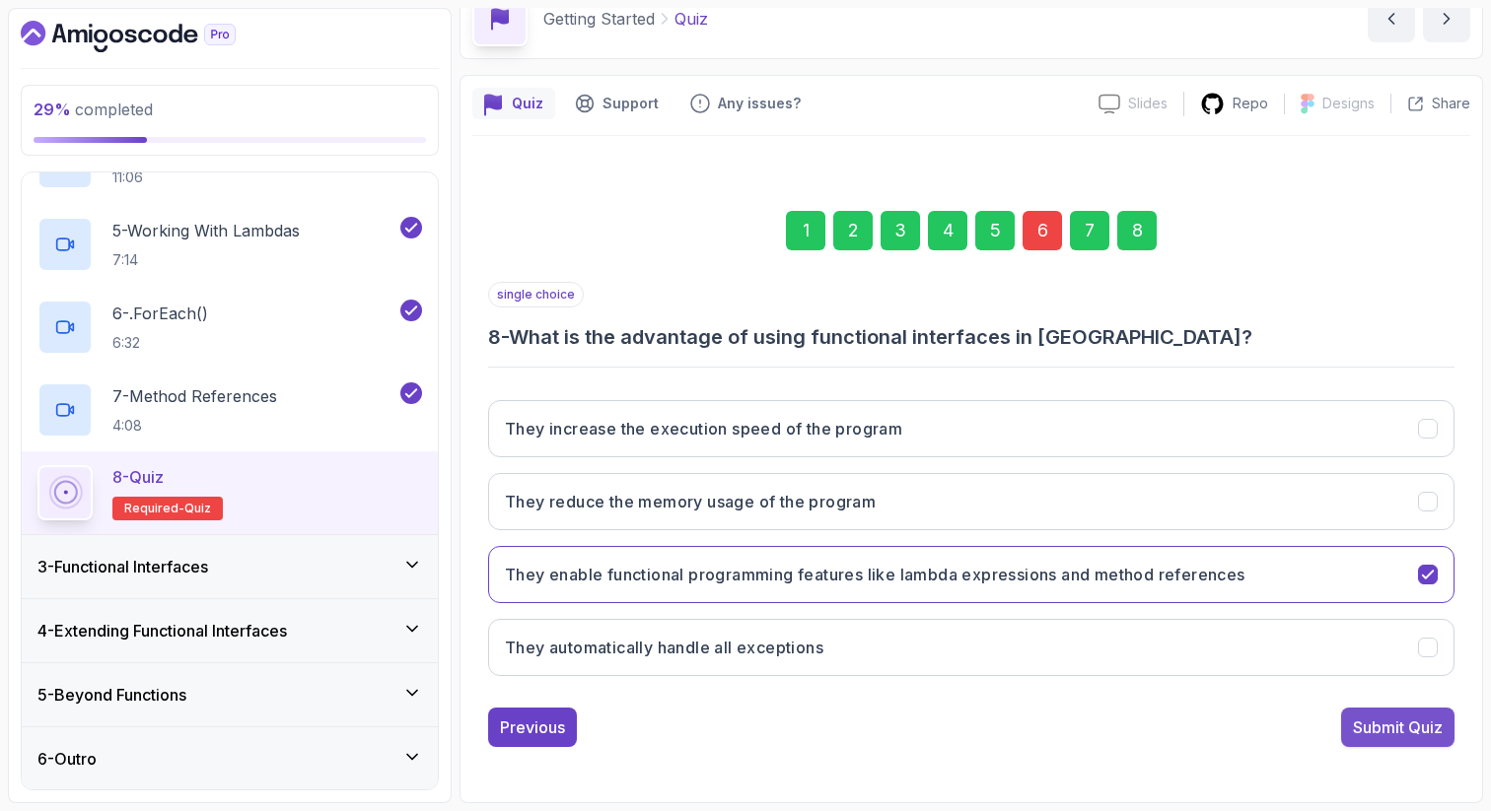
click at [1418, 723] on div "Submit Quiz" at bounding box center [1398, 728] width 90 height 24
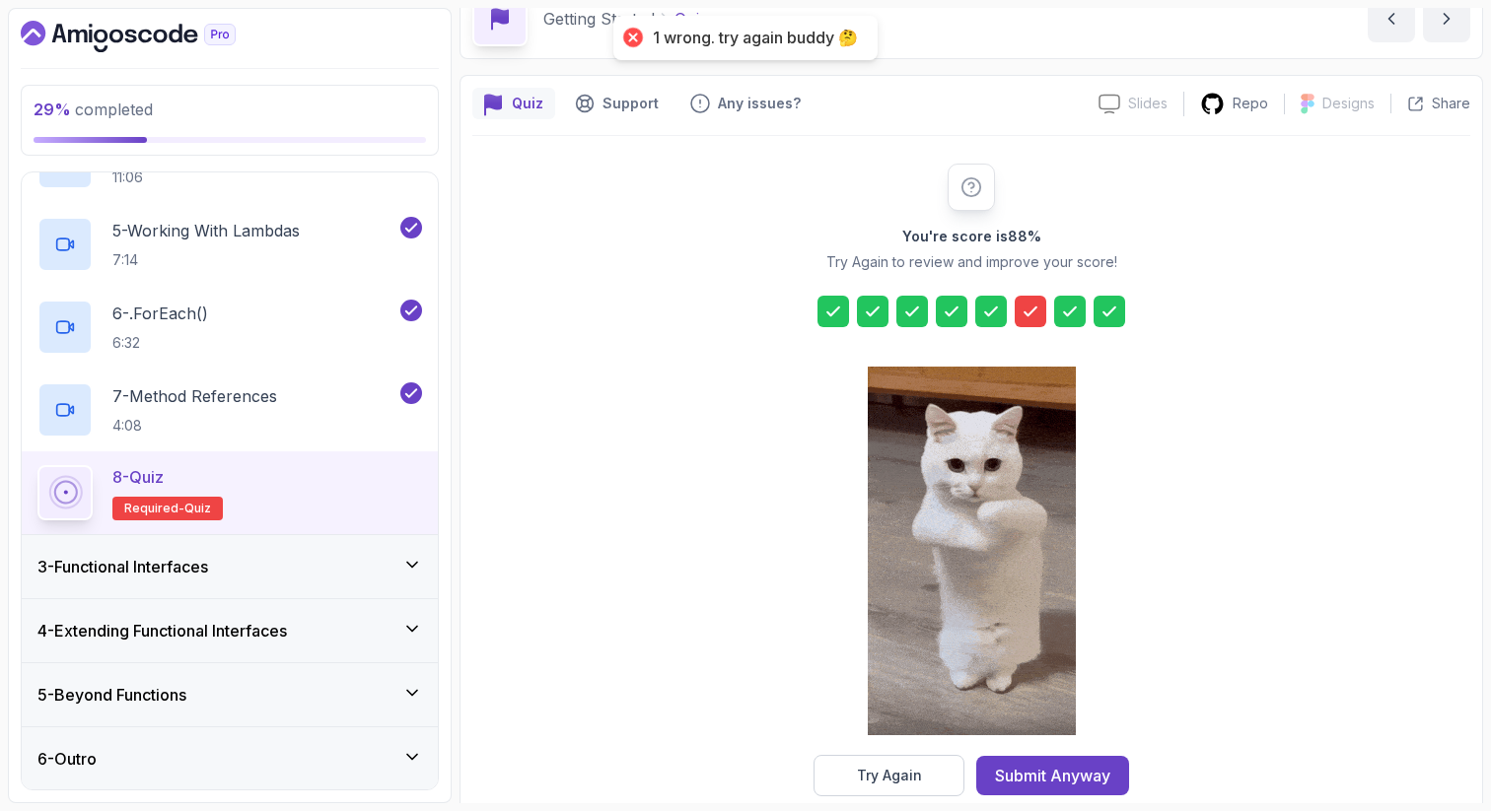
click at [1034, 312] on icon at bounding box center [1030, 312] width 20 height 20
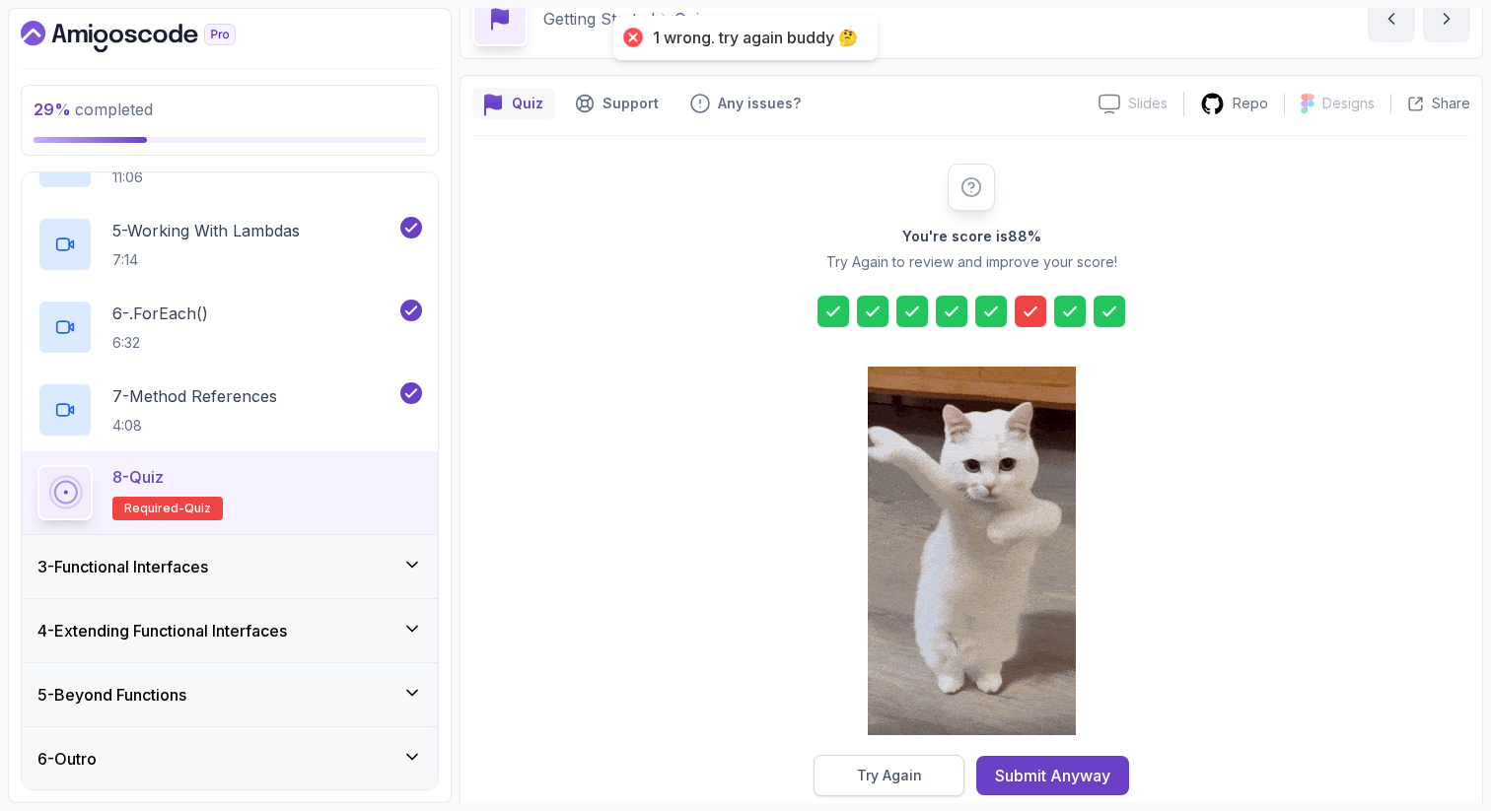
click at [901, 778] on div "Try Again" at bounding box center [889, 776] width 65 height 20
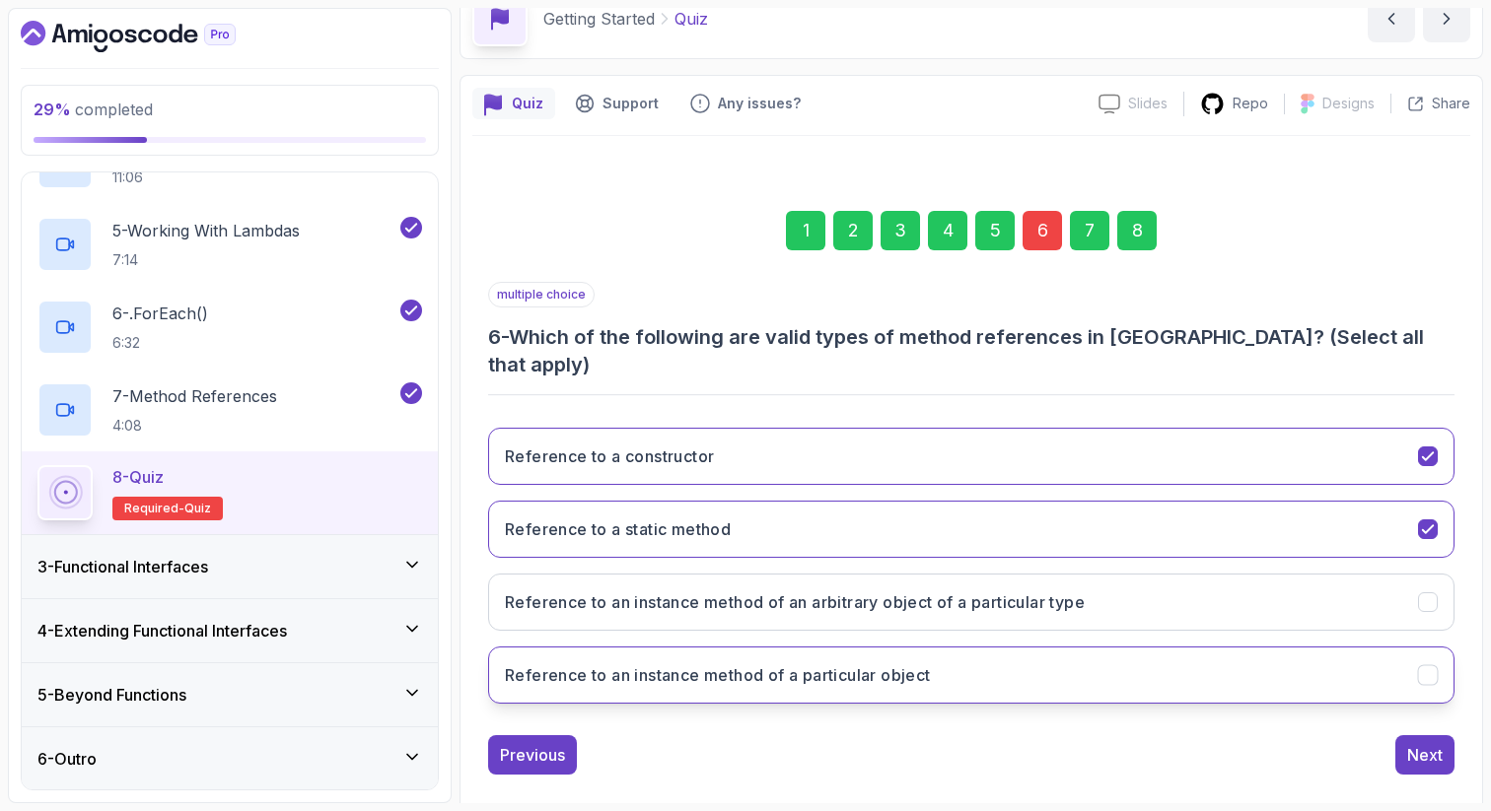
click at [928, 662] on button "Reference to an instance method of a particular object" at bounding box center [971, 675] width 966 height 57
click at [1145, 230] on div "8" at bounding box center [1136, 230] width 39 height 39
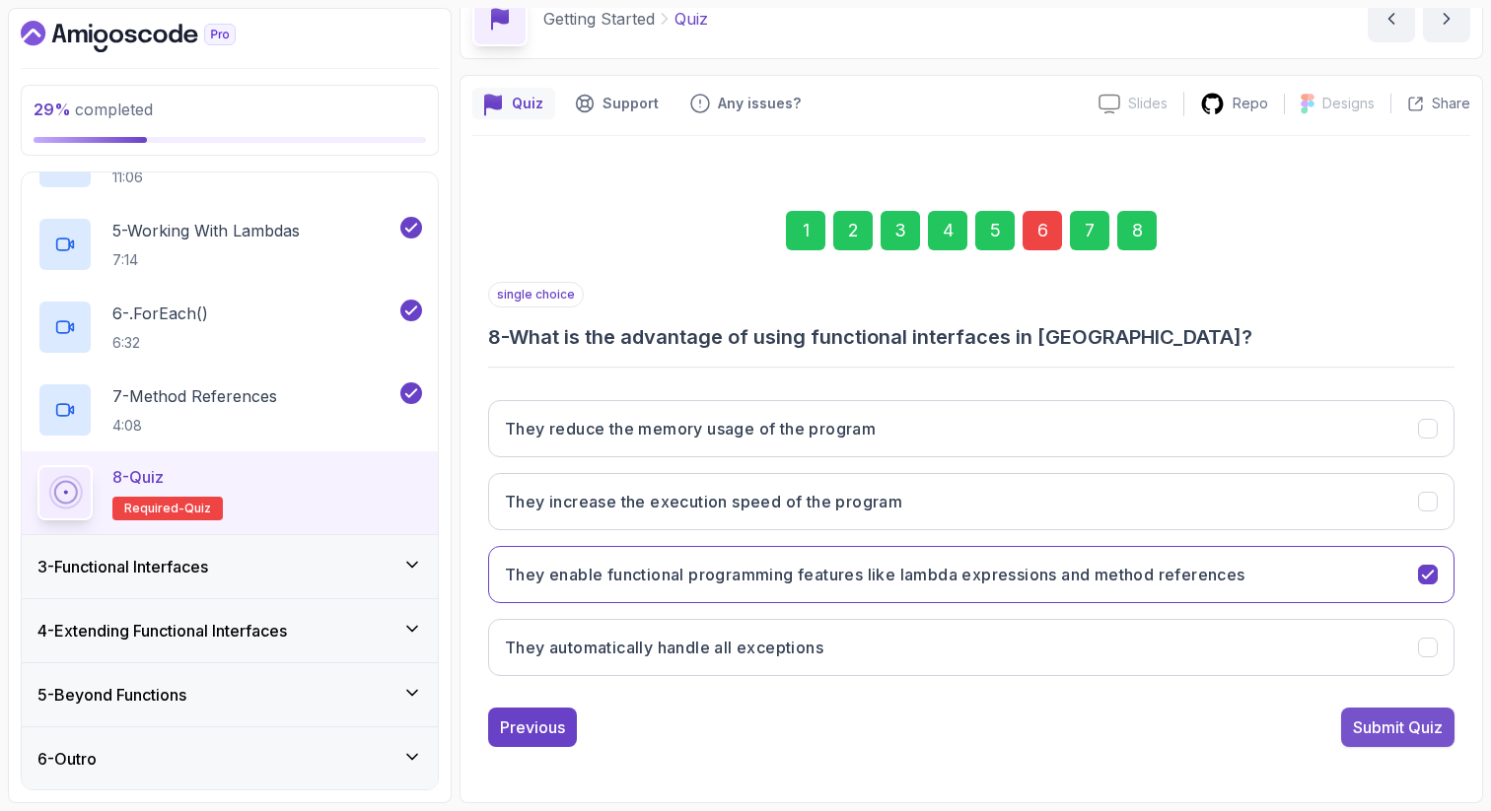
click at [1417, 728] on div "Submit Quiz" at bounding box center [1398, 728] width 90 height 24
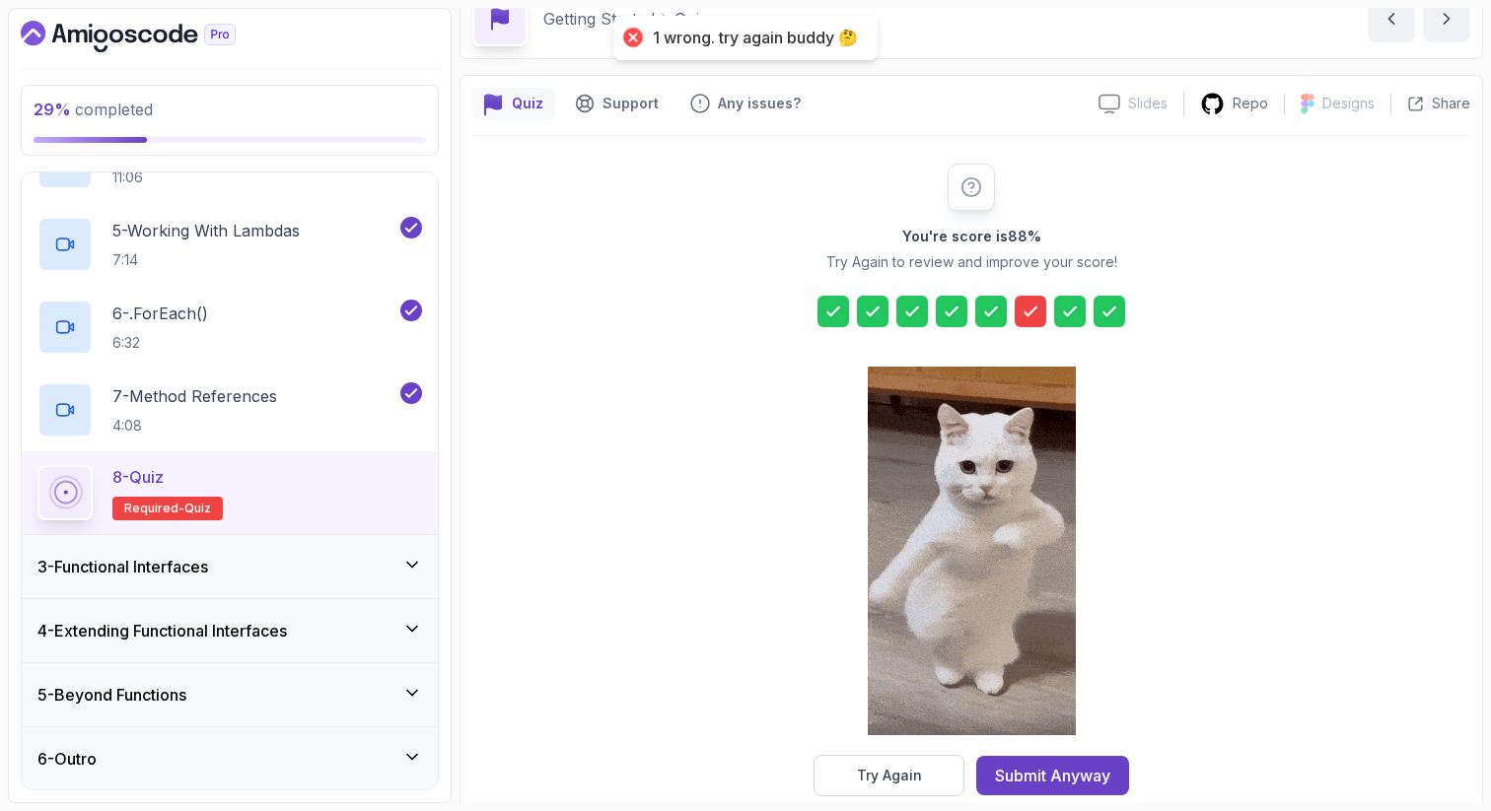
click at [1031, 314] on icon at bounding box center [1030, 312] width 20 height 20
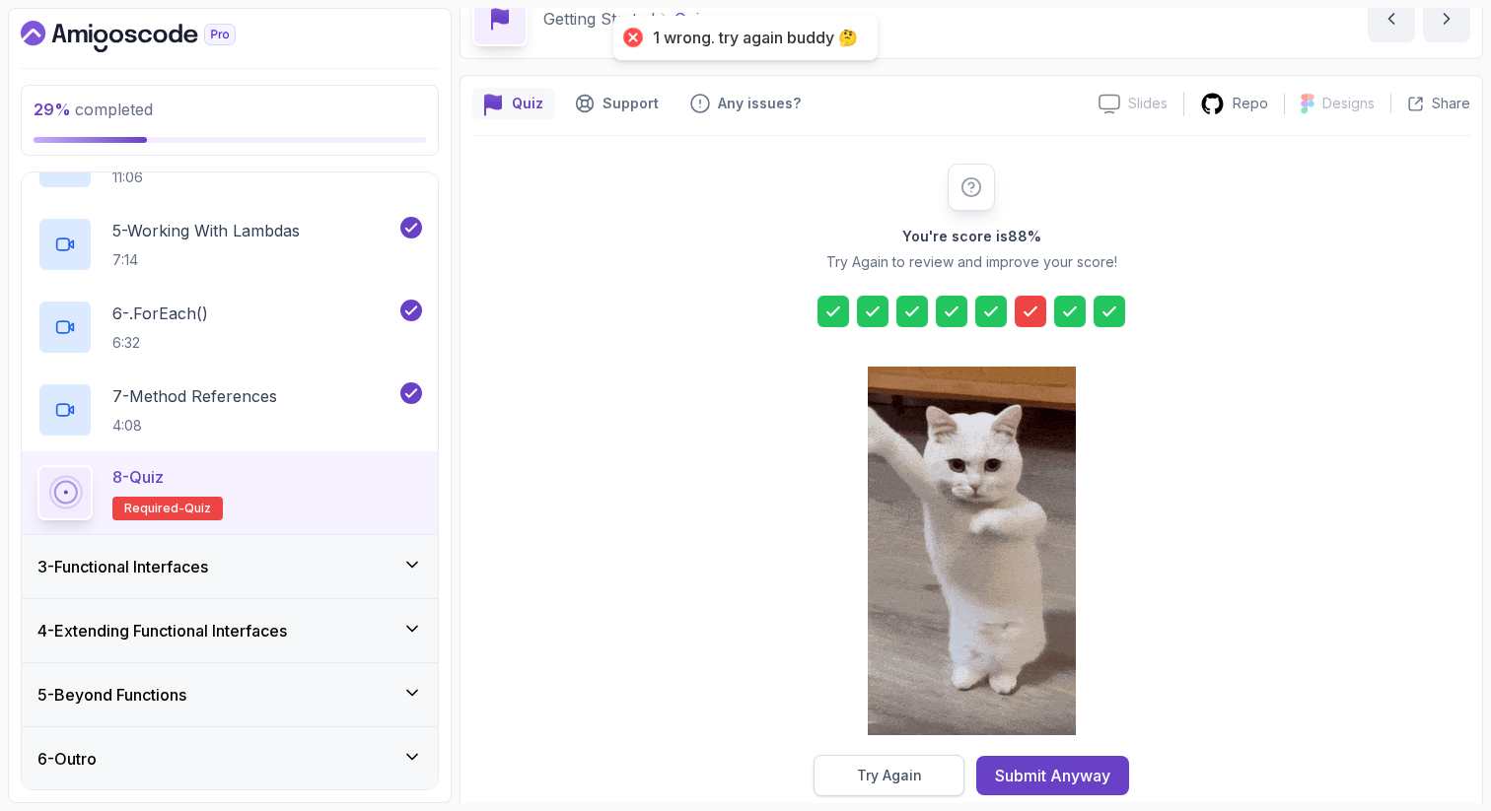
click at [942, 776] on button "Try Again" at bounding box center [888, 775] width 151 height 41
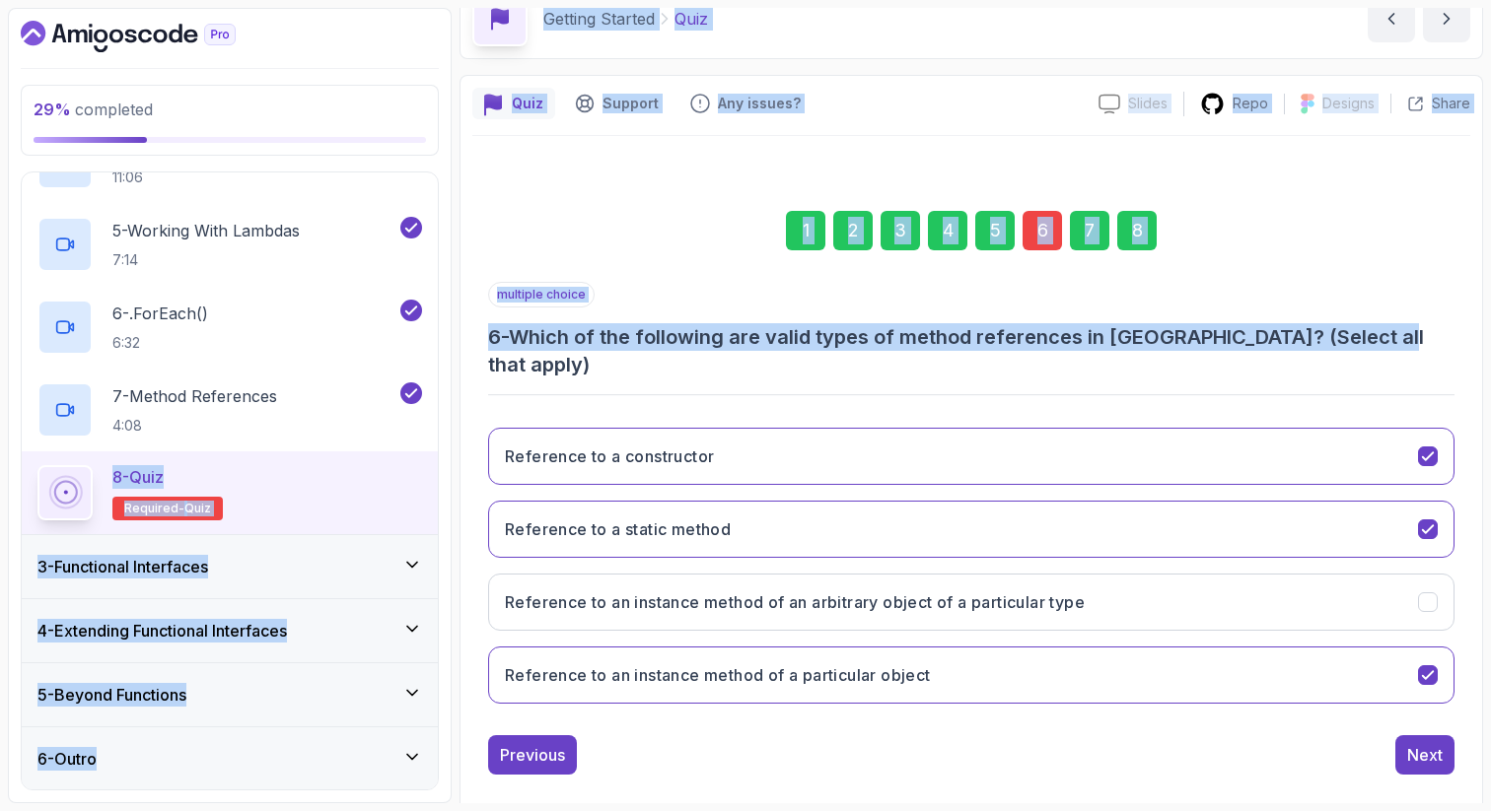
drag, startPoint x: 1407, startPoint y: 347, endPoint x: 444, endPoint y: 378, distance: 963.7
click at [445, 380] on div "29 % completed 1 - Intro 2 - Getting Started 1 - It Is Not About OOP 2:05 2 - P…" at bounding box center [745, 406] width 1475 height 796
copy div "8 - Quiz Required- quiz 3 - Functional Interfaces 4 - Extending Functional Inte…"
click at [767, 591] on h3 "Reference to an instance method of an arbitrary object of a particular type" at bounding box center [795, 603] width 580 height 24
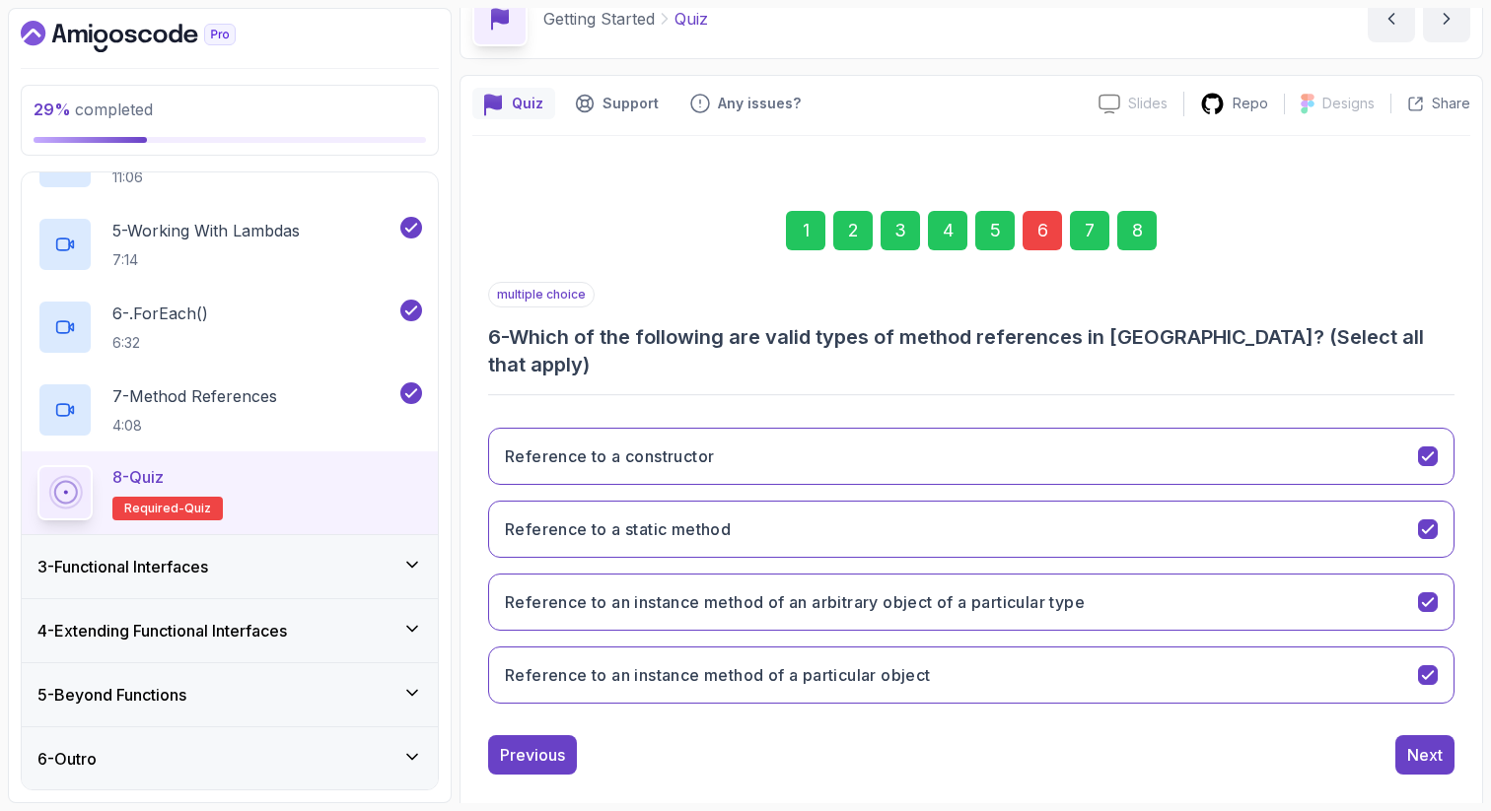
click at [1134, 234] on div "8" at bounding box center [1136, 230] width 39 height 39
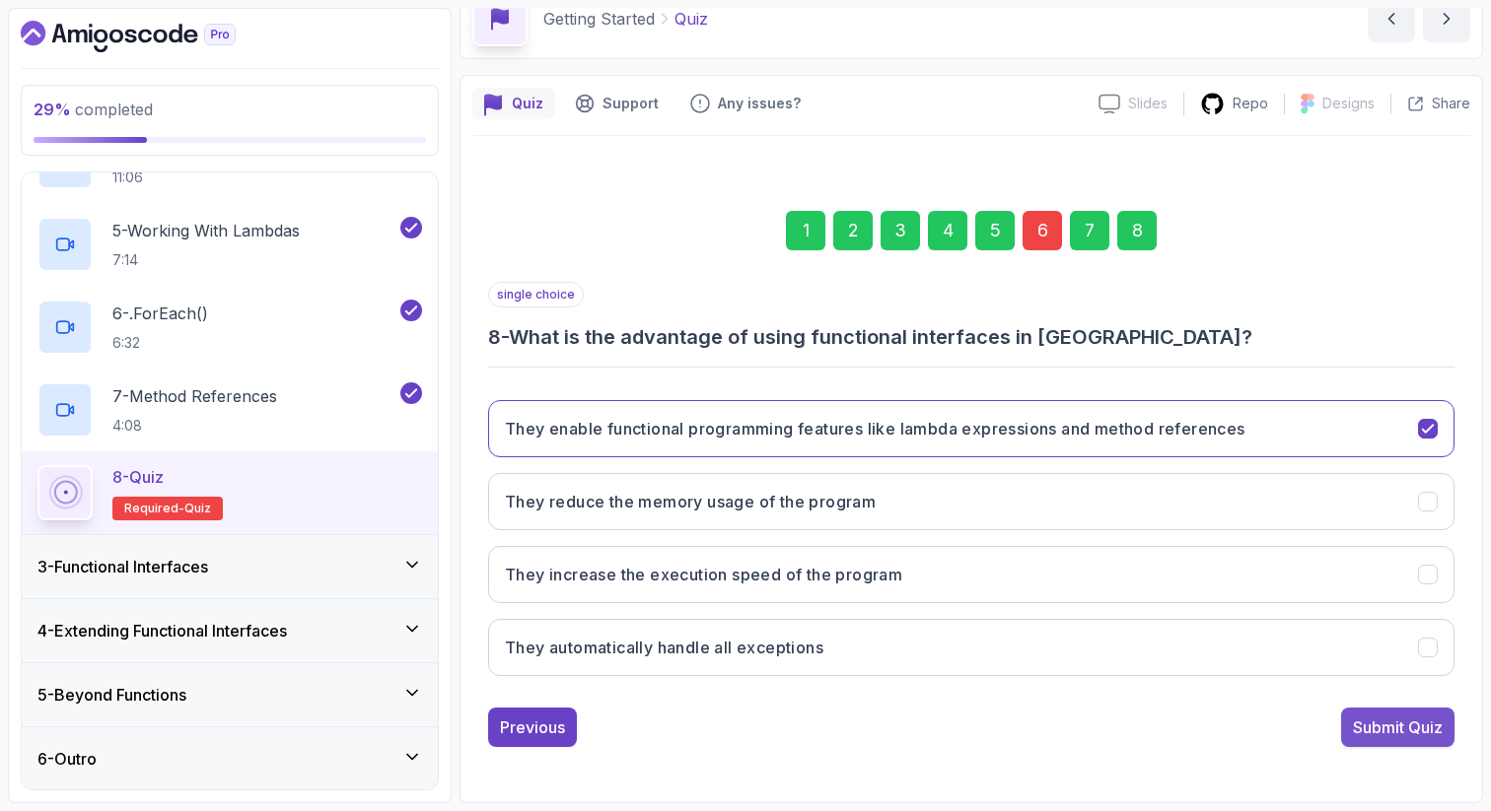
click at [1394, 728] on div "Submit Quiz" at bounding box center [1398, 728] width 90 height 24
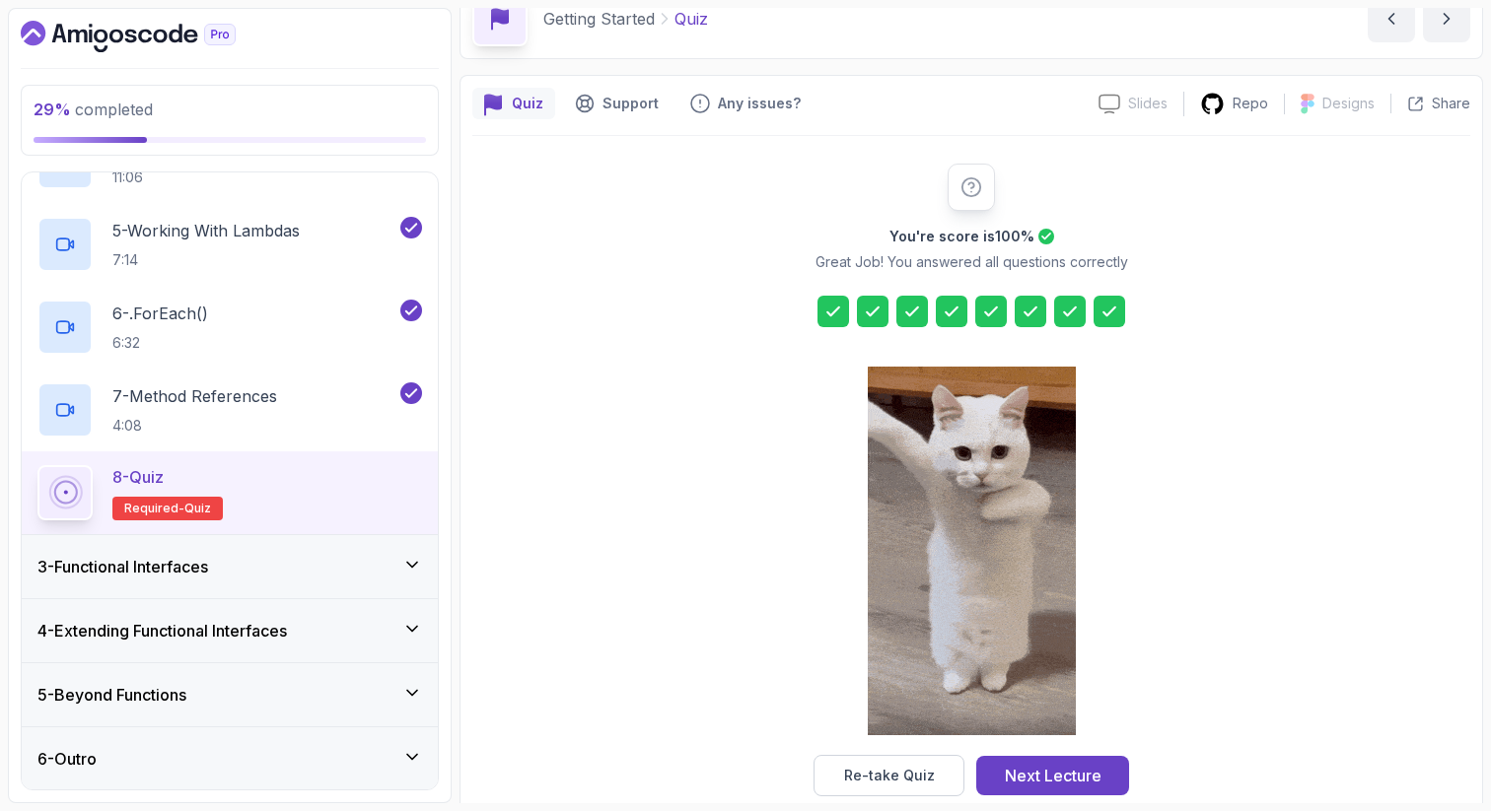
click at [827, 308] on icon at bounding box center [833, 312] width 20 height 20
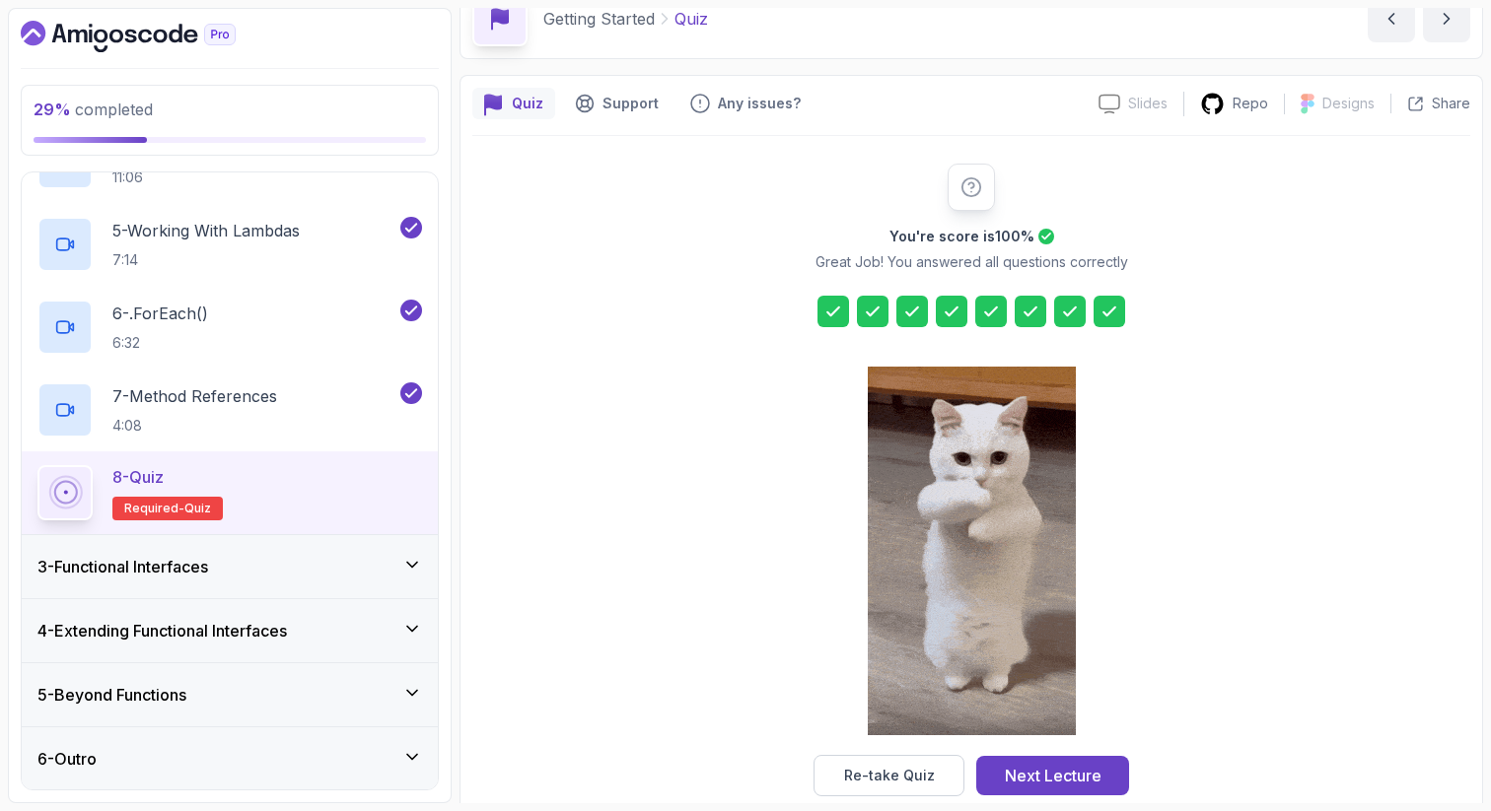
click at [827, 308] on icon at bounding box center [833, 312] width 20 height 20
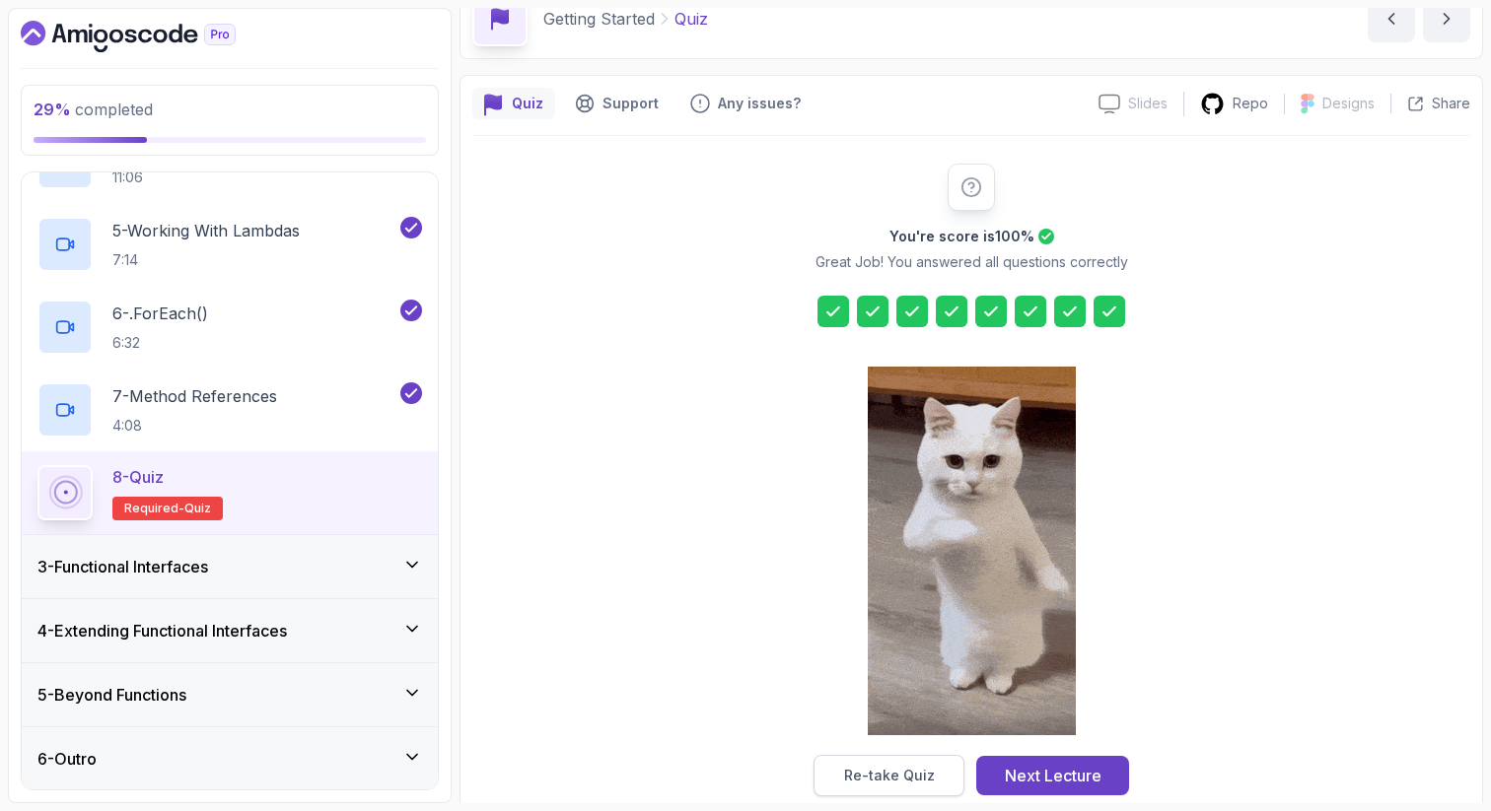
click at [849, 781] on div "Re-take Quiz" at bounding box center [889, 776] width 91 height 20
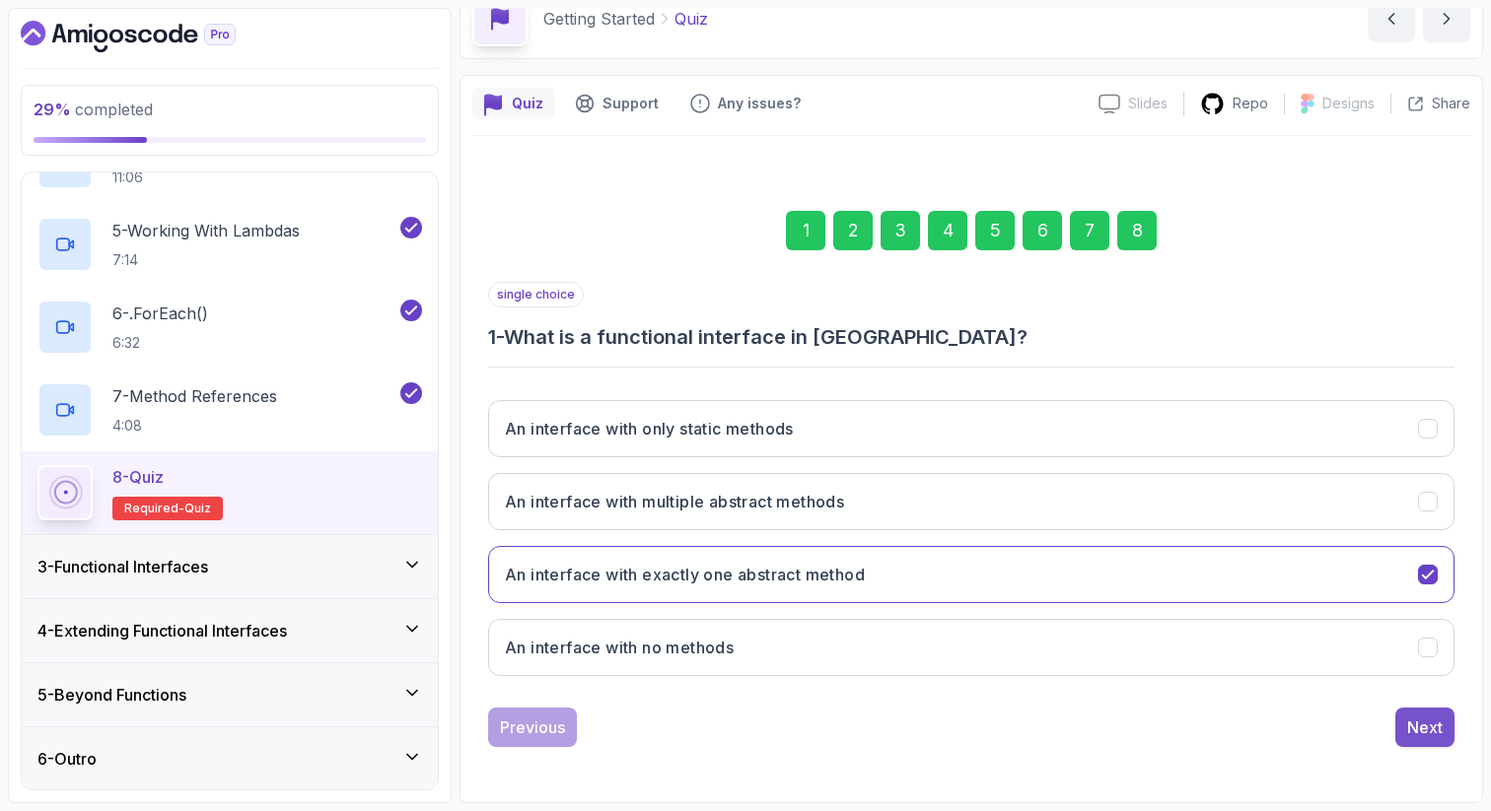
click at [1416, 740] on button "Next" at bounding box center [1424, 727] width 59 height 39
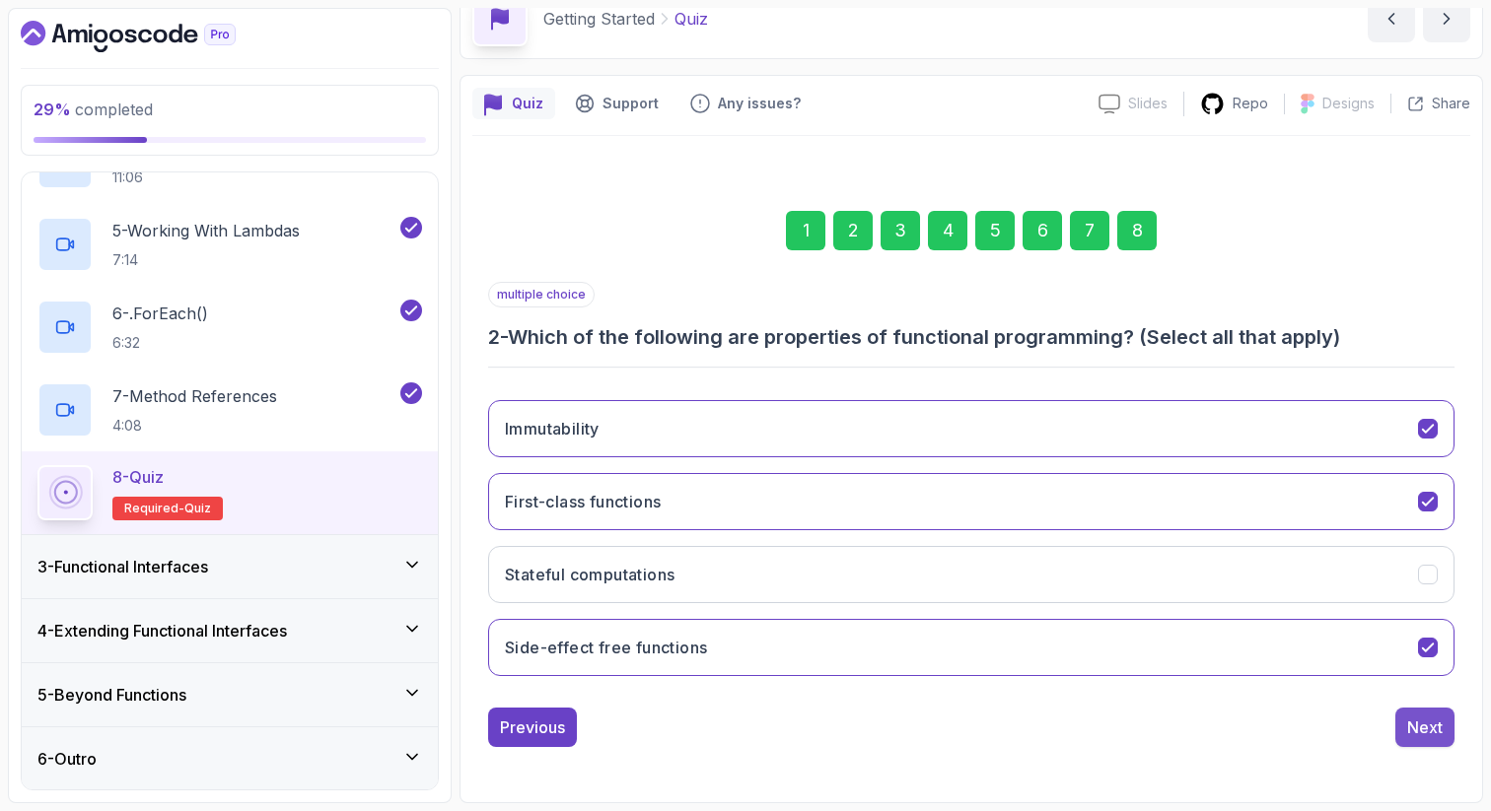
click at [1420, 733] on div "Next" at bounding box center [1424, 728] width 35 height 24
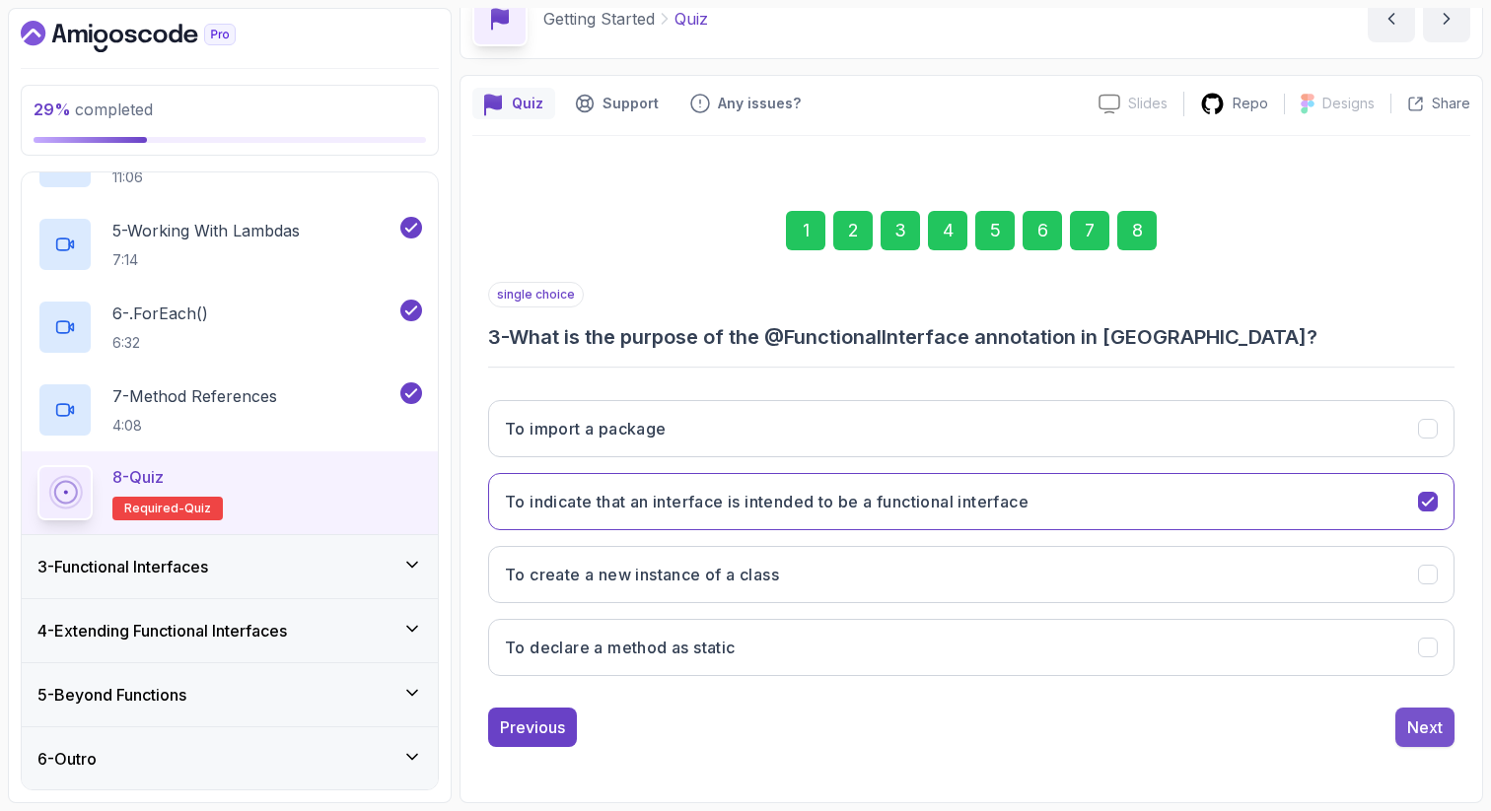
click at [1420, 735] on div "Next" at bounding box center [1424, 728] width 35 height 24
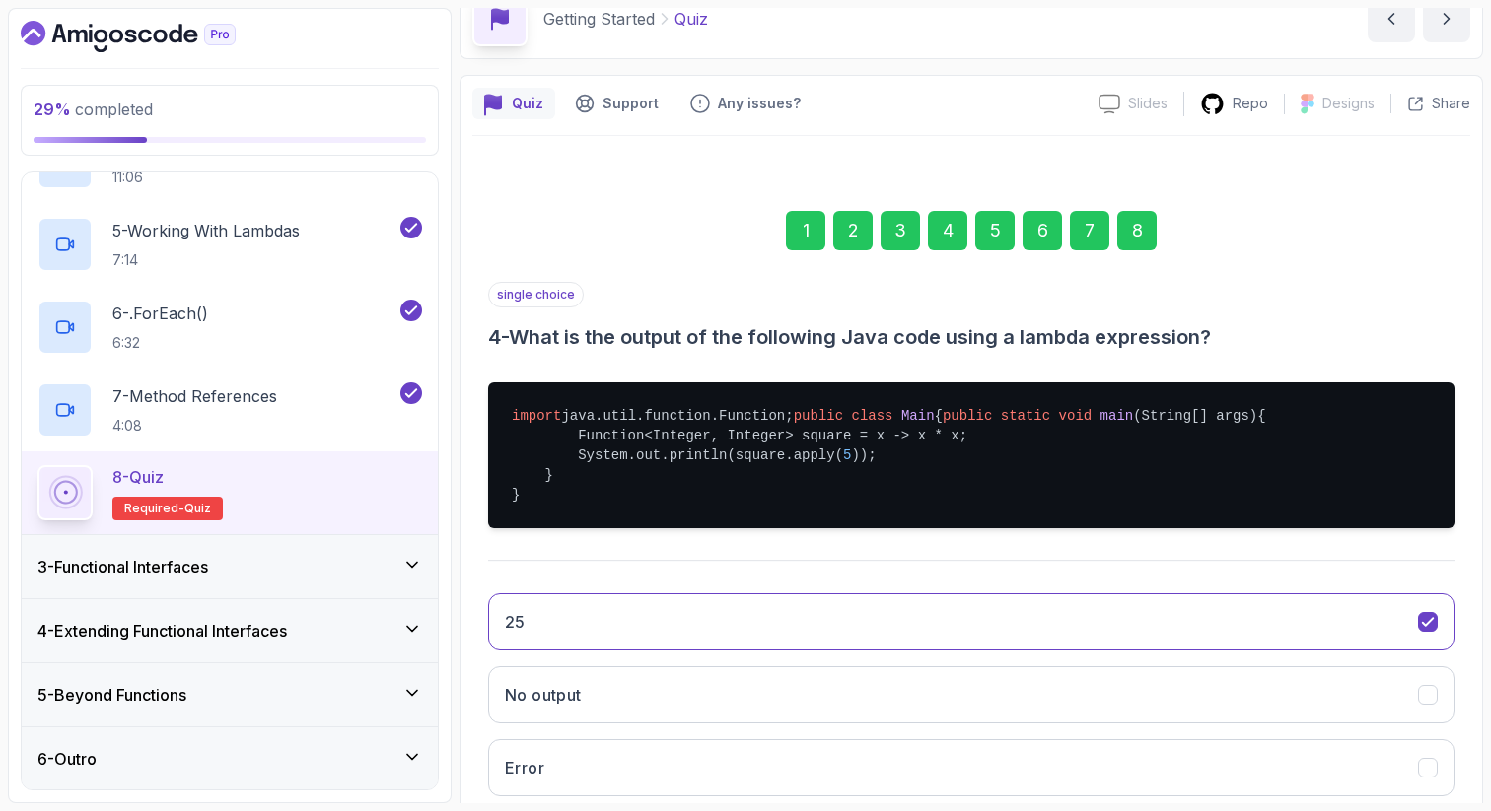
click at [1420, 724] on button "No output" at bounding box center [971, 694] width 966 height 57
click at [1431, 651] on button "25" at bounding box center [971, 622] width 966 height 57
click at [1479, 700] on div "Quiz Support Any issues? Slides Slides not available Repo Designs Design not av…" at bounding box center [970, 536] width 1023 height 922
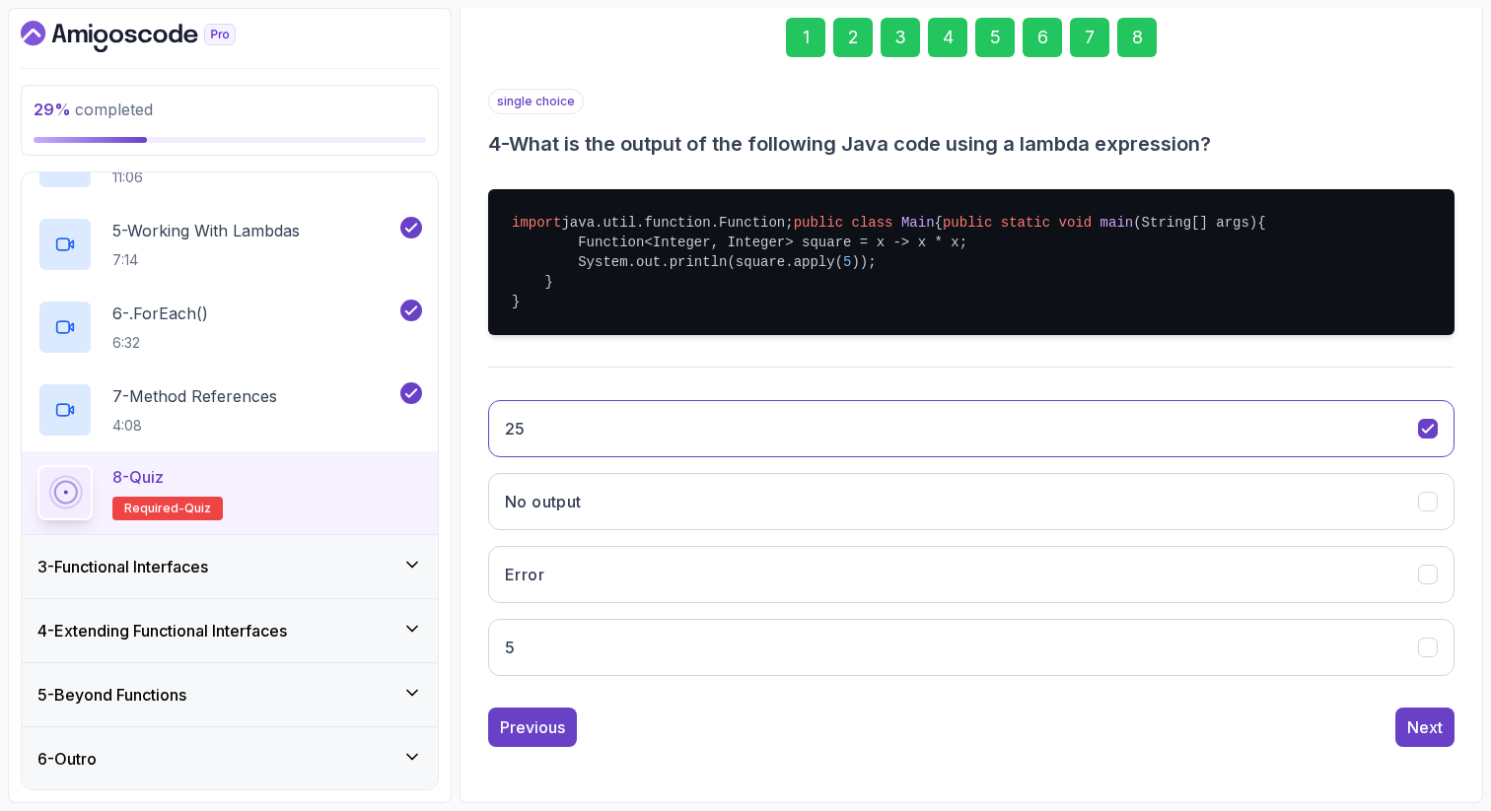
scroll to position [353, 0]
click at [1429, 723] on div "Next" at bounding box center [1424, 728] width 35 height 24
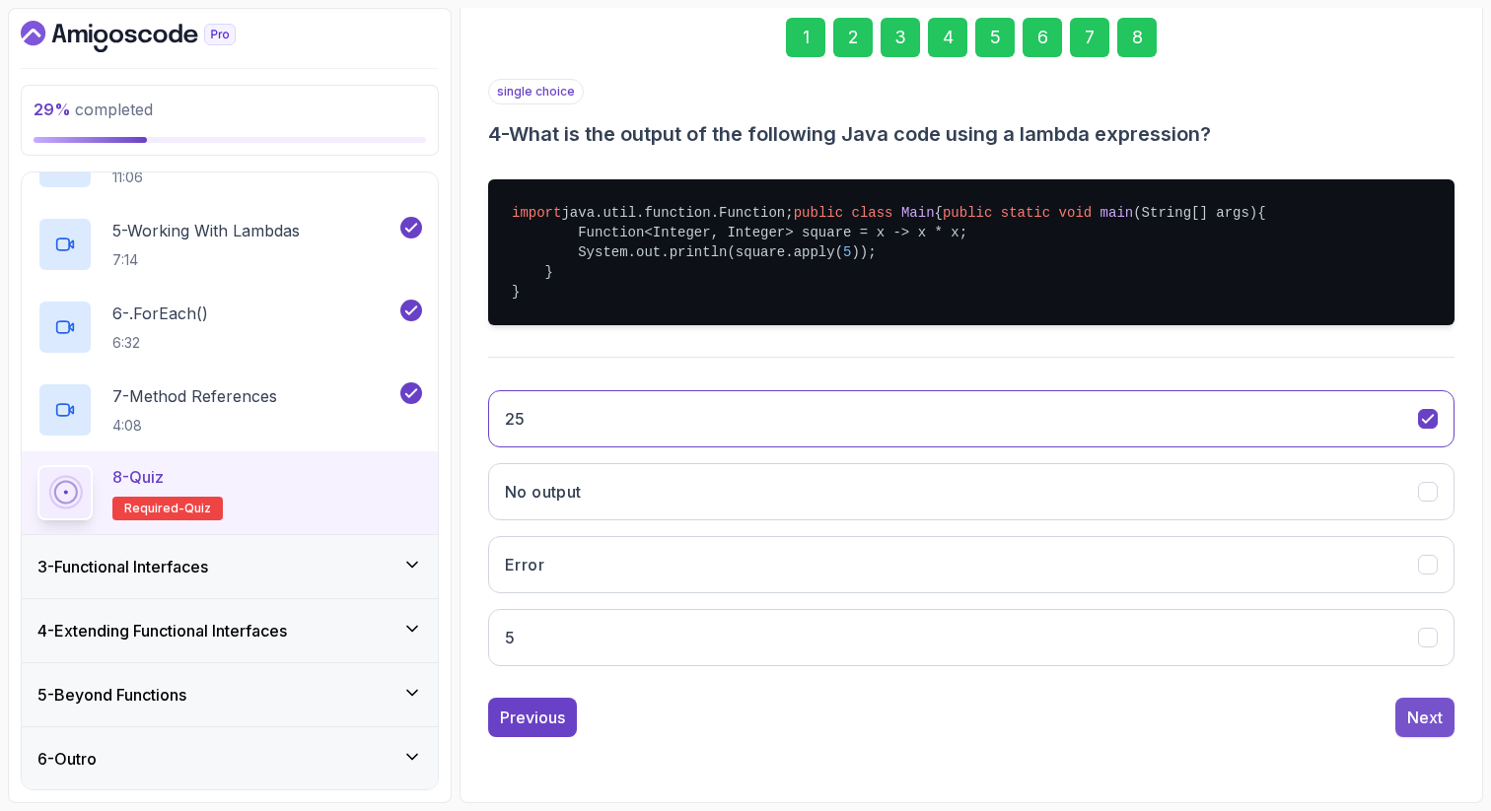
scroll to position [101, 0]
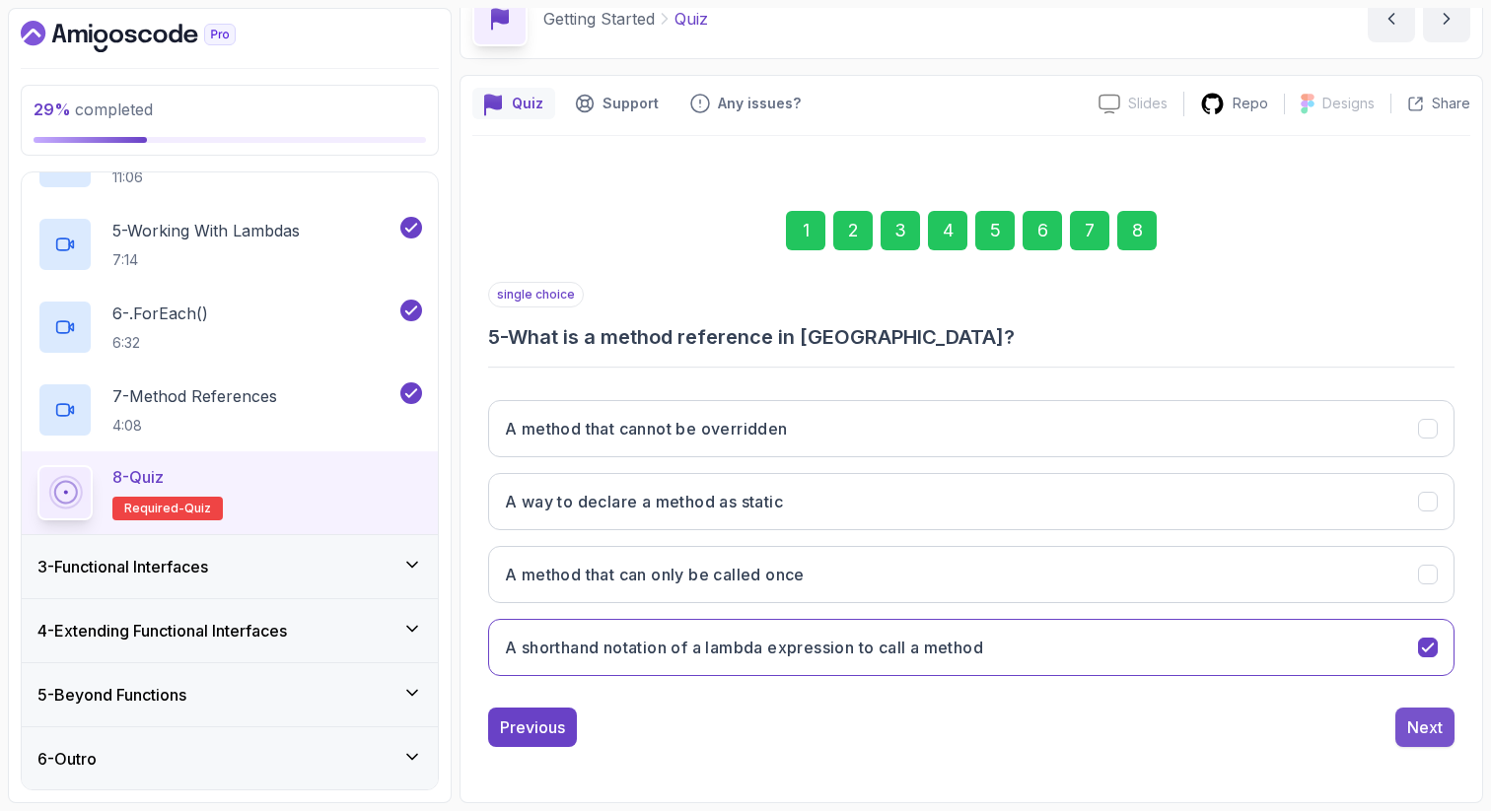
click at [1425, 731] on div "Next" at bounding box center [1424, 728] width 35 height 24
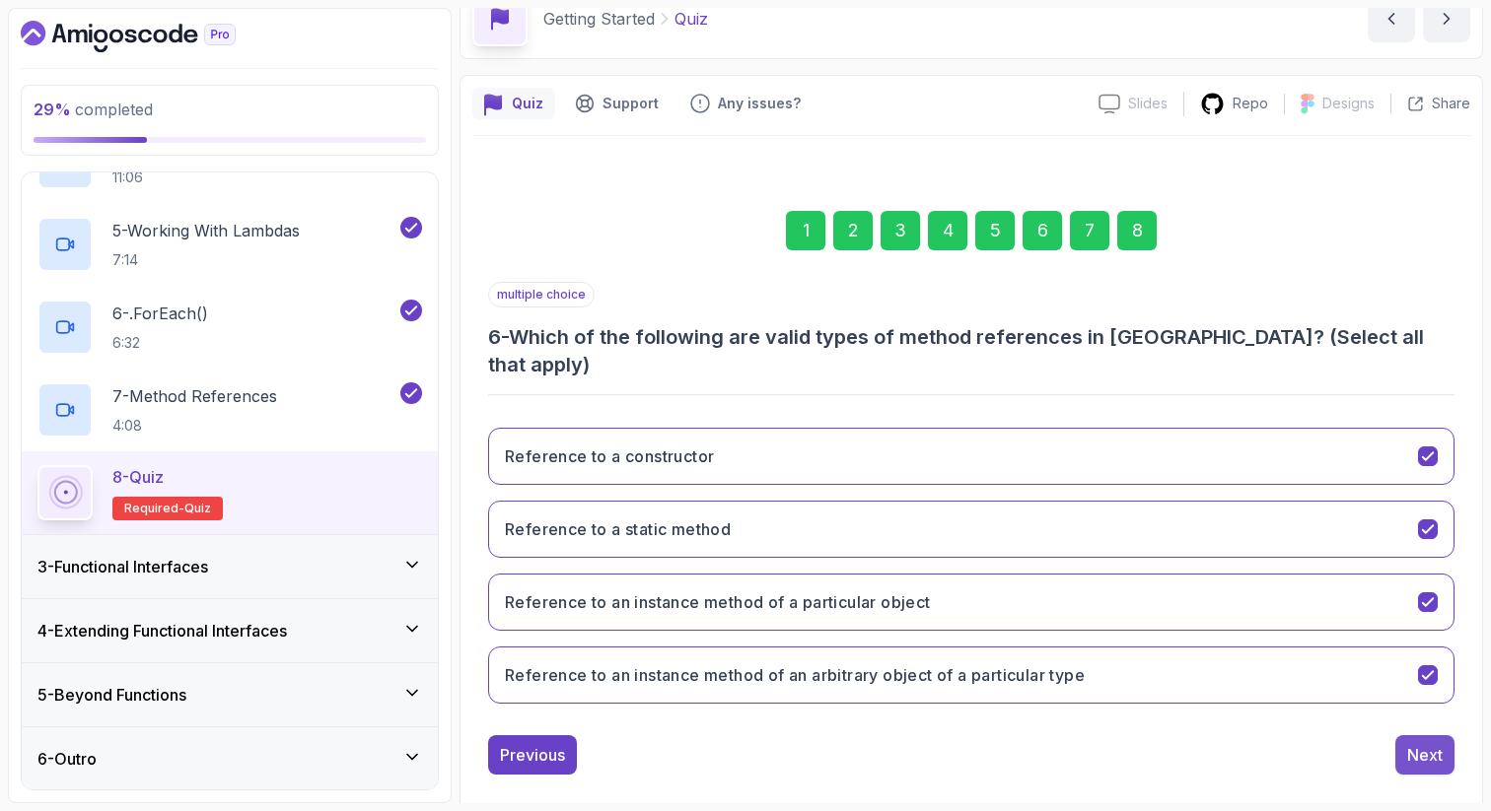
click at [1429, 743] on div "Next" at bounding box center [1424, 755] width 35 height 24
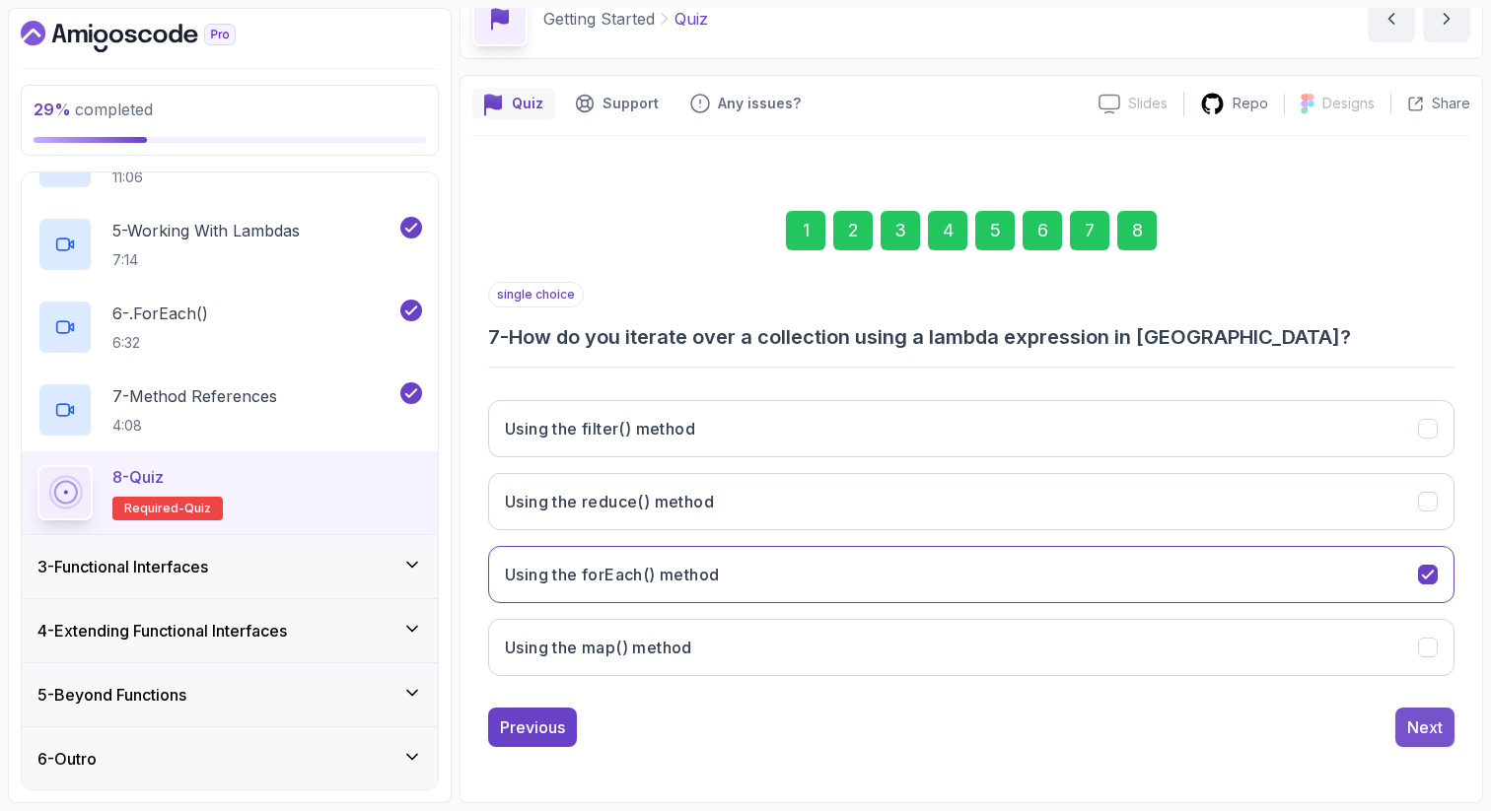
click at [1429, 738] on div "Next" at bounding box center [1424, 728] width 35 height 24
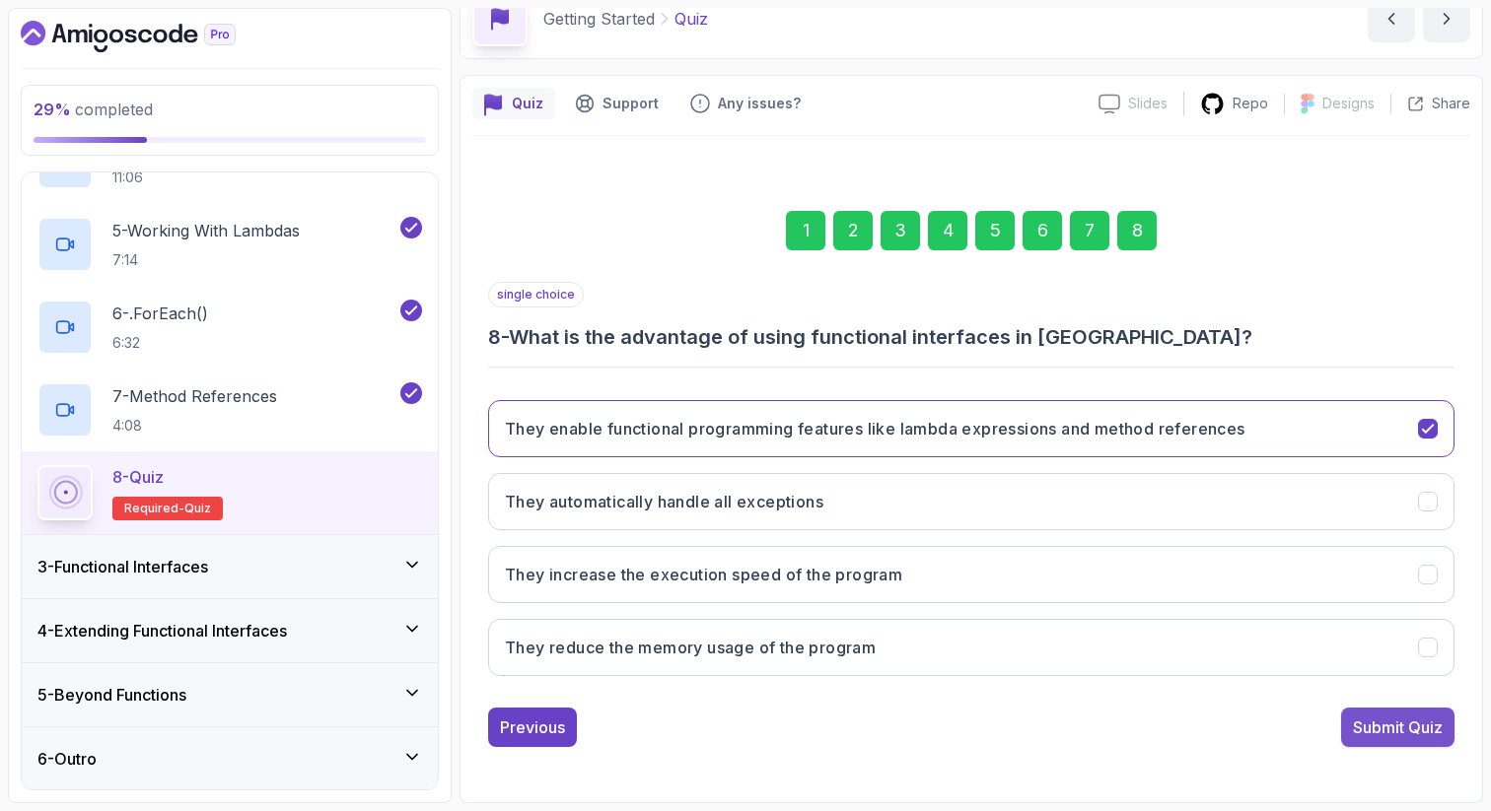
click at [1432, 740] on button "Submit Quiz" at bounding box center [1397, 727] width 113 height 39
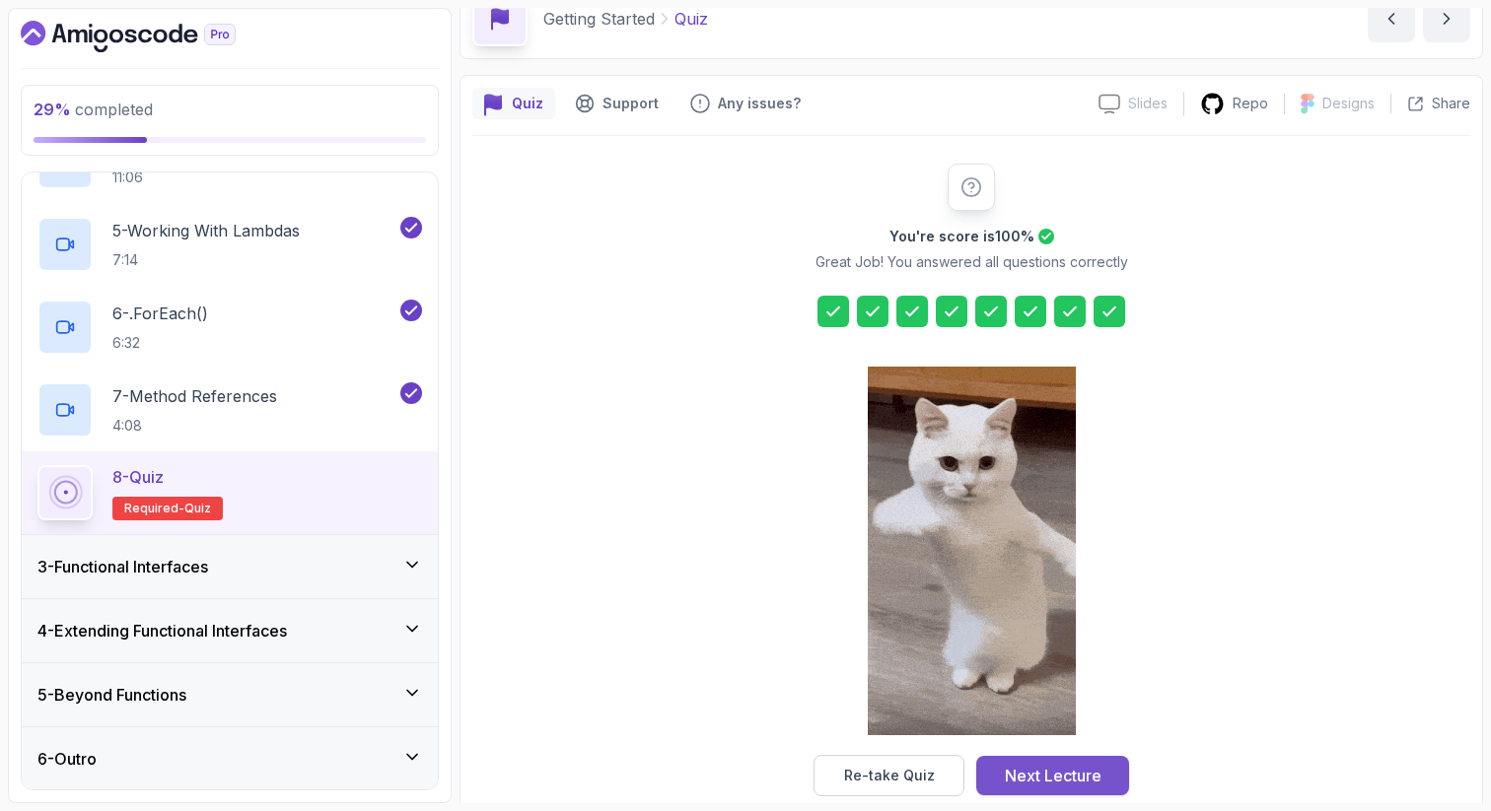
click at [1053, 772] on div "Next Lecture" at bounding box center [1053, 776] width 97 height 24
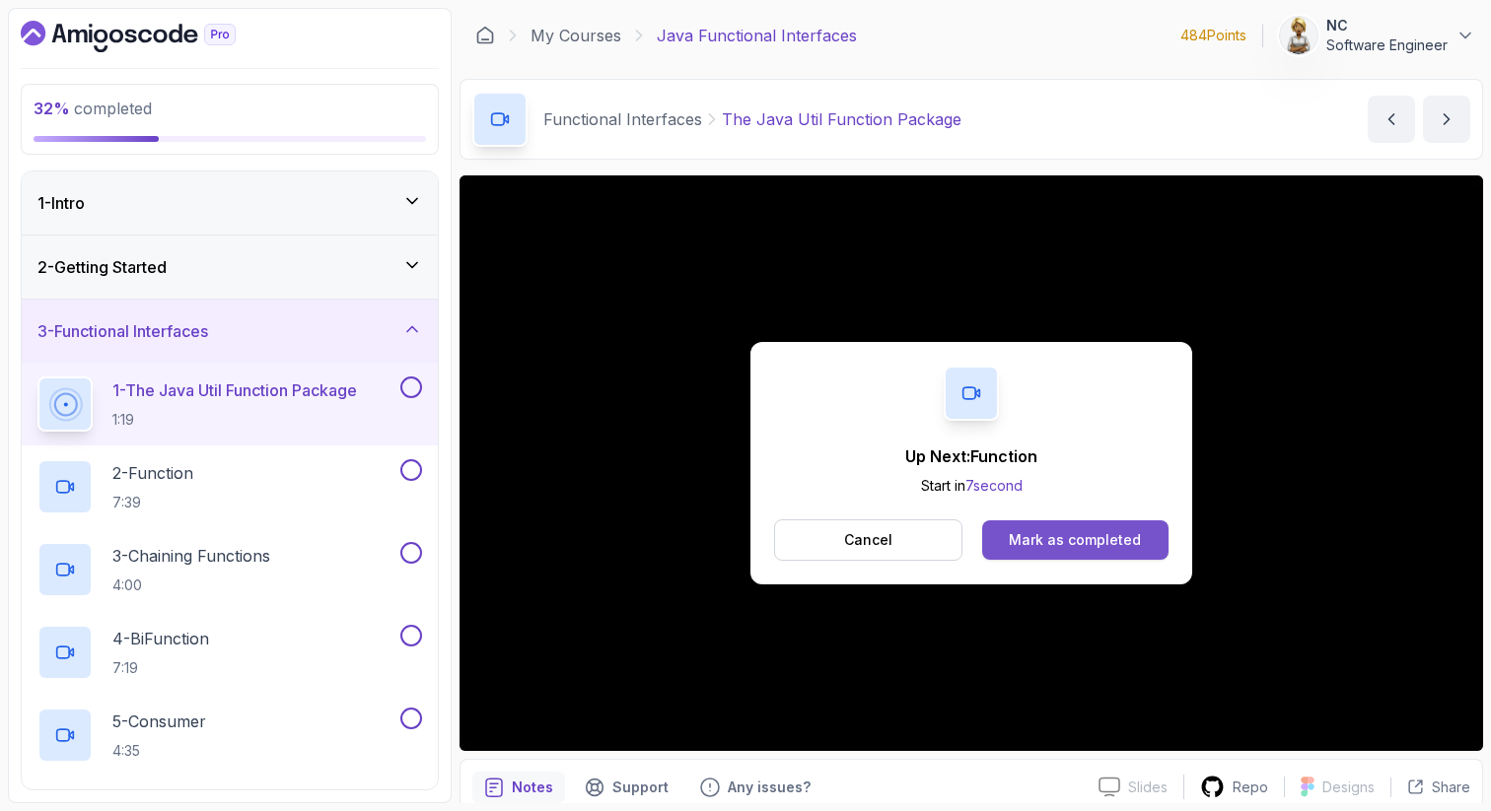
click at [1028, 544] on div "Mark as completed" at bounding box center [1075, 540] width 132 height 20
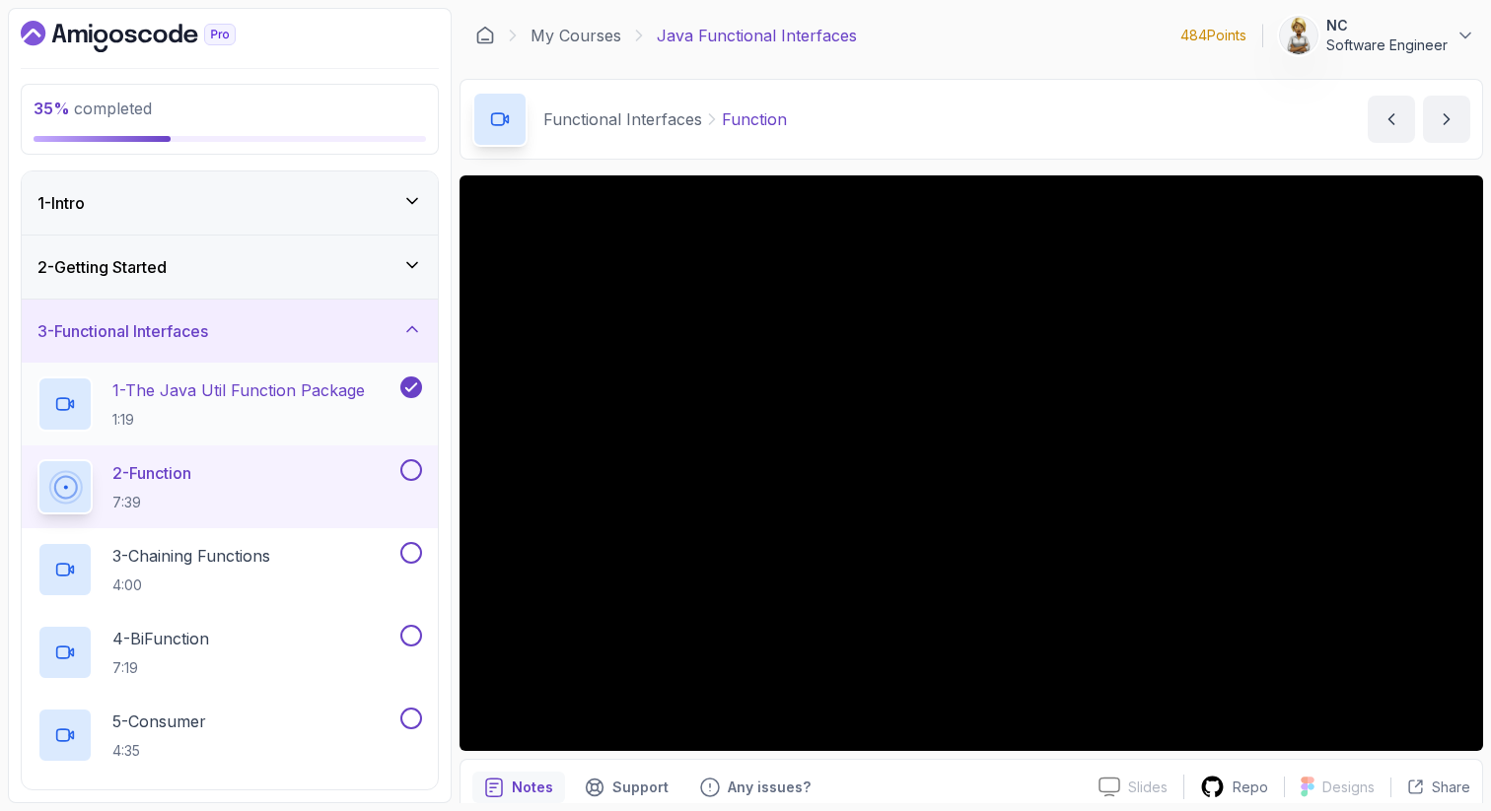
click at [237, 385] on p "1 - The Java Util Function Package" at bounding box center [238, 391] width 252 height 24
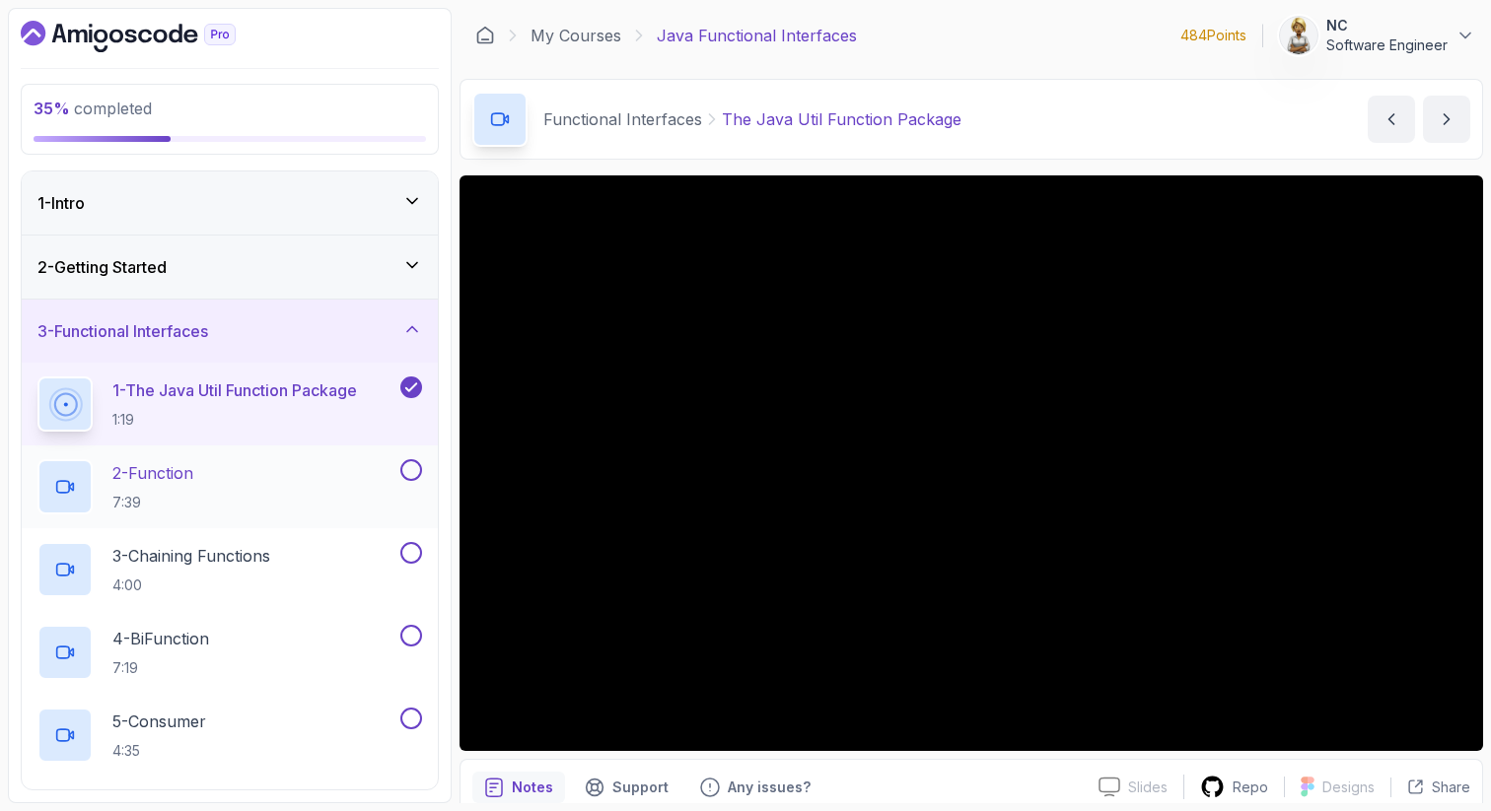
click at [183, 490] on h2 "2 - Function 7:39" at bounding box center [152, 486] width 81 height 51
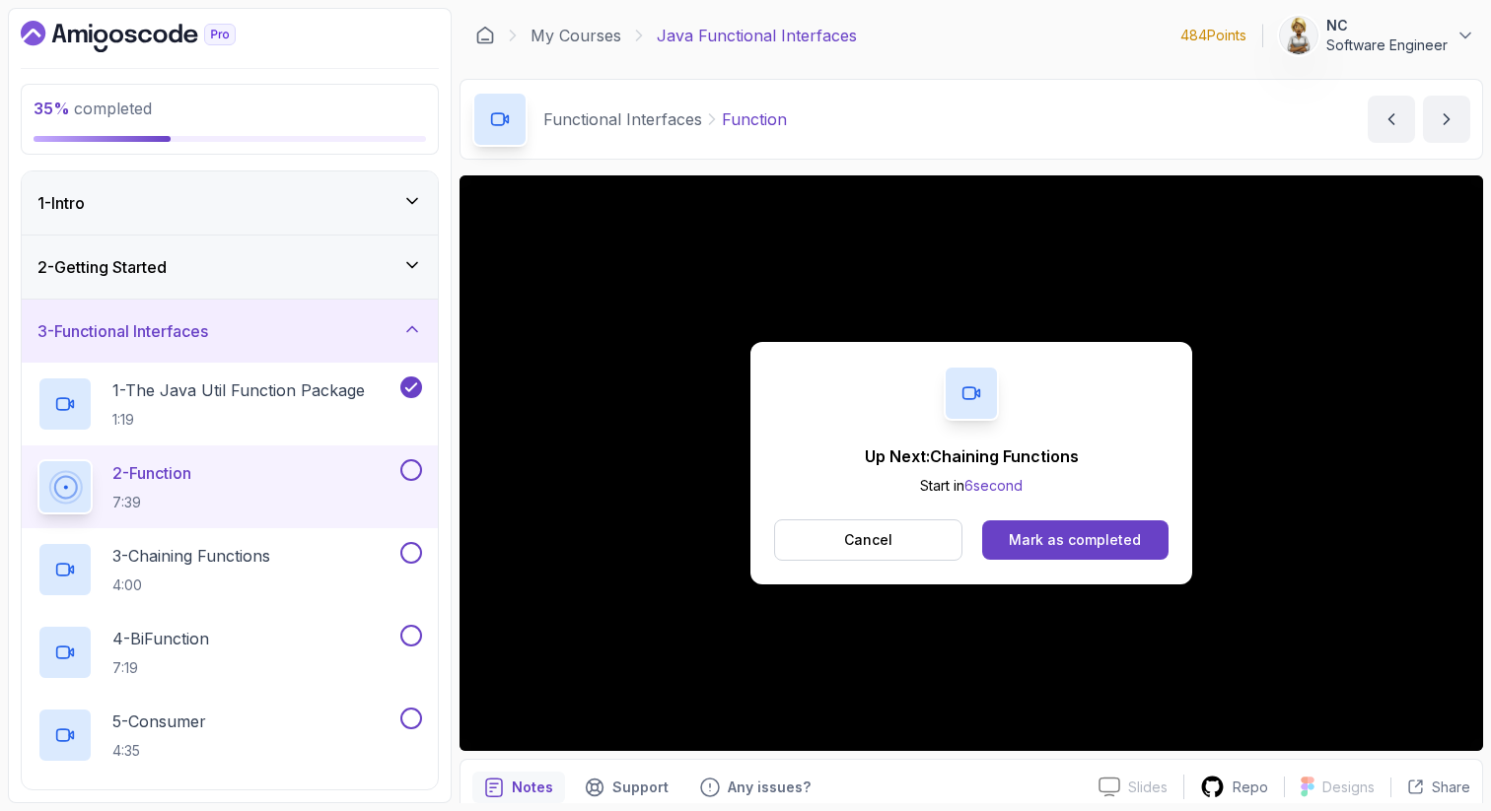
click at [508, 725] on div "Up Next: Chaining Functions Start in 6 second Cancel Mark as completed" at bounding box center [970, 463] width 1023 height 576
click at [1106, 542] on div "Mark as completed" at bounding box center [1075, 540] width 132 height 20
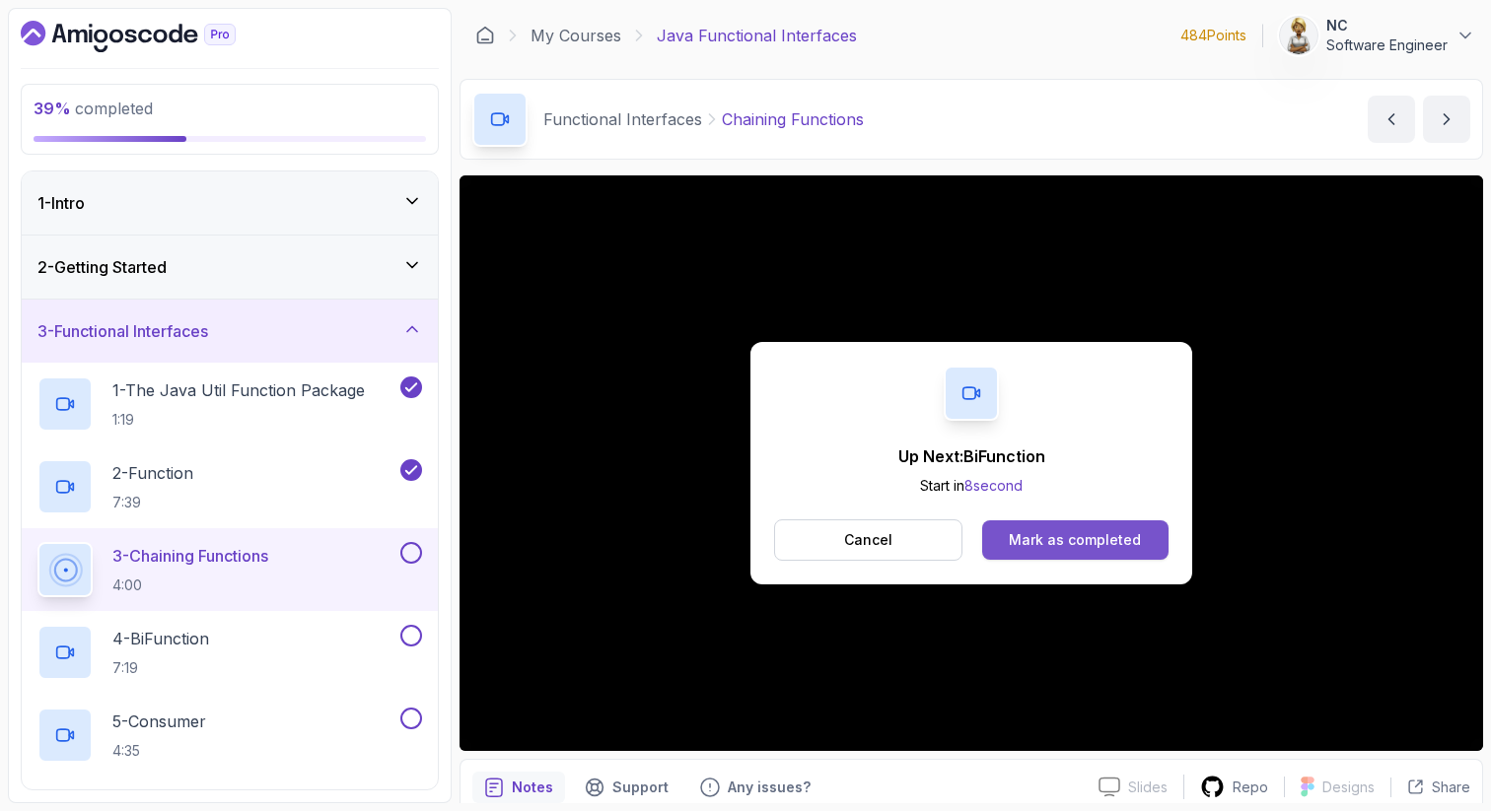
click at [1065, 534] on div "Mark as completed" at bounding box center [1075, 540] width 132 height 20
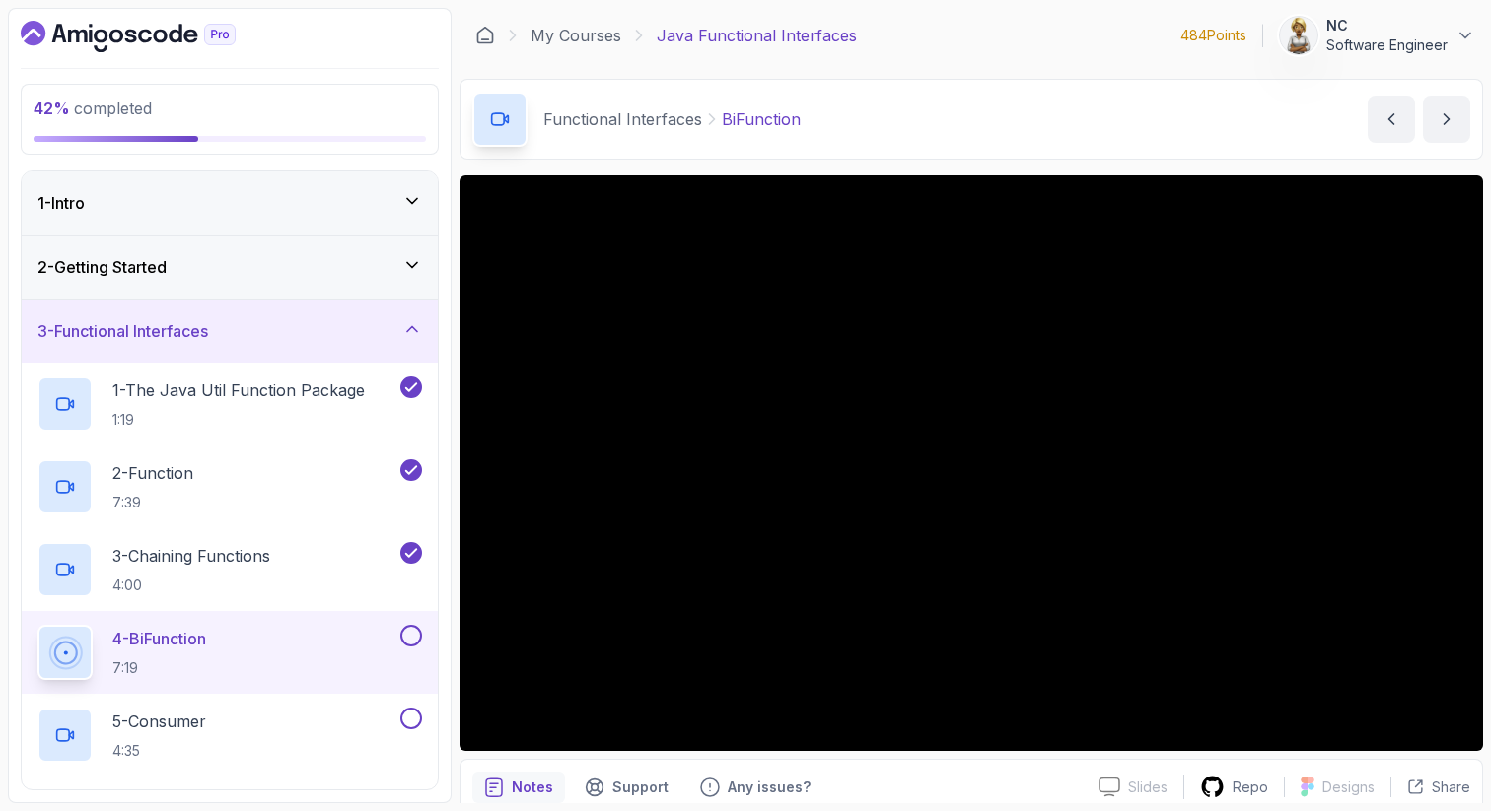
click at [180, 646] on p "4 - BiFunction" at bounding box center [159, 639] width 94 height 24
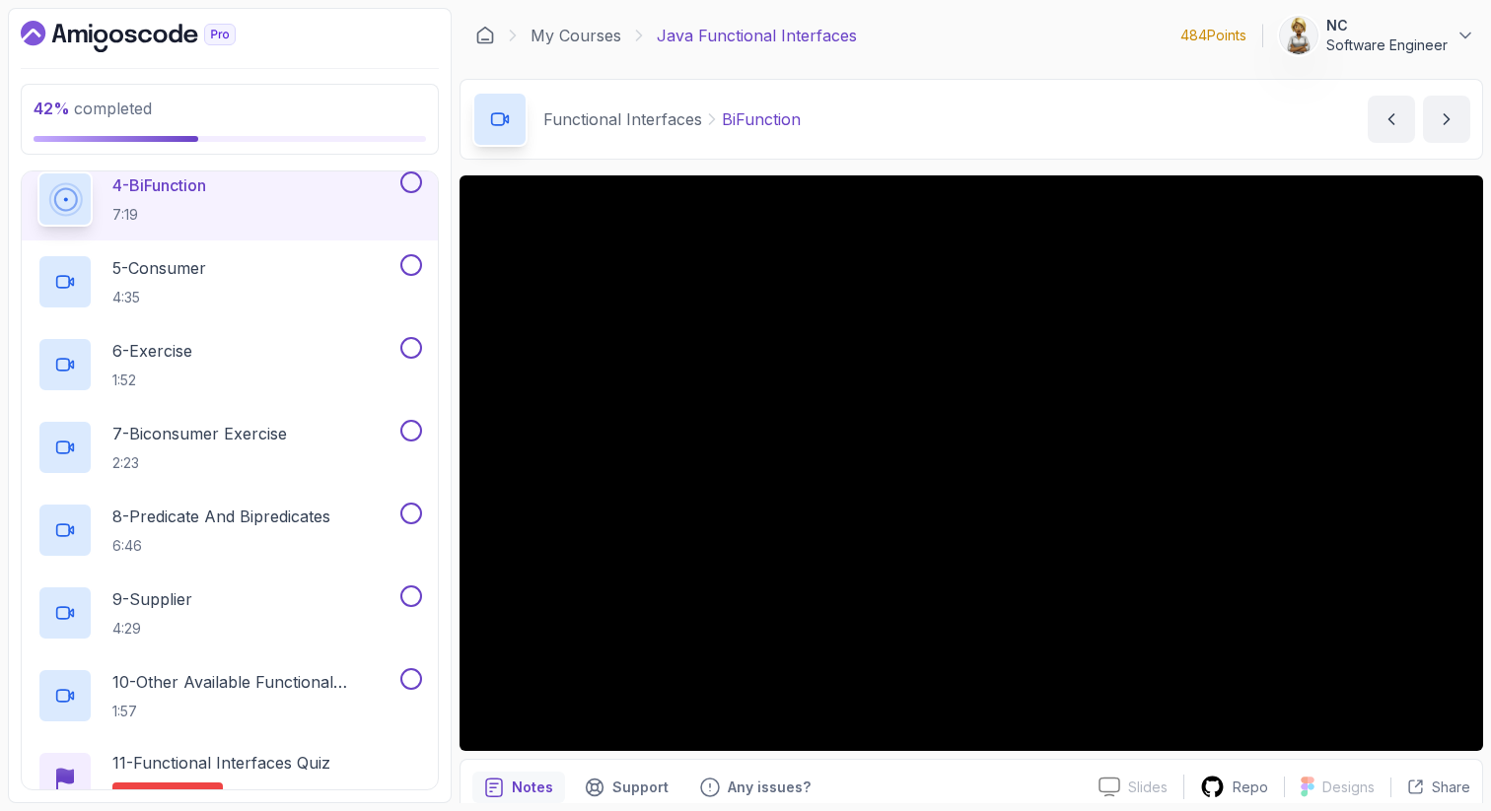
scroll to position [440, 0]
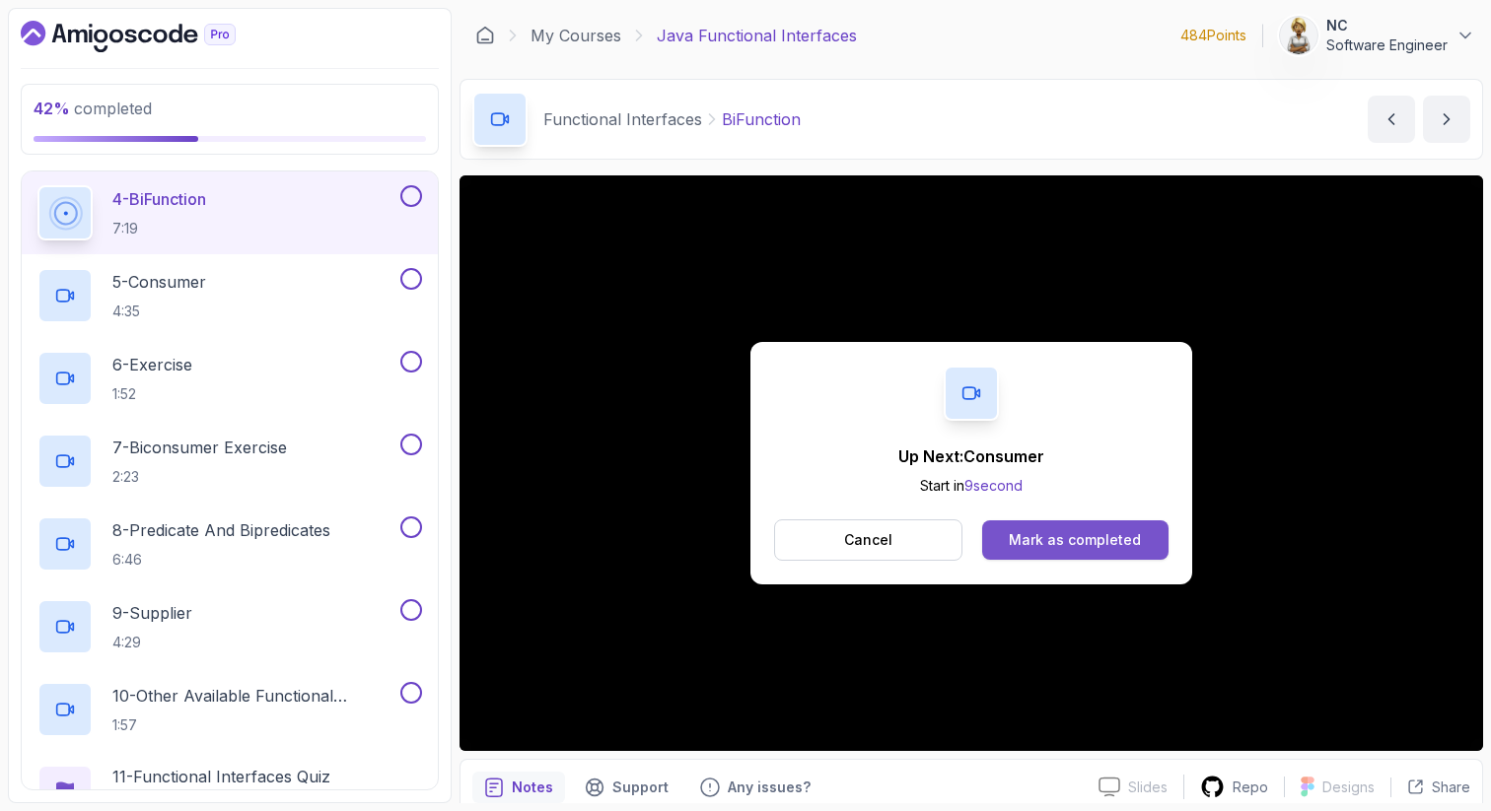
click at [1063, 534] on div "Mark as completed" at bounding box center [1075, 540] width 132 height 20
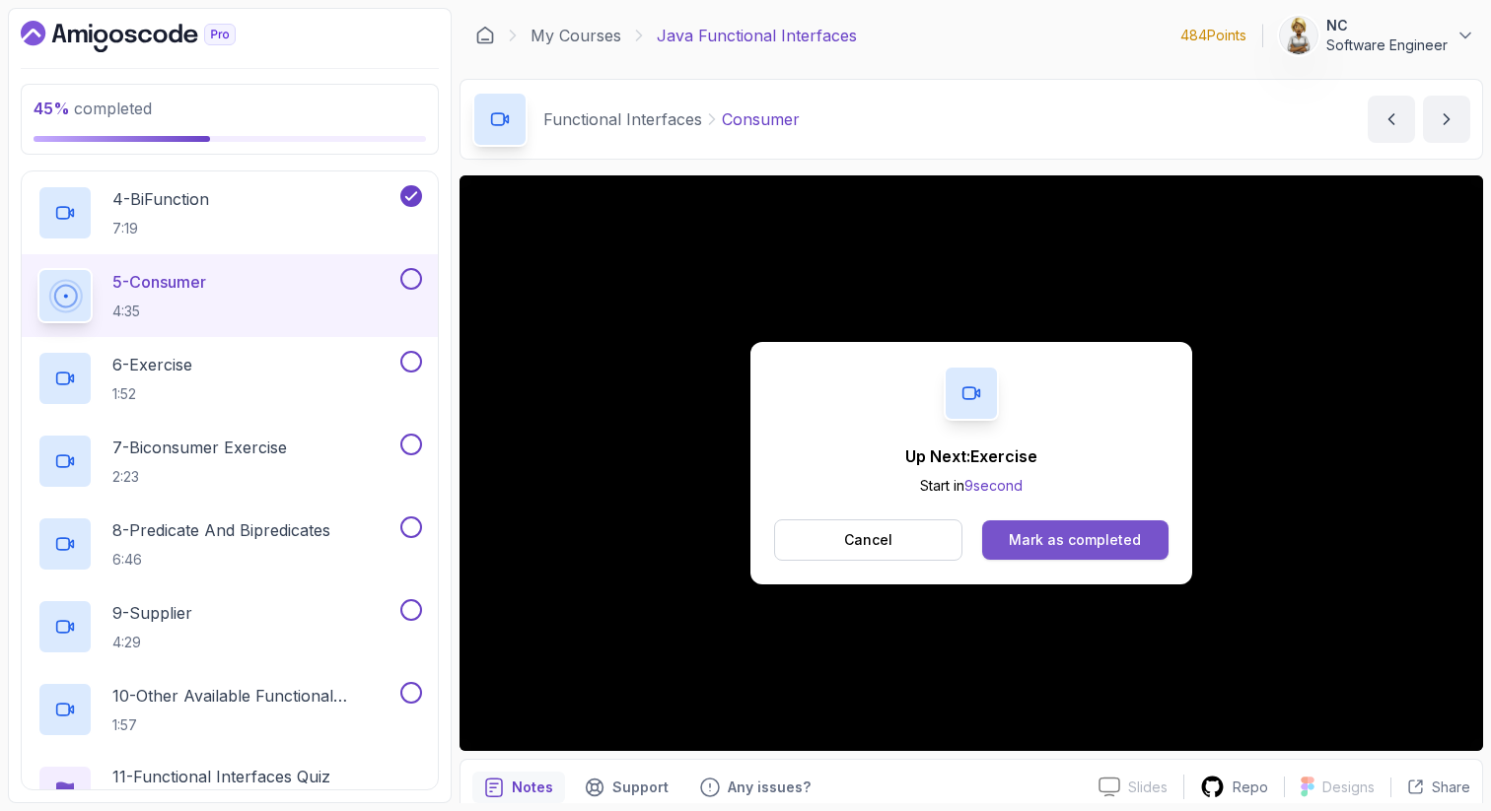
click at [1063, 533] on div "Mark as completed" at bounding box center [1075, 540] width 132 height 20
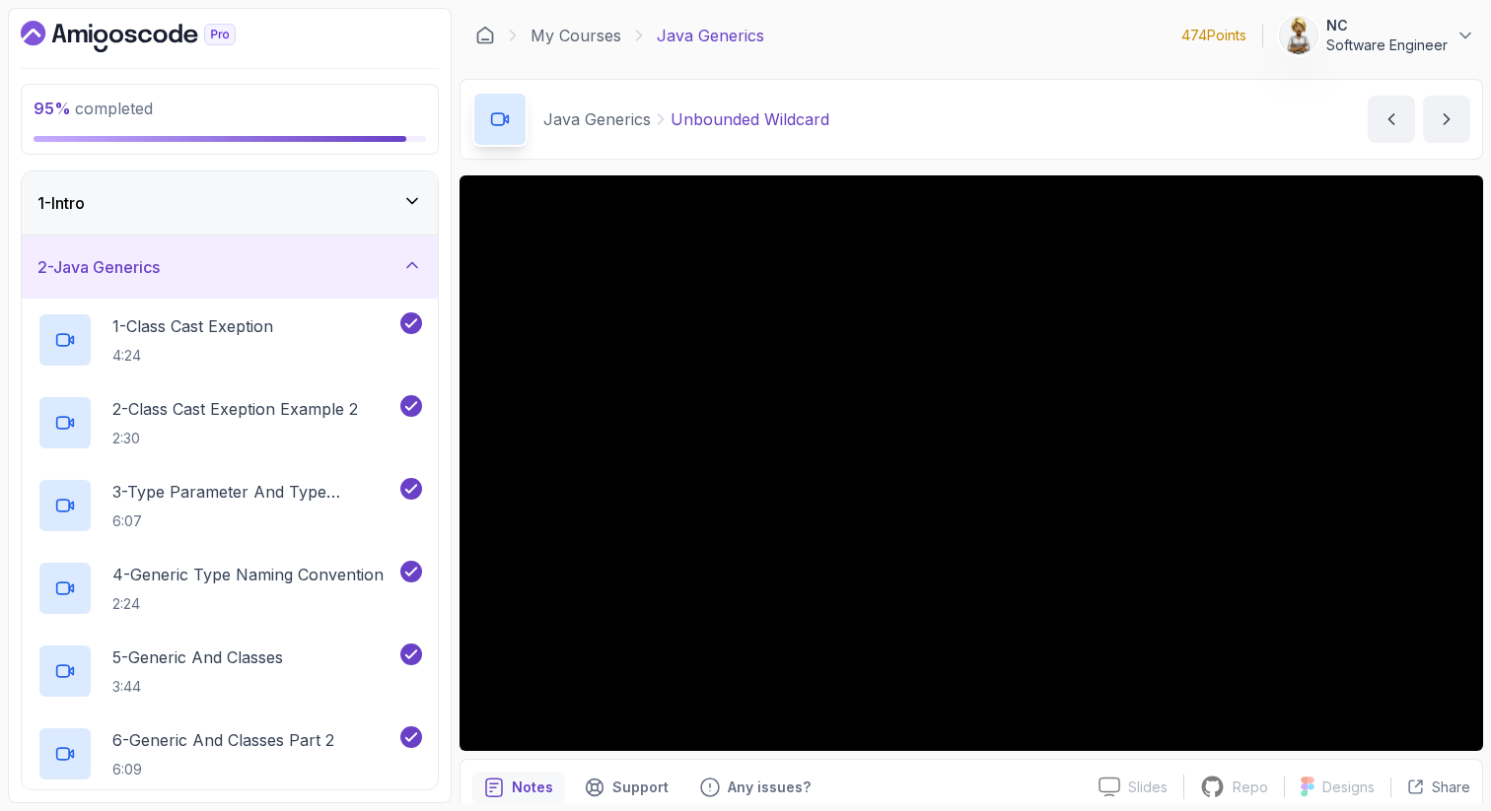
scroll to position [622, 0]
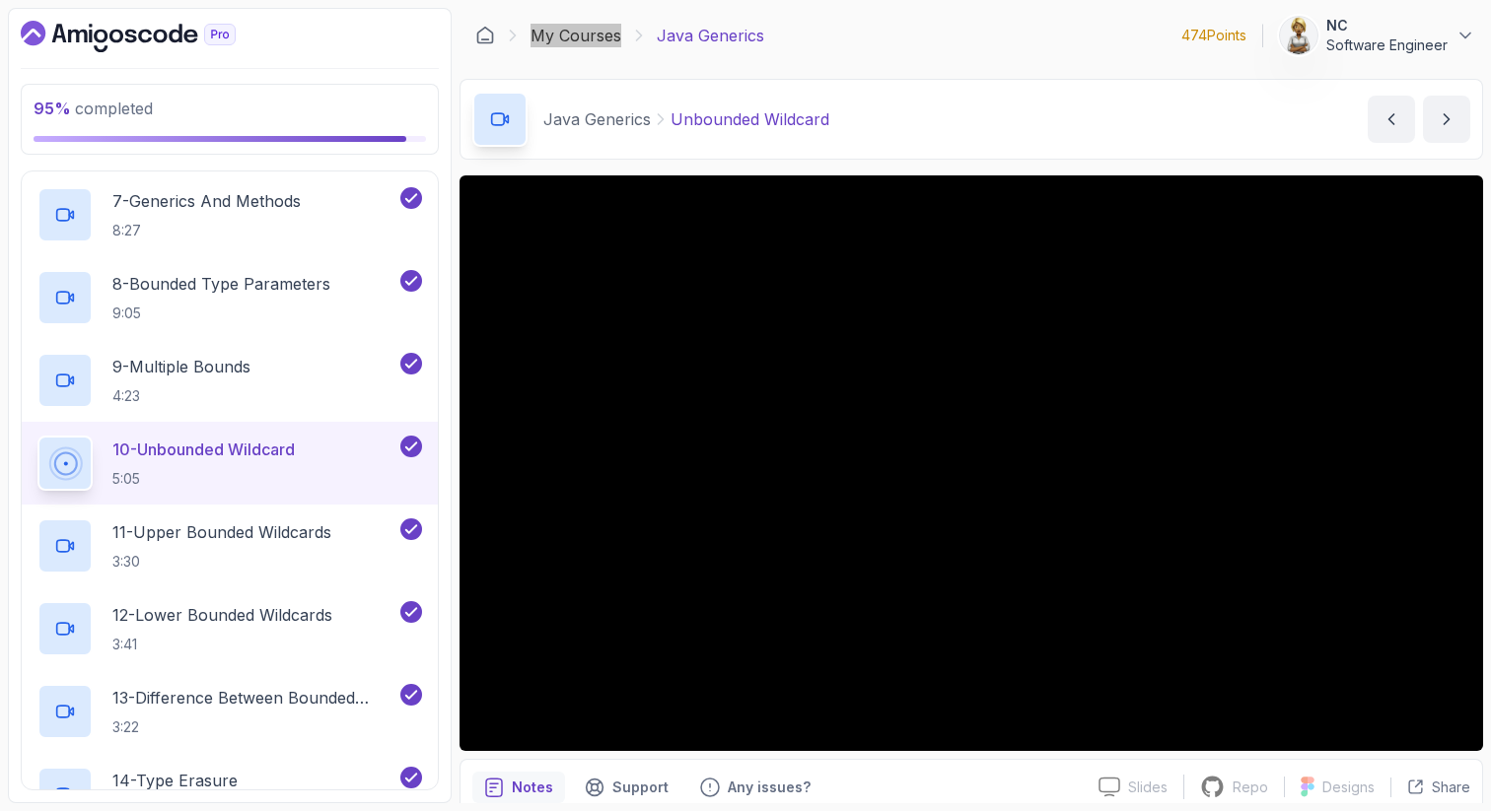
drag, startPoint x: 567, startPoint y: 35, endPoint x: 165, endPoint y: 7, distance: 403.2
click at [0, 0] on section "95 % completed 1 - Intro 2 - Java Generics 1 - Class Cast Exeption 4:24 2 - Cla…" at bounding box center [745, 405] width 1491 height 811
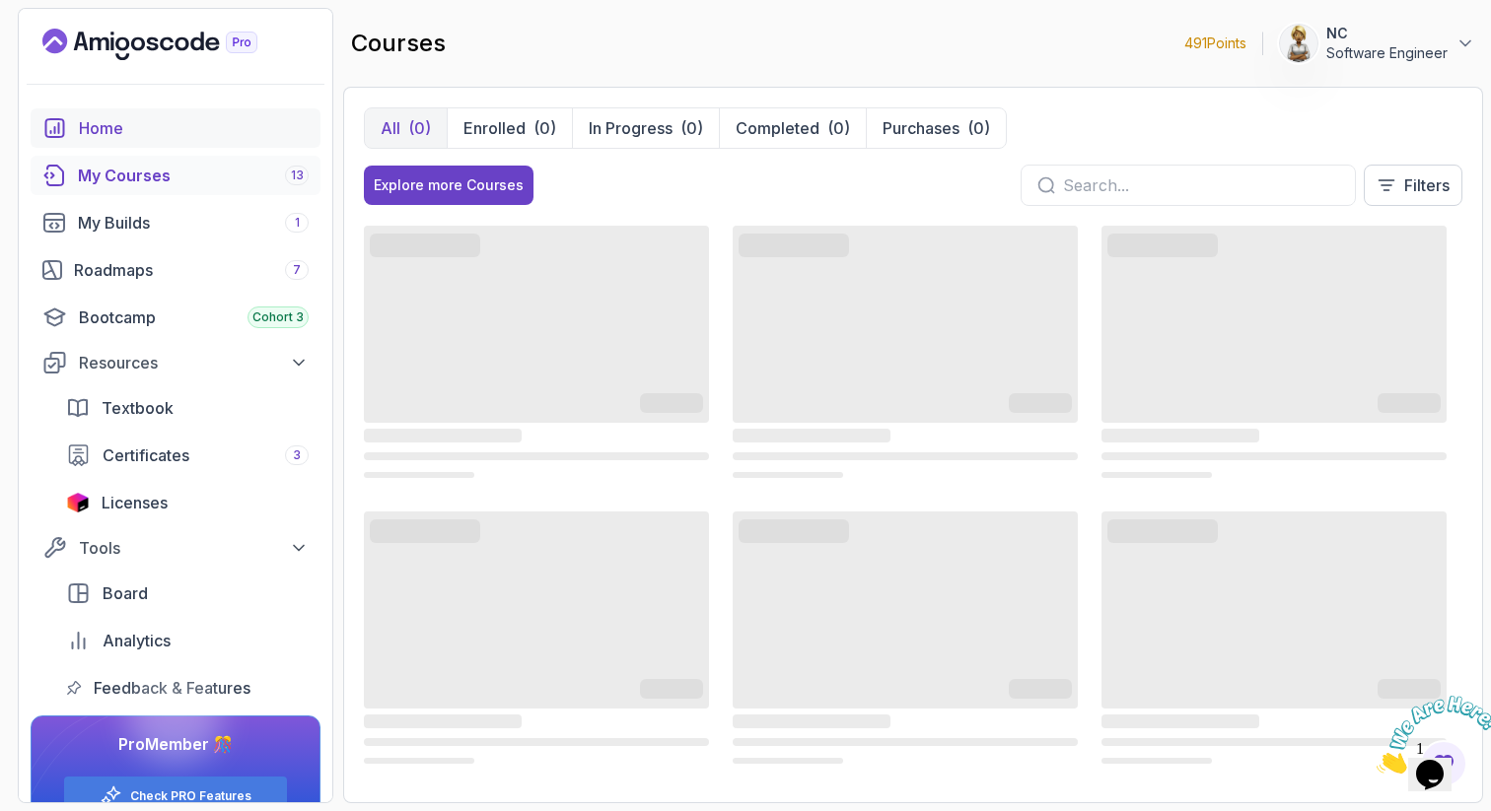
click at [121, 124] on div "Home" at bounding box center [194, 128] width 230 height 24
